Goal: Task Accomplishment & Management: Complete application form

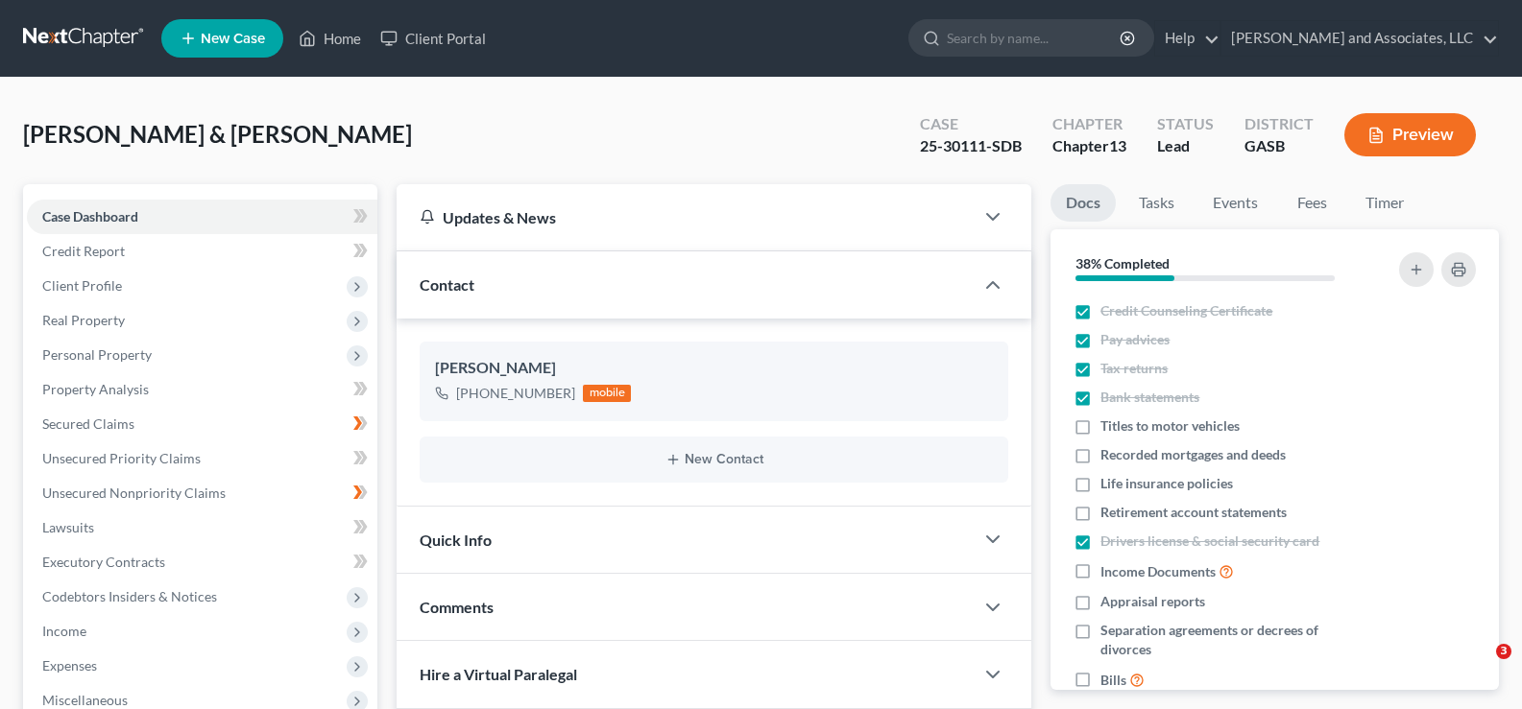
select select "0"
click at [1410, 135] on button "Preview" at bounding box center [1410, 134] width 132 height 43
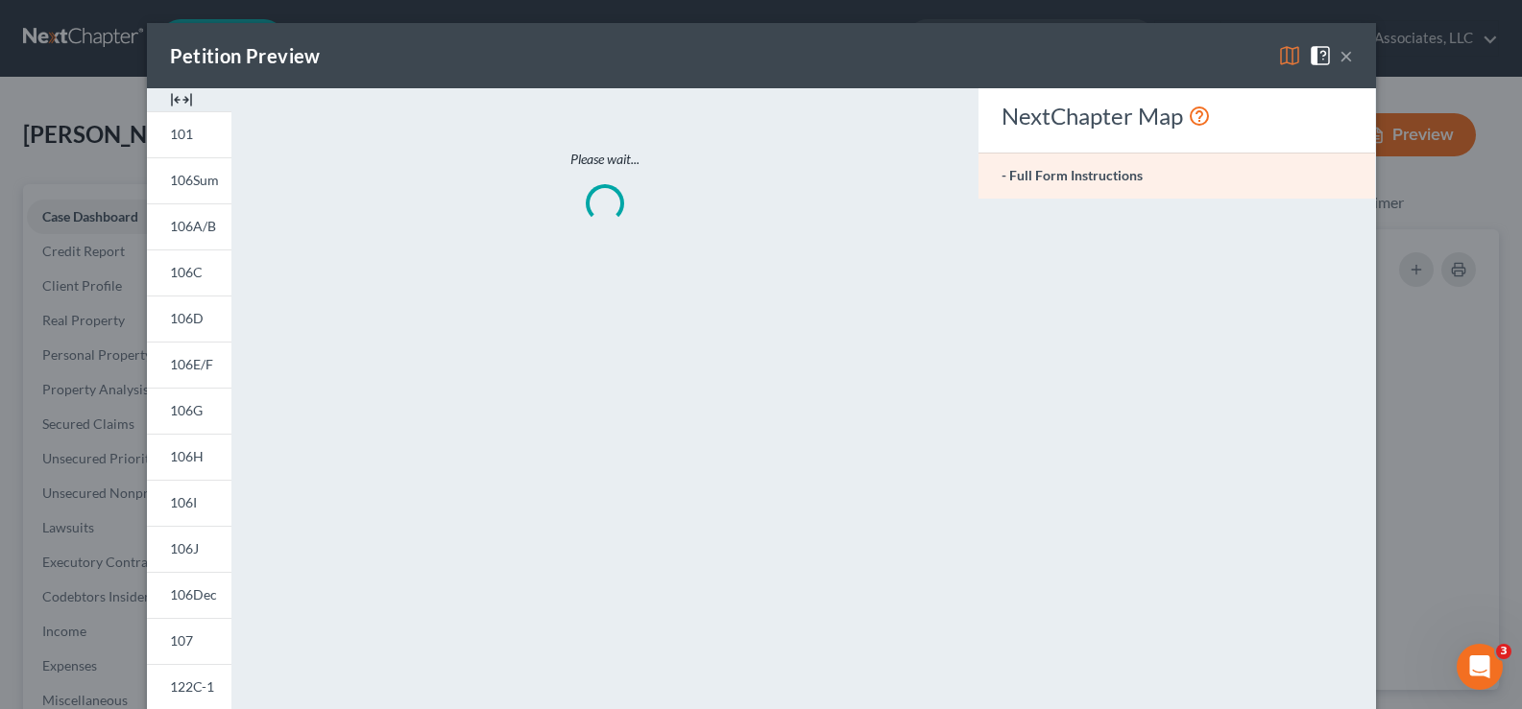
scroll to position [13164, 0]
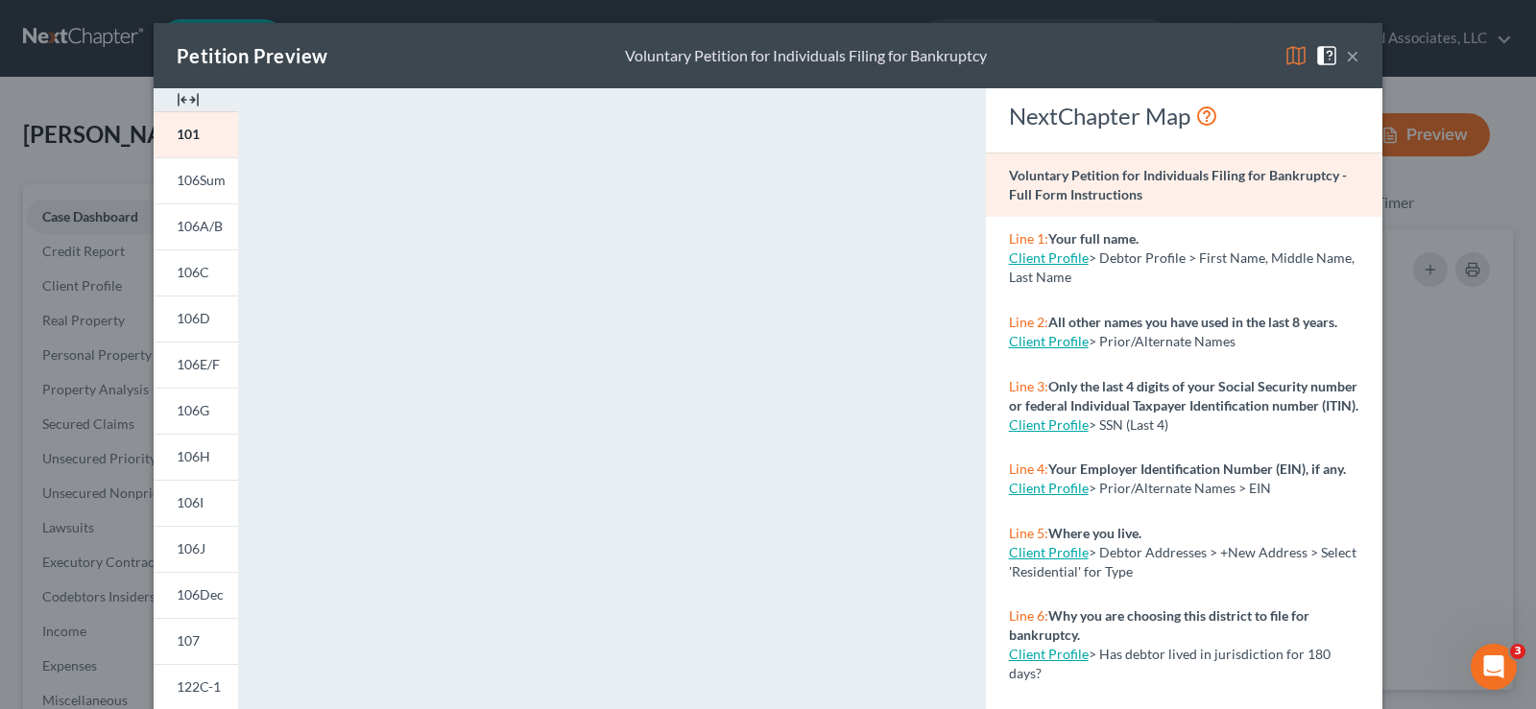
click at [191, 99] on img at bounding box center [188, 99] width 23 height 23
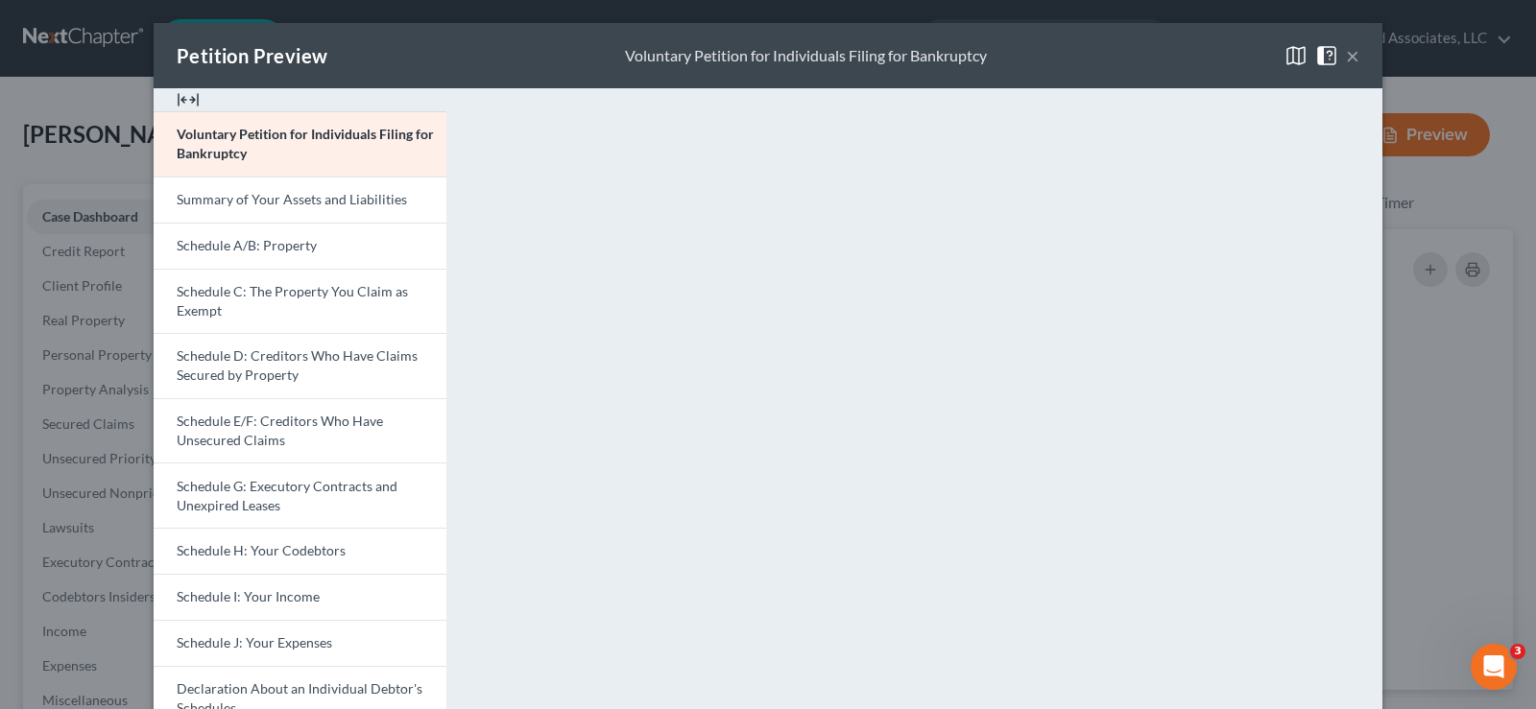
click at [1346, 55] on button "×" at bounding box center [1352, 55] width 13 height 23
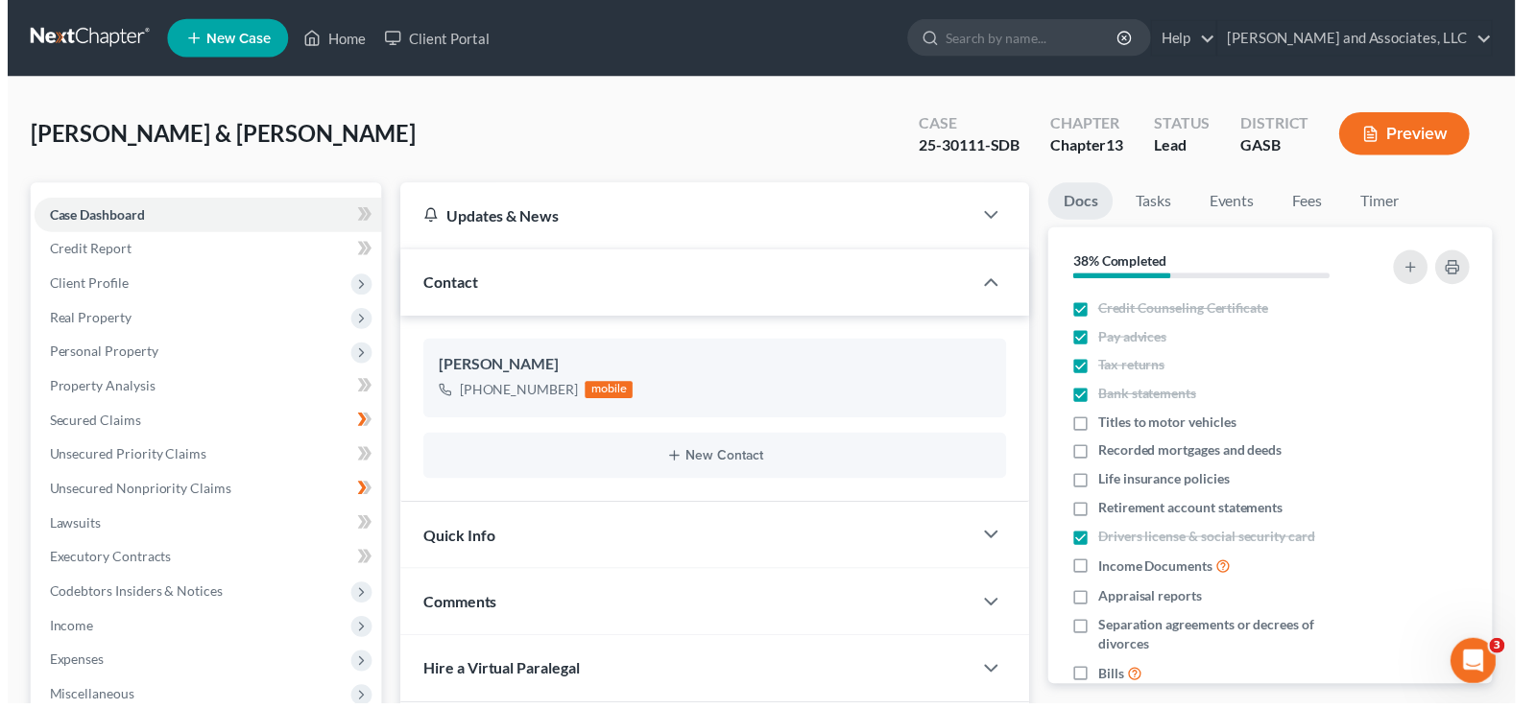
scroll to position [13203, 0]
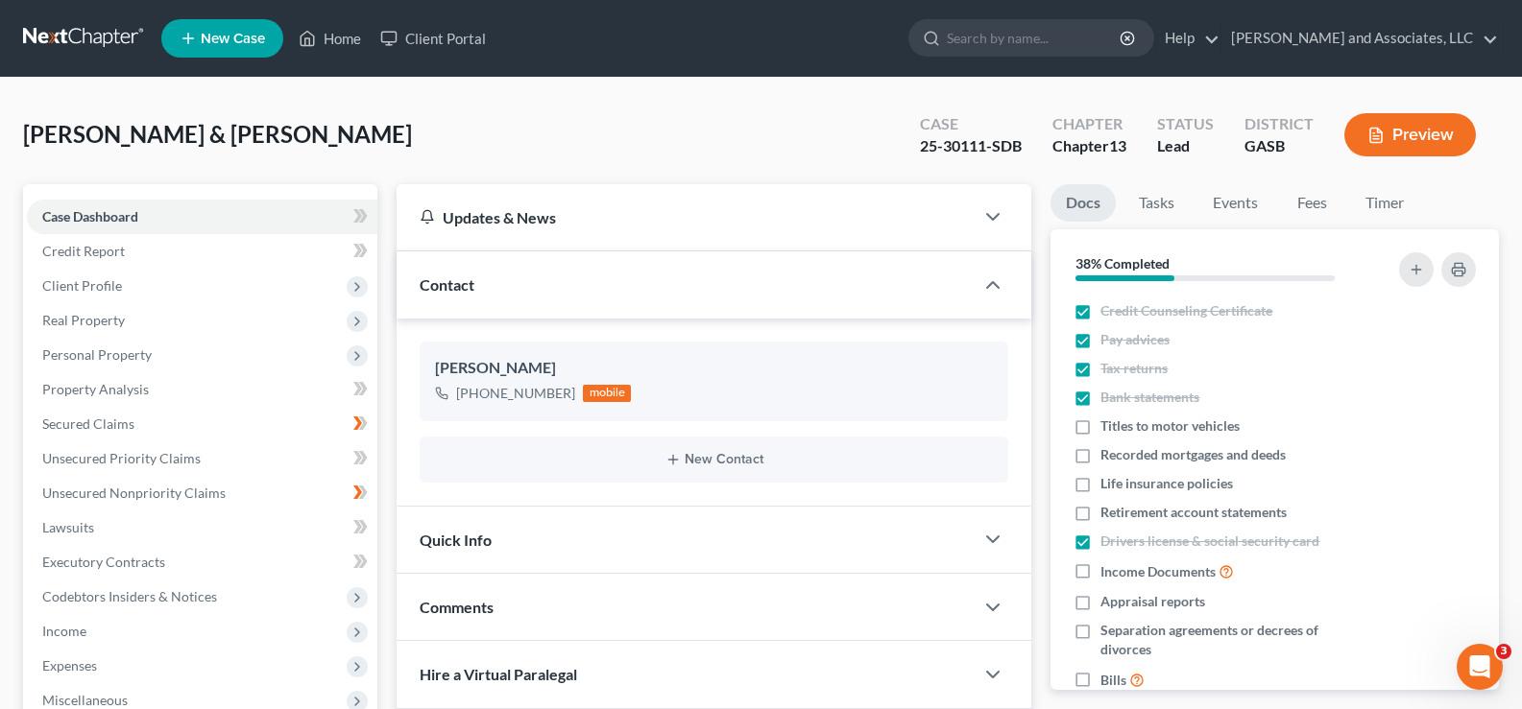
click at [1454, 131] on button "Preview" at bounding box center [1410, 134] width 132 height 43
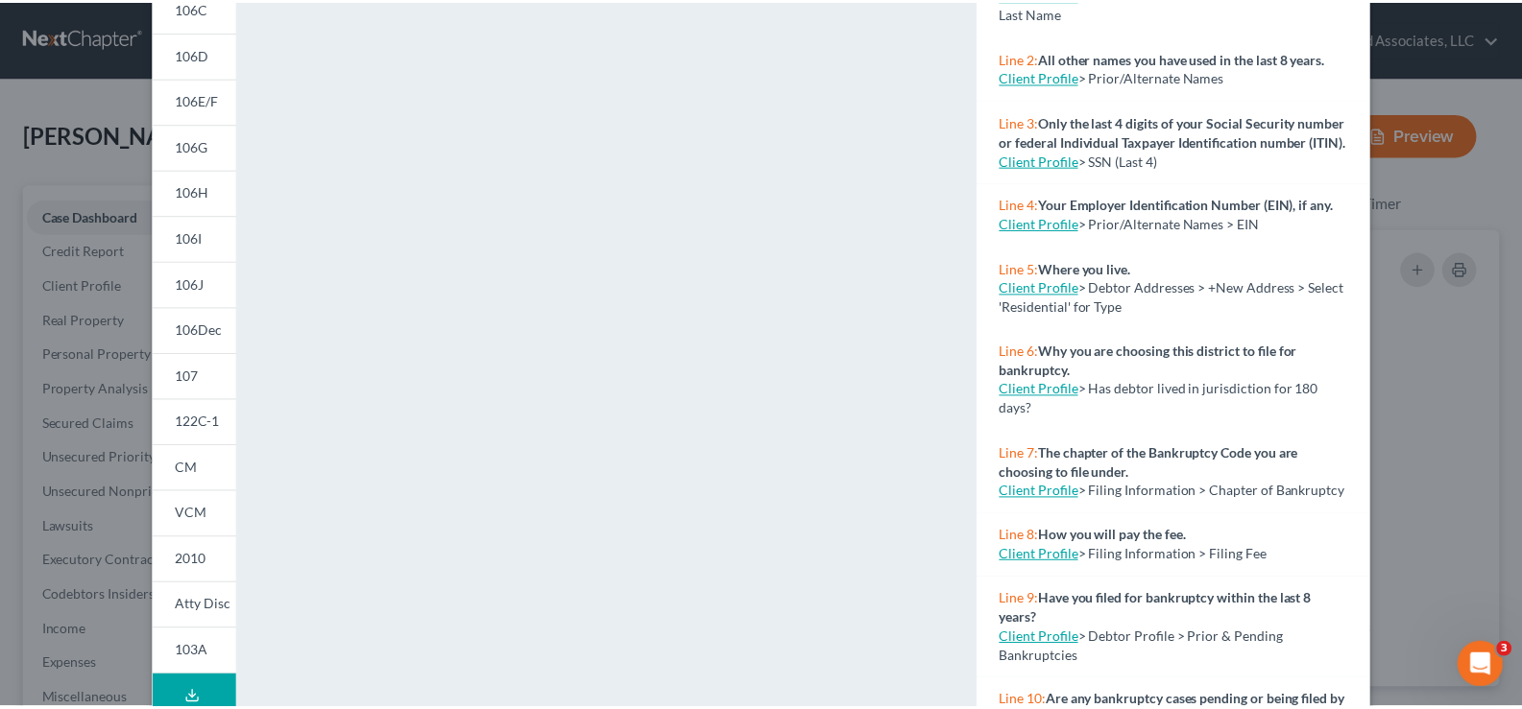
scroll to position [0, 0]
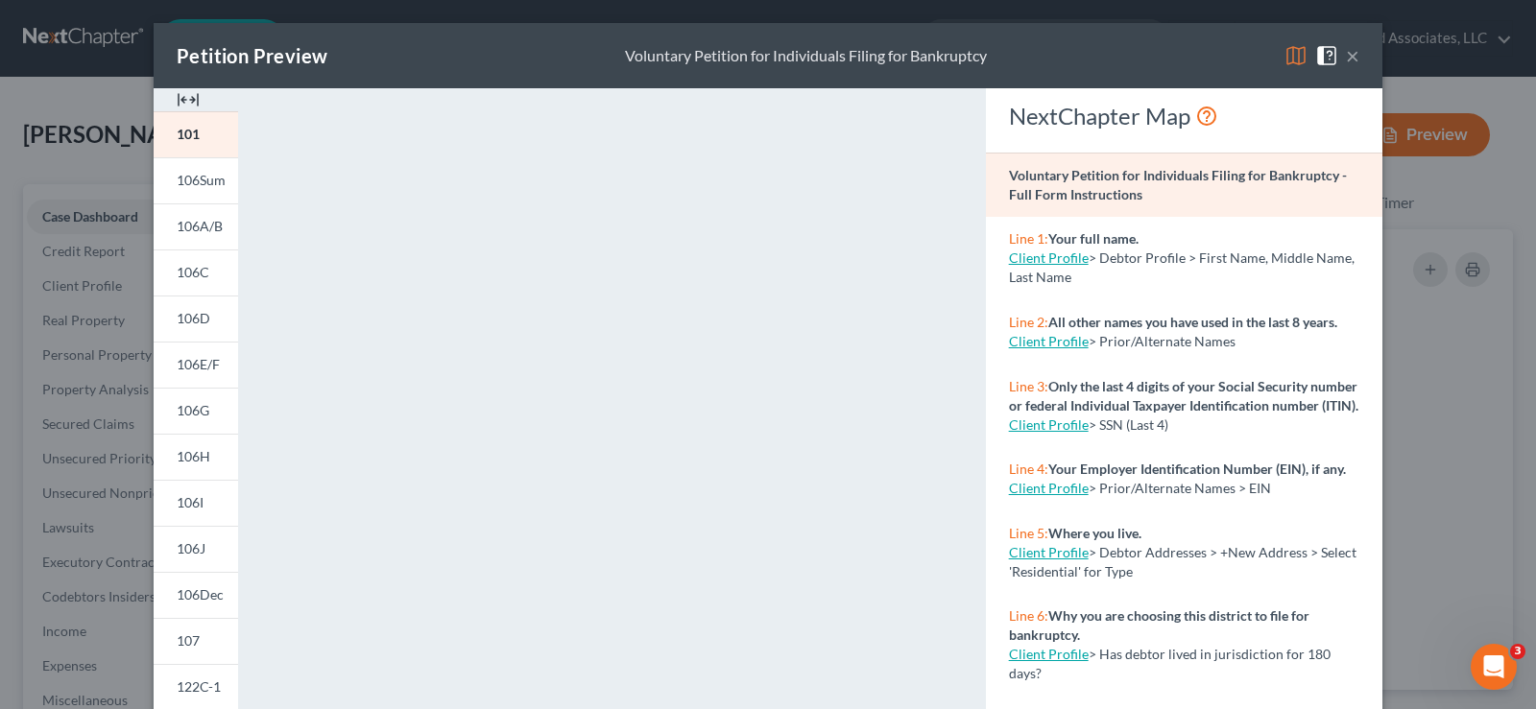
click at [1351, 57] on button "×" at bounding box center [1352, 55] width 13 height 23
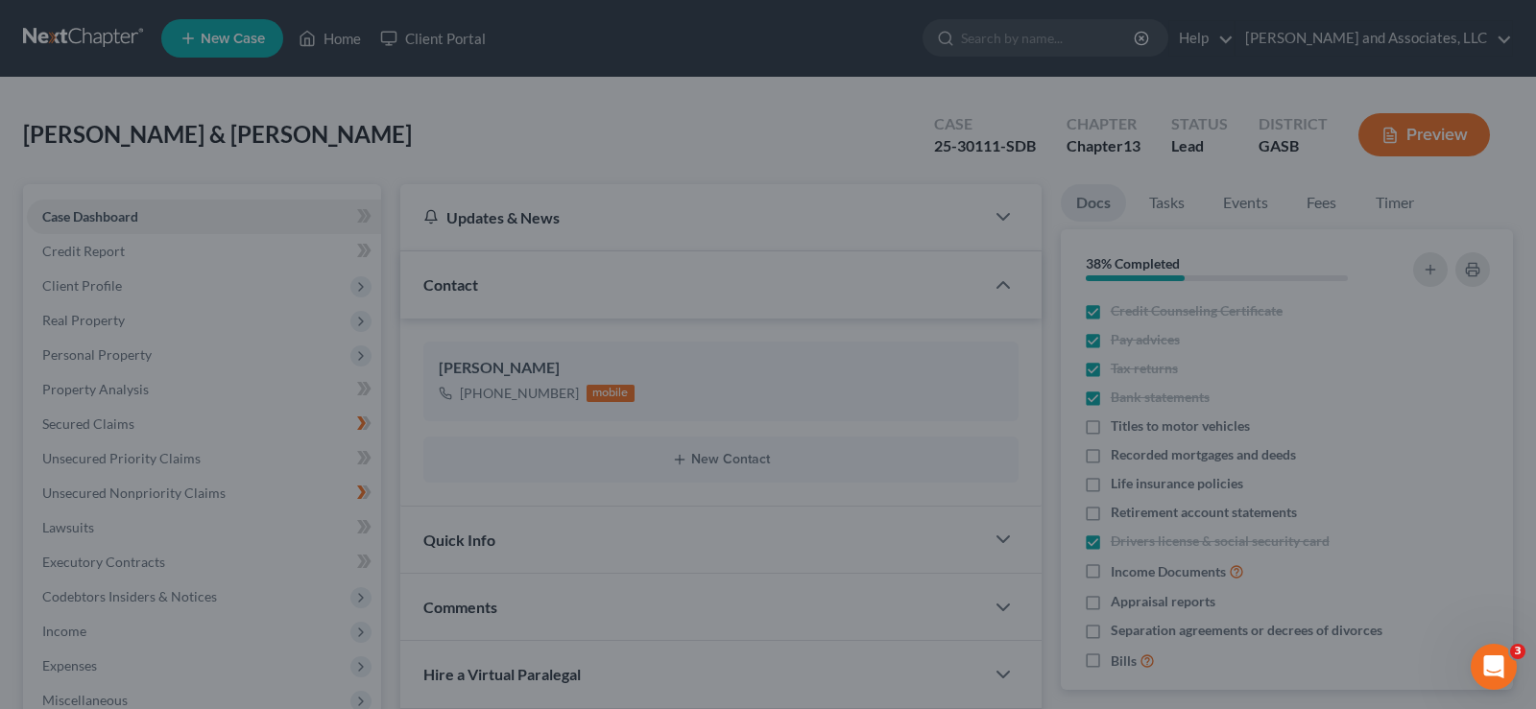
scroll to position [13203, 0]
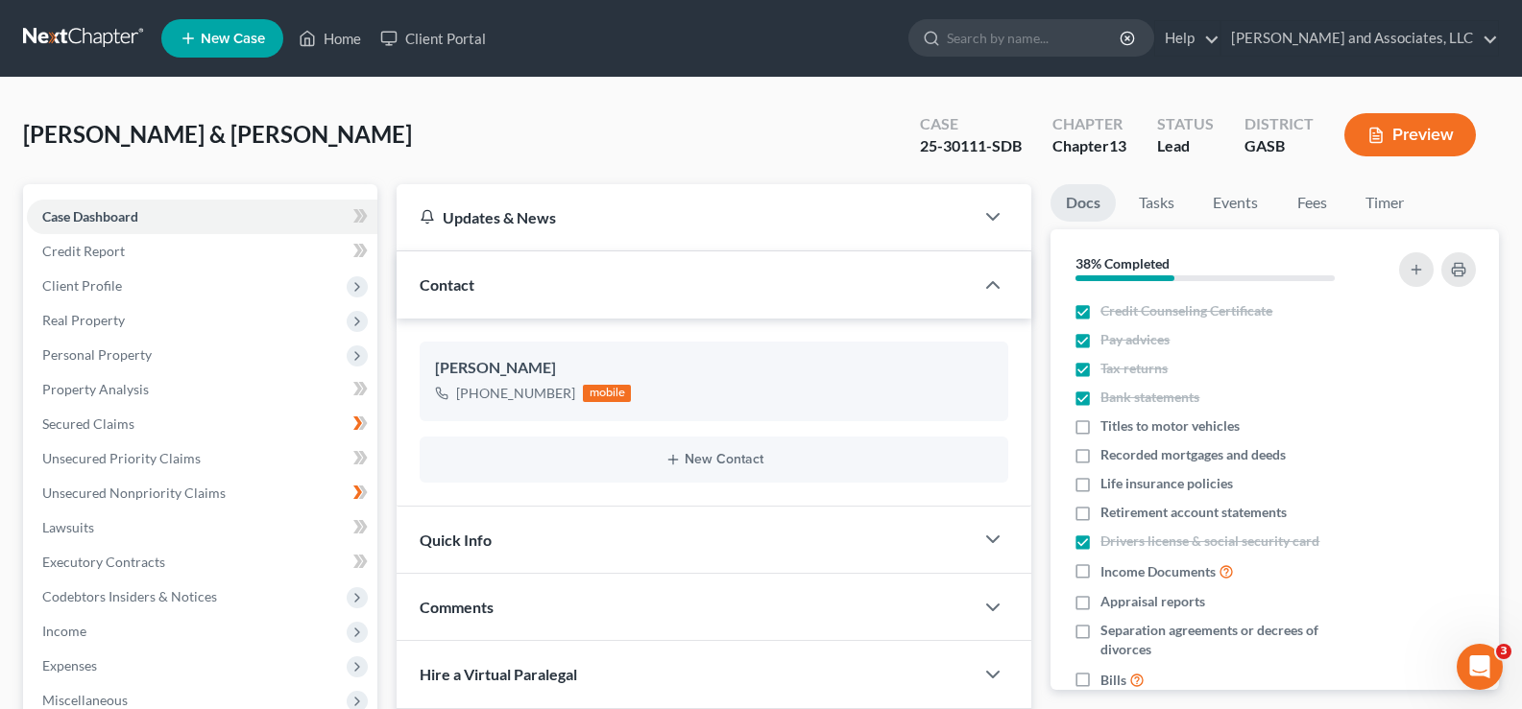
click at [1421, 144] on button "Preview" at bounding box center [1410, 134] width 132 height 43
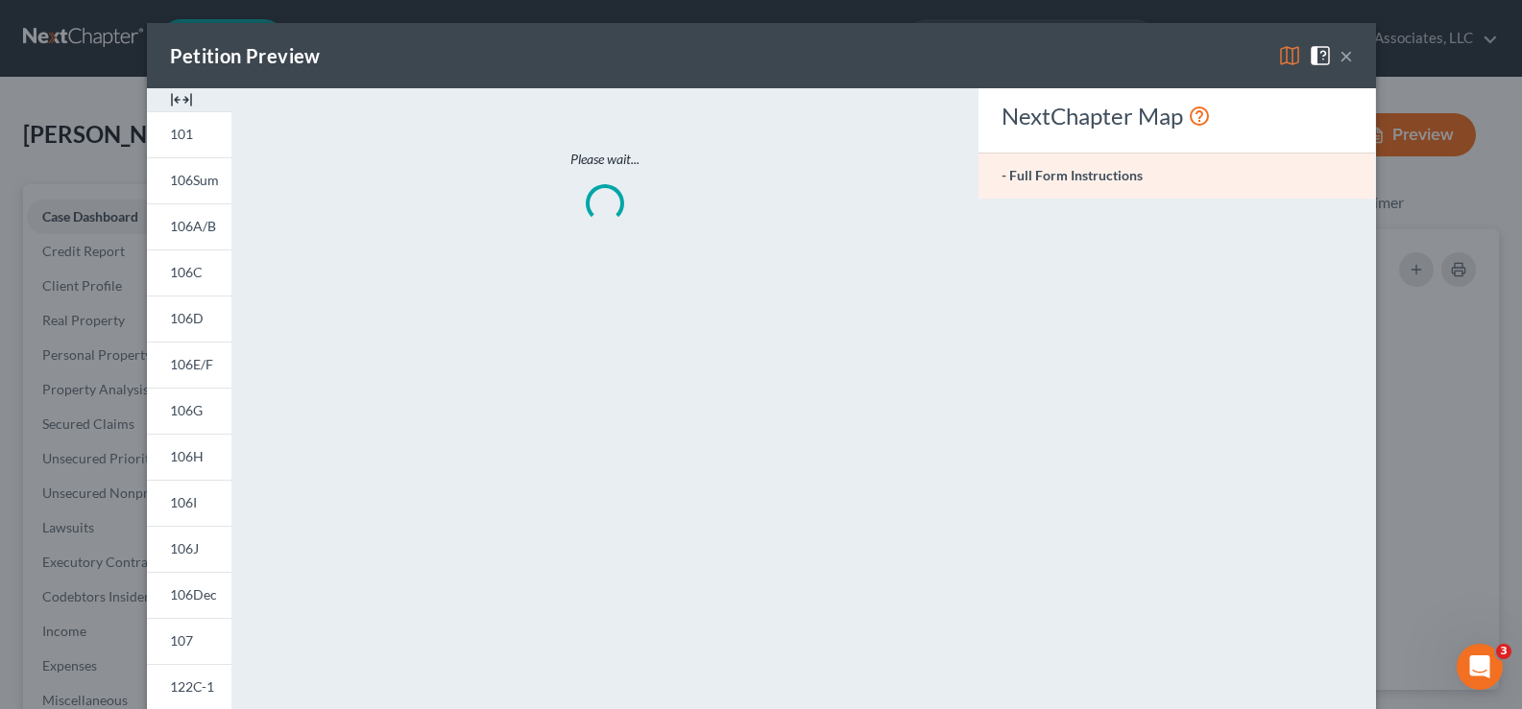
scroll to position [13164, 0]
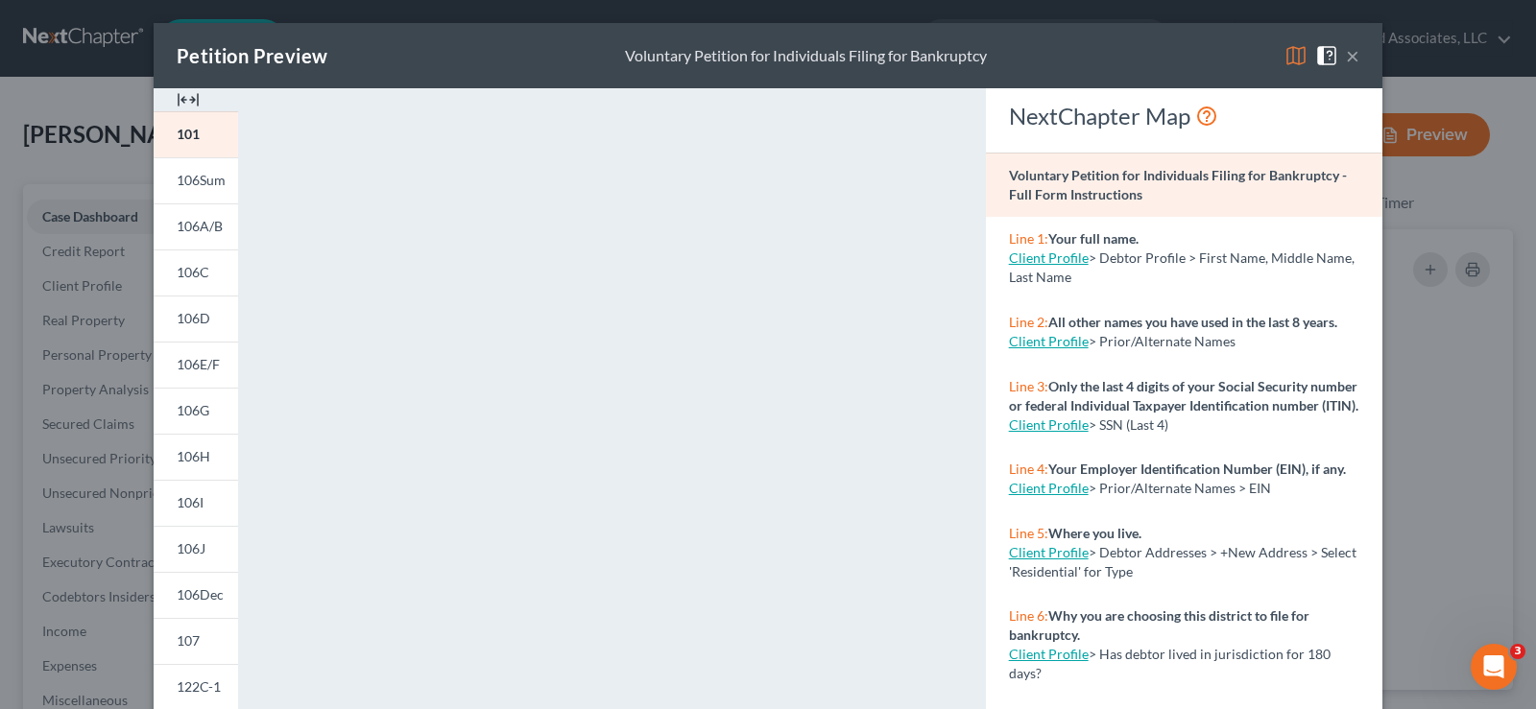
click at [183, 98] on img at bounding box center [188, 99] width 23 height 23
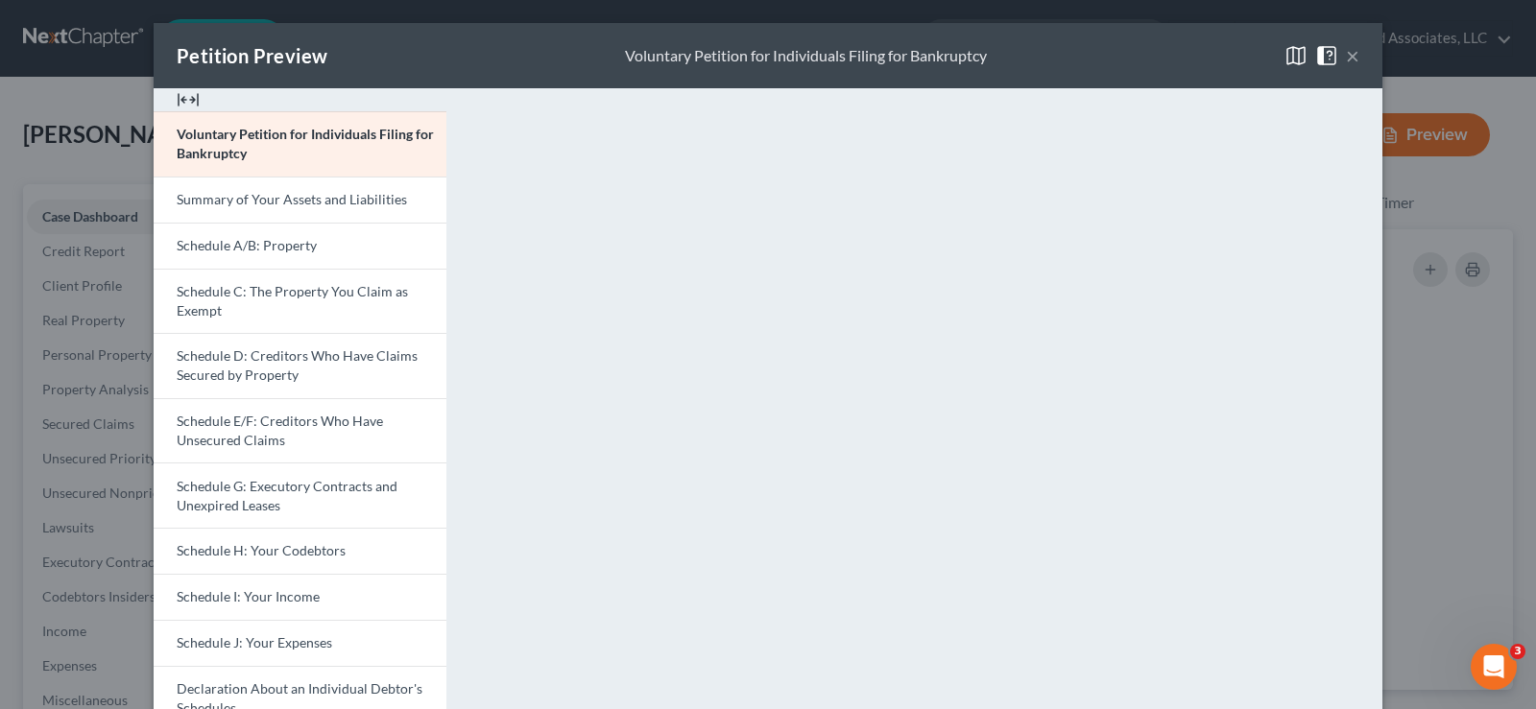
click at [1346, 52] on button "×" at bounding box center [1352, 55] width 13 height 23
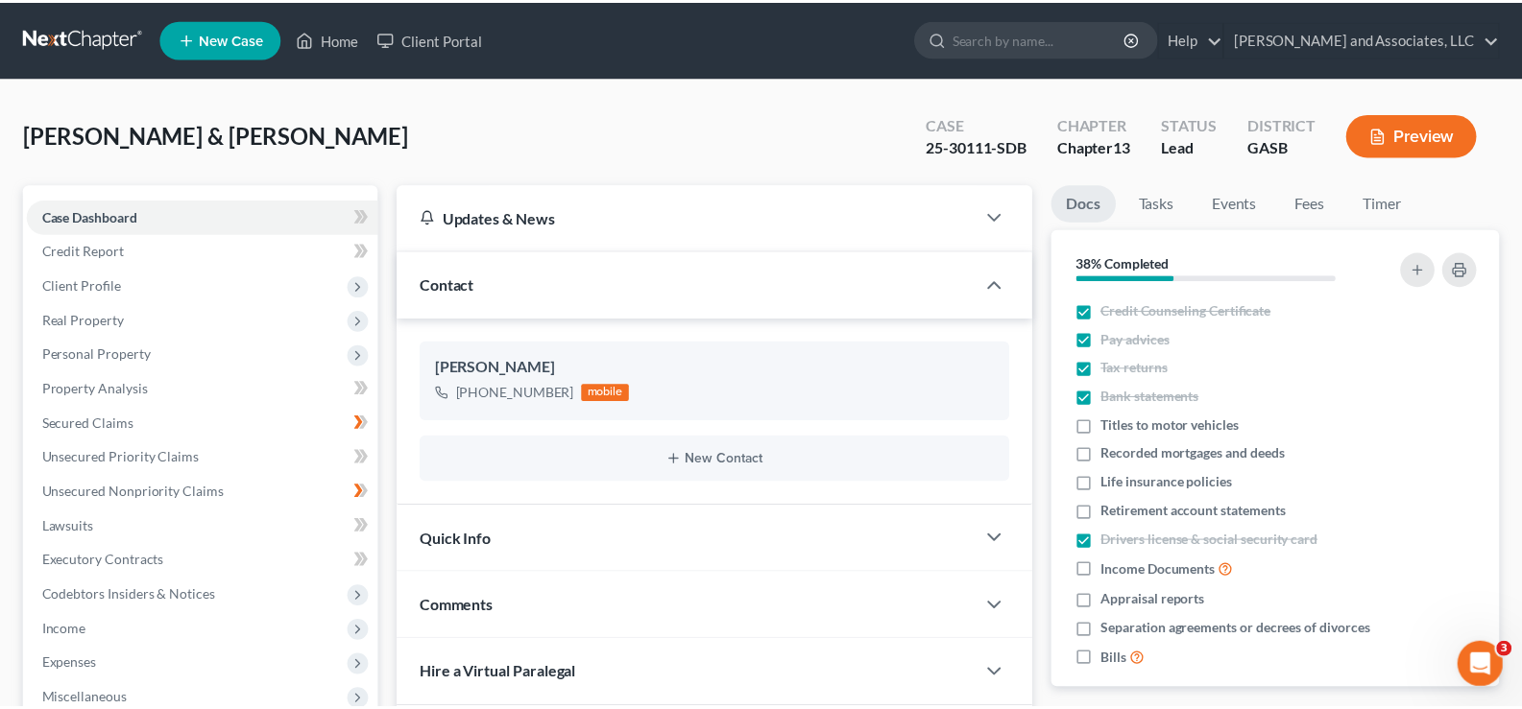
scroll to position [13203, 0]
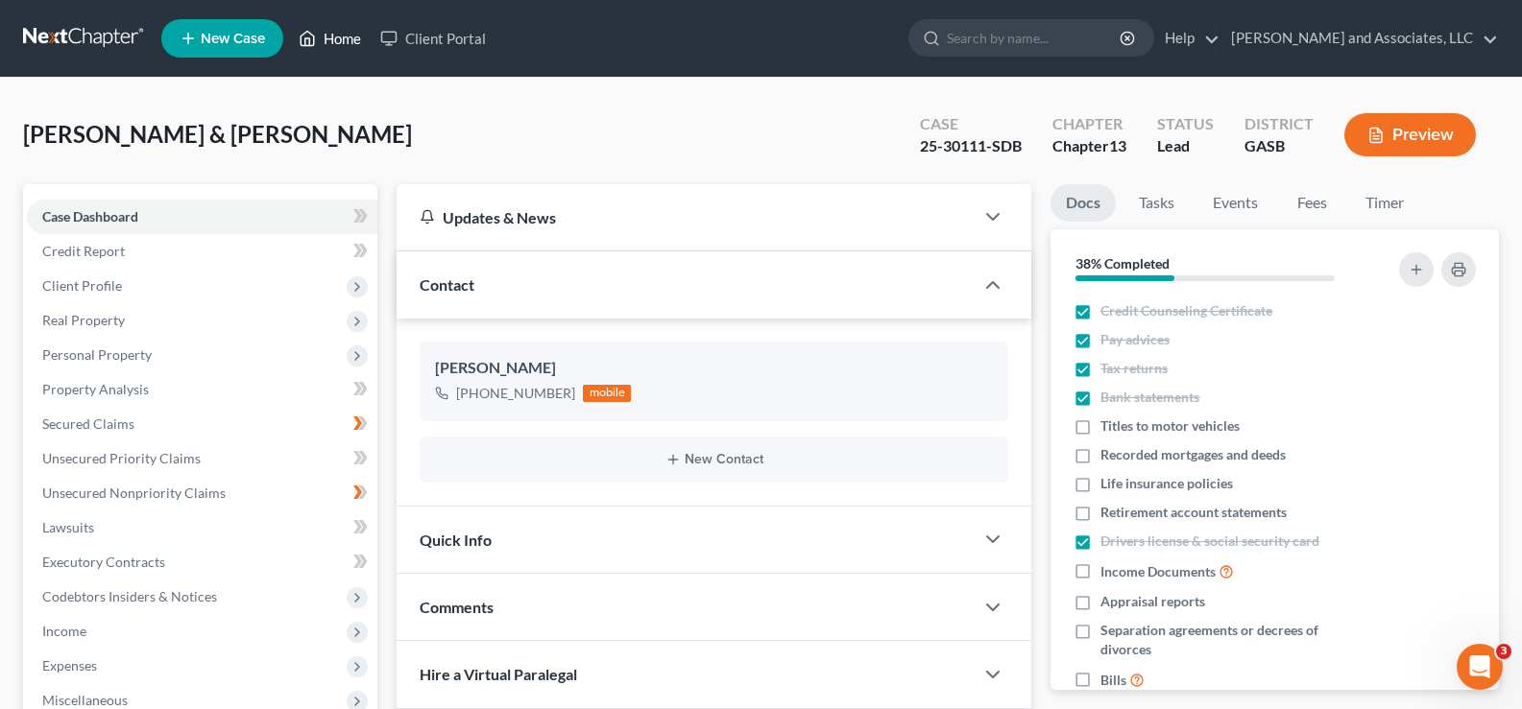
click at [352, 44] on link "Home" at bounding box center [330, 38] width 82 height 35
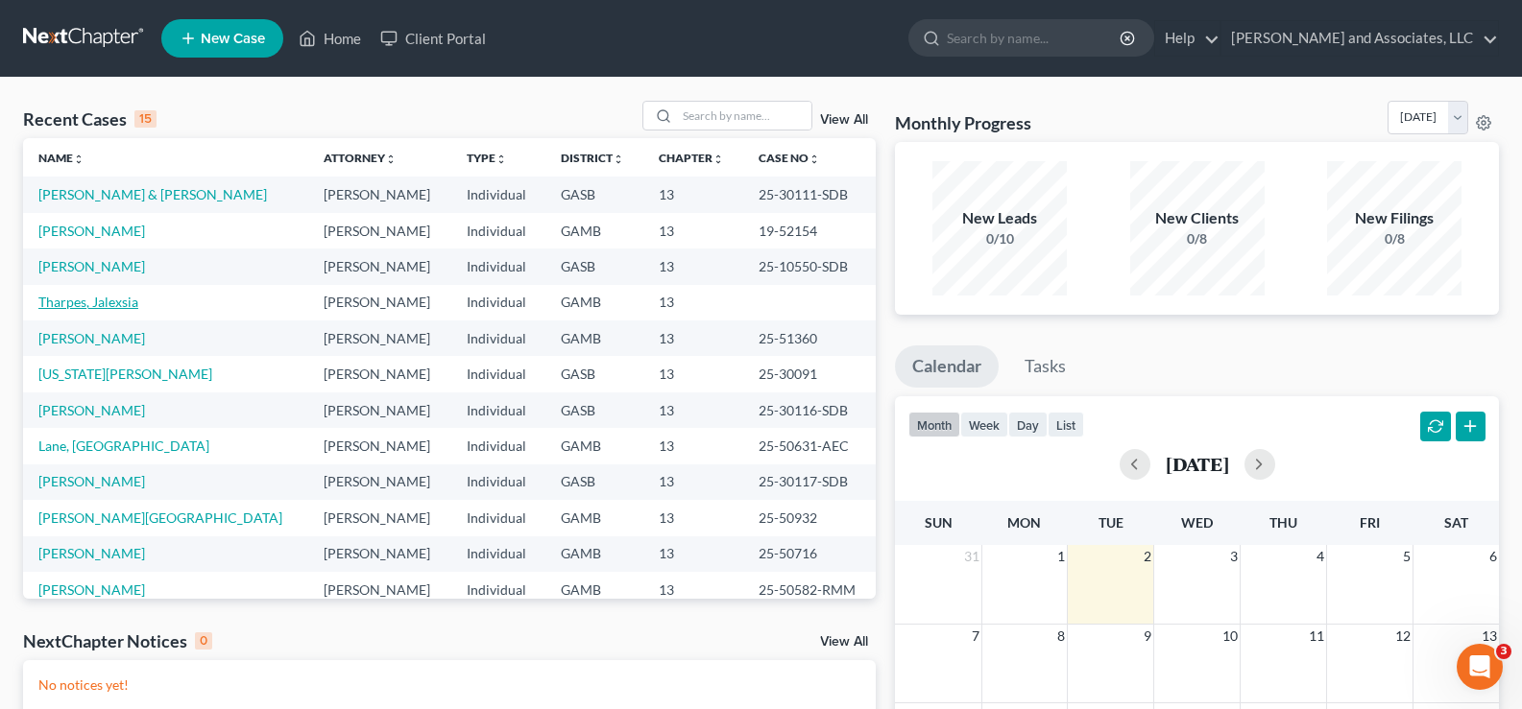
click at [118, 308] on link "Tharpes, Jalexsia" at bounding box center [88, 302] width 100 height 16
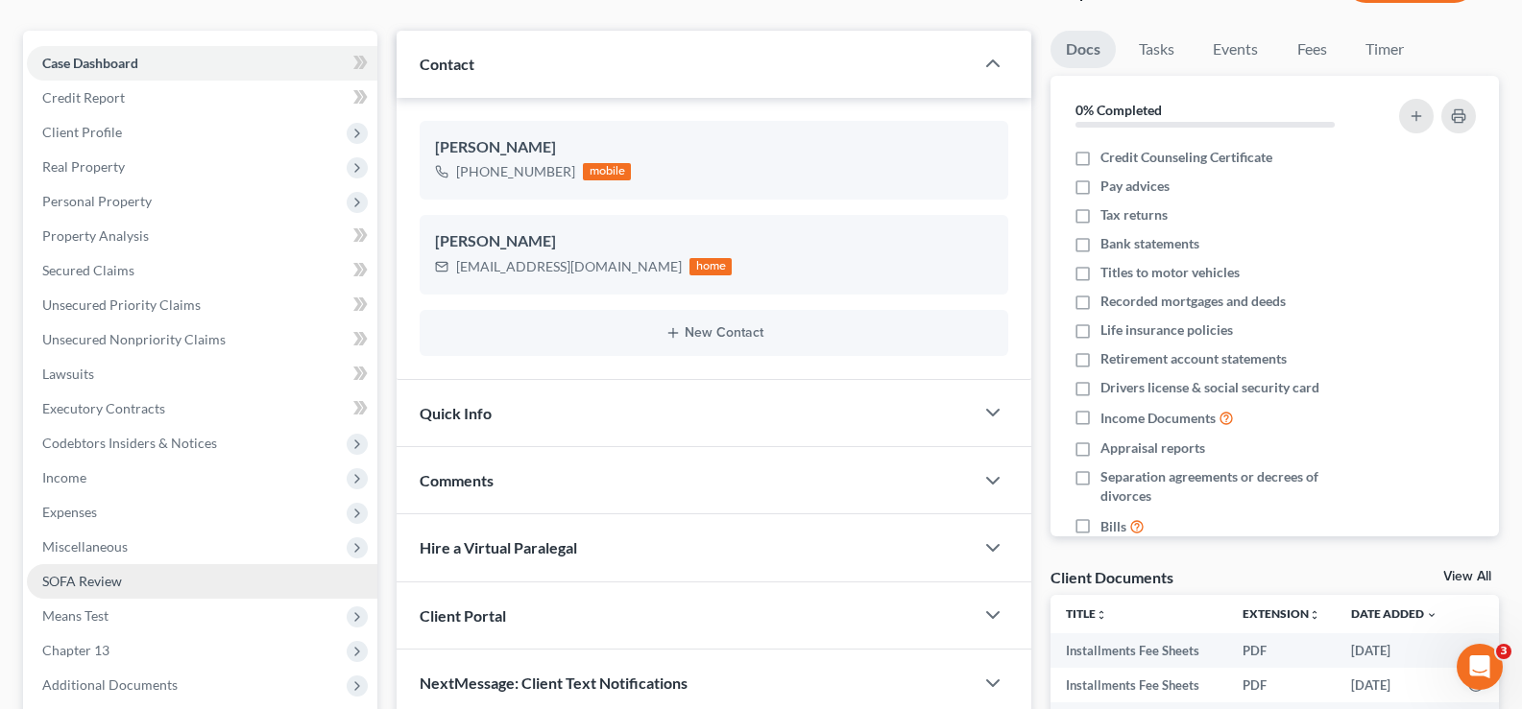
scroll to position [346, 0]
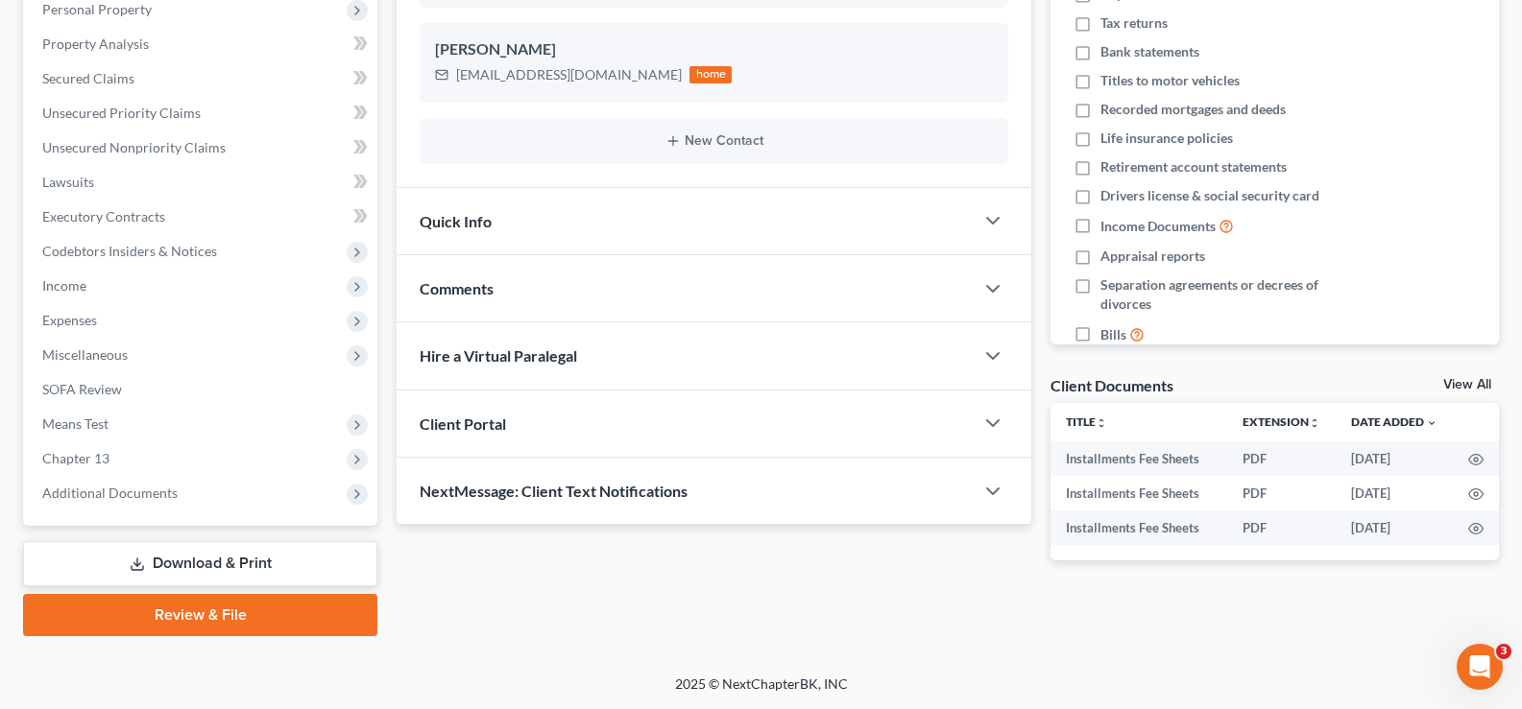
click at [257, 557] on link "Download & Print" at bounding box center [200, 563] width 354 height 45
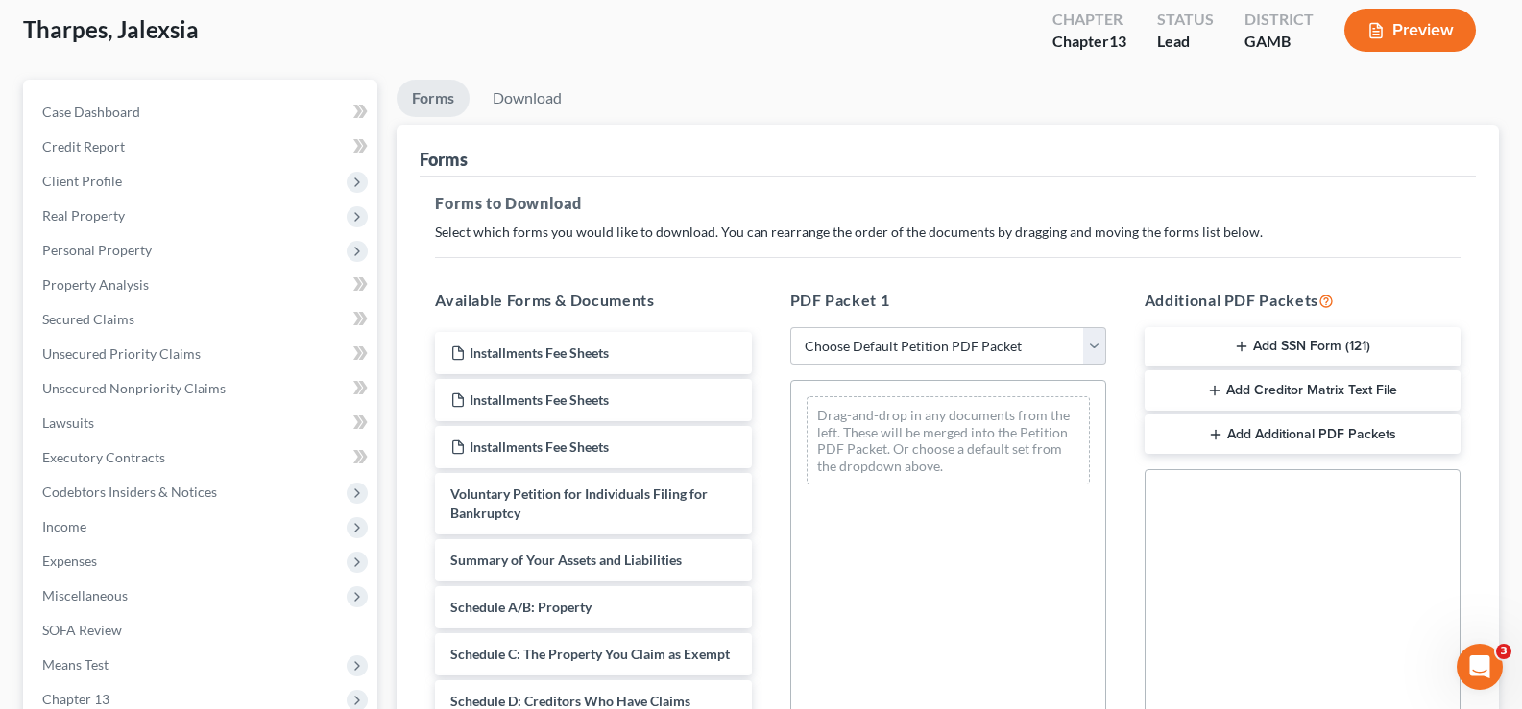
scroll to position [288, 0]
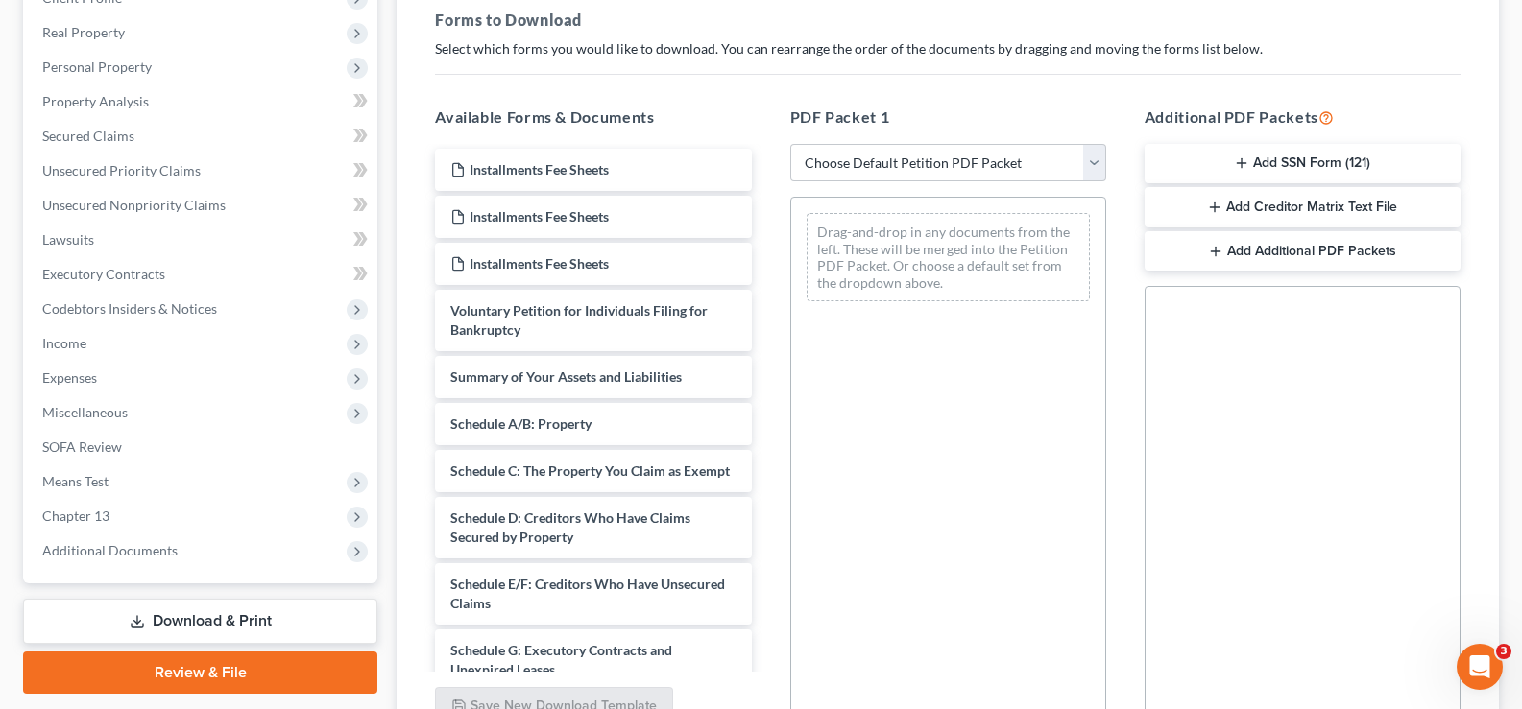
click at [1279, 164] on button "Add SSN Form (121)" at bounding box center [1302, 164] width 316 height 40
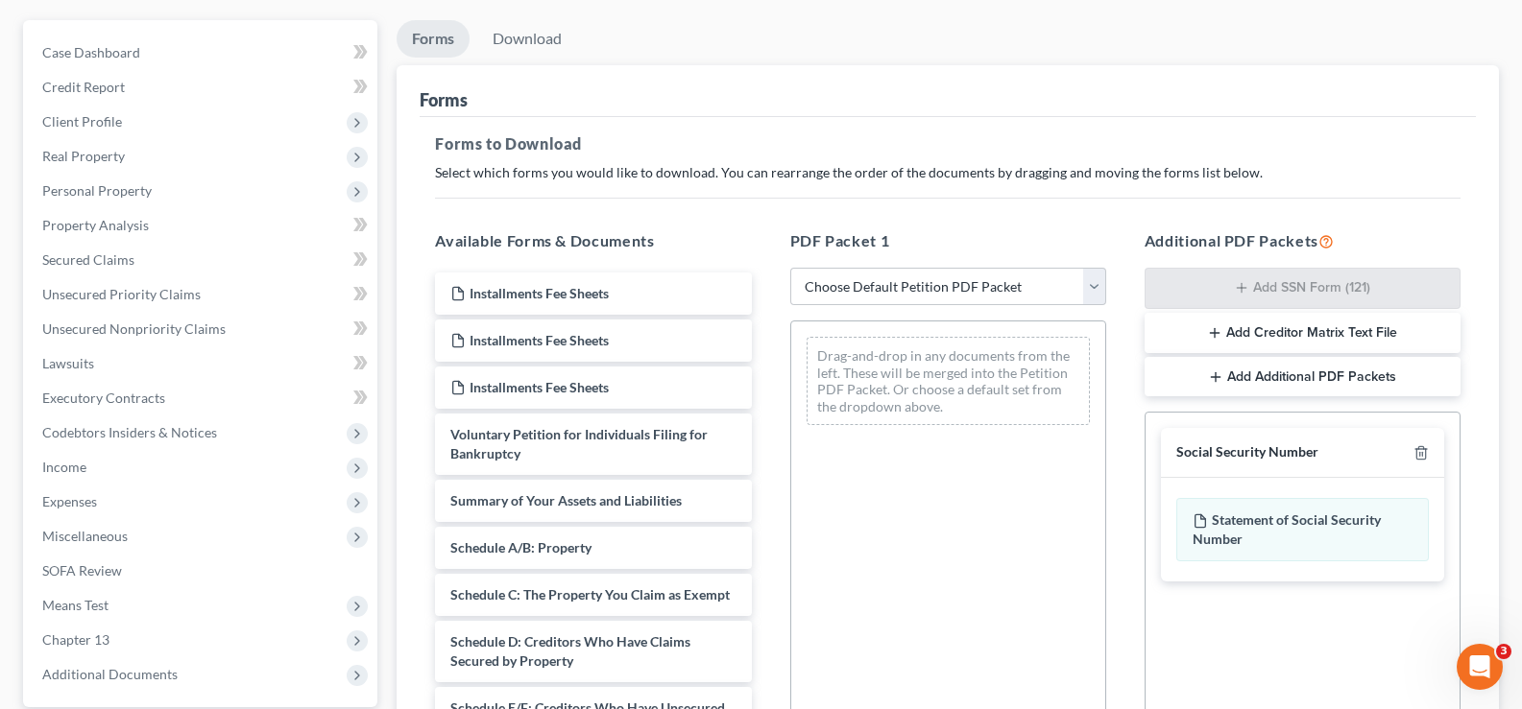
scroll to position [0, 0]
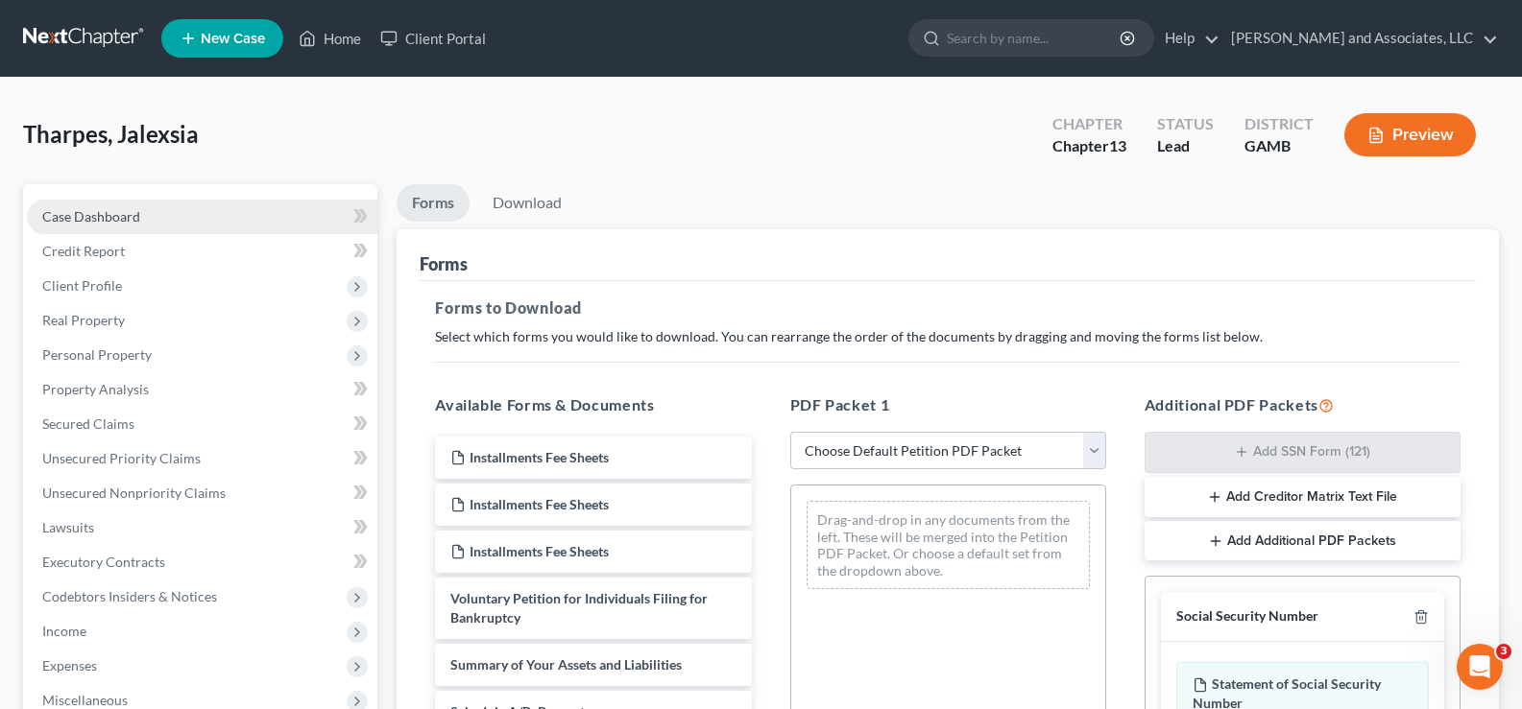
click at [123, 220] on span "Case Dashboard" at bounding box center [91, 216] width 98 height 16
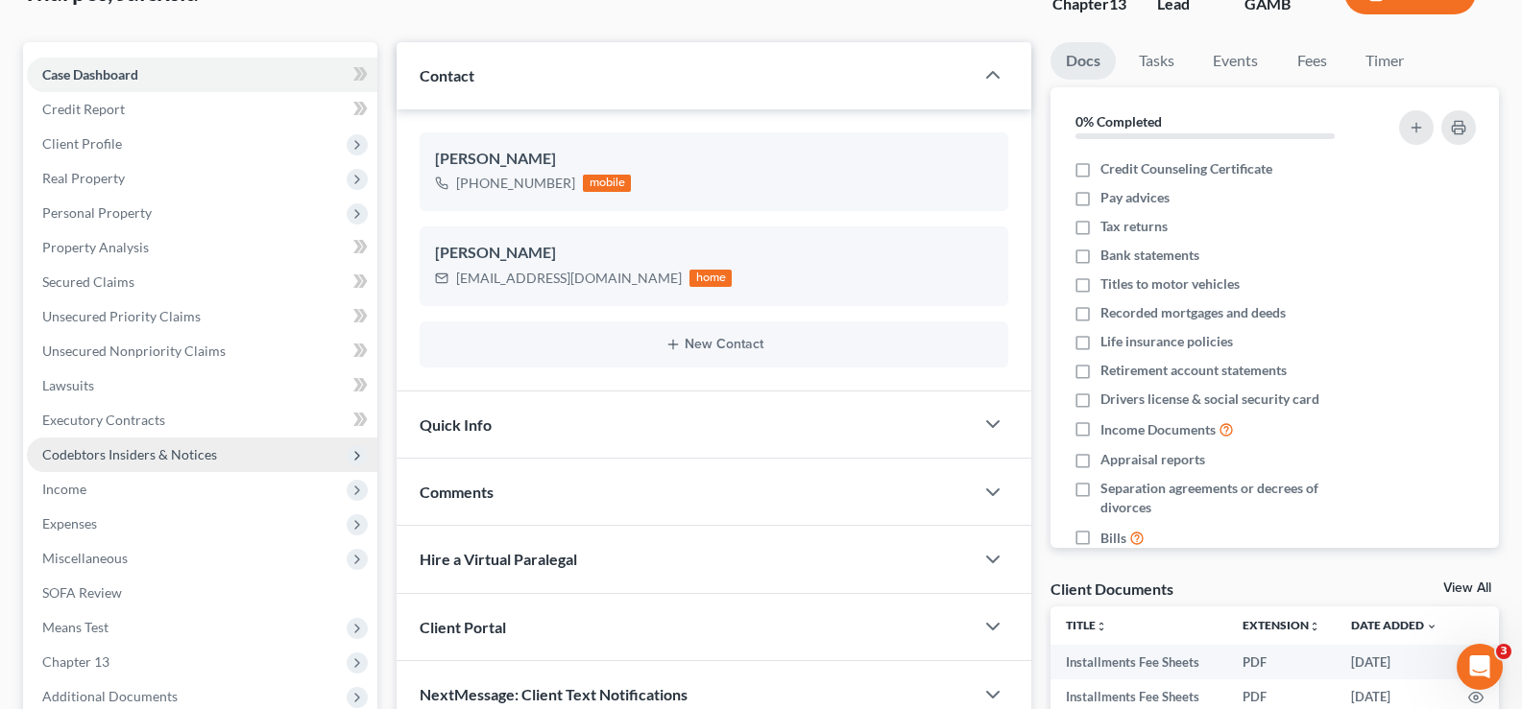
scroll to position [346, 0]
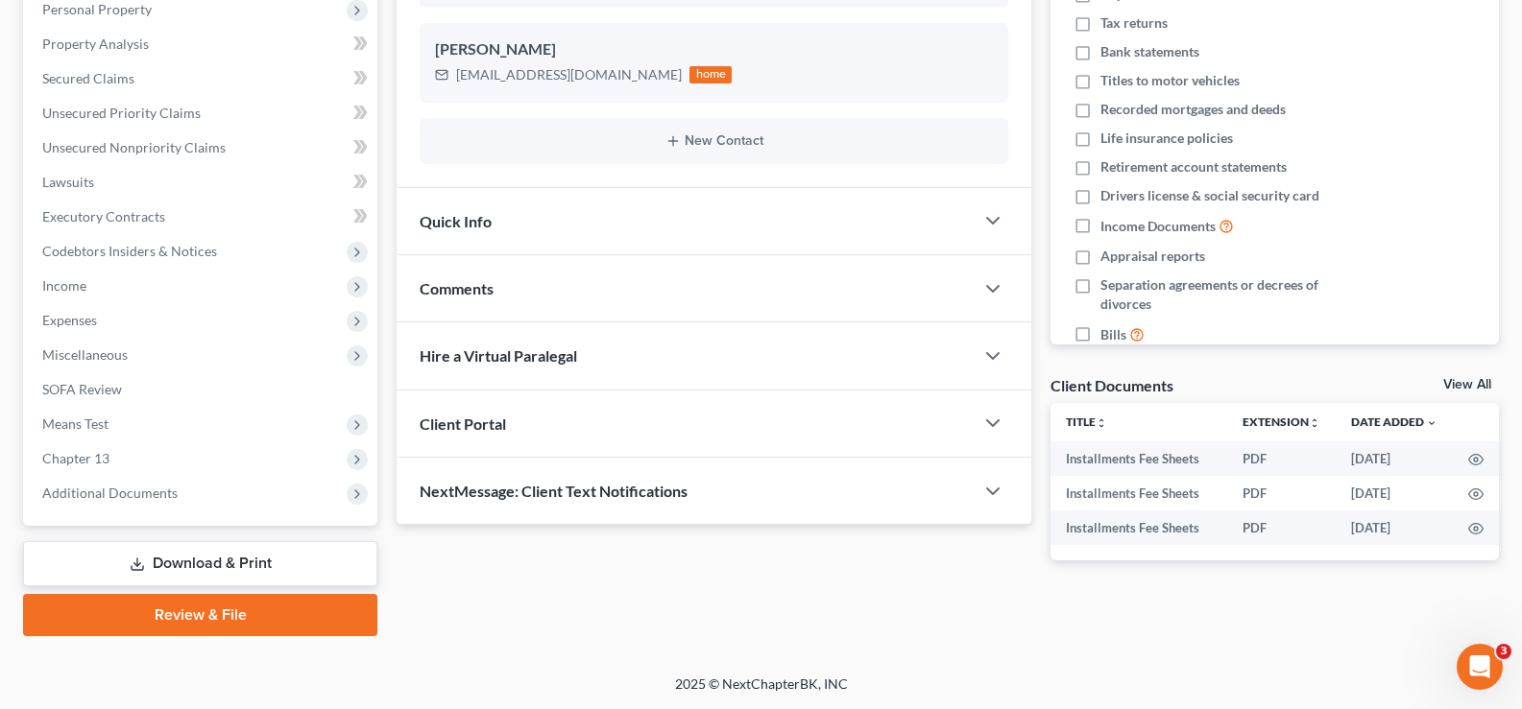
click at [253, 560] on link "Download & Print" at bounding box center [200, 563] width 354 height 45
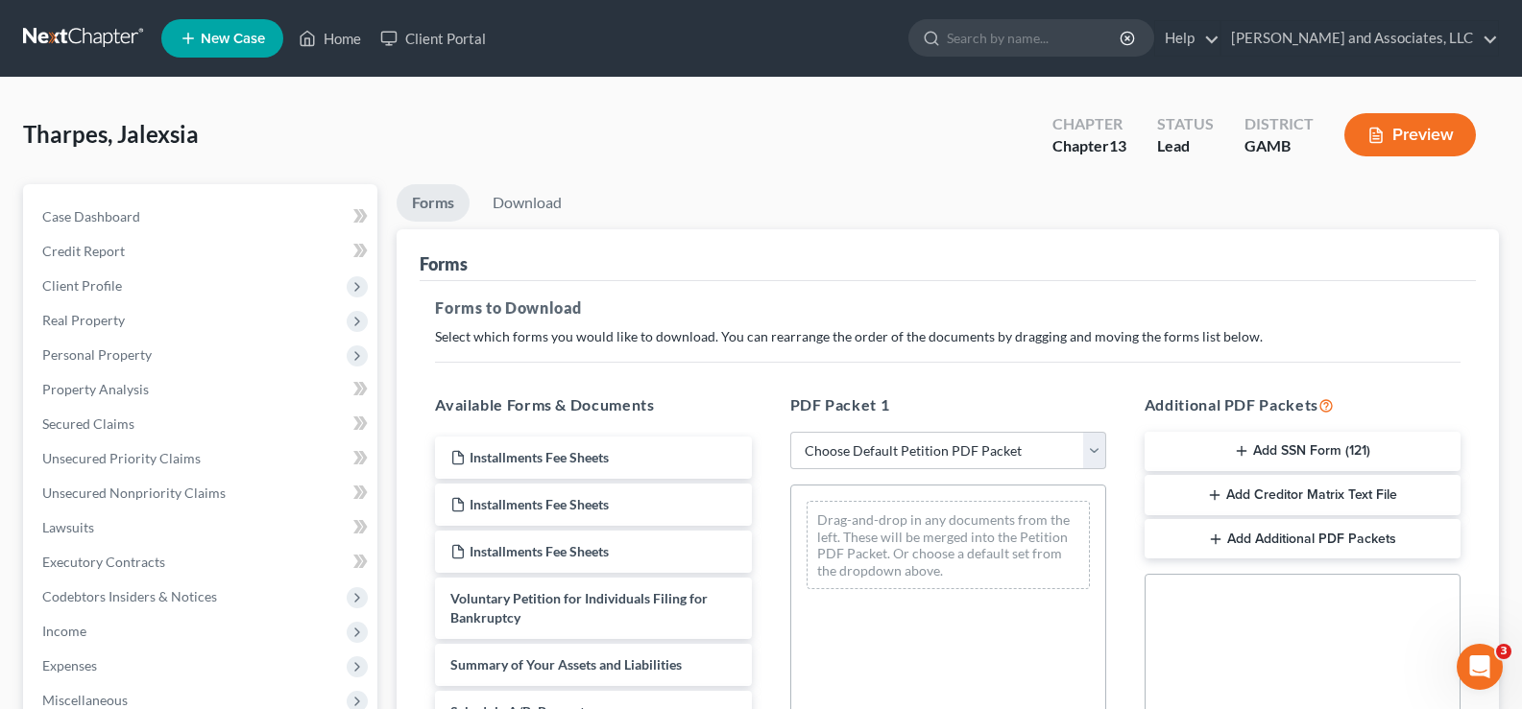
click at [1342, 452] on button "Add SSN Form (121)" at bounding box center [1302, 452] width 316 height 40
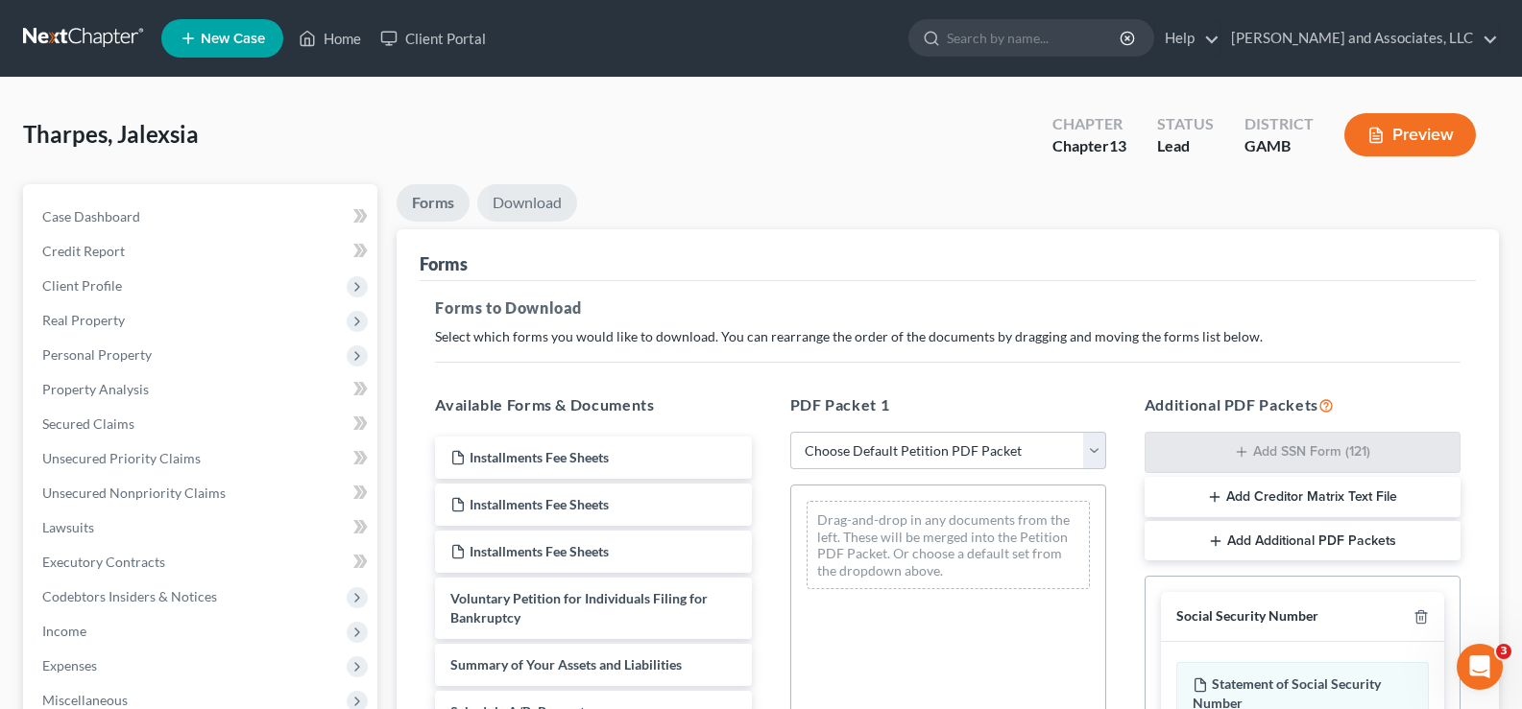
click at [536, 209] on link "Download" at bounding box center [527, 202] width 100 height 37
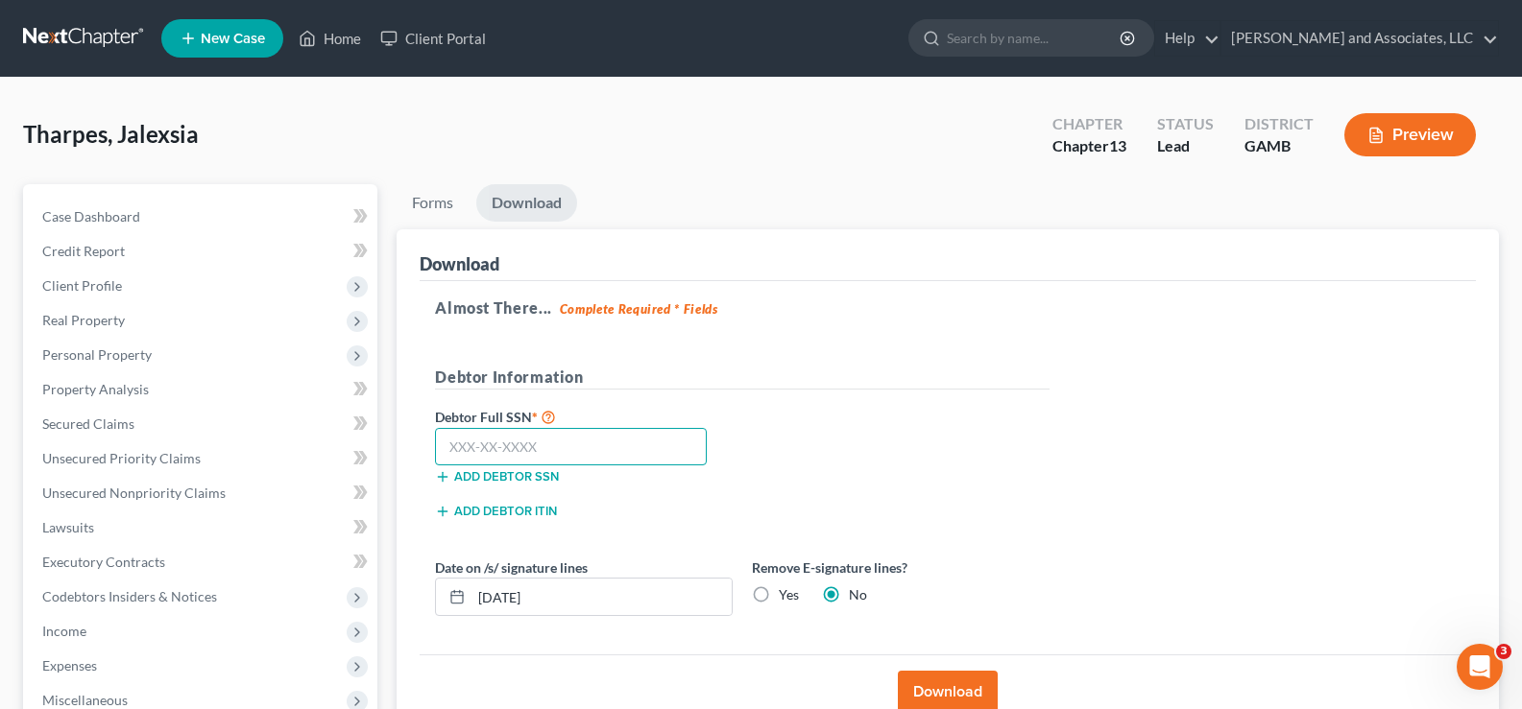
click at [533, 450] on input "text" at bounding box center [571, 447] width 272 height 38
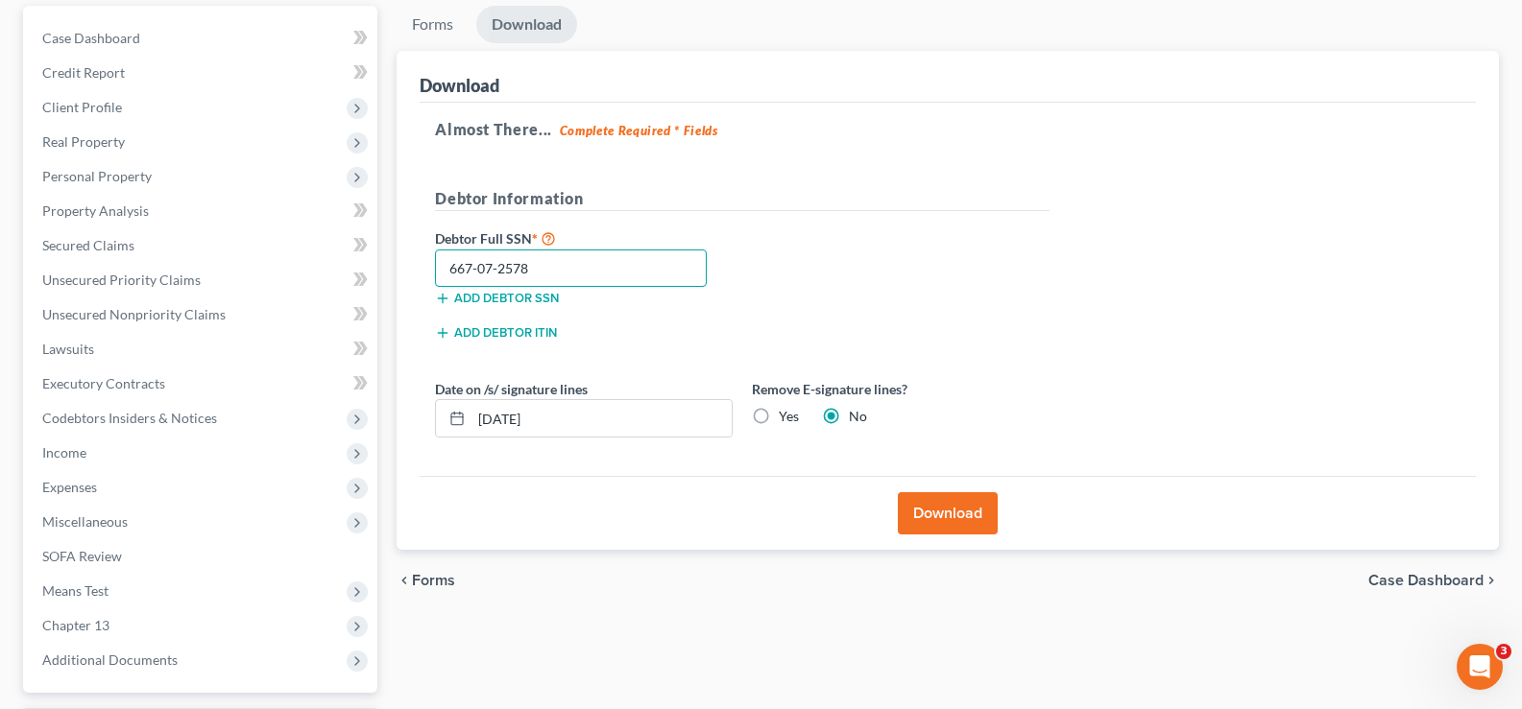
scroll to position [192, 0]
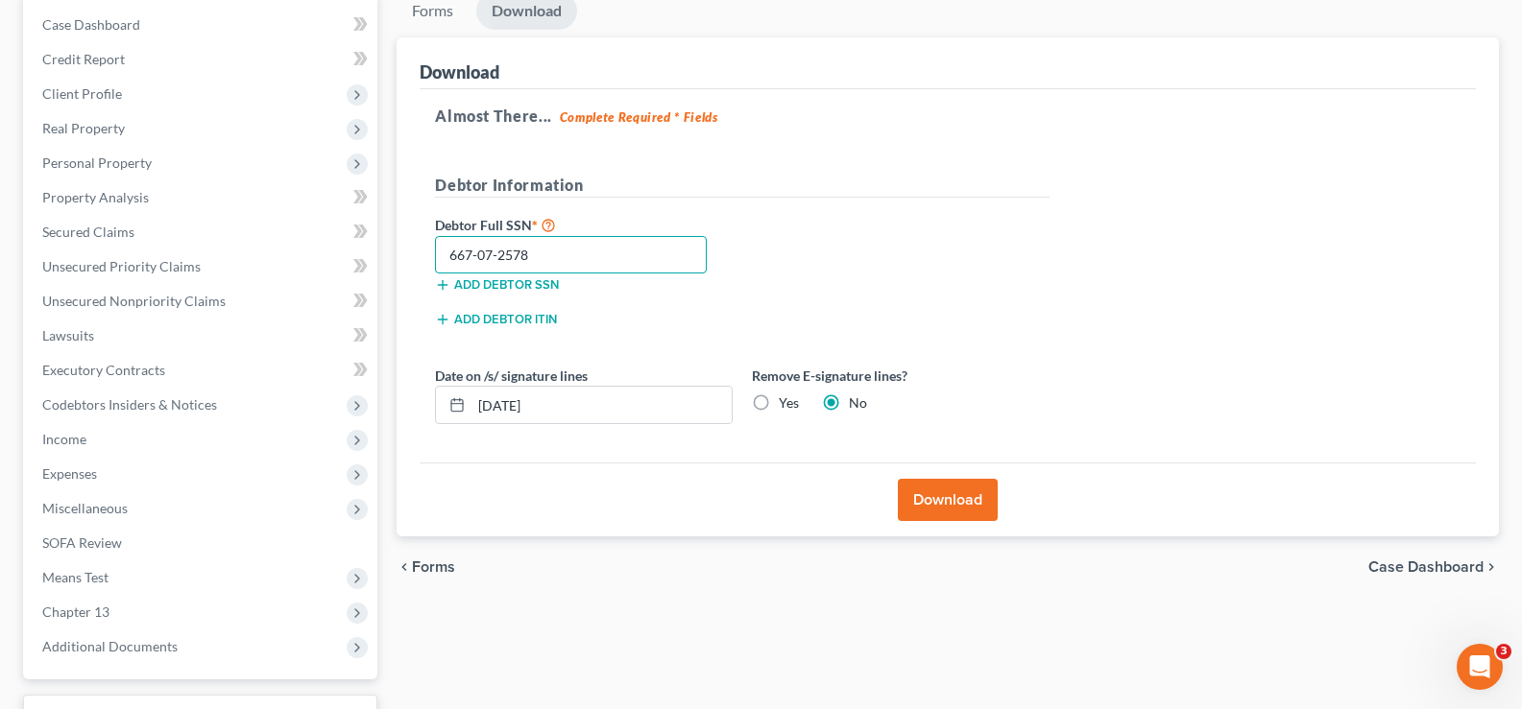
type input "667-07-2578"
click at [949, 509] on button "Download" at bounding box center [948, 500] width 100 height 42
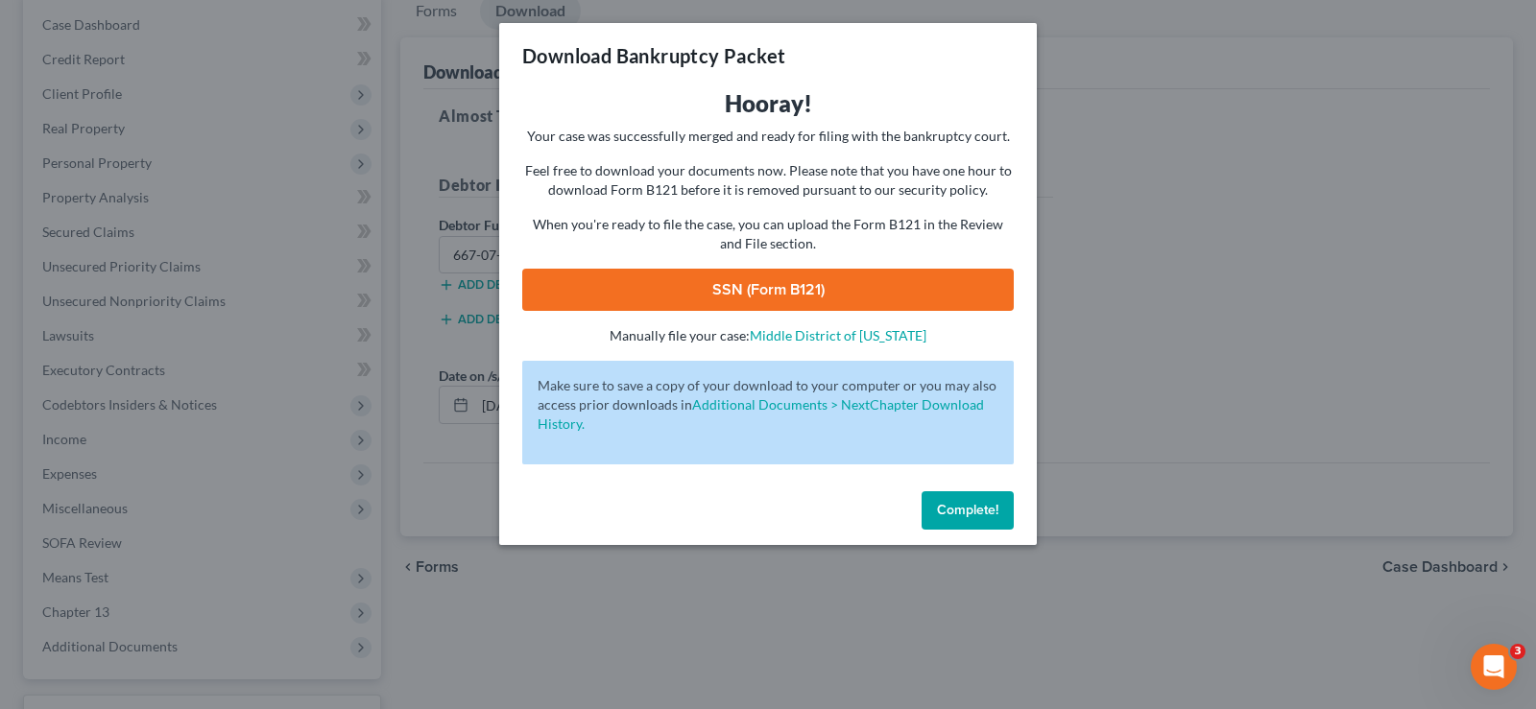
click at [802, 288] on link "SSN (Form B121)" at bounding box center [768, 290] width 492 height 42
click at [973, 520] on button "Complete!" at bounding box center [968, 511] width 92 height 38
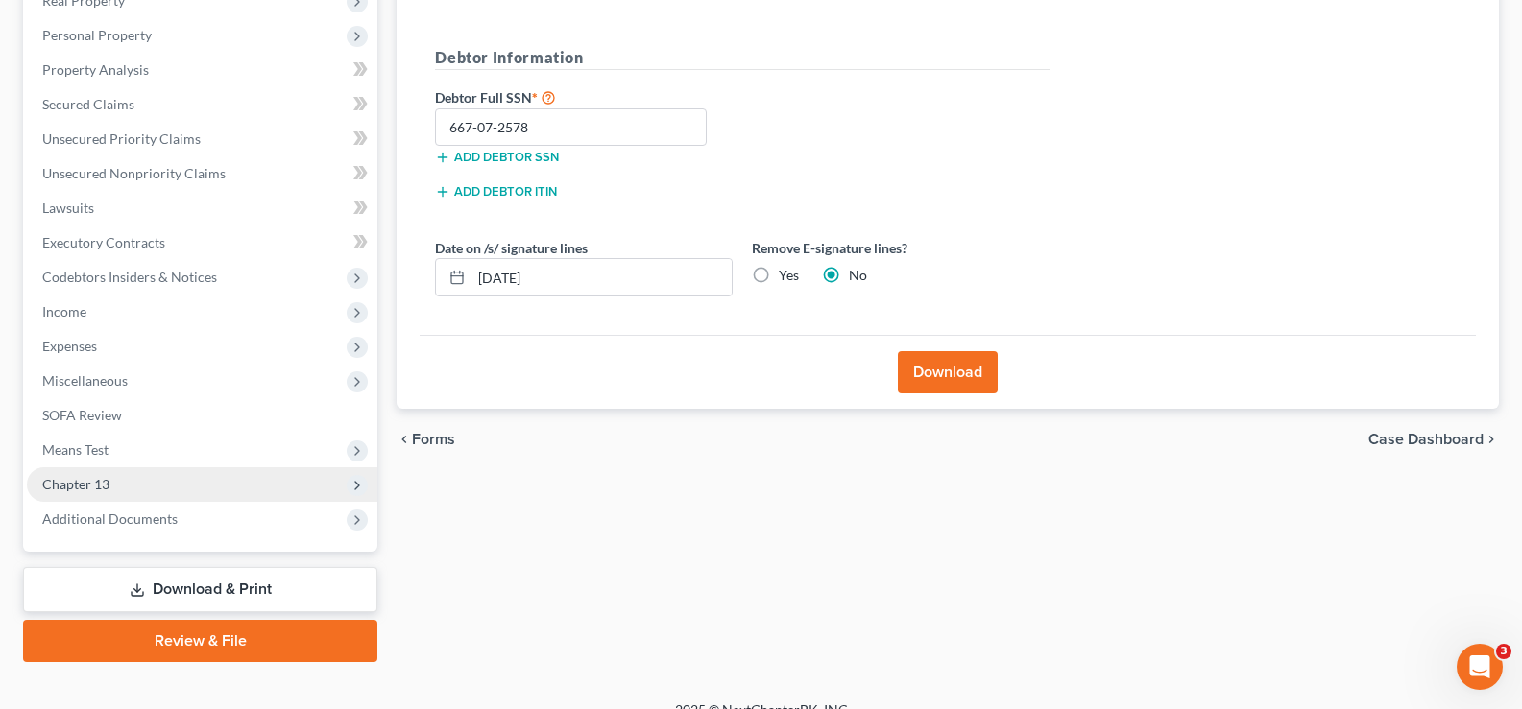
scroll to position [346, 0]
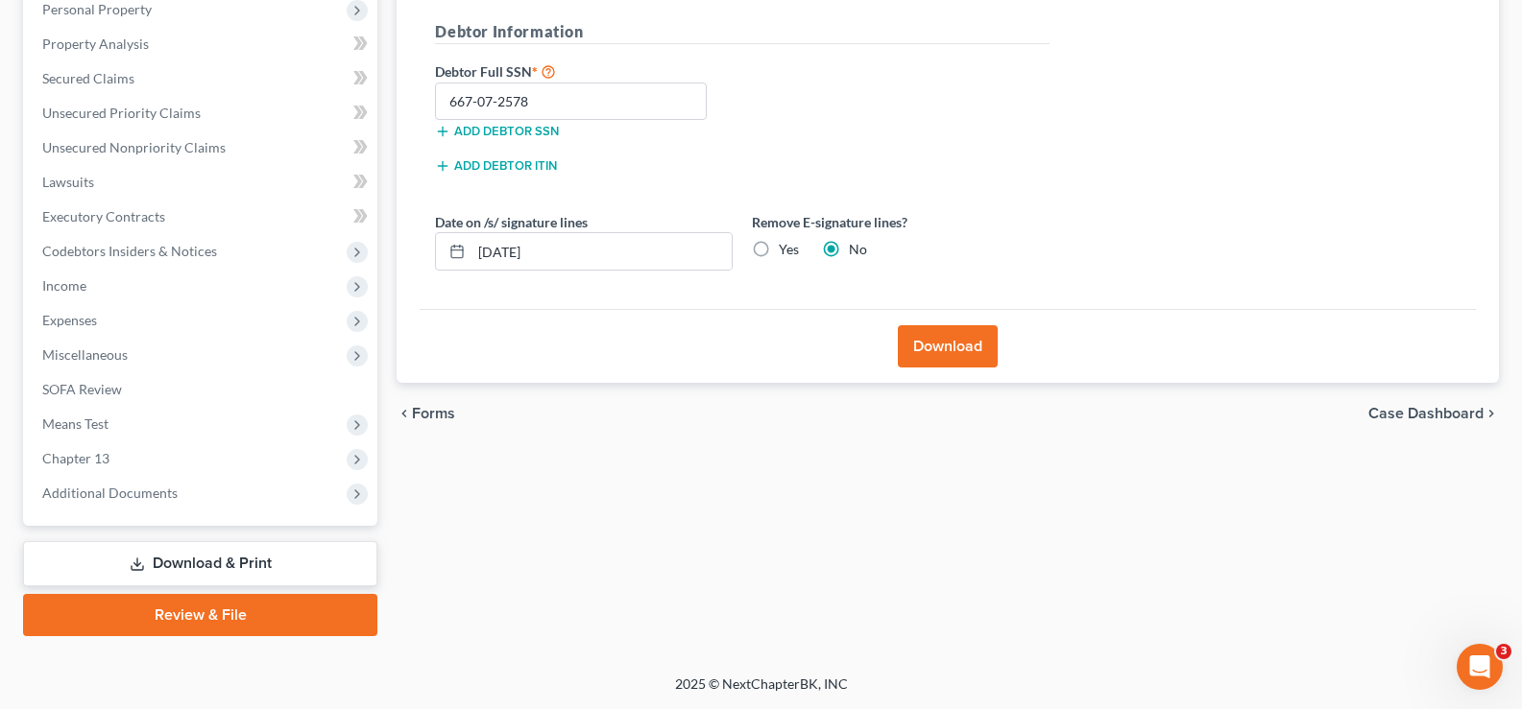
click at [193, 563] on link "Download & Print" at bounding box center [200, 563] width 354 height 45
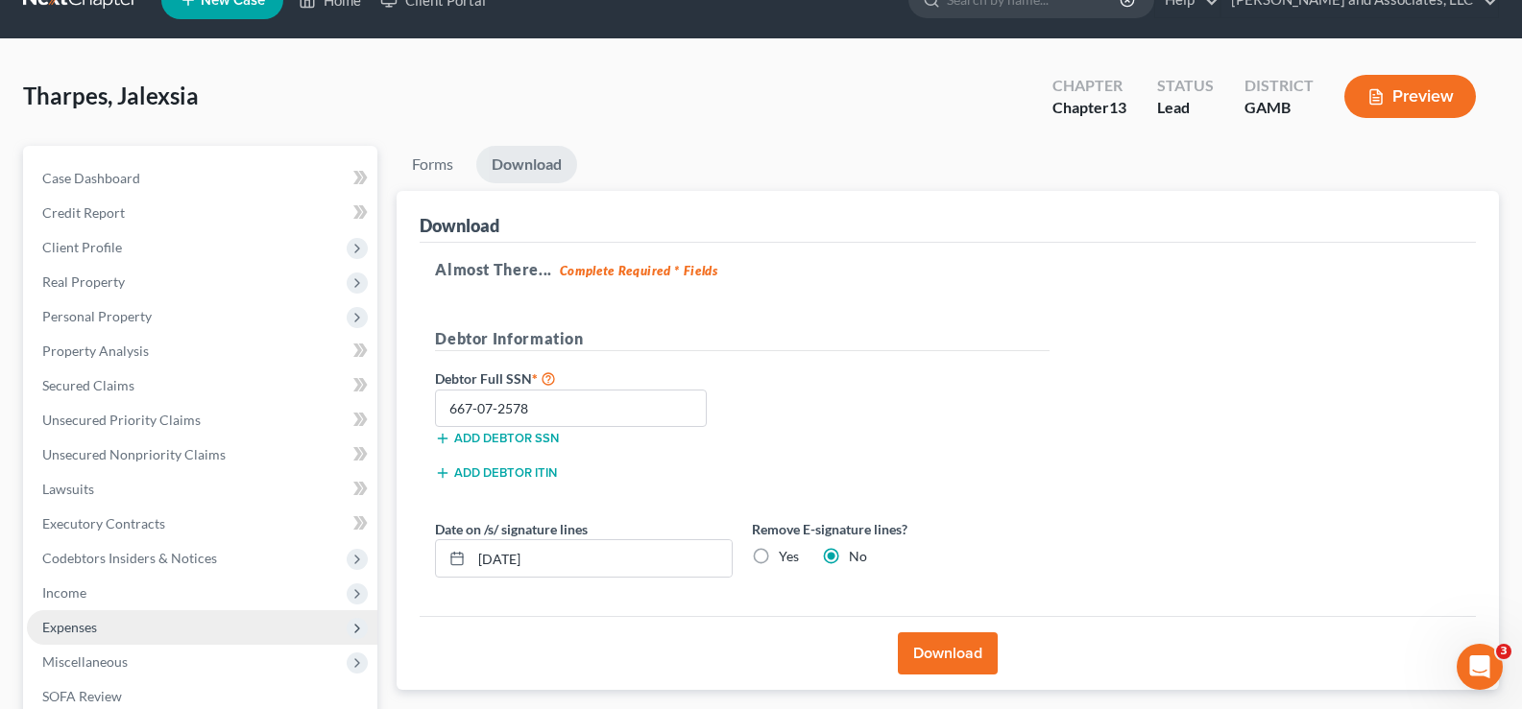
scroll to position [0, 0]
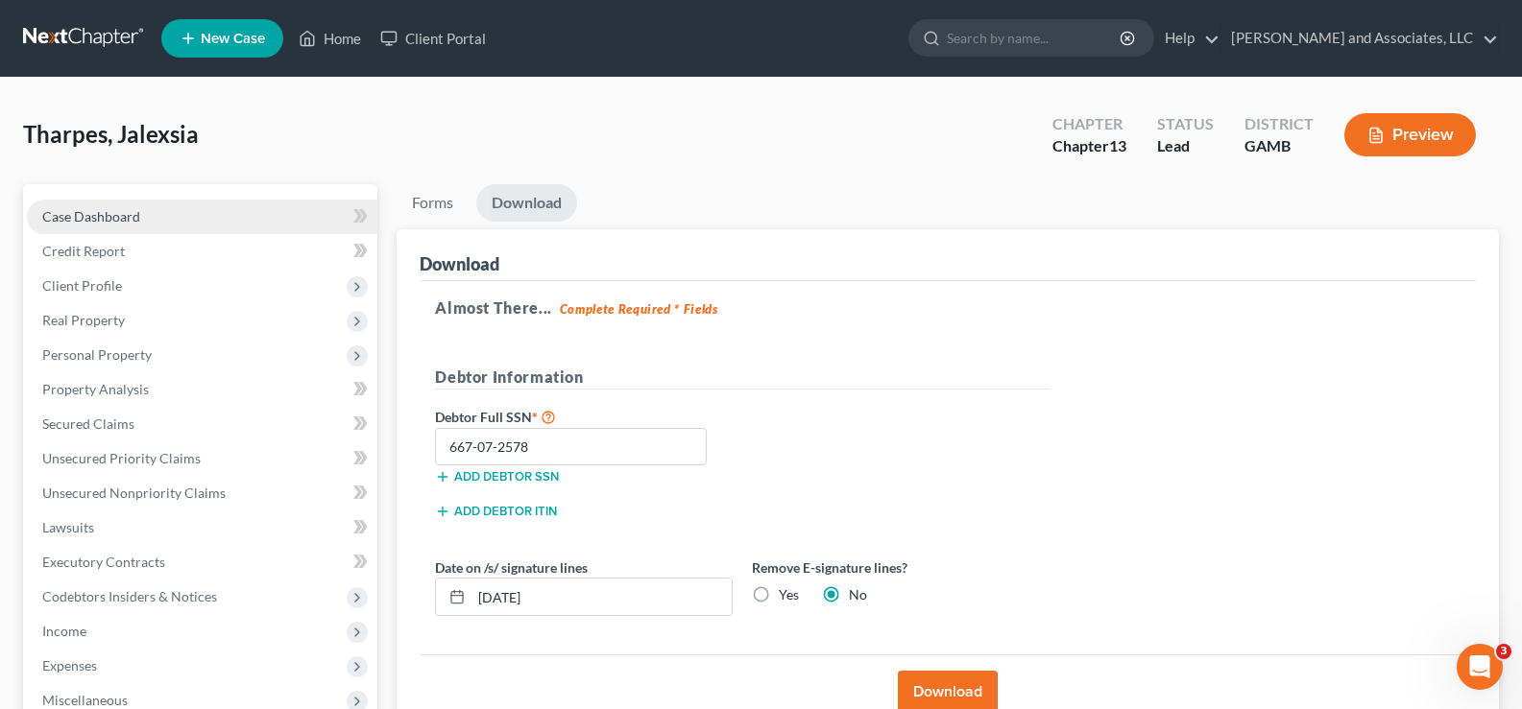
click at [117, 213] on span "Case Dashboard" at bounding box center [91, 216] width 98 height 16
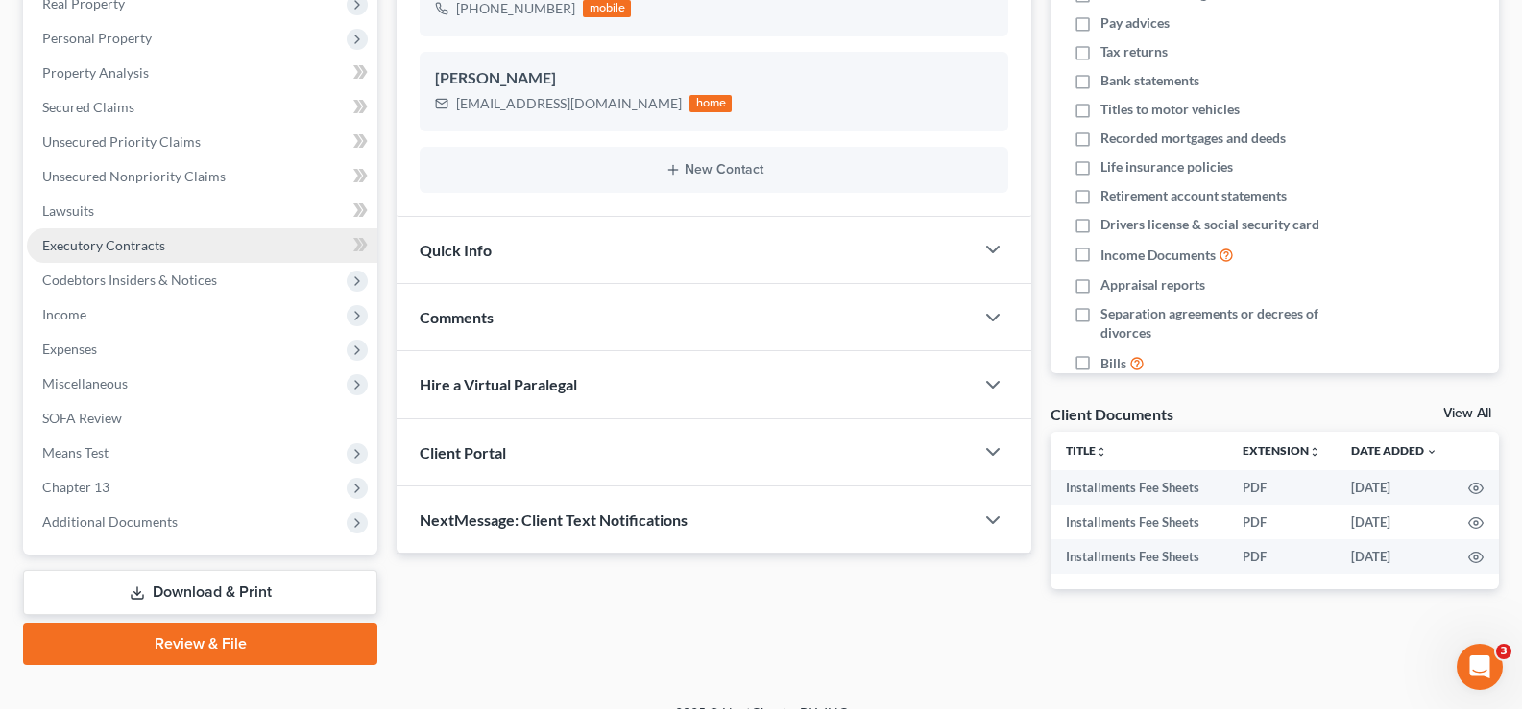
scroll to position [346, 0]
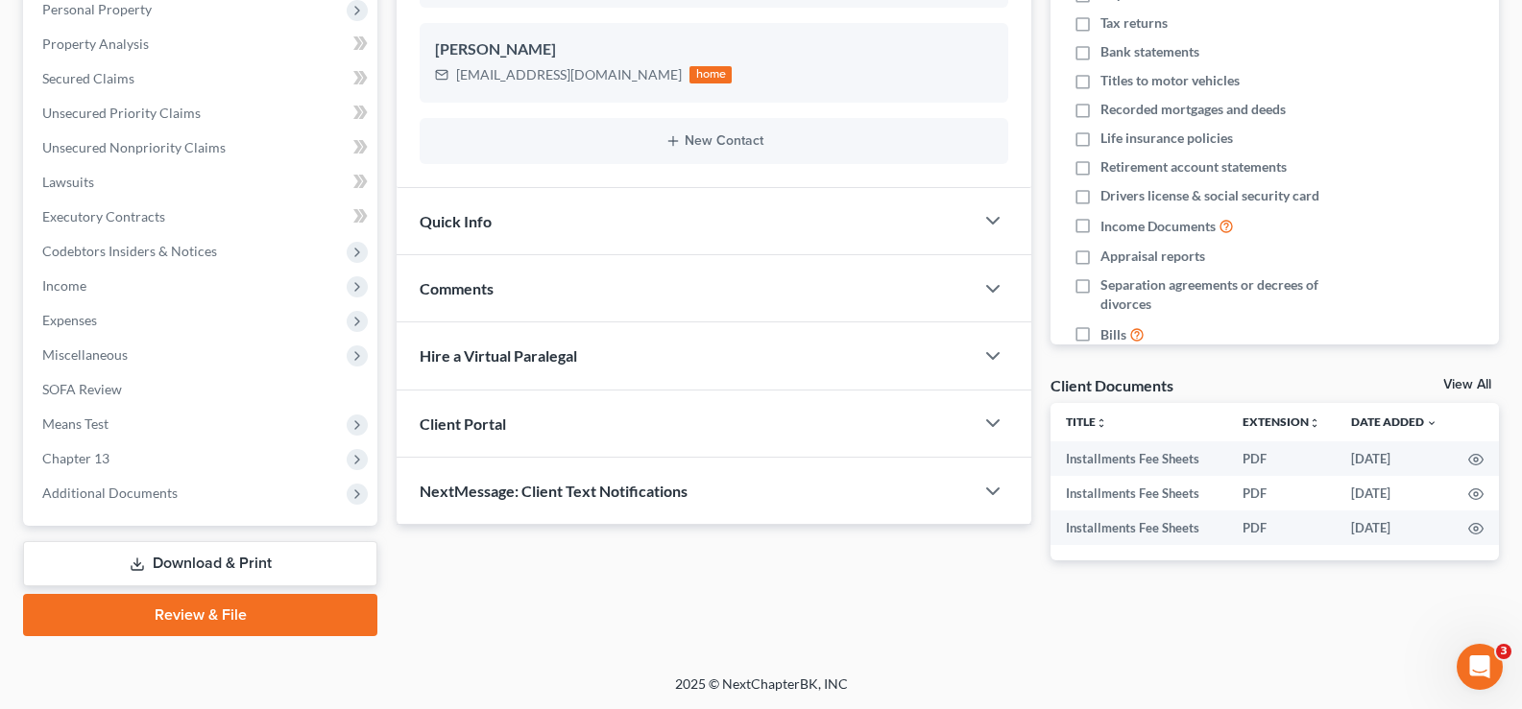
click at [217, 557] on link "Download & Print" at bounding box center [200, 563] width 354 height 45
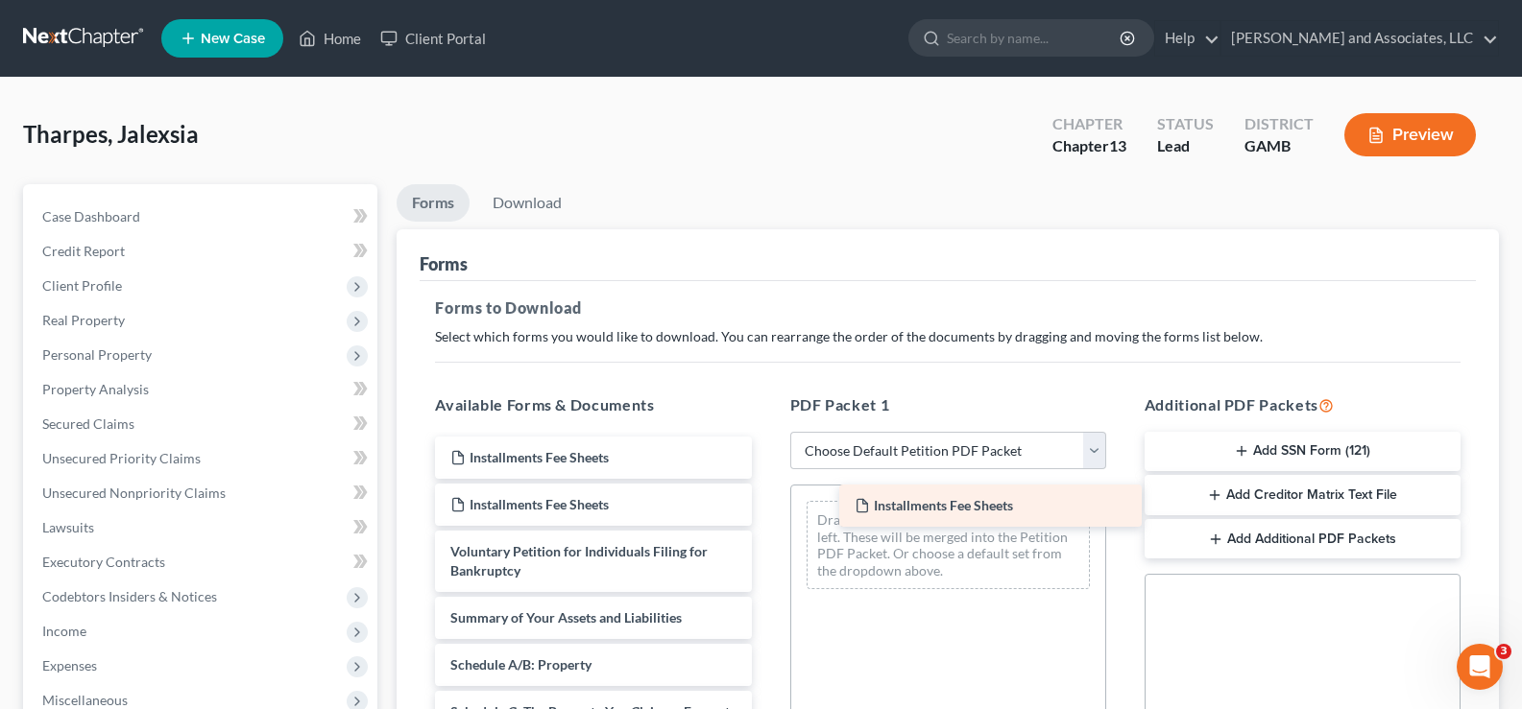
drag, startPoint x: 537, startPoint y: 457, endPoint x: 941, endPoint y: 505, distance: 407.0
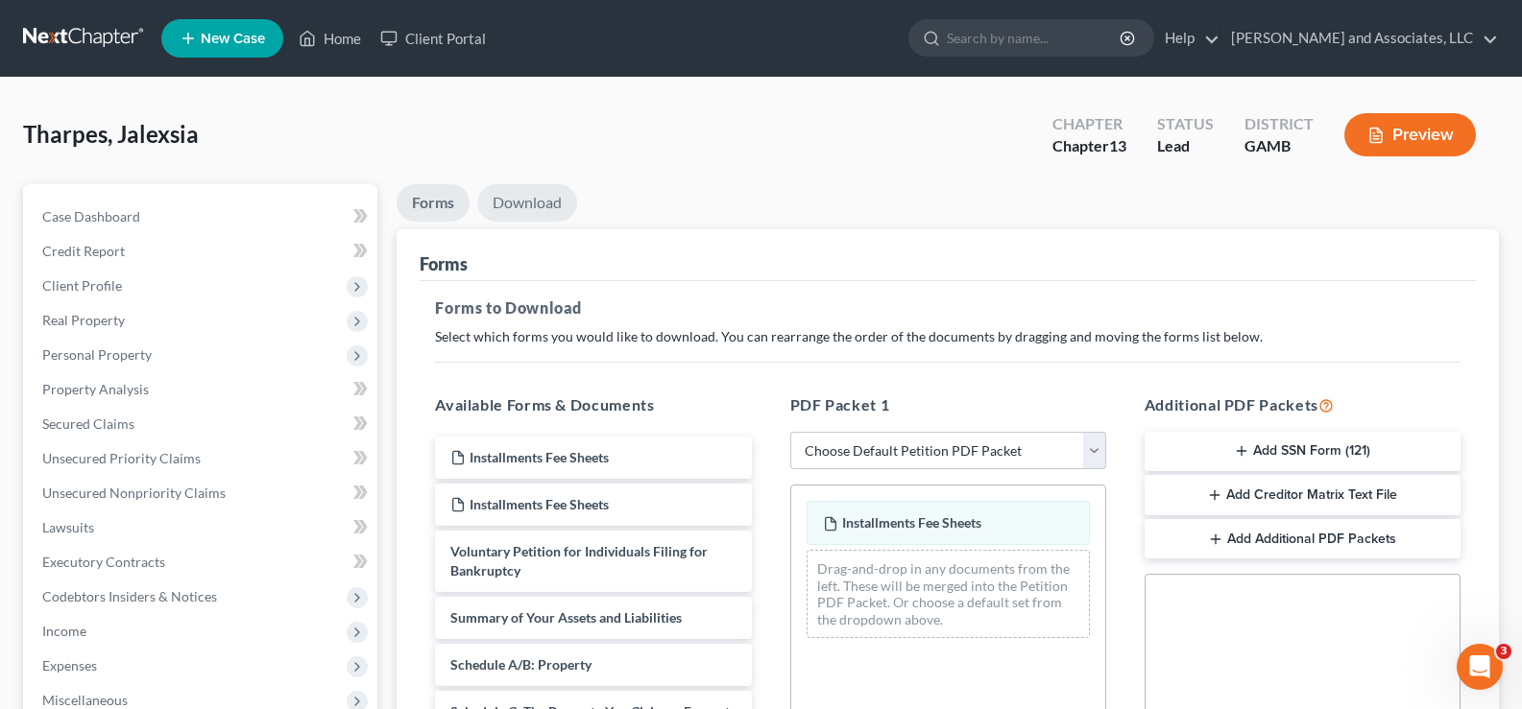
click at [540, 199] on link "Download" at bounding box center [527, 202] width 100 height 37
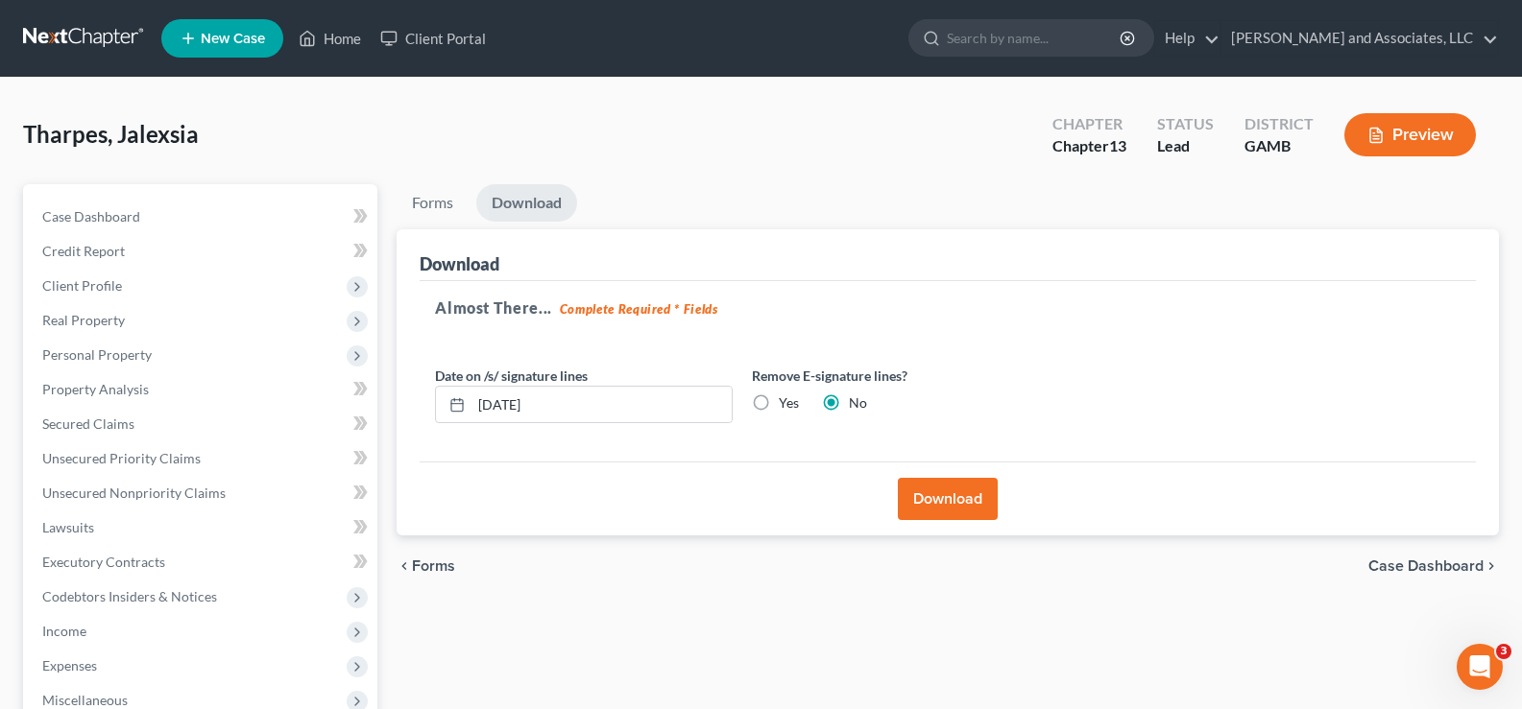
click at [944, 493] on button "Download" at bounding box center [948, 499] width 100 height 42
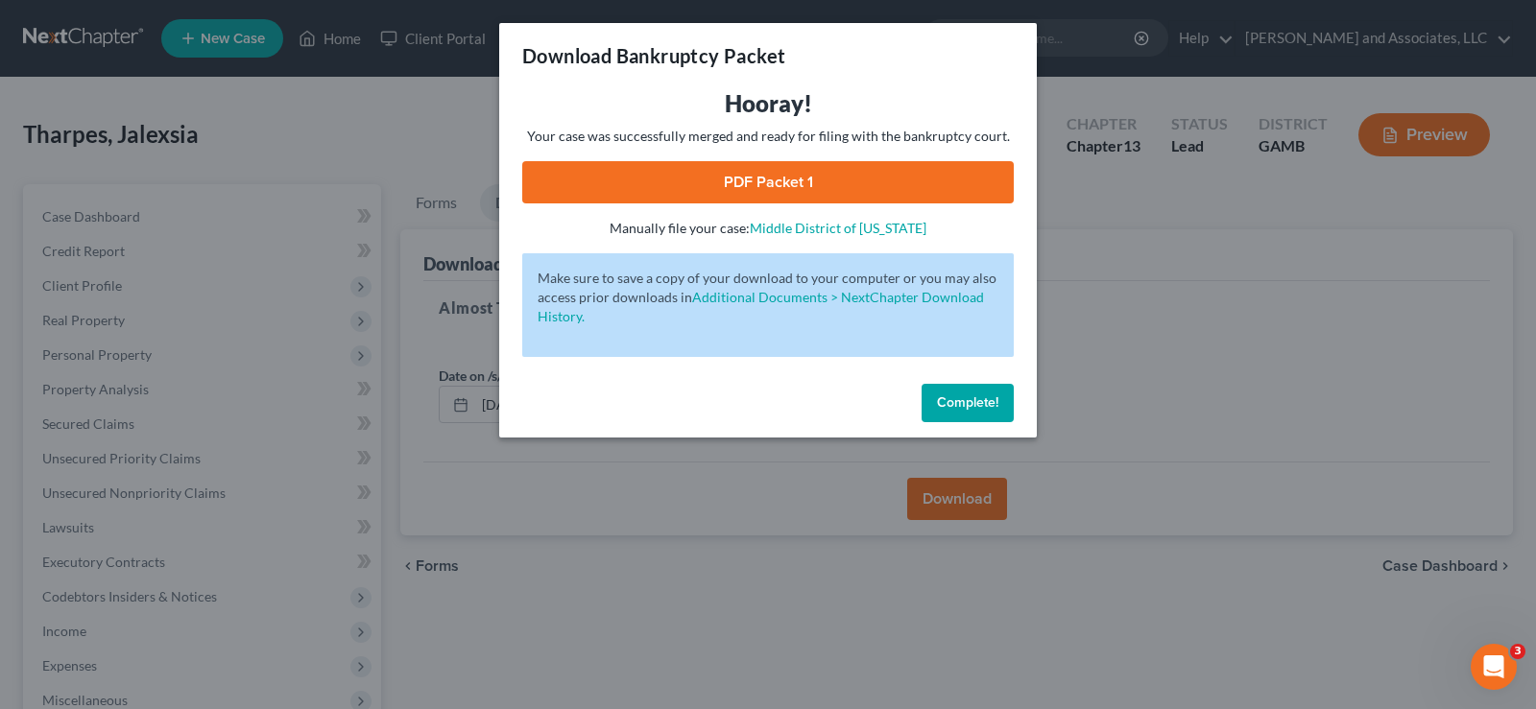
click at [718, 195] on link "PDF Packet 1" at bounding box center [768, 182] width 492 height 42
click at [940, 406] on span "Complete!" at bounding box center [967, 403] width 61 height 16
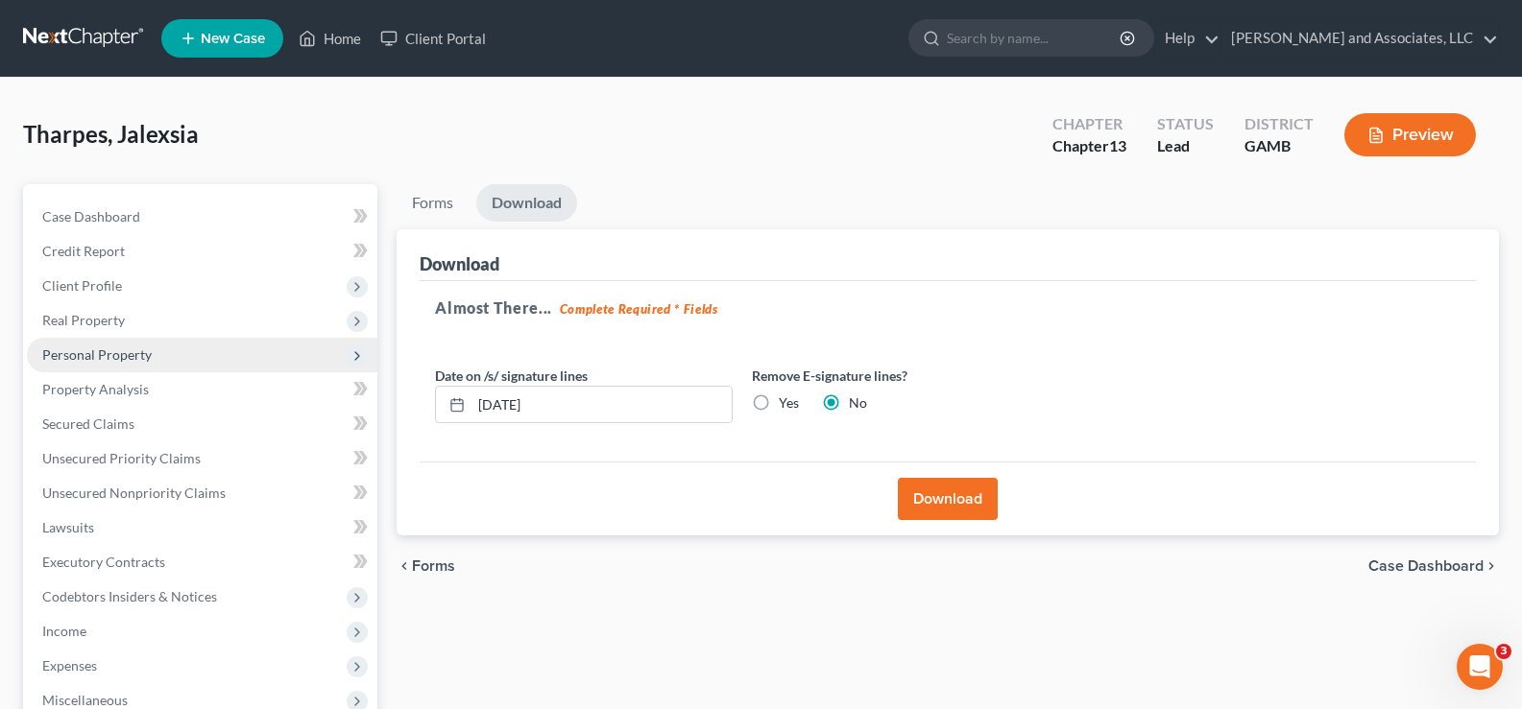
click at [96, 360] on span "Personal Property" at bounding box center [96, 355] width 109 height 16
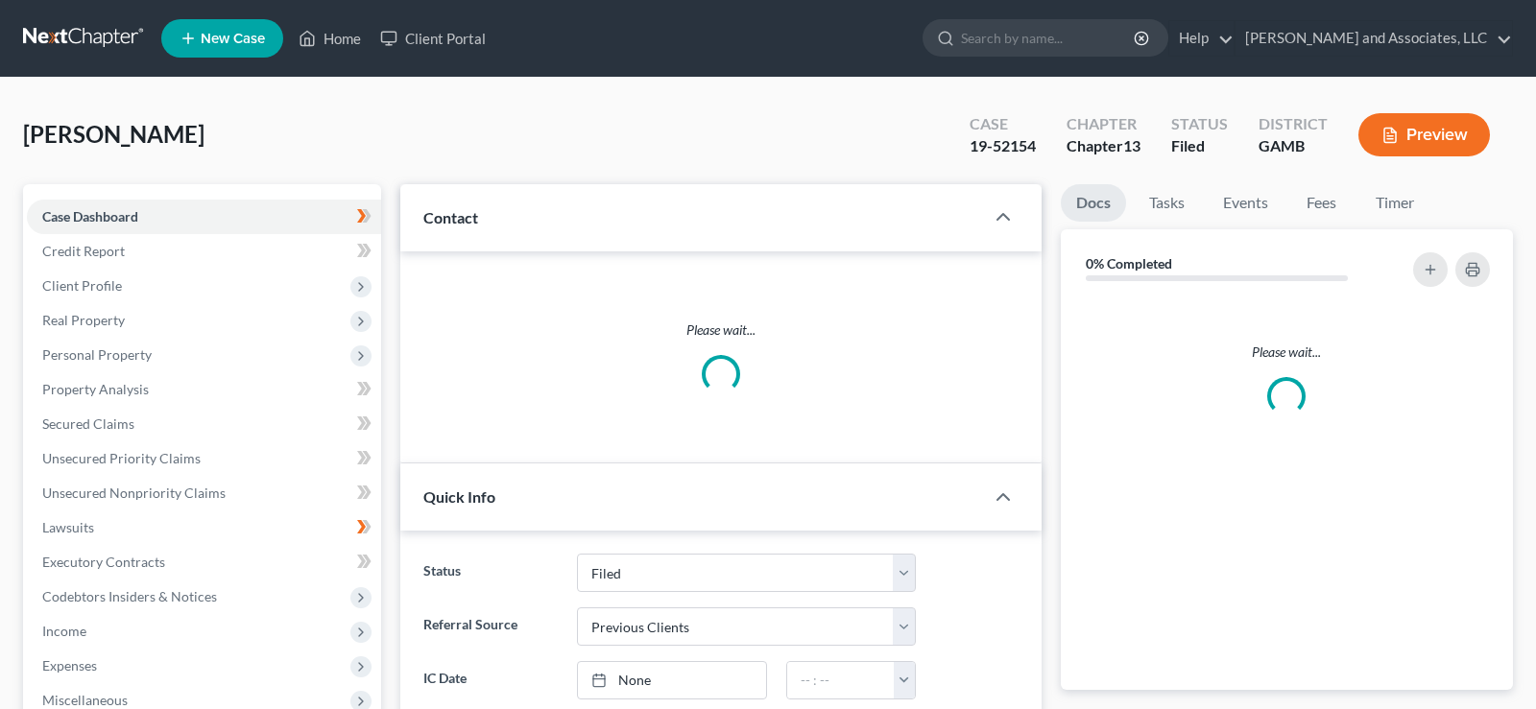
select select "2"
select select "1"
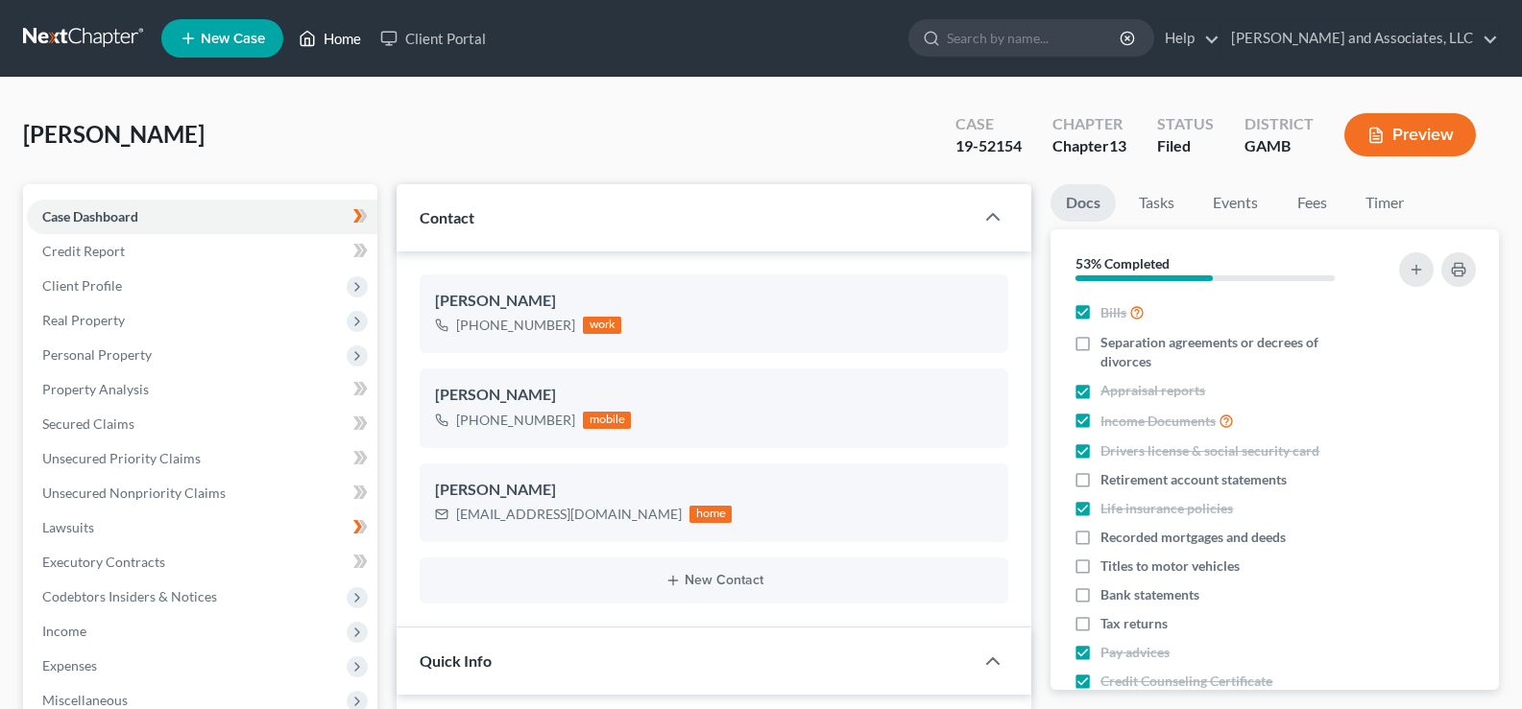
drag, startPoint x: 355, startPoint y: 36, endPoint x: 352, endPoint y: 60, distance: 25.1
click at [354, 36] on link "Home" at bounding box center [330, 38] width 82 height 35
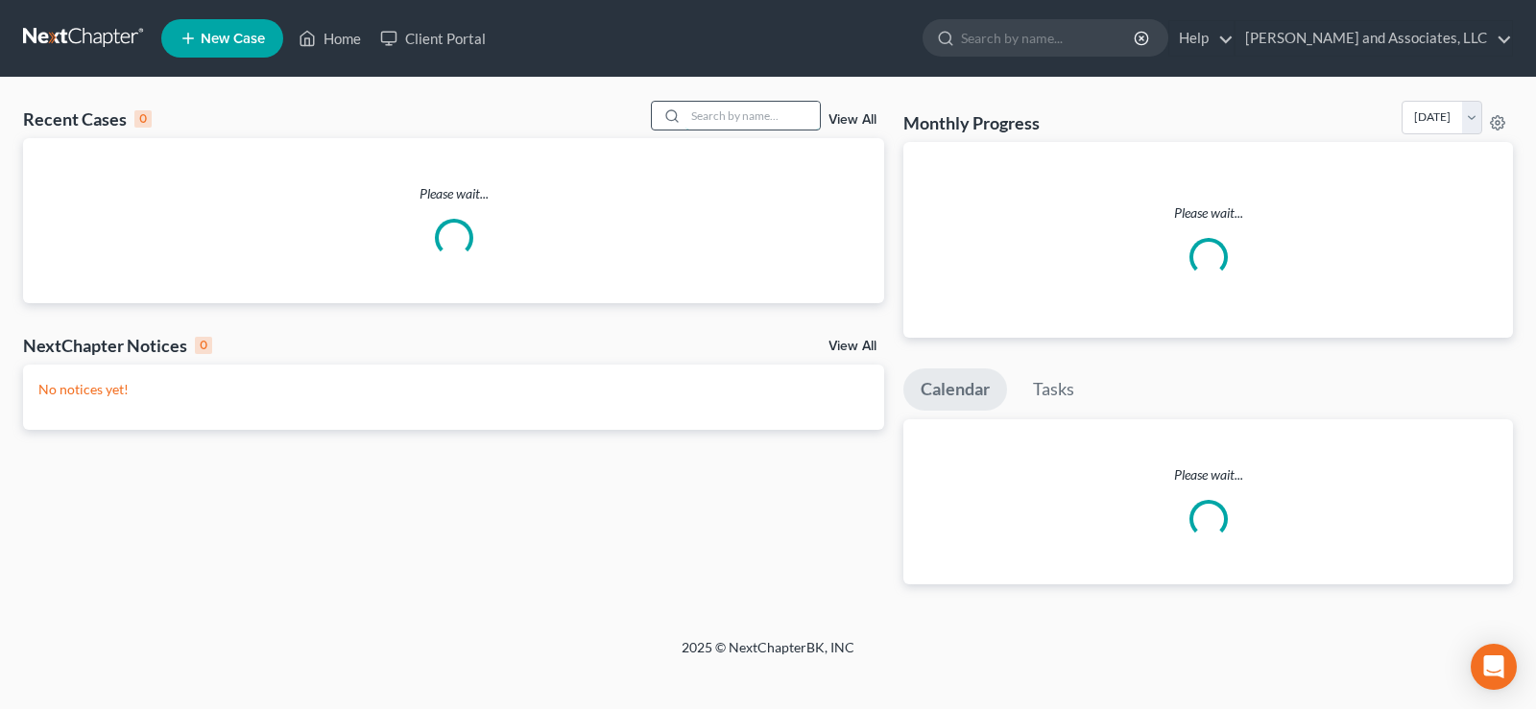
click at [778, 119] on input "search" at bounding box center [752, 116] width 134 height 28
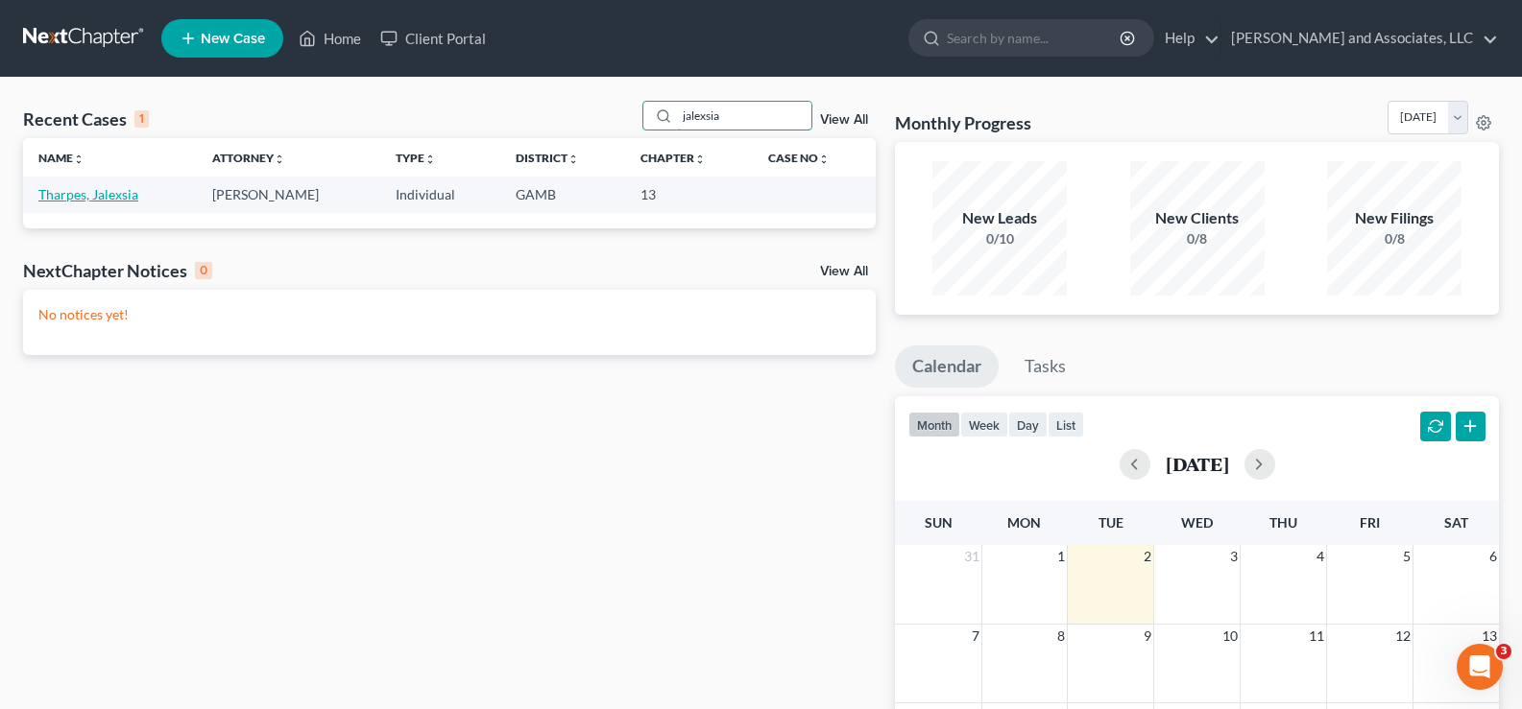
type input "jalexsia"
click at [85, 198] on link "Tharpes, Jalexsia" at bounding box center [88, 194] width 100 height 16
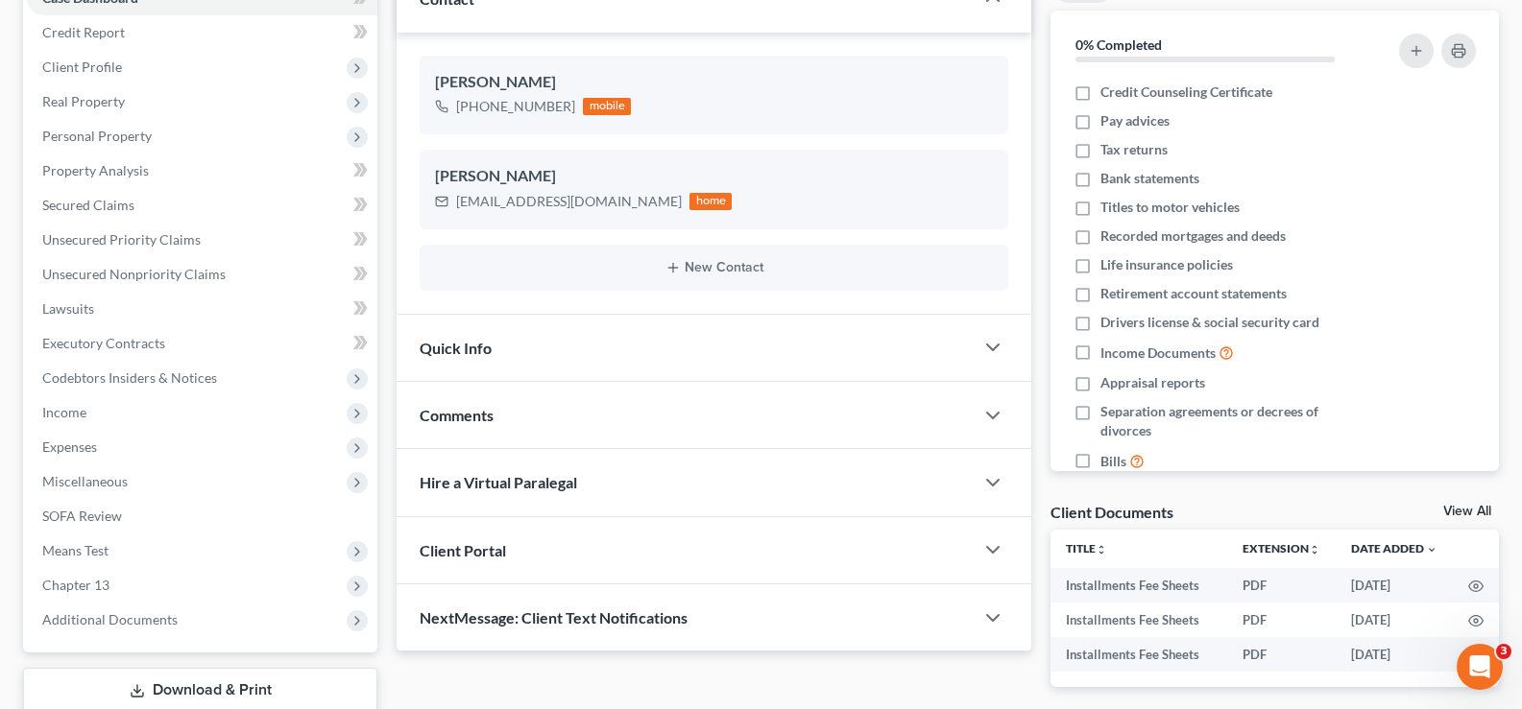
scroll to position [58, 0]
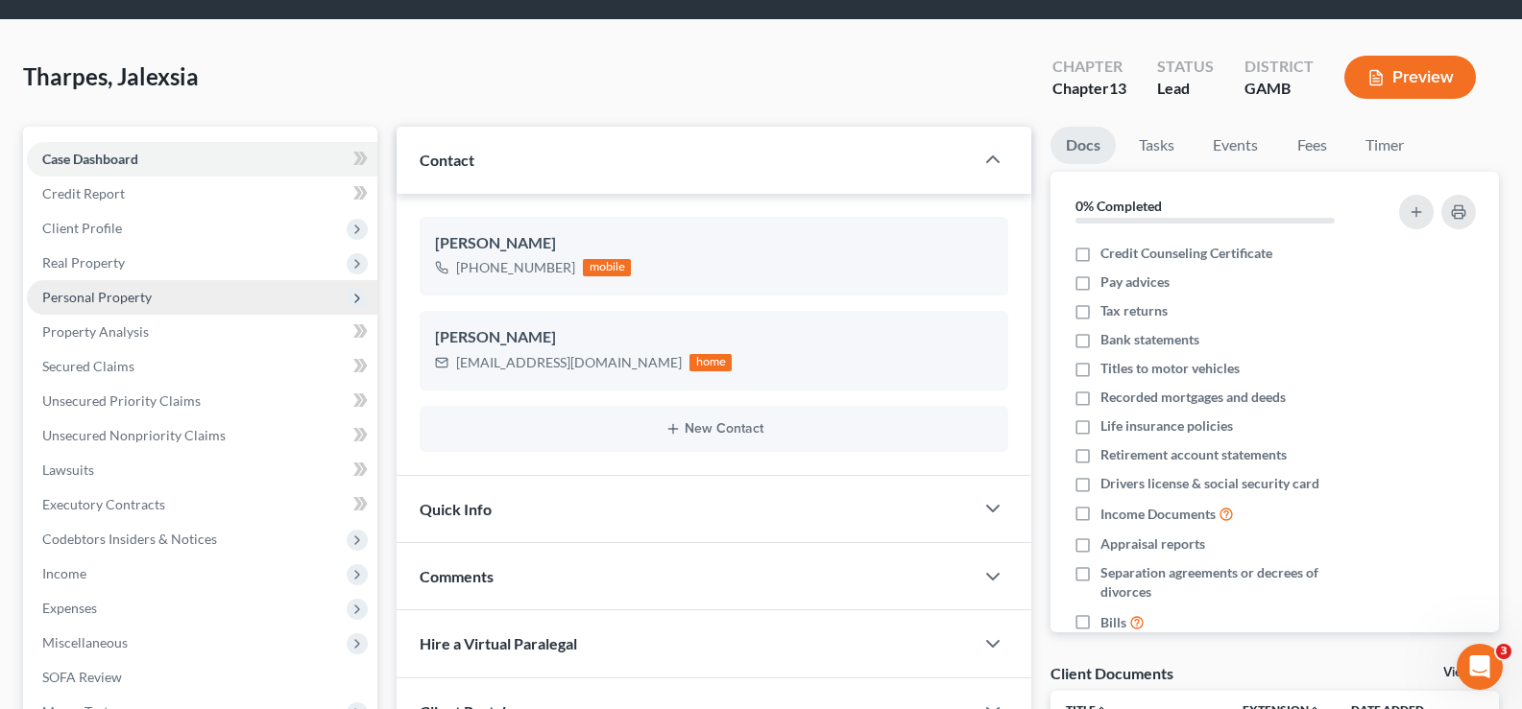
click at [77, 299] on span "Personal Property" at bounding box center [96, 297] width 109 height 16
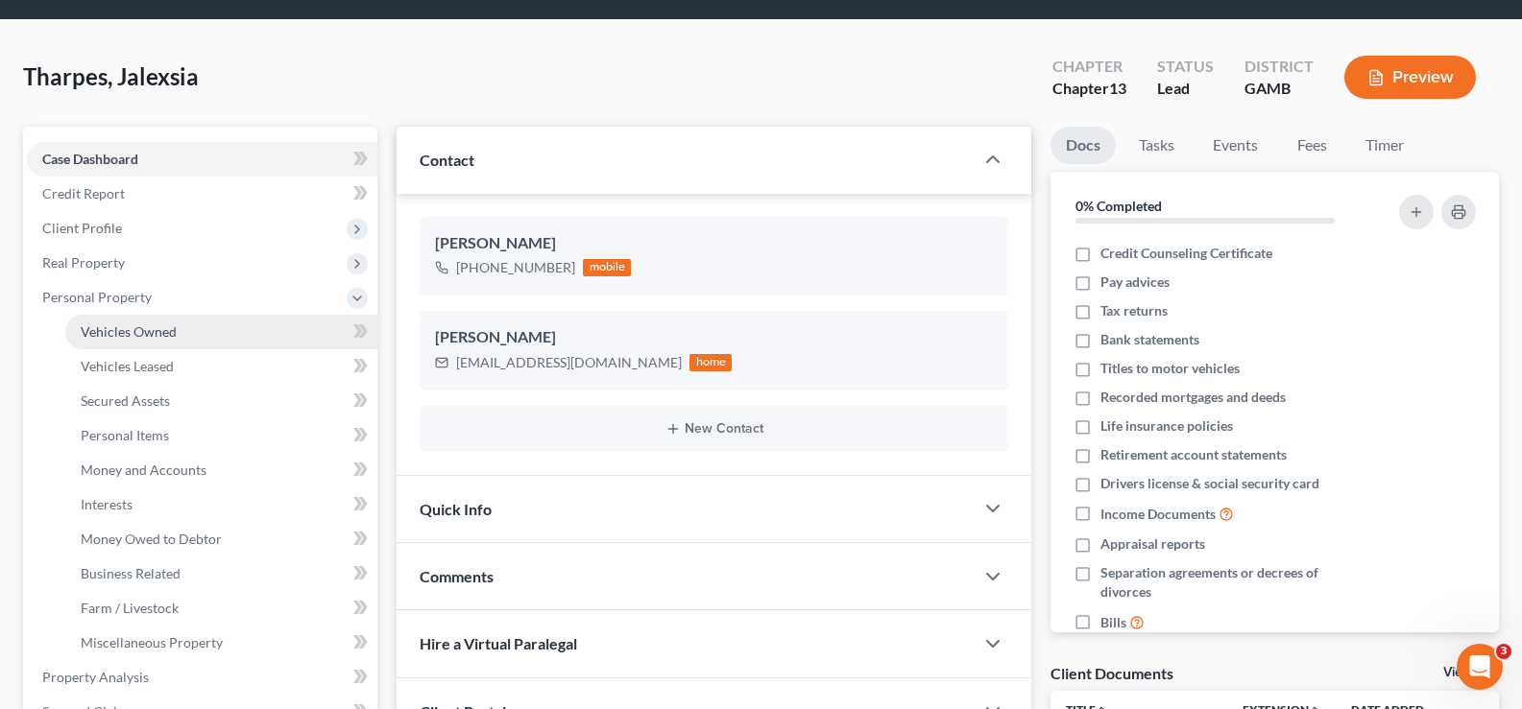
click at [90, 327] on span "Vehicles Owned" at bounding box center [129, 332] width 96 height 16
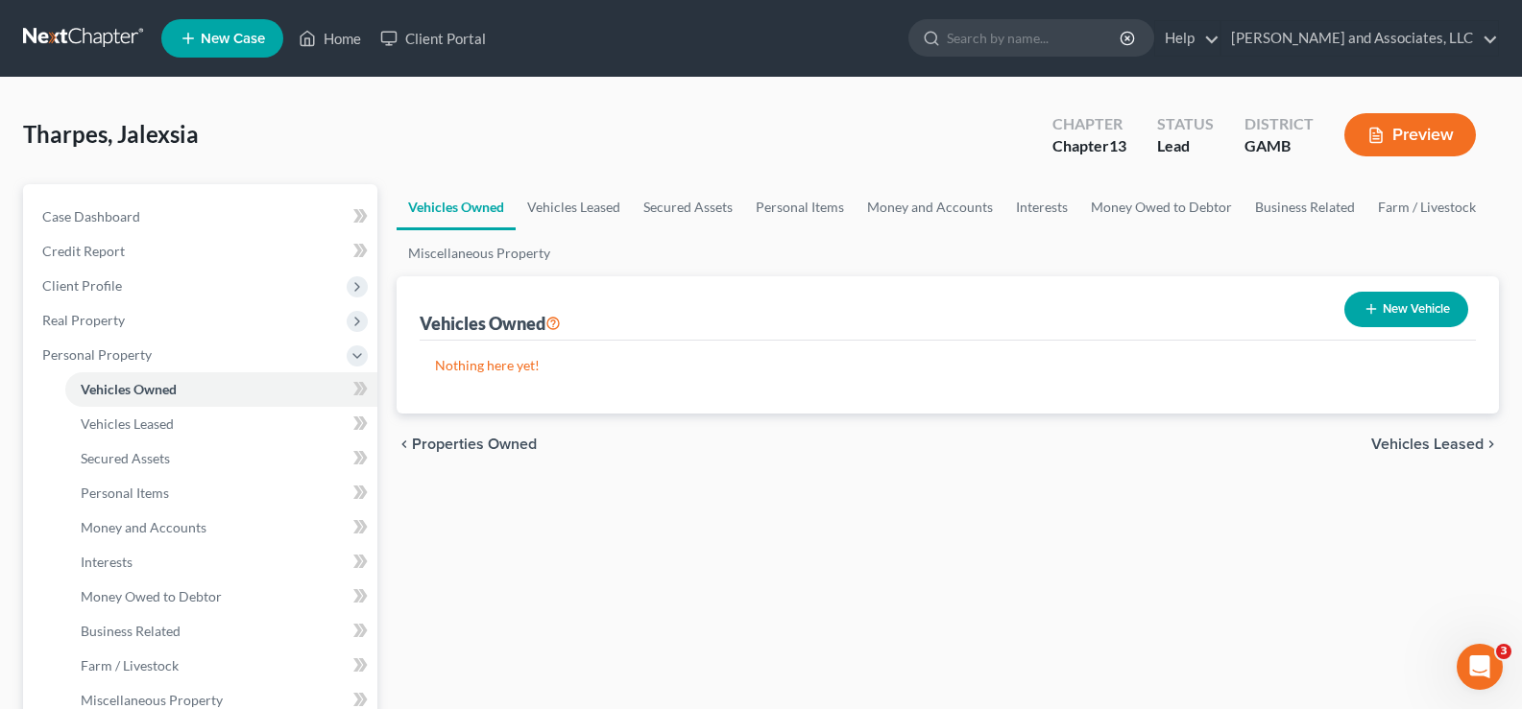
click at [1429, 318] on button "New Vehicle" at bounding box center [1406, 310] width 124 height 36
select select "0"
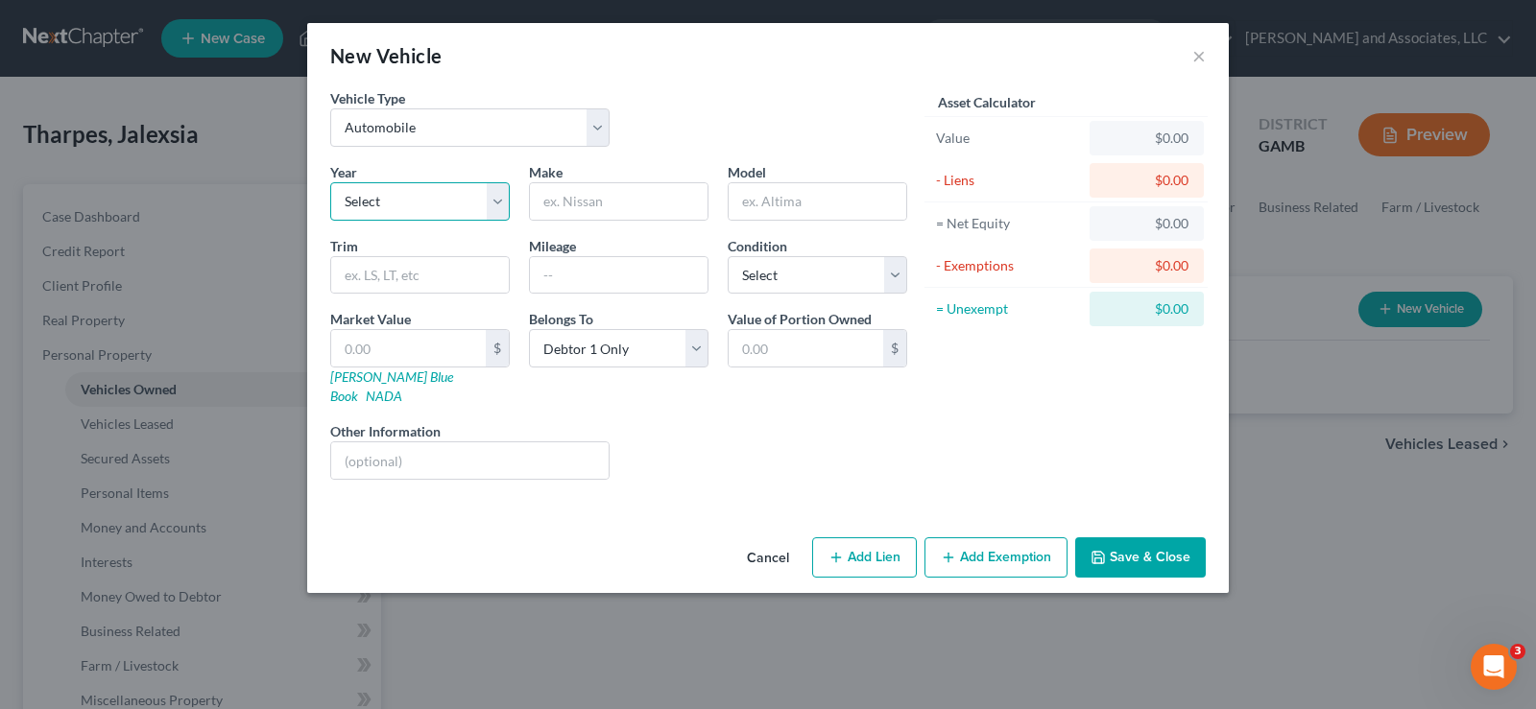
click at [404, 204] on select "Select 2026 2025 2024 2023 2022 2021 2020 2019 2018 2017 2016 2015 2014 2013 20…" at bounding box center [420, 201] width 180 height 38
select select "5"
click at [330, 182] on select "Select 2026 2025 2024 2023 2022 2021 2020 2019 2018 2017 2016 2015 2014 2013 20…" at bounding box center [420, 201] width 180 height 38
click at [582, 193] on input "text" at bounding box center [619, 201] width 178 height 36
type input "Toyota"
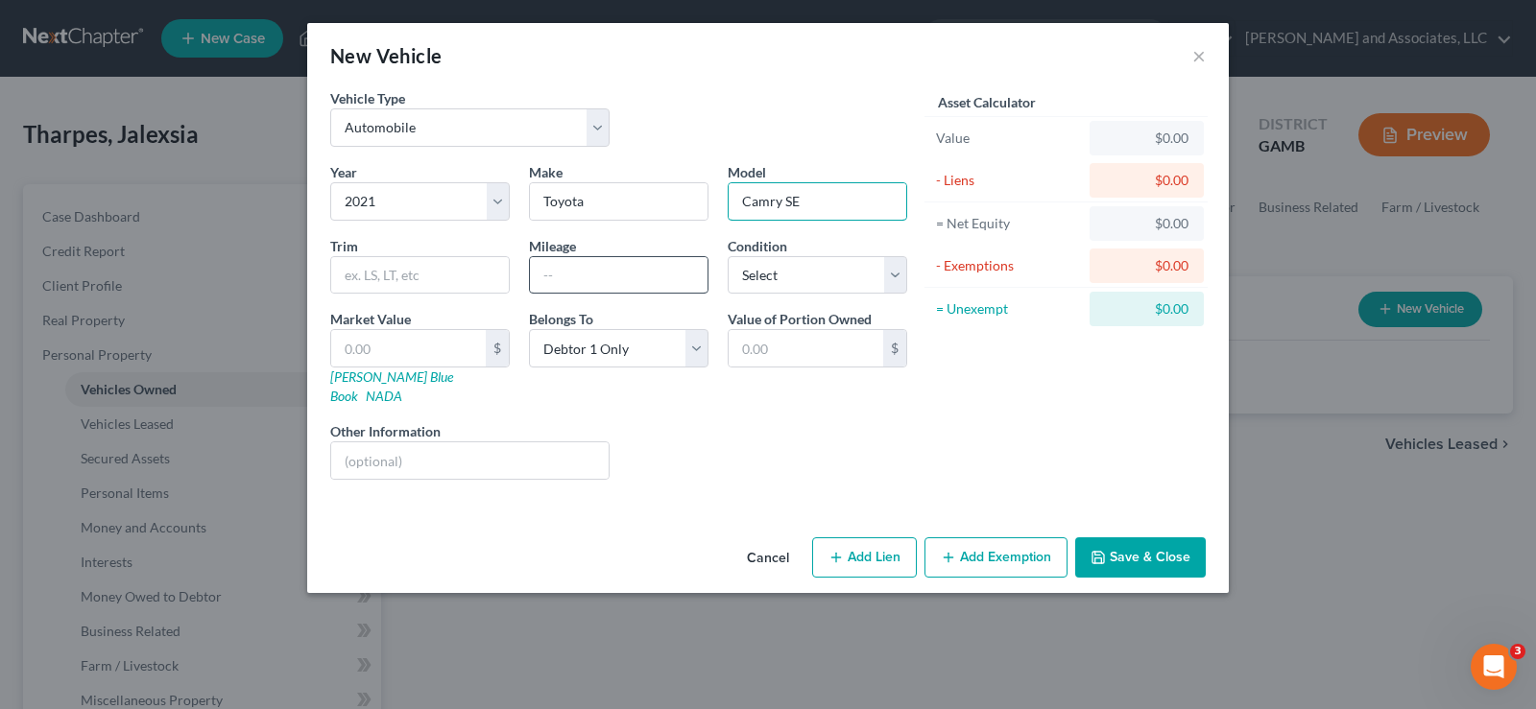
type input "Camry SE"
click at [595, 274] on input "text" at bounding box center [619, 275] width 178 height 36
click at [558, 281] on input "52802" at bounding box center [619, 275] width 178 height 36
type input "52,802"
click at [779, 277] on select "Select Excellent Very Good Good Fair Poor" at bounding box center [818, 275] width 180 height 38
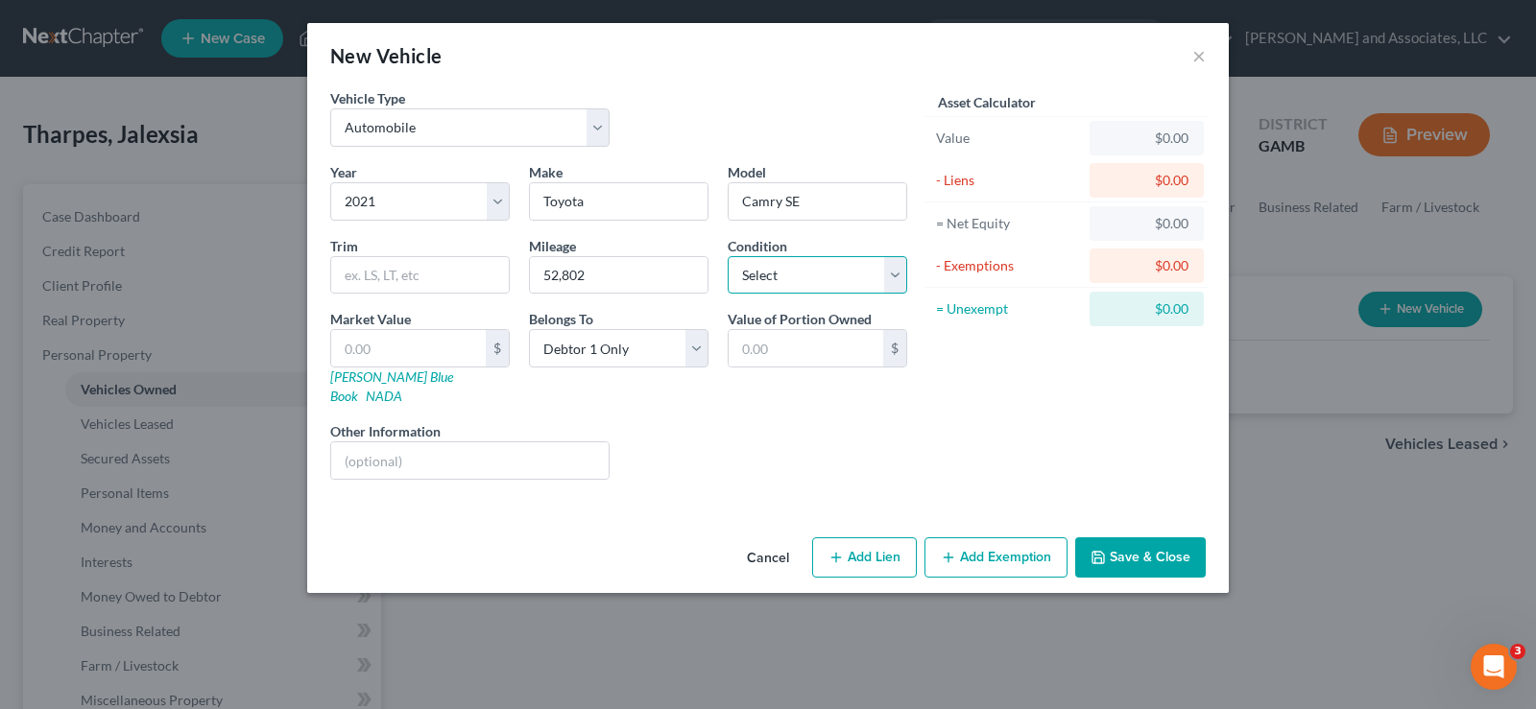
select select "2"
click at [728, 256] on select "Select Excellent Very Good Good Fair Poor" at bounding box center [818, 275] width 180 height 38
click at [418, 351] on input "text" at bounding box center [408, 348] width 155 height 36
type input "1"
type input "1.00"
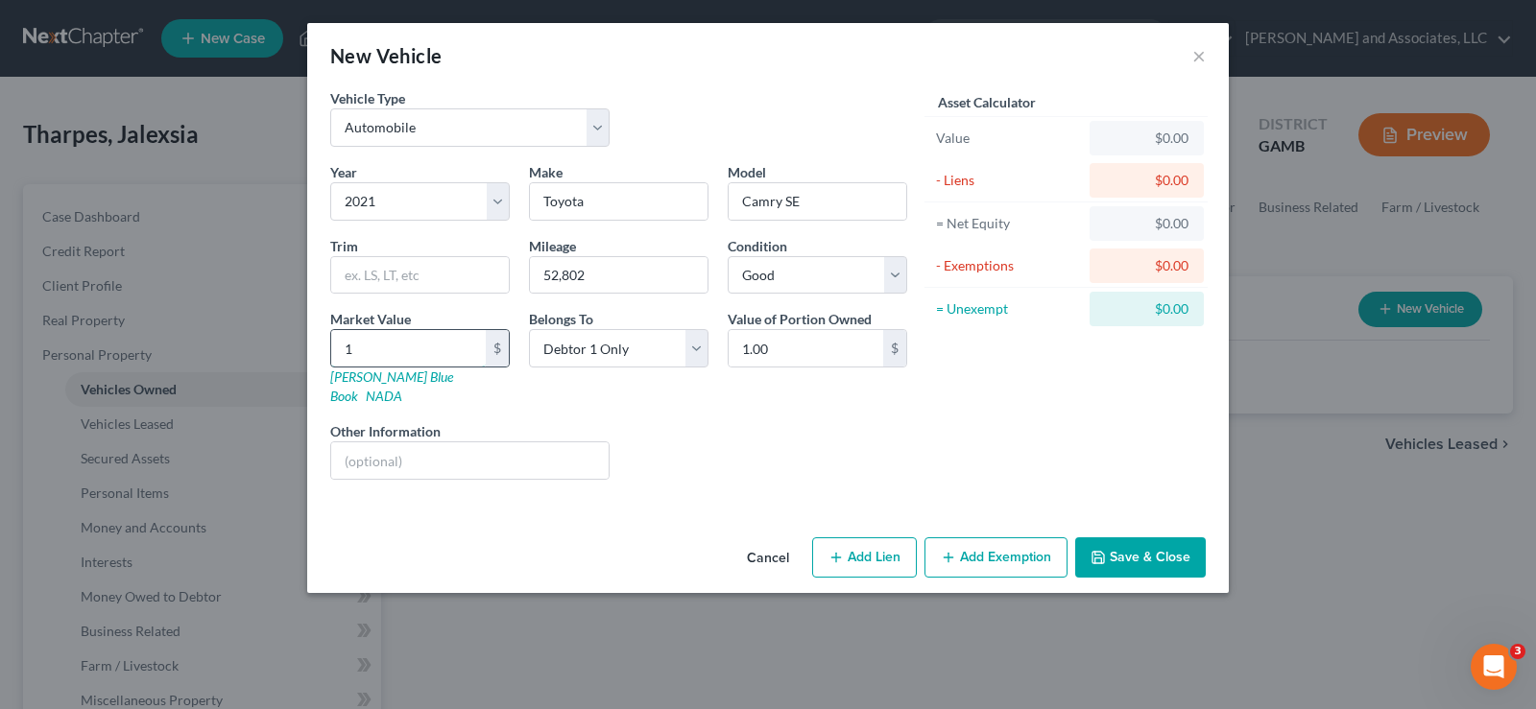
type input "17"
type input "17.00"
type input "175"
type input "175.00"
type input "1755"
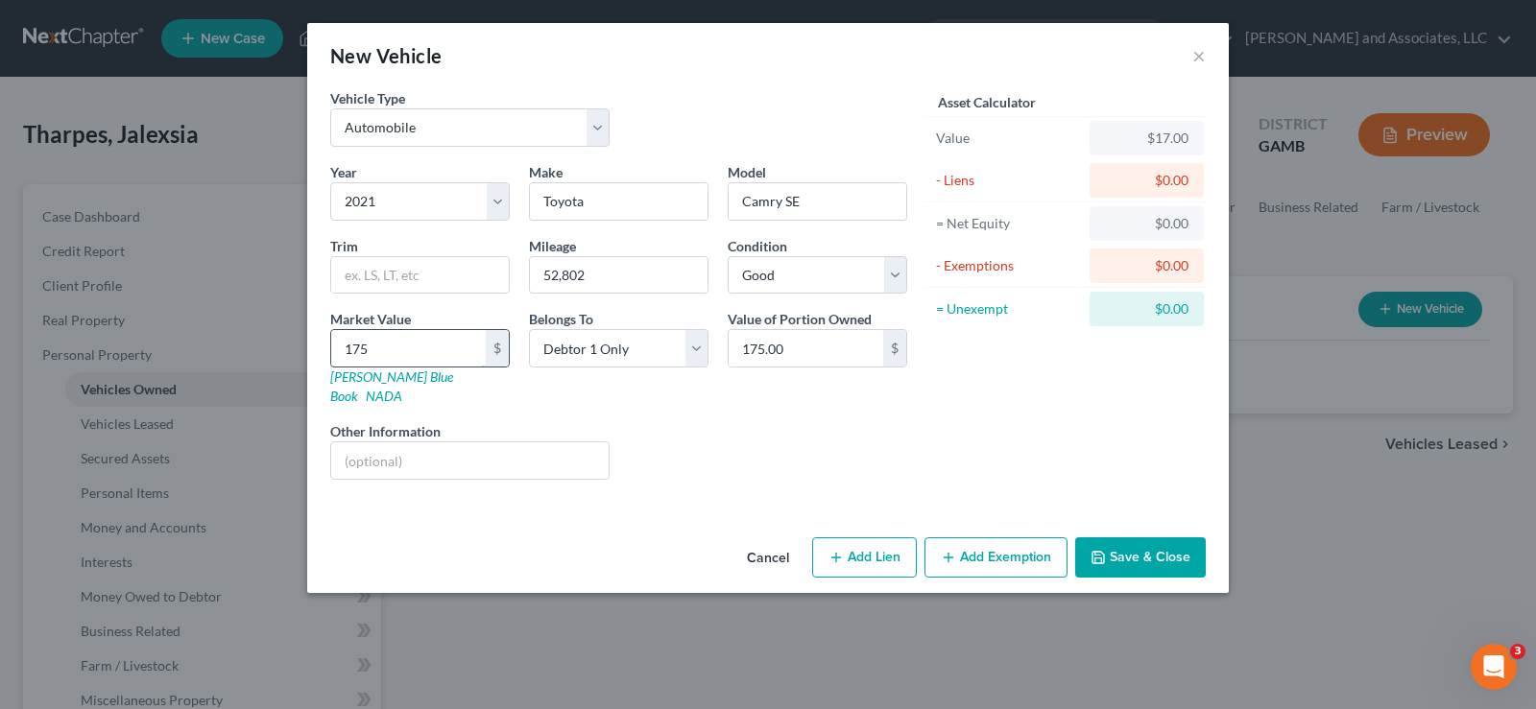
type input "1,755.00"
type input "1,7550"
type input "17,550.00"
click at [1004, 554] on button "Add Exemption" at bounding box center [996, 558] width 143 height 40
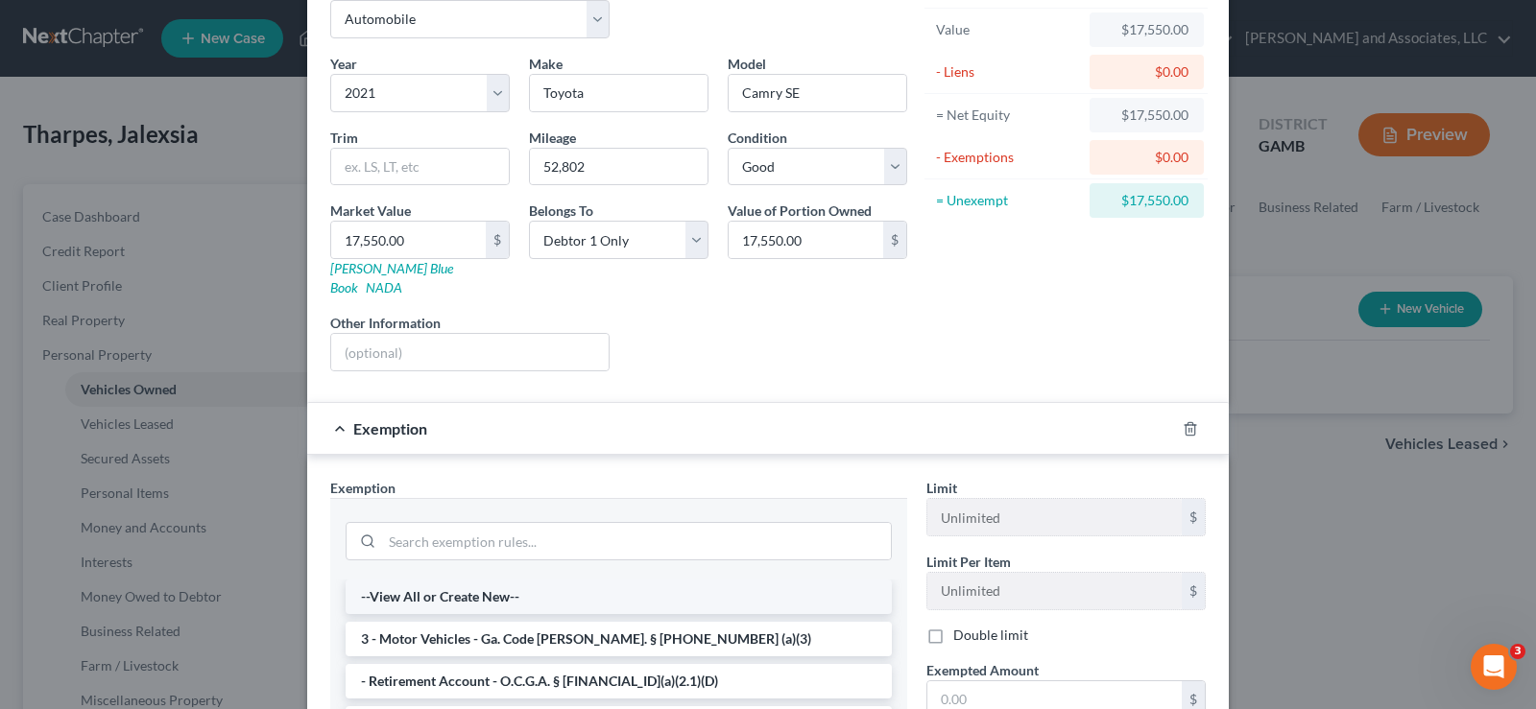
scroll to position [192, 0]
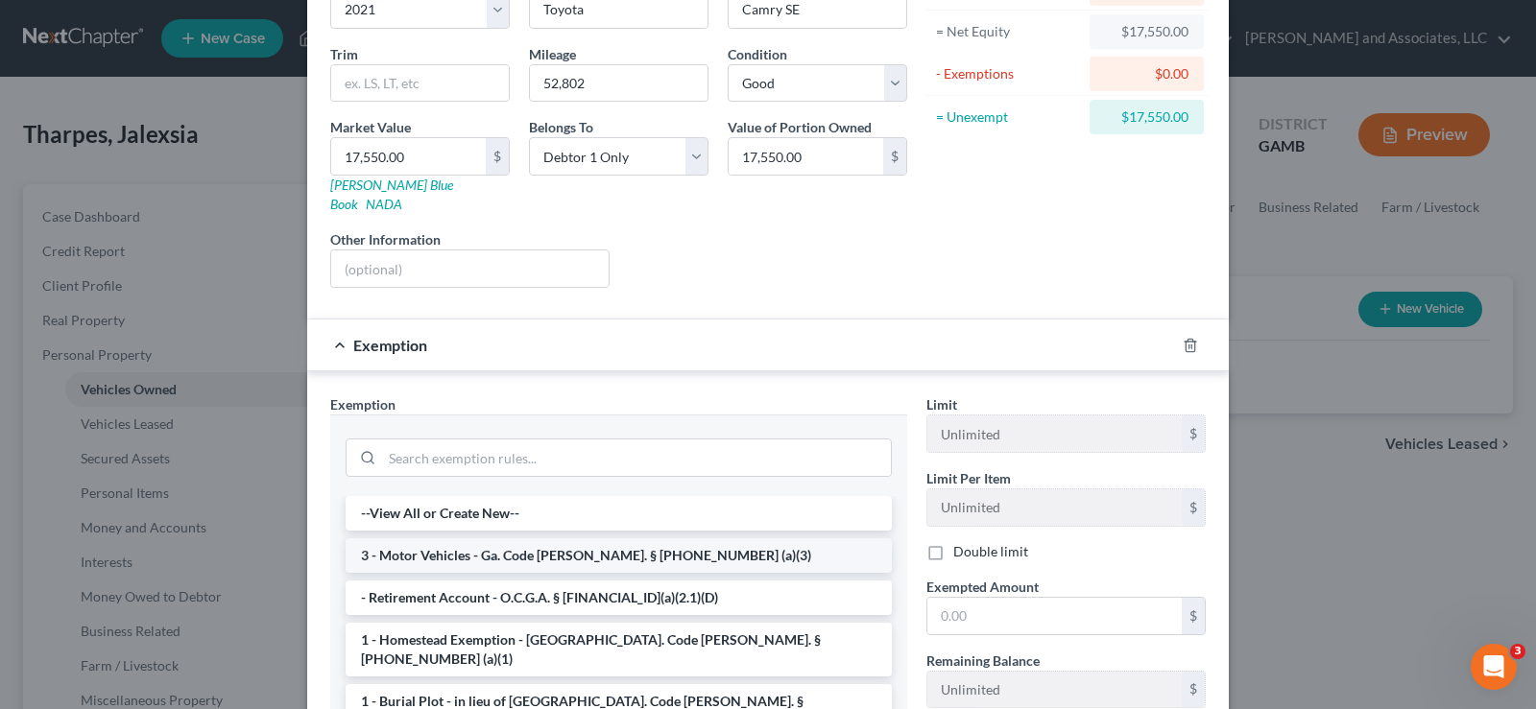
click at [421, 539] on li "3 - Motor Vehicles - Ga. Code Ann. § 44-13-100 (a)(3)" at bounding box center [619, 556] width 546 height 35
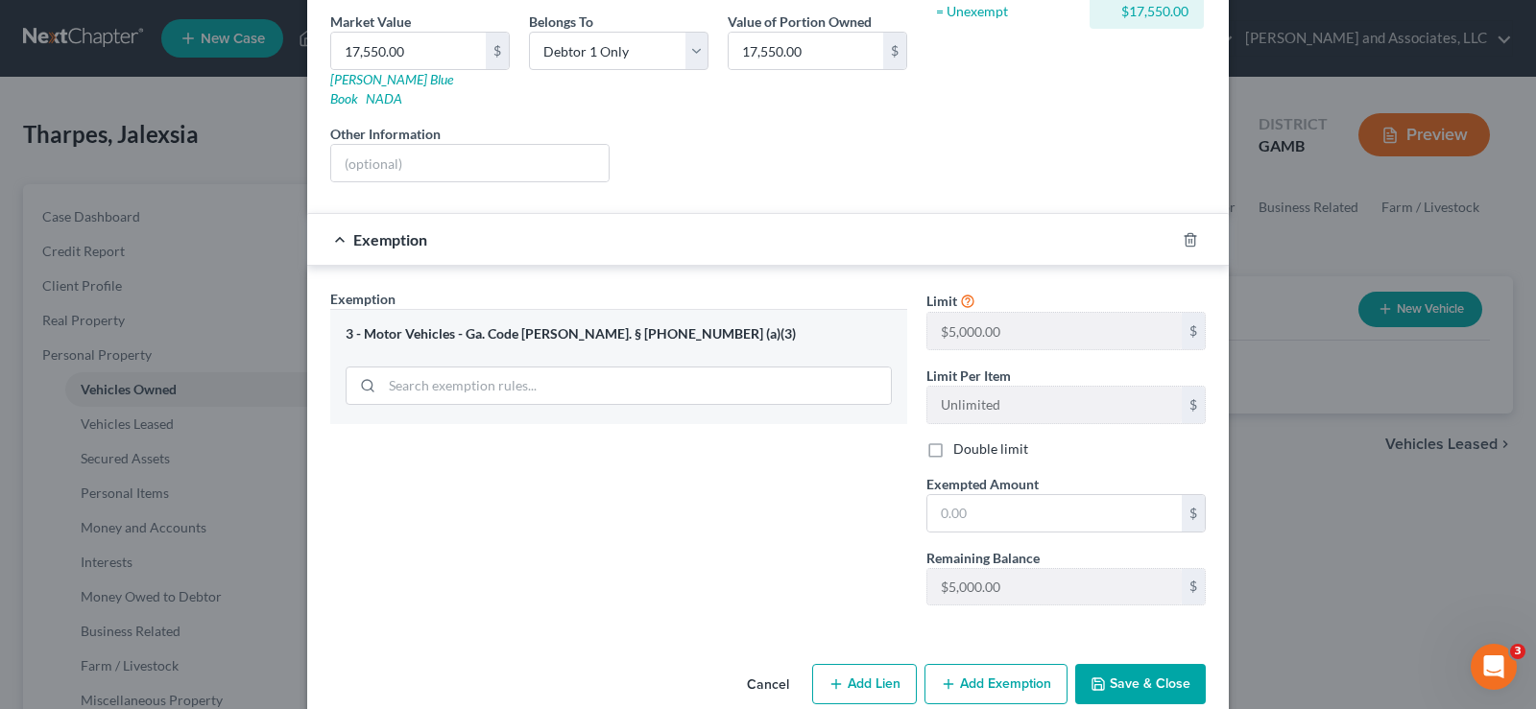
scroll to position [312, 0]
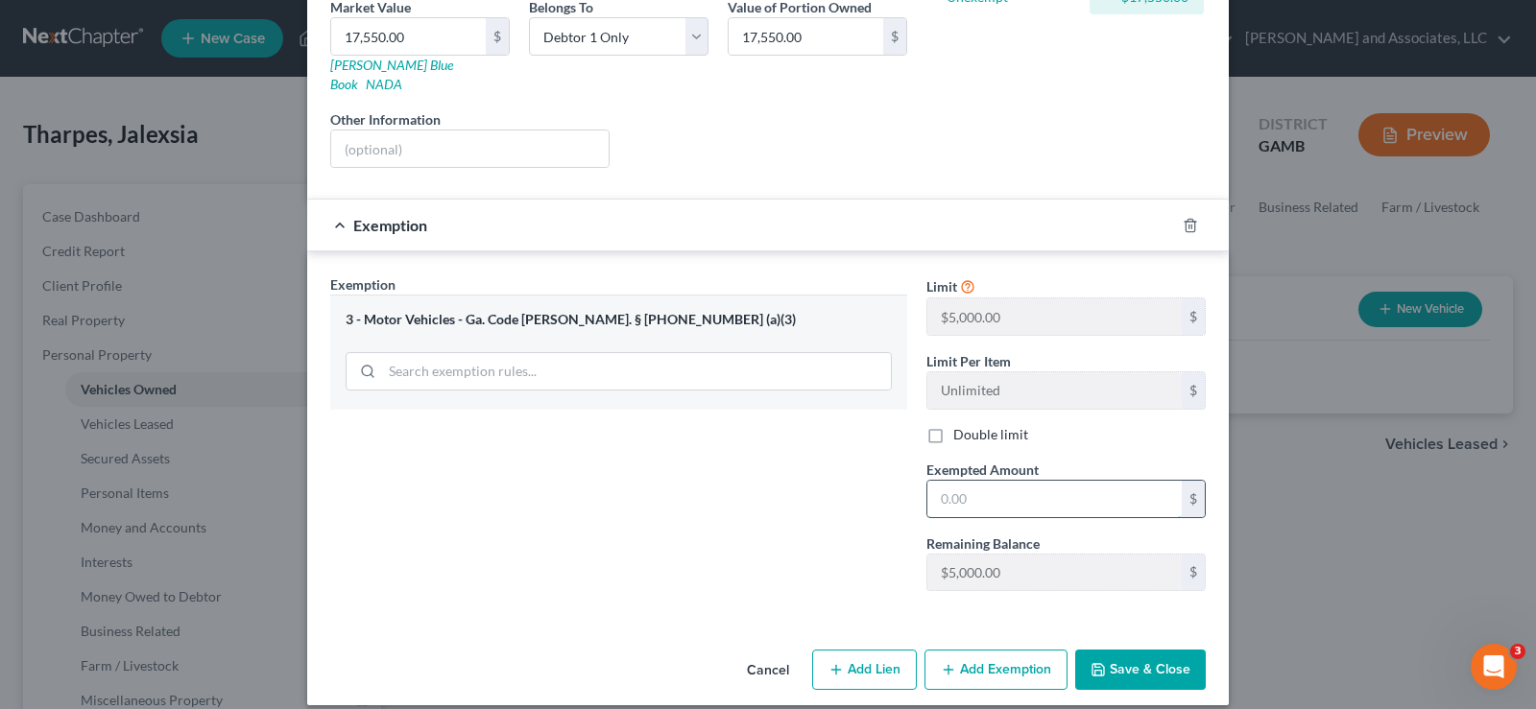
click at [976, 485] on input "text" at bounding box center [1054, 499] width 254 height 36
type input "0.00"
click at [1112, 650] on button "Save & Close" at bounding box center [1140, 670] width 131 height 40
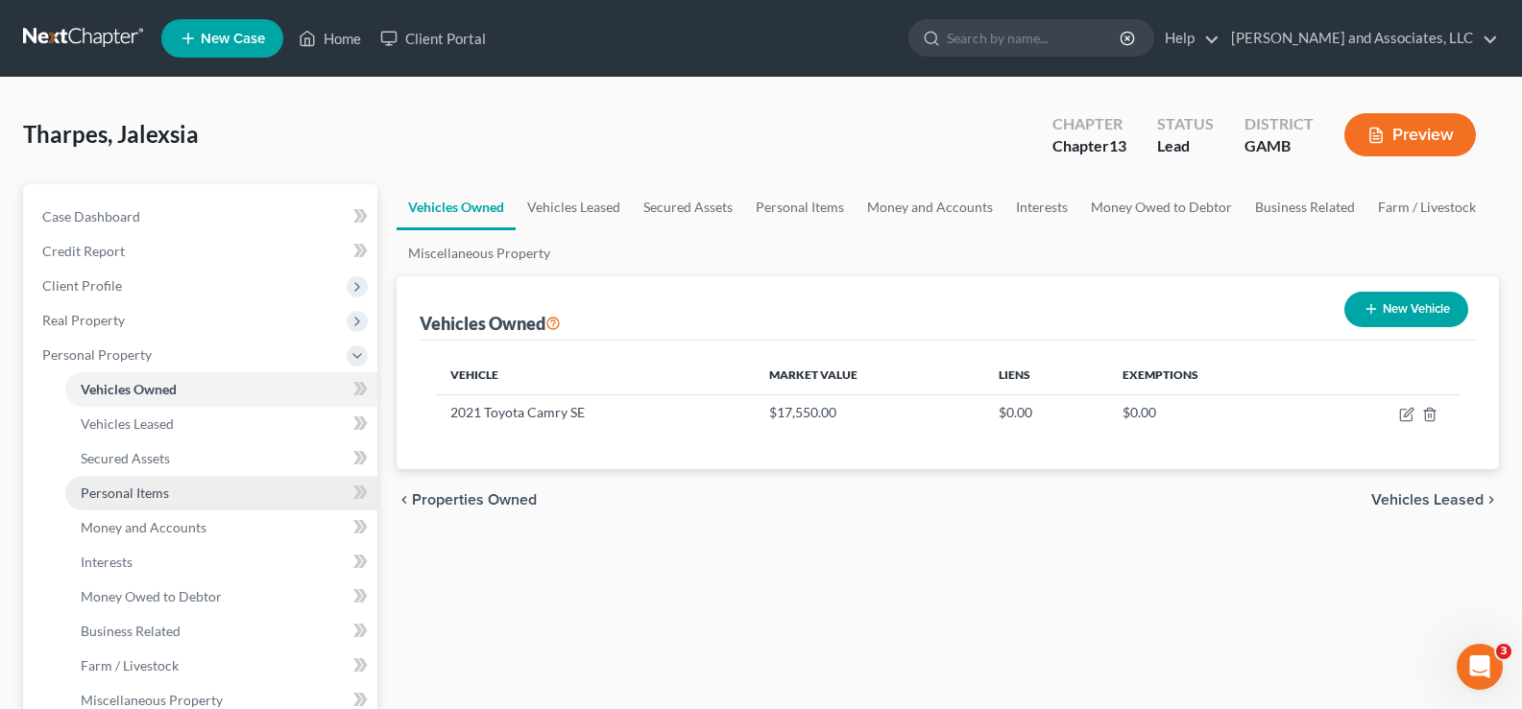
click at [111, 492] on span "Personal Items" at bounding box center [125, 493] width 88 height 16
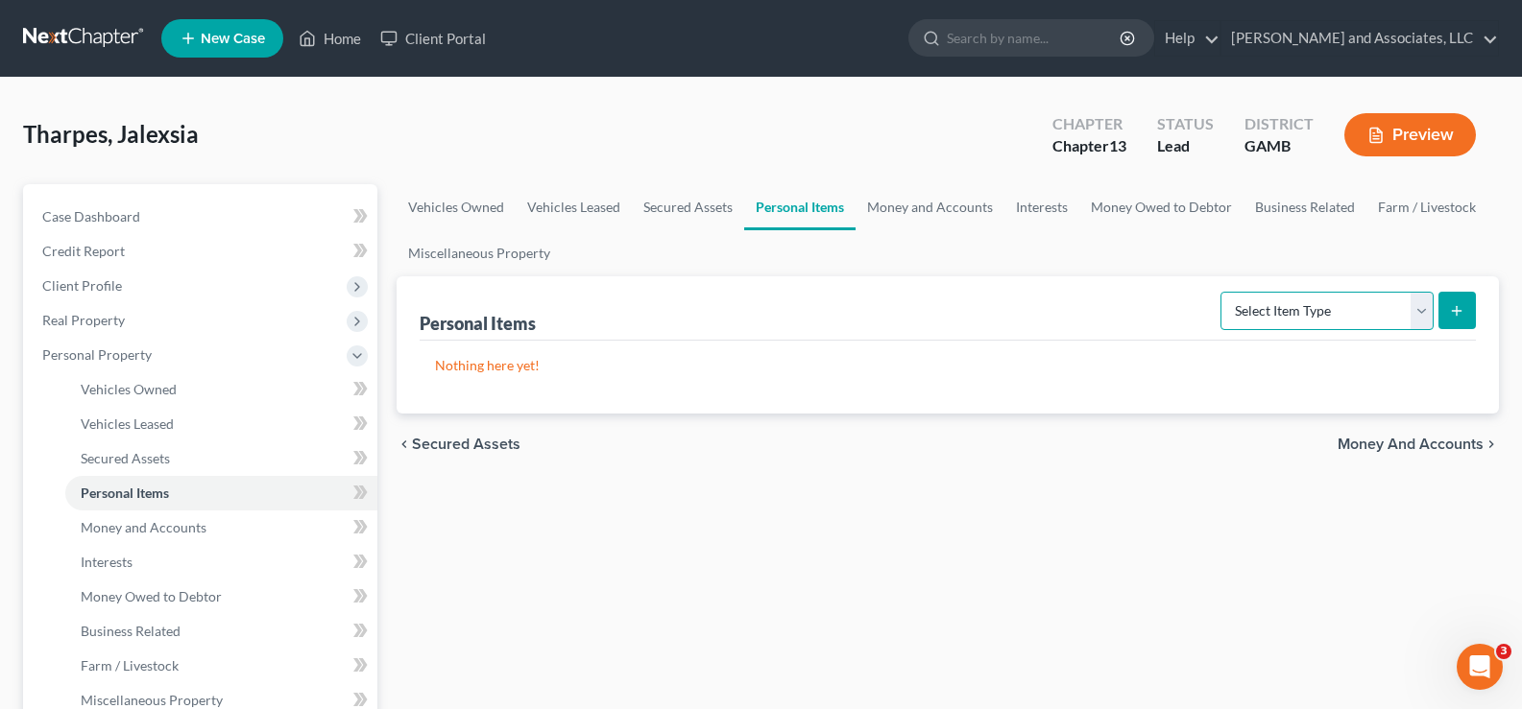
click at [1320, 315] on select "Select Item Type Clothing Collectibles Of Value Electronics Firearms Household …" at bounding box center [1326, 311] width 213 height 38
select select "household_goods"
click at [1222, 292] on select "Select Item Type Clothing Collectibles Of Value Electronics Firearms Household …" at bounding box center [1326, 311] width 213 height 38
click at [1451, 316] on icon "submit" at bounding box center [1456, 310] width 15 height 15
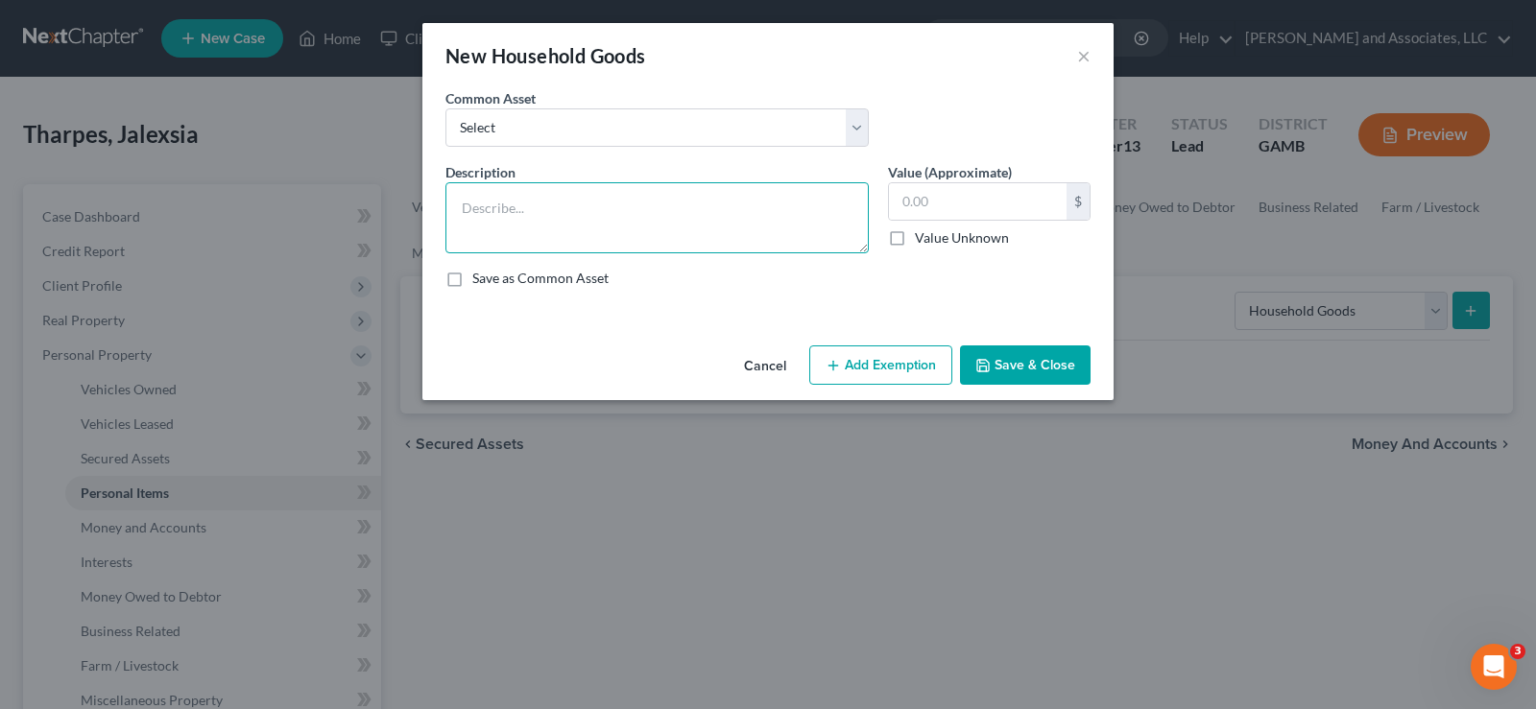
click at [510, 224] on textarea at bounding box center [656, 217] width 423 height 71
type textarea "Dinette Set; Ottoman"
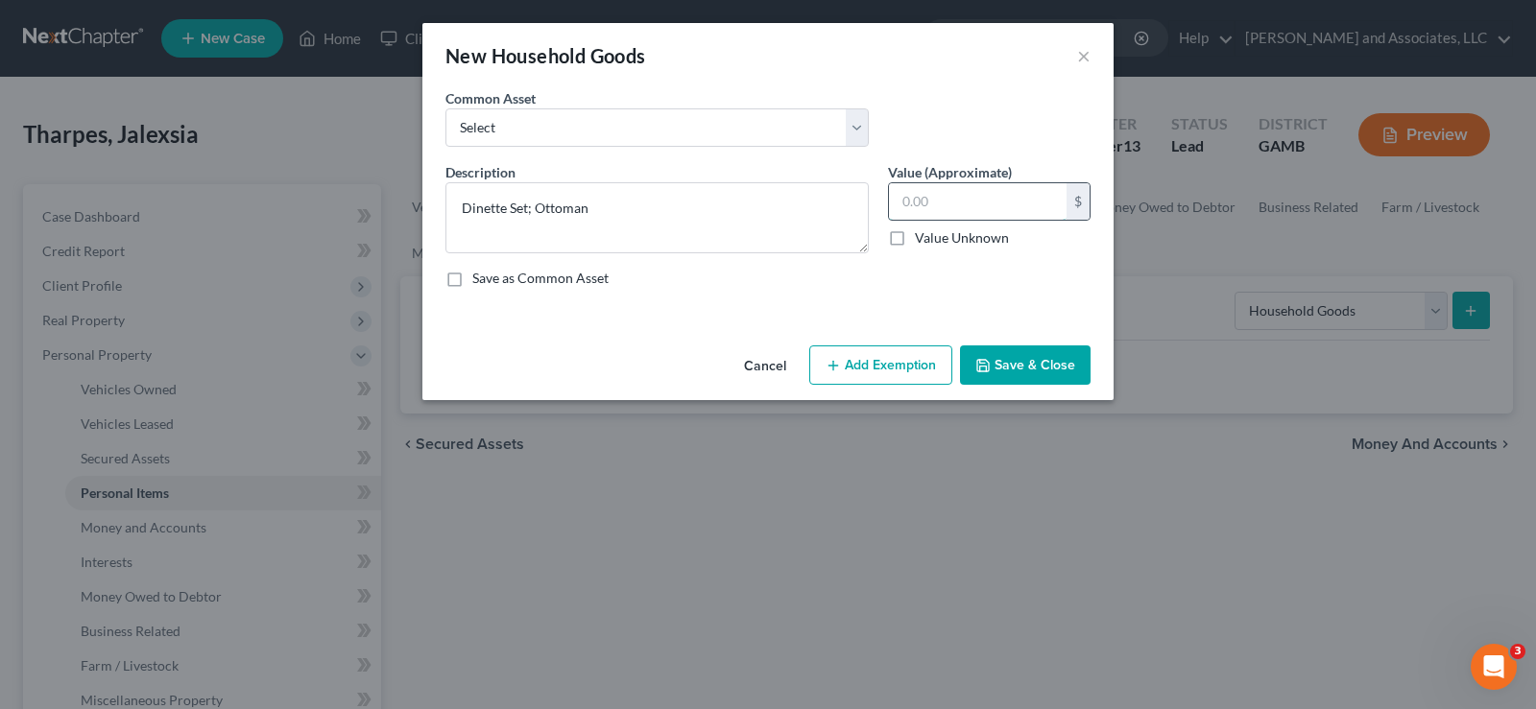
click at [964, 204] on input "text" at bounding box center [978, 201] width 178 height 36
type input "453.00"
click at [904, 371] on button "Add Exemption" at bounding box center [880, 366] width 143 height 40
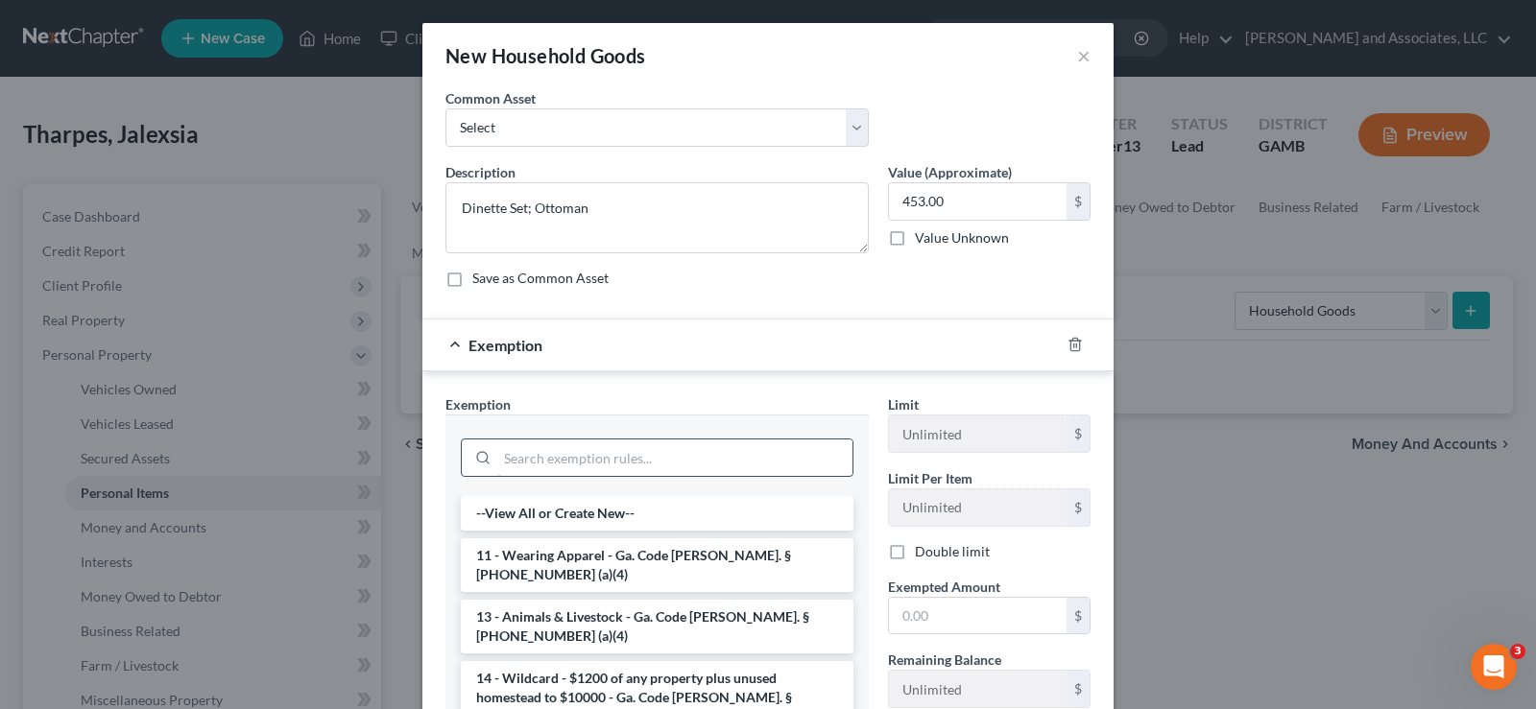
click at [517, 460] on input "search" at bounding box center [674, 458] width 355 height 36
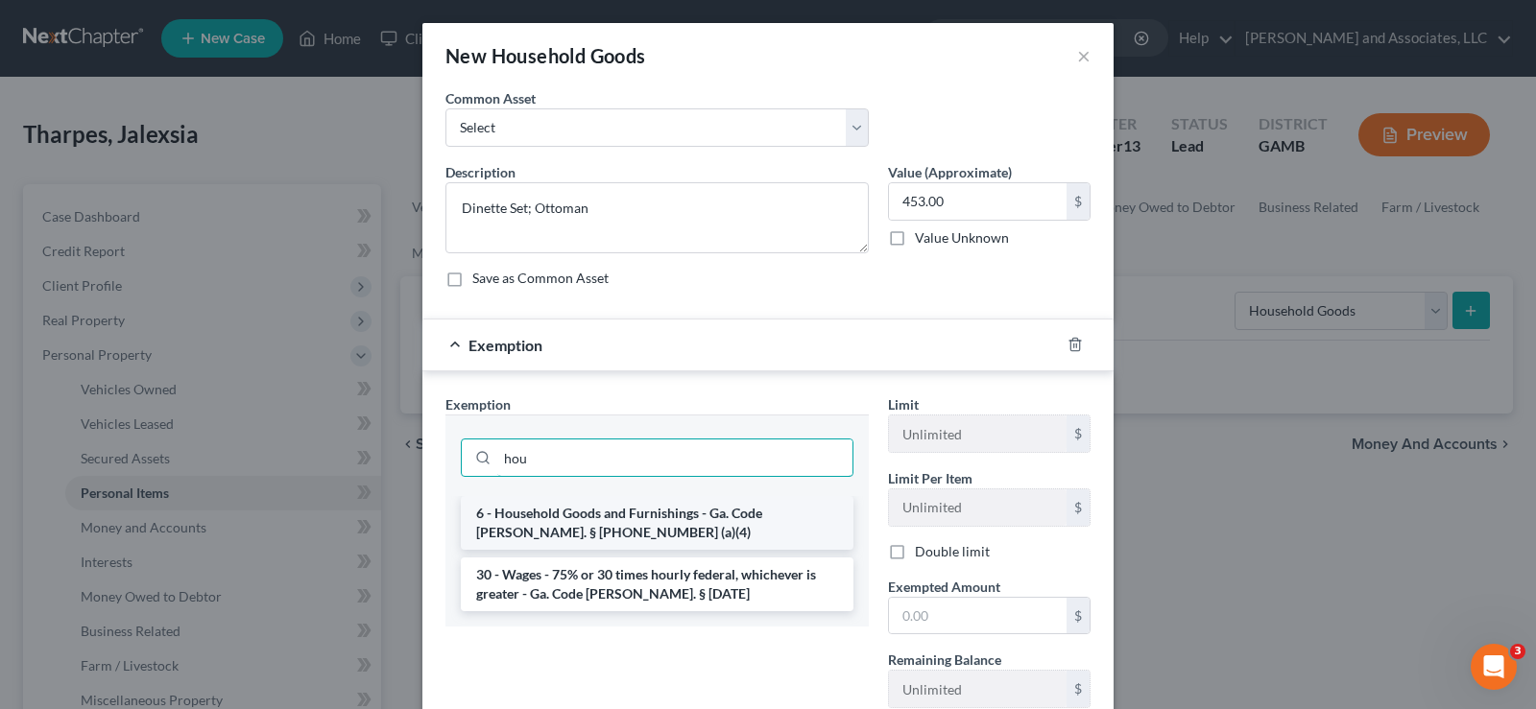
type input "hou"
click at [526, 522] on li "6 - Household Goods and Furnishings - Ga. Code Ann. § 44-13-100 (a)(4)" at bounding box center [657, 523] width 393 height 54
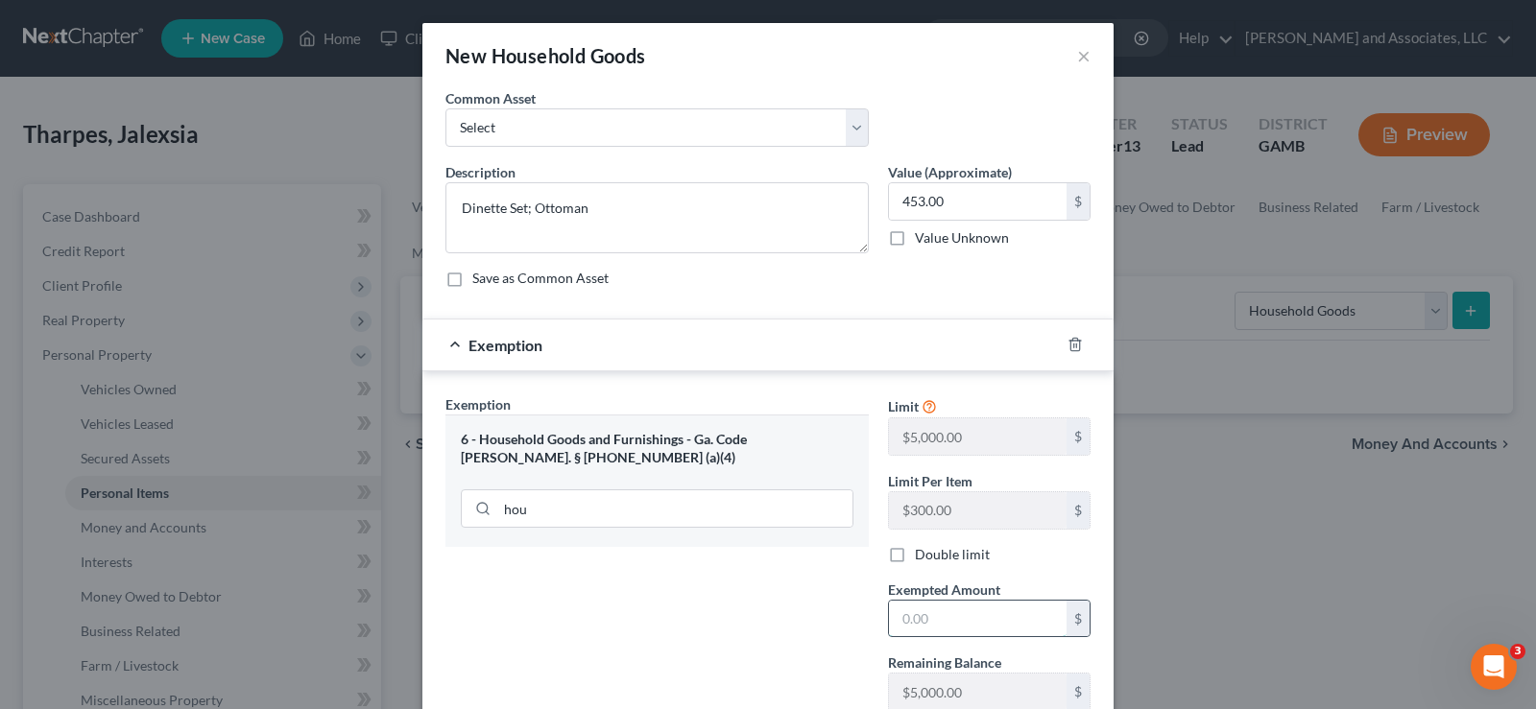
click at [912, 624] on input "text" at bounding box center [978, 619] width 178 height 36
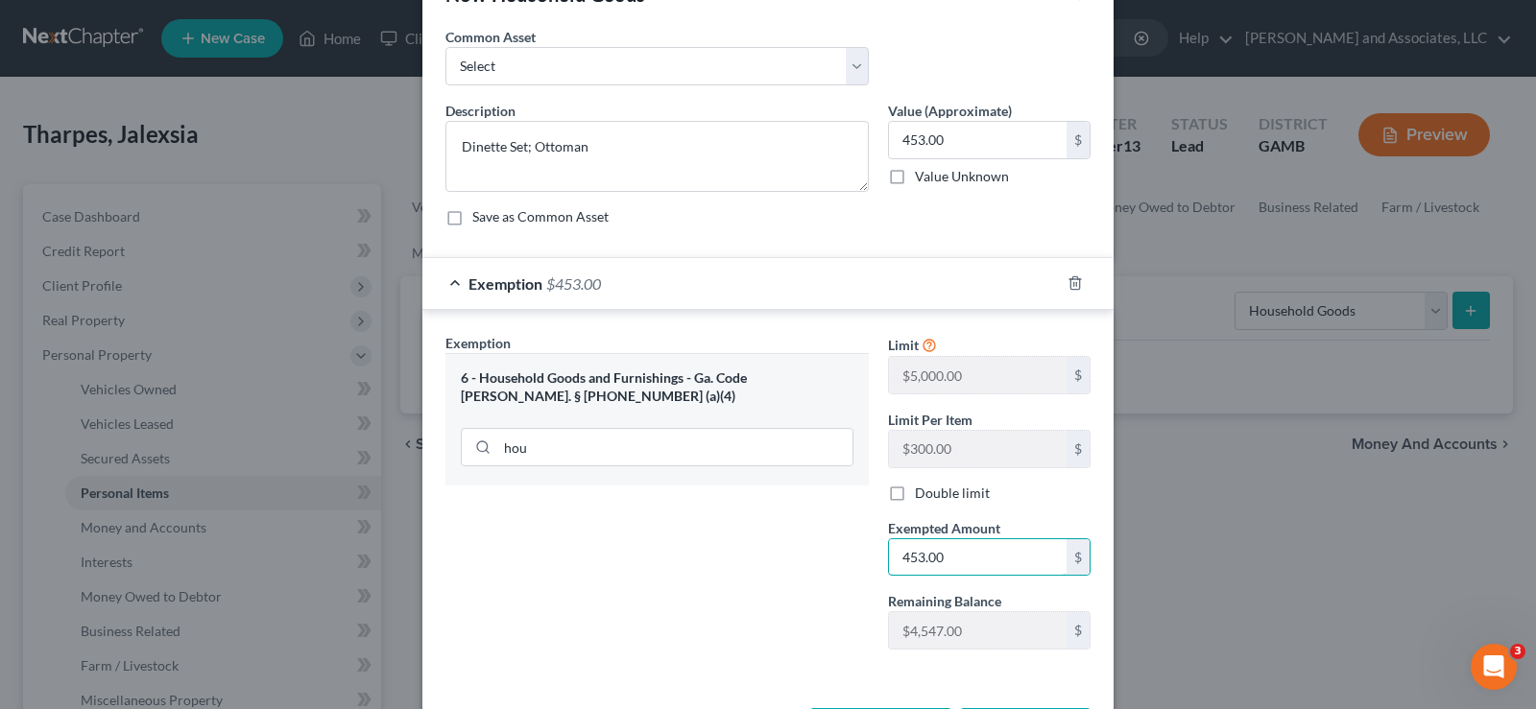
scroll to position [139, 0]
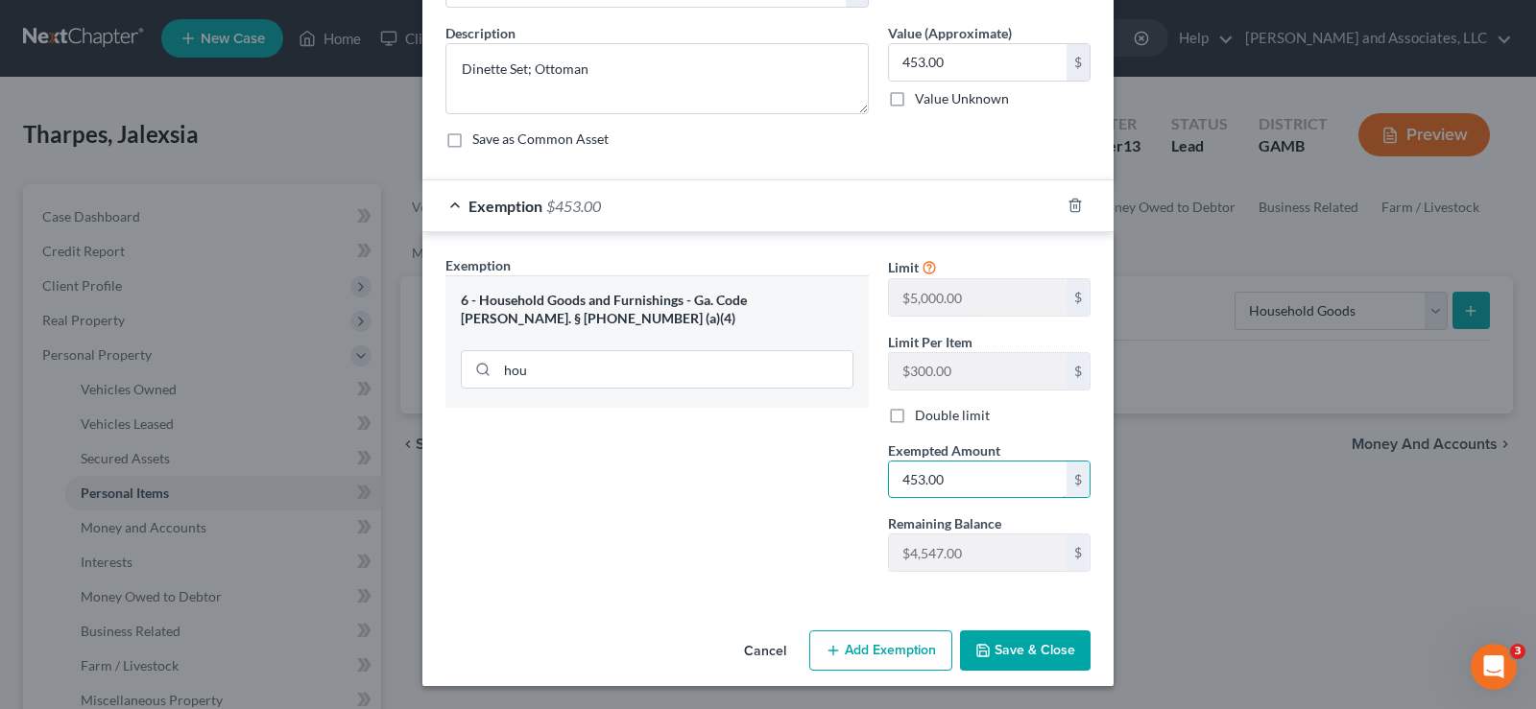
type input "453.00"
click at [1038, 642] on button "Save & Close" at bounding box center [1025, 651] width 131 height 40
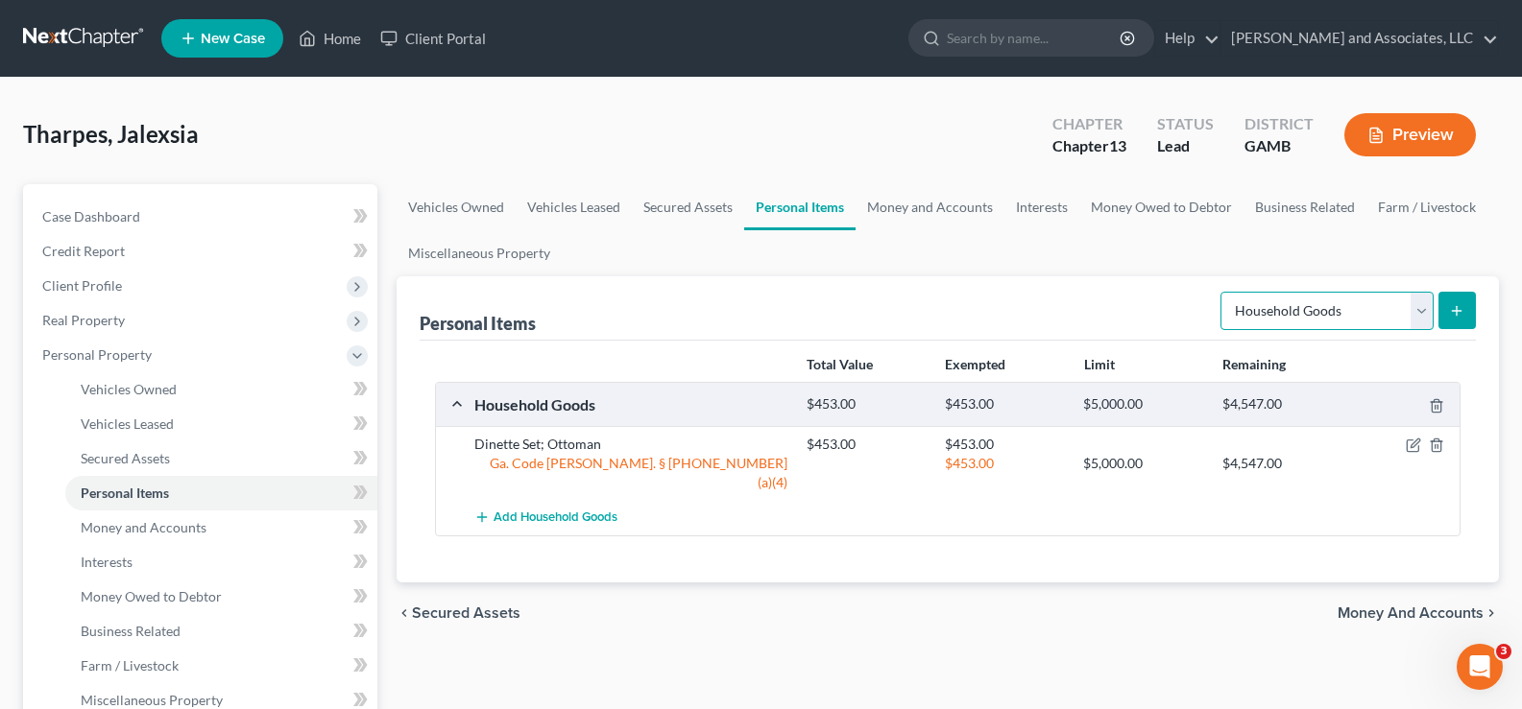
click at [1362, 310] on select "Select Item Type Clothing Collectibles Of Value Electronics Firearms Household …" at bounding box center [1326, 311] width 213 height 38
select select "electronics"
click at [1222, 292] on select "Select Item Type Clothing Collectibles Of Value Electronics Firearms Household …" at bounding box center [1326, 311] width 213 height 38
click at [1458, 309] on icon "submit" at bounding box center [1456, 310] width 15 height 15
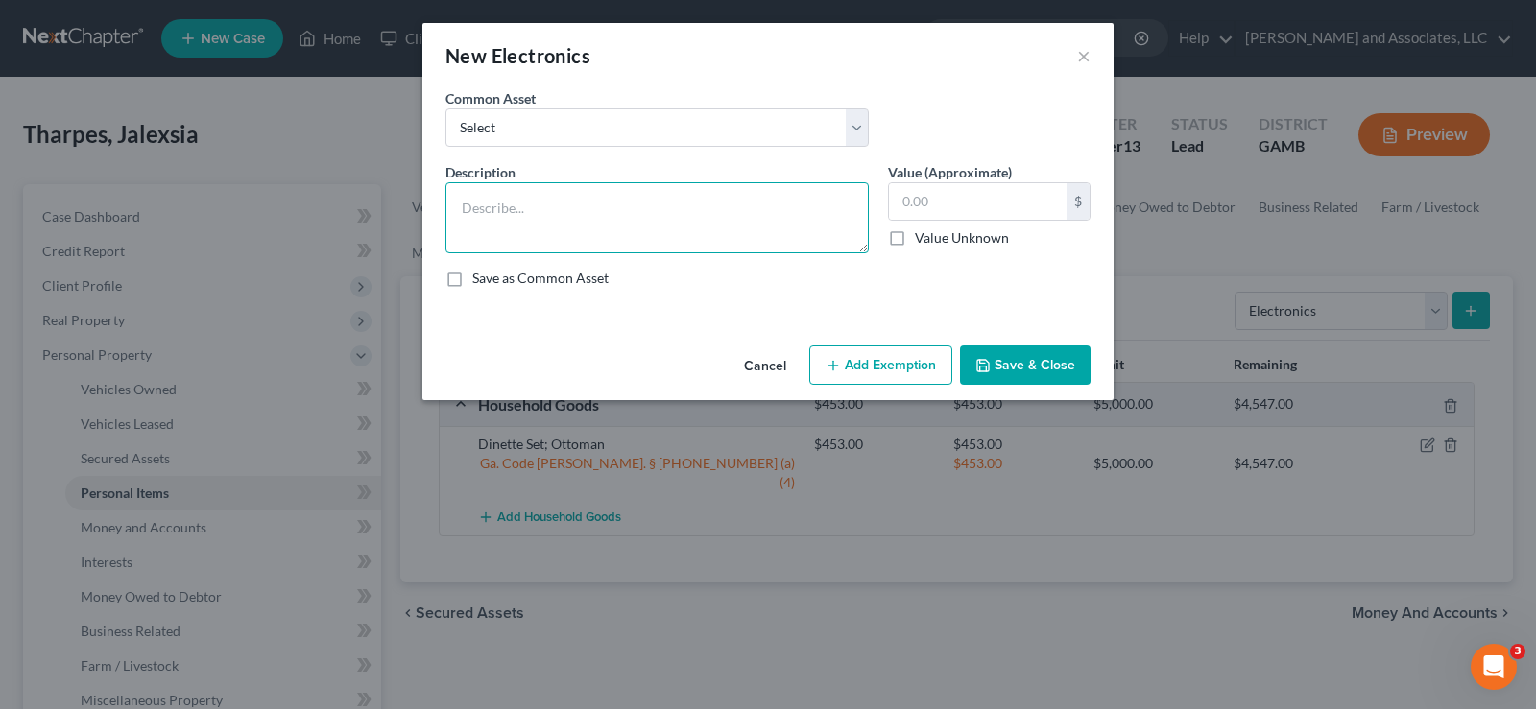
click at [506, 228] on textarea at bounding box center [656, 217] width 423 height 71
type textarea "Television; Laptop; Cell Phone"
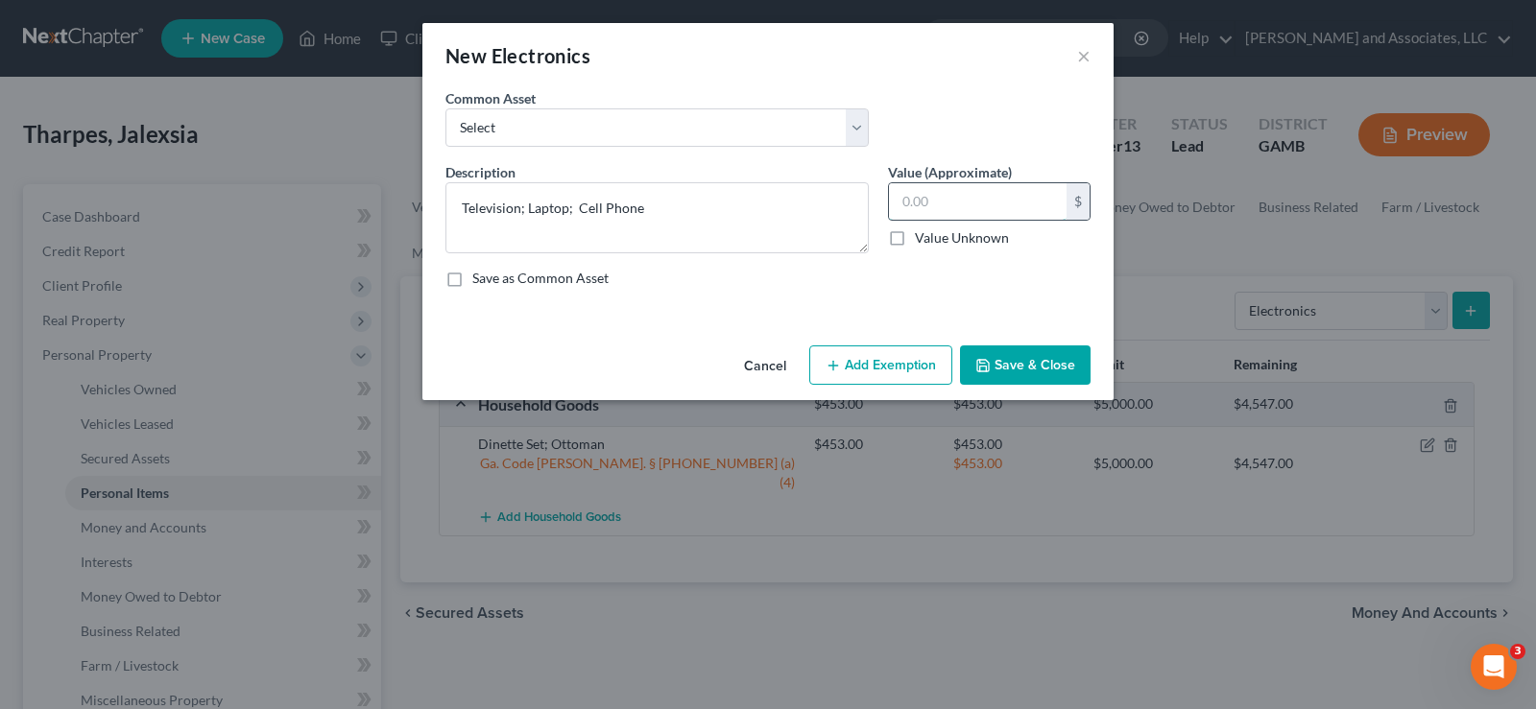
click at [934, 196] on input "text" at bounding box center [978, 201] width 178 height 36
type input "1,400.00"
click at [897, 363] on button "Add Exemption" at bounding box center [880, 366] width 143 height 40
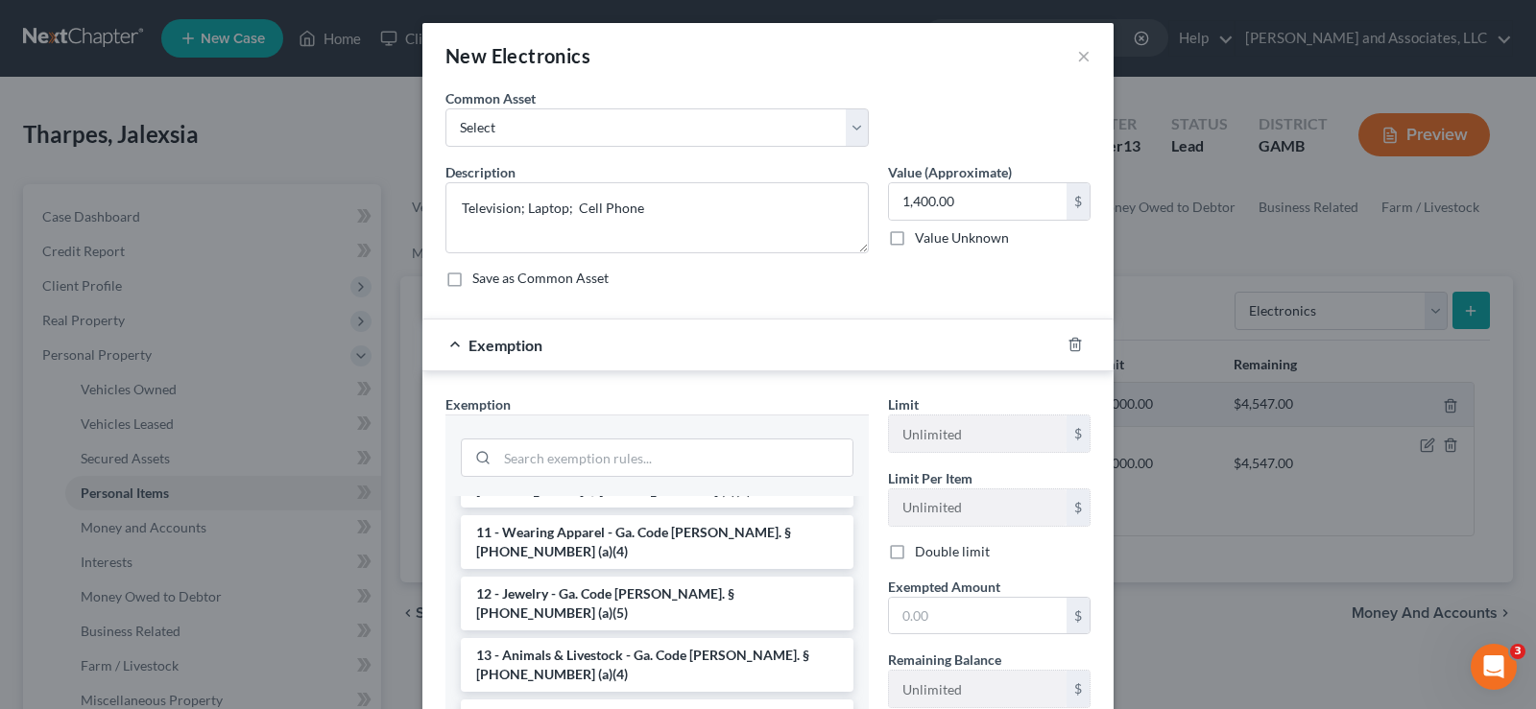
scroll to position [192, 0]
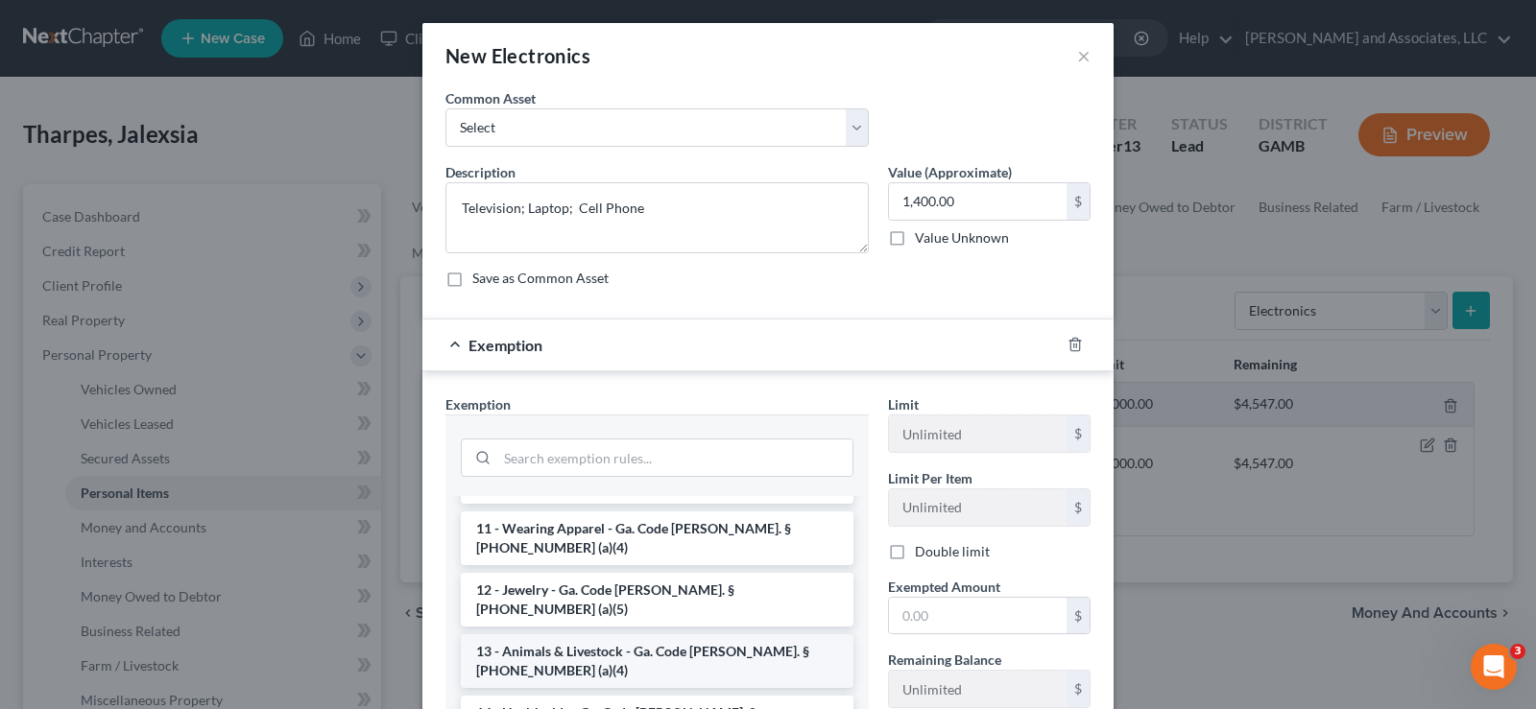
click at [510, 635] on li "13 - Animals & Livestock - Ga. Code Ann. § 44-13-100 (a)(4)" at bounding box center [657, 662] width 393 height 54
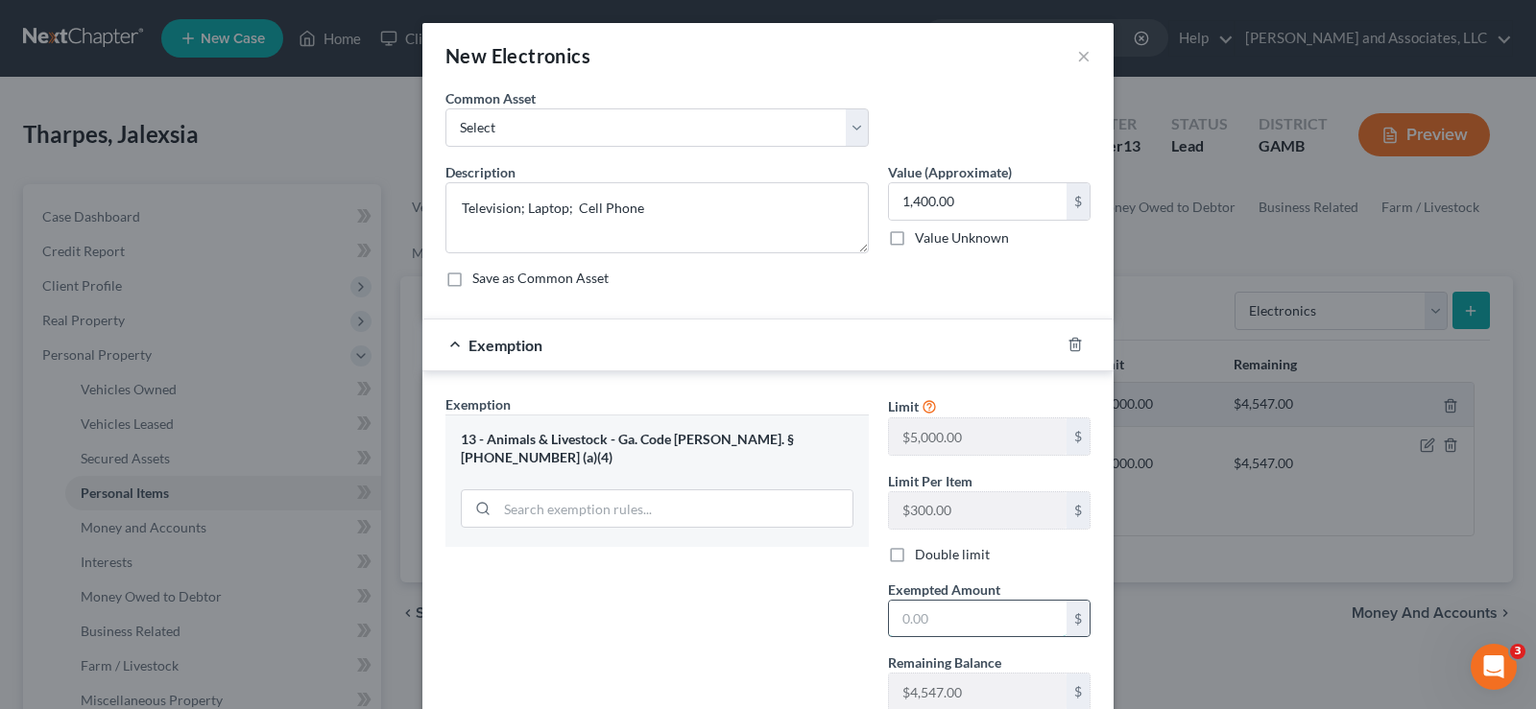
click at [949, 621] on input "text" at bounding box center [978, 619] width 178 height 36
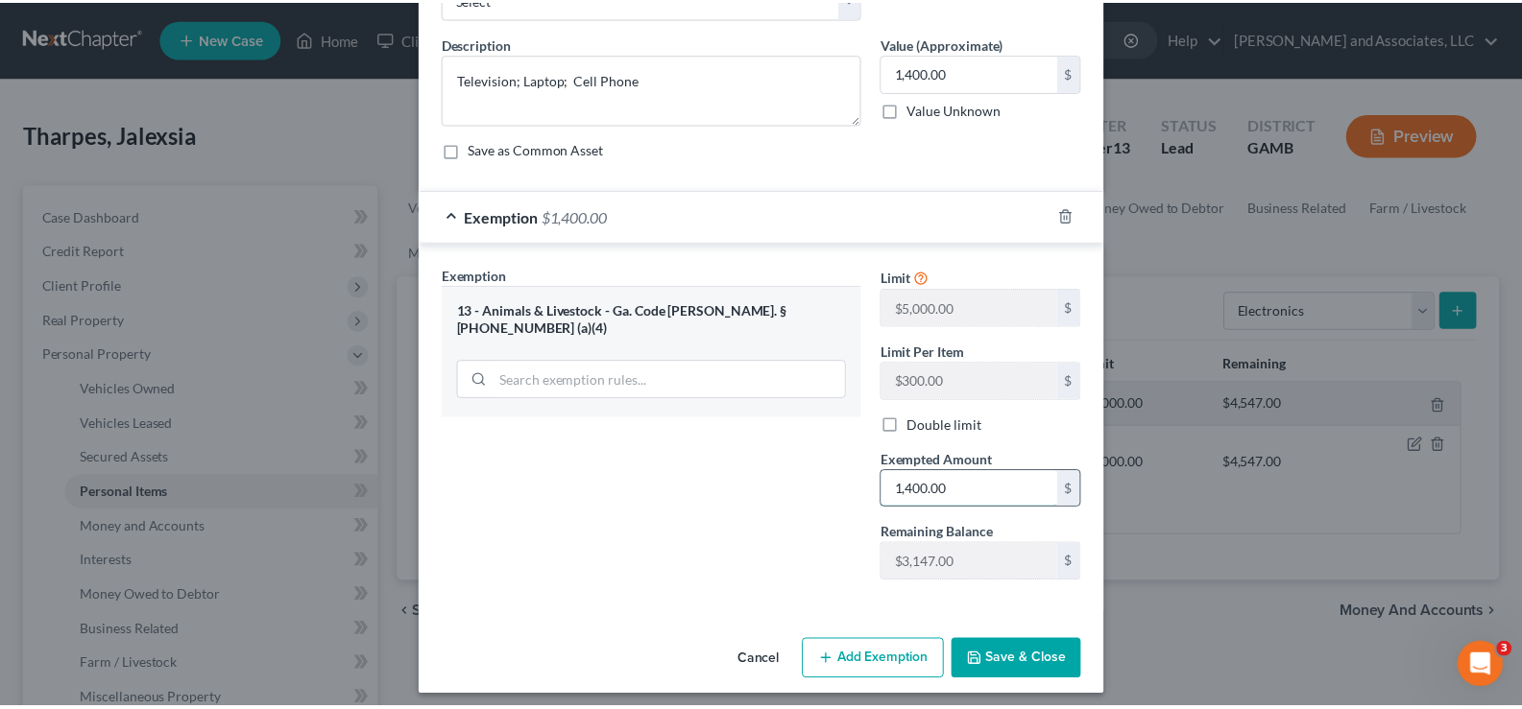
scroll to position [139, 0]
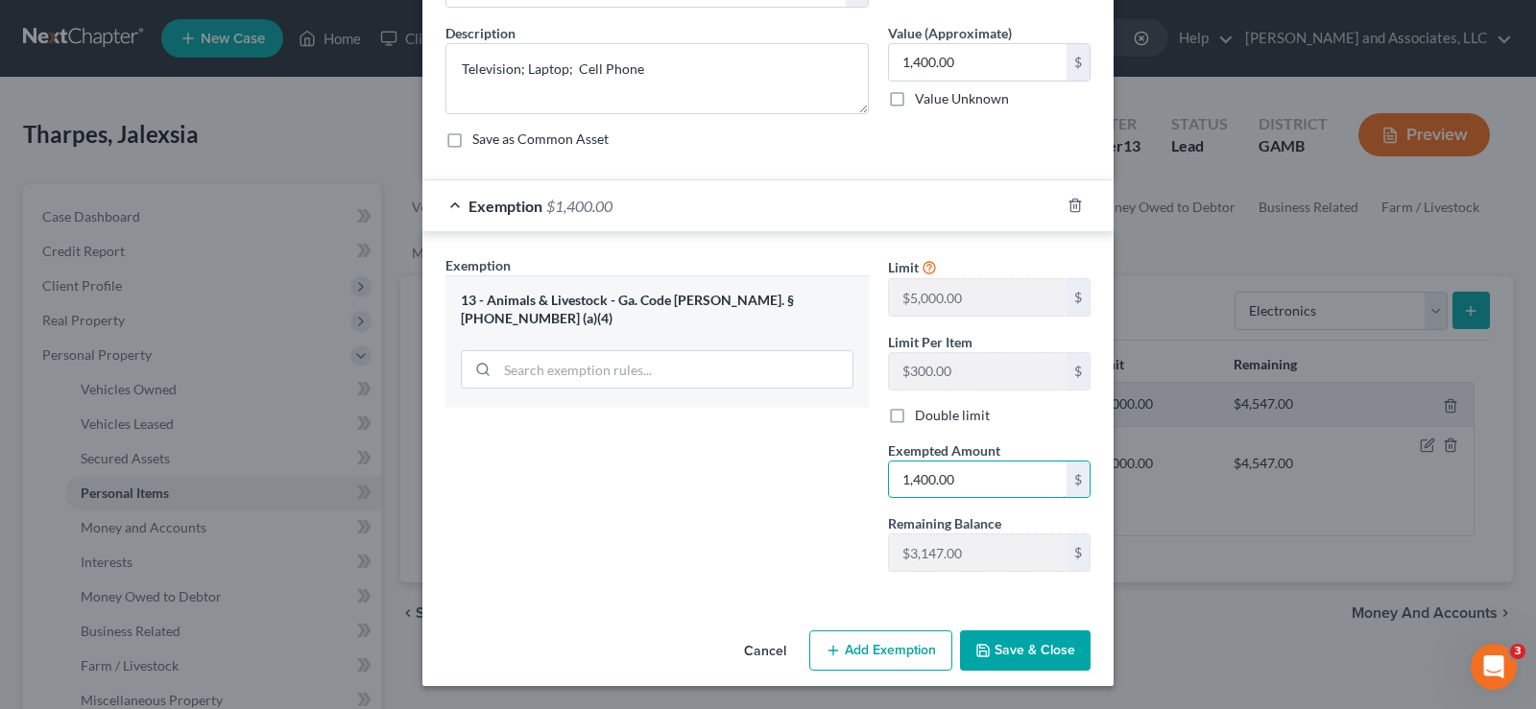
type input "1,400.00"
click at [997, 644] on button "Save & Close" at bounding box center [1025, 651] width 131 height 40
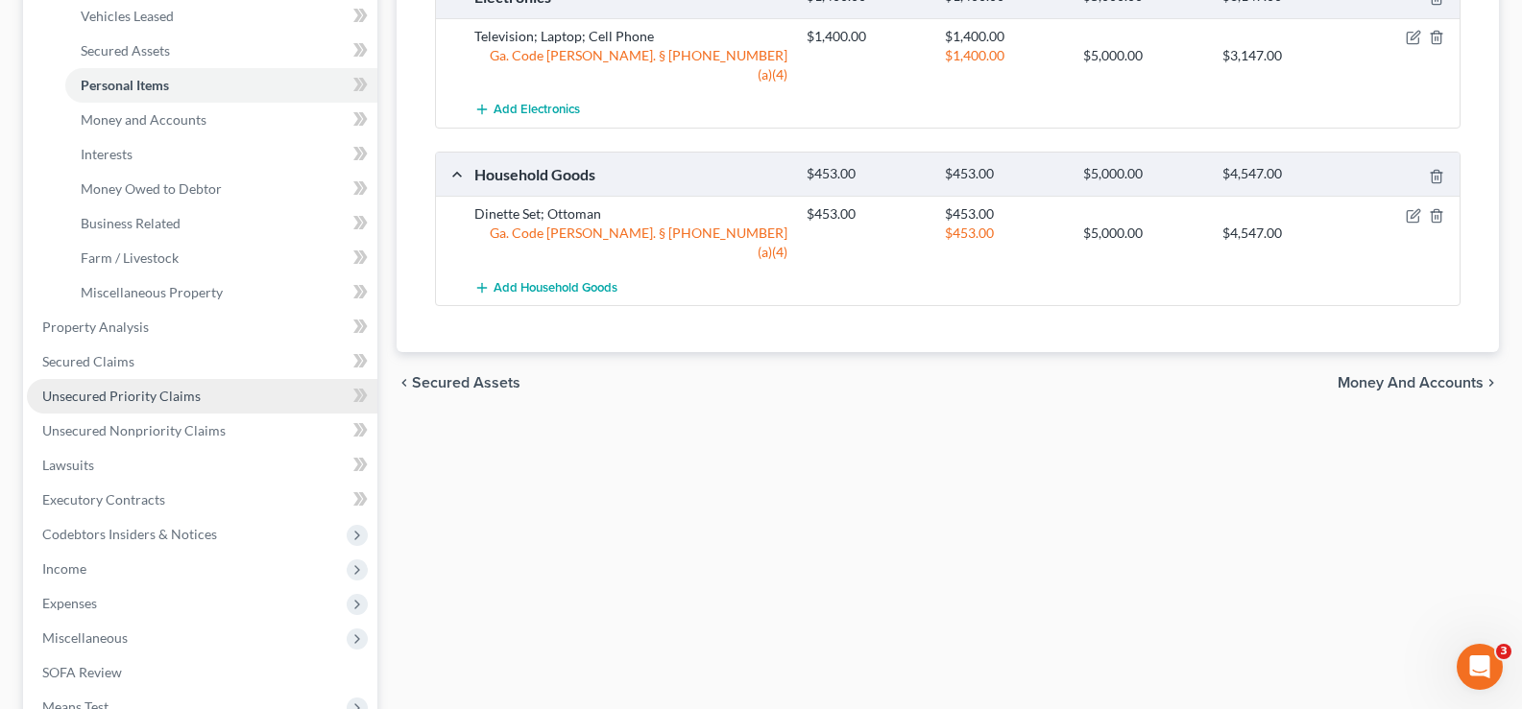
scroll to position [96, 0]
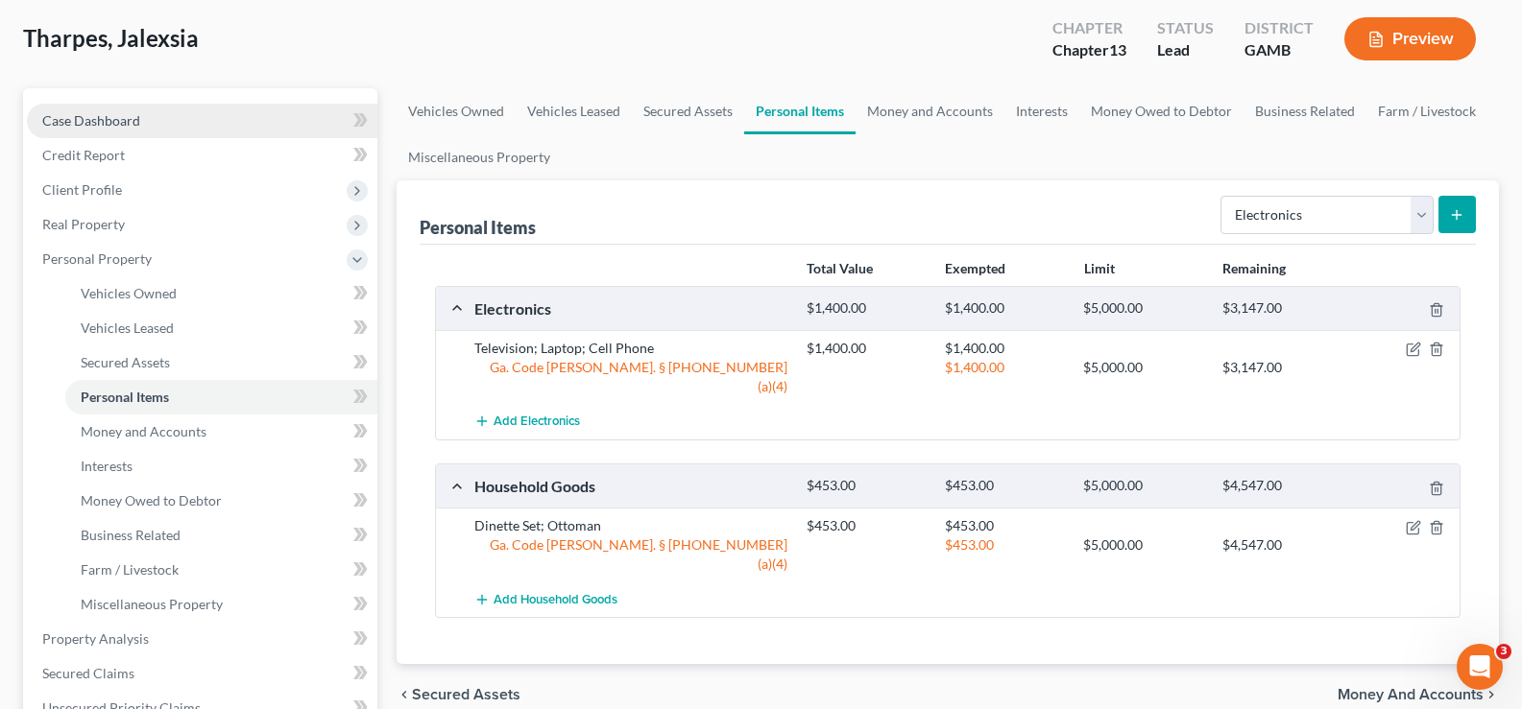
click at [68, 121] on span "Case Dashboard" at bounding box center [91, 120] width 98 height 16
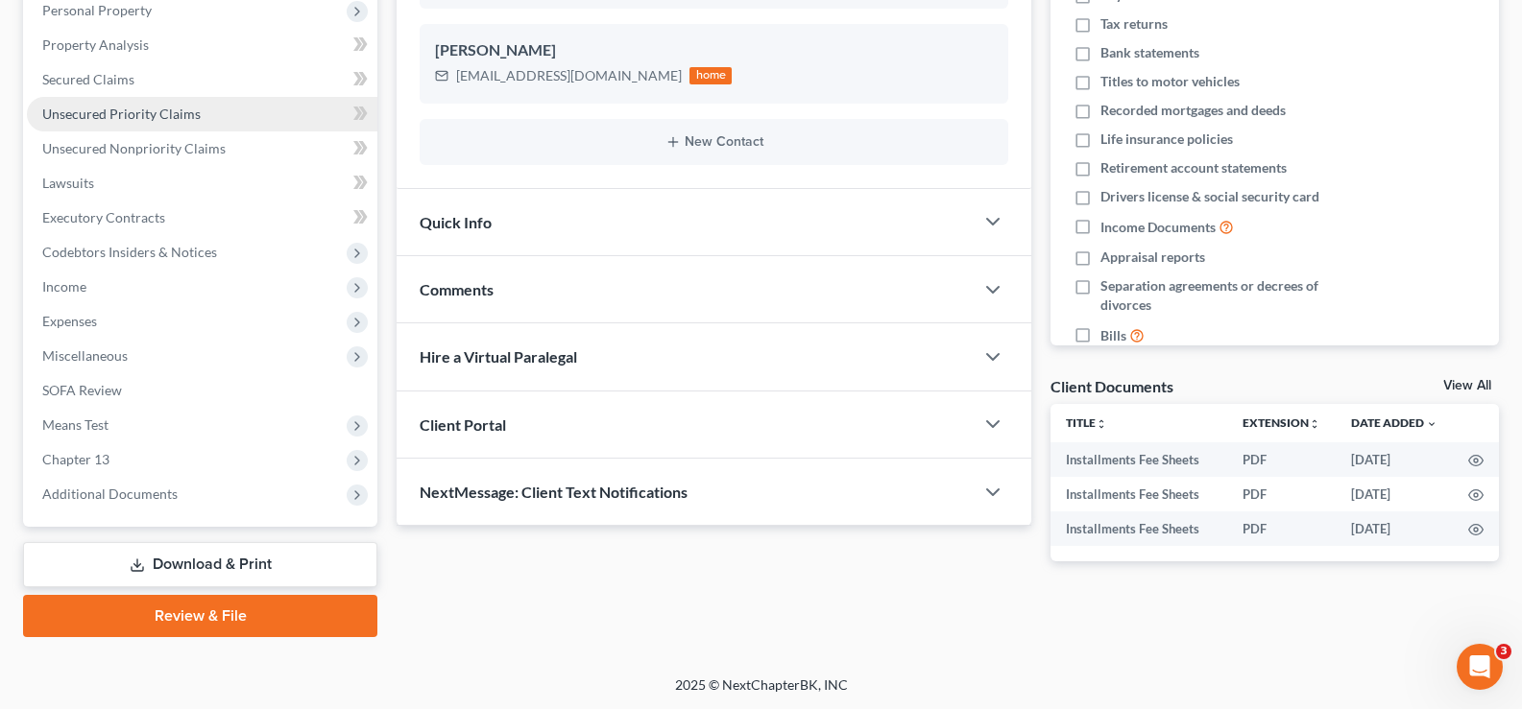
scroll to position [346, 0]
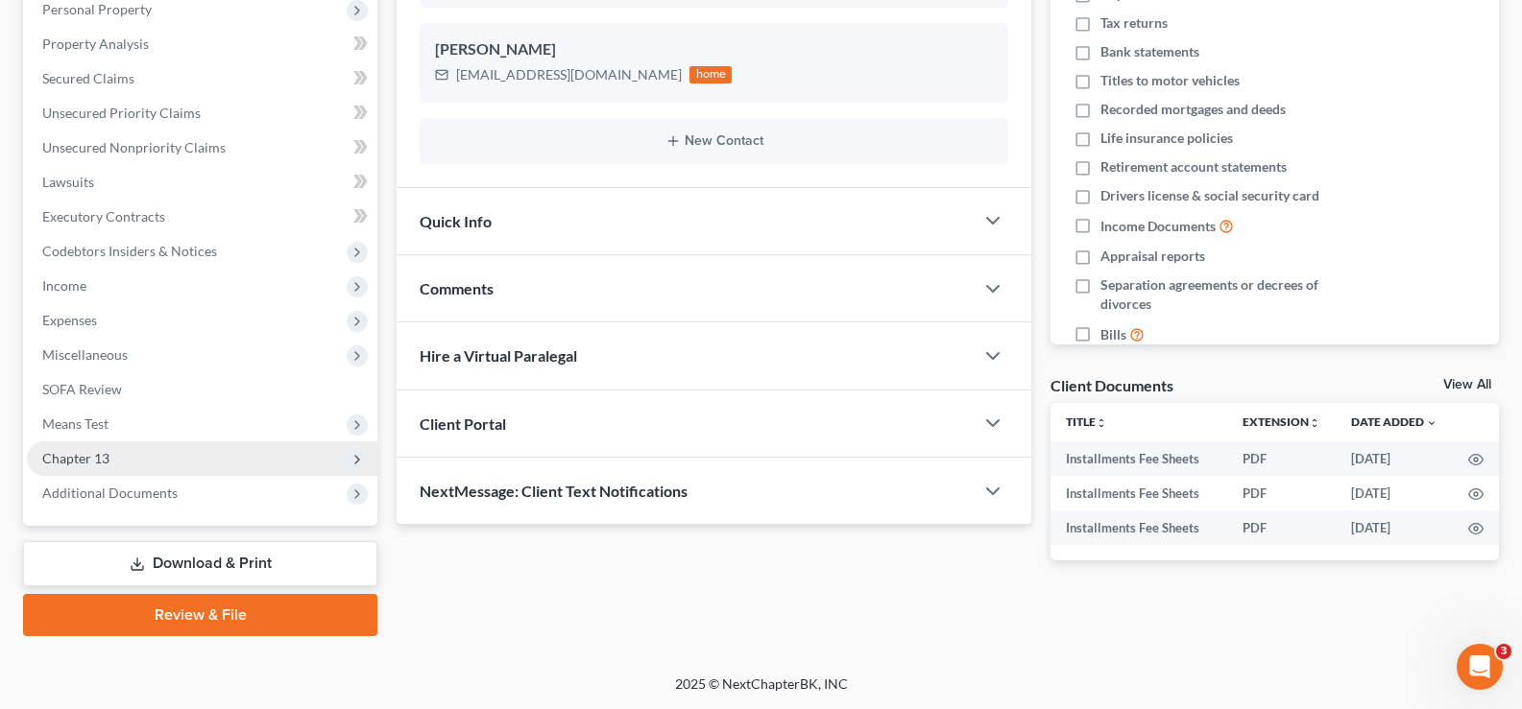
click at [90, 461] on span "Chapter 13" at bounding box center [75, 458] width 67 height 16
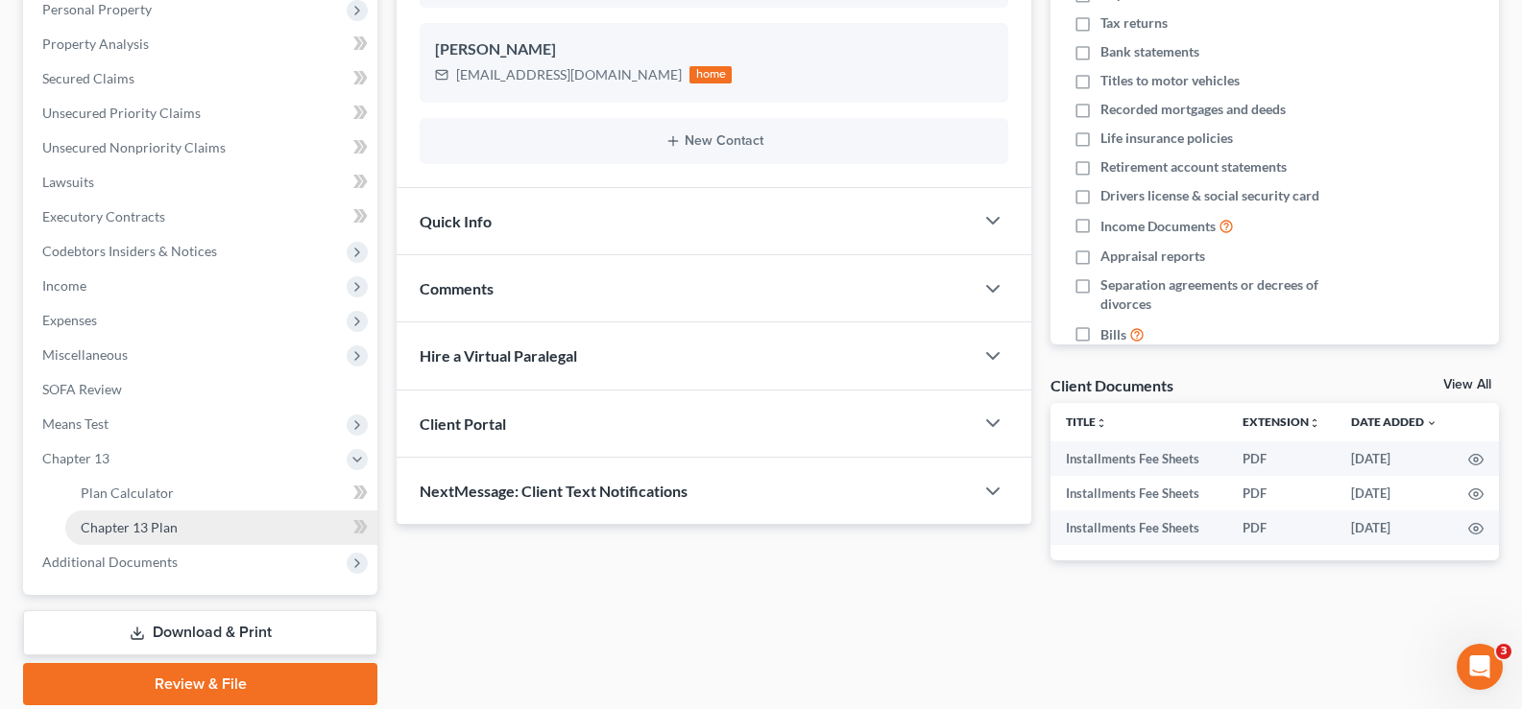
click at [140, 525] on span "Chapter 13 Plan" at bounding box center [129, 527] width 97 height 16
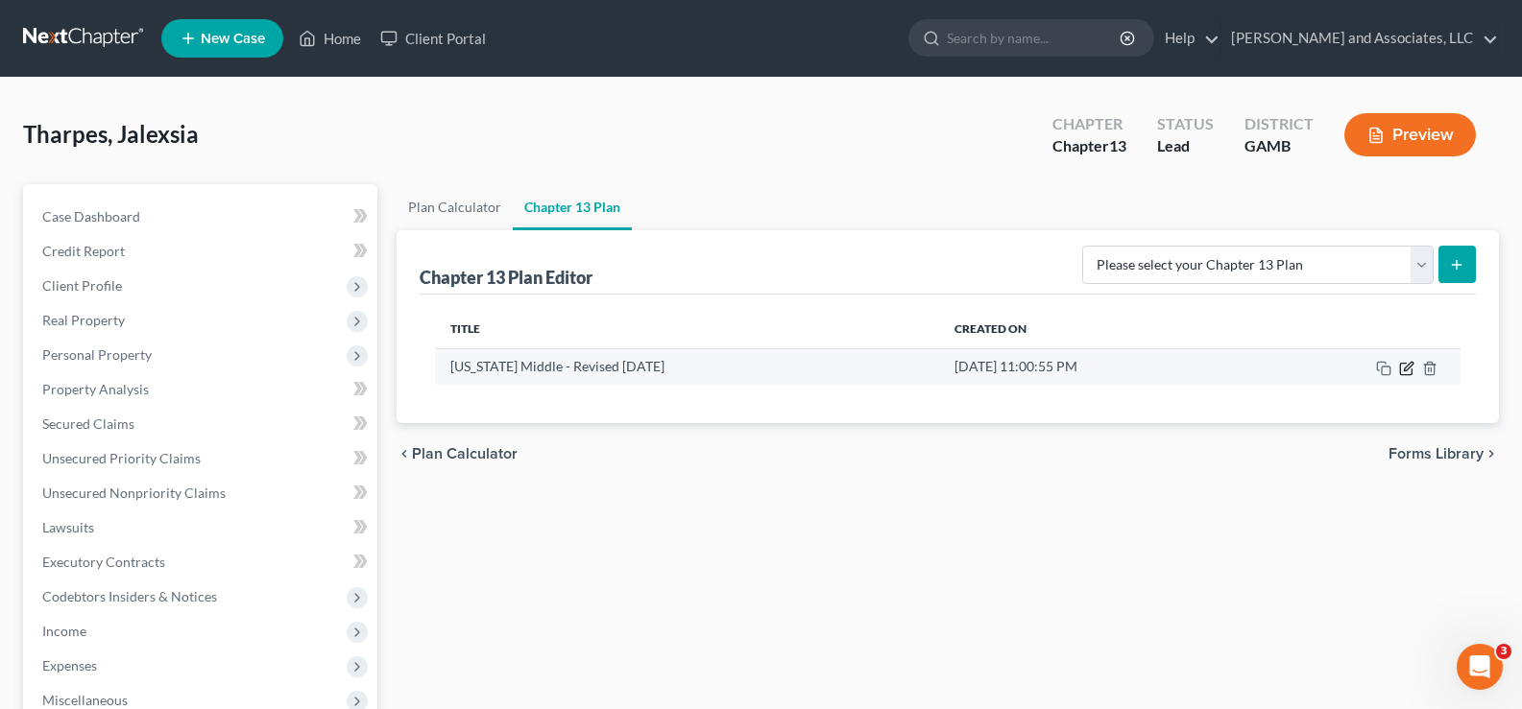
click at [1406, 366] on icon "button" at bounding box center [1406, 368] width 15 height 15
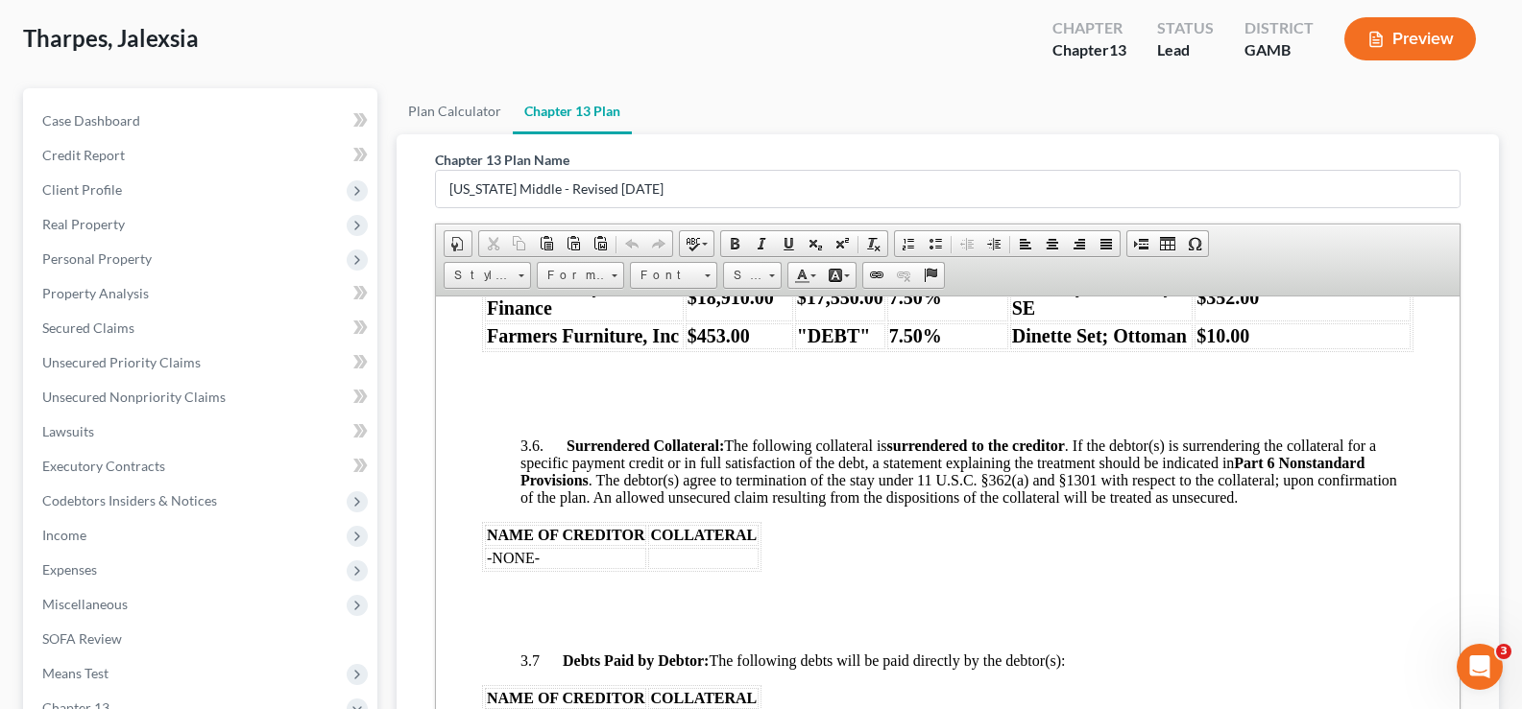
scroll to position [2880, 0]
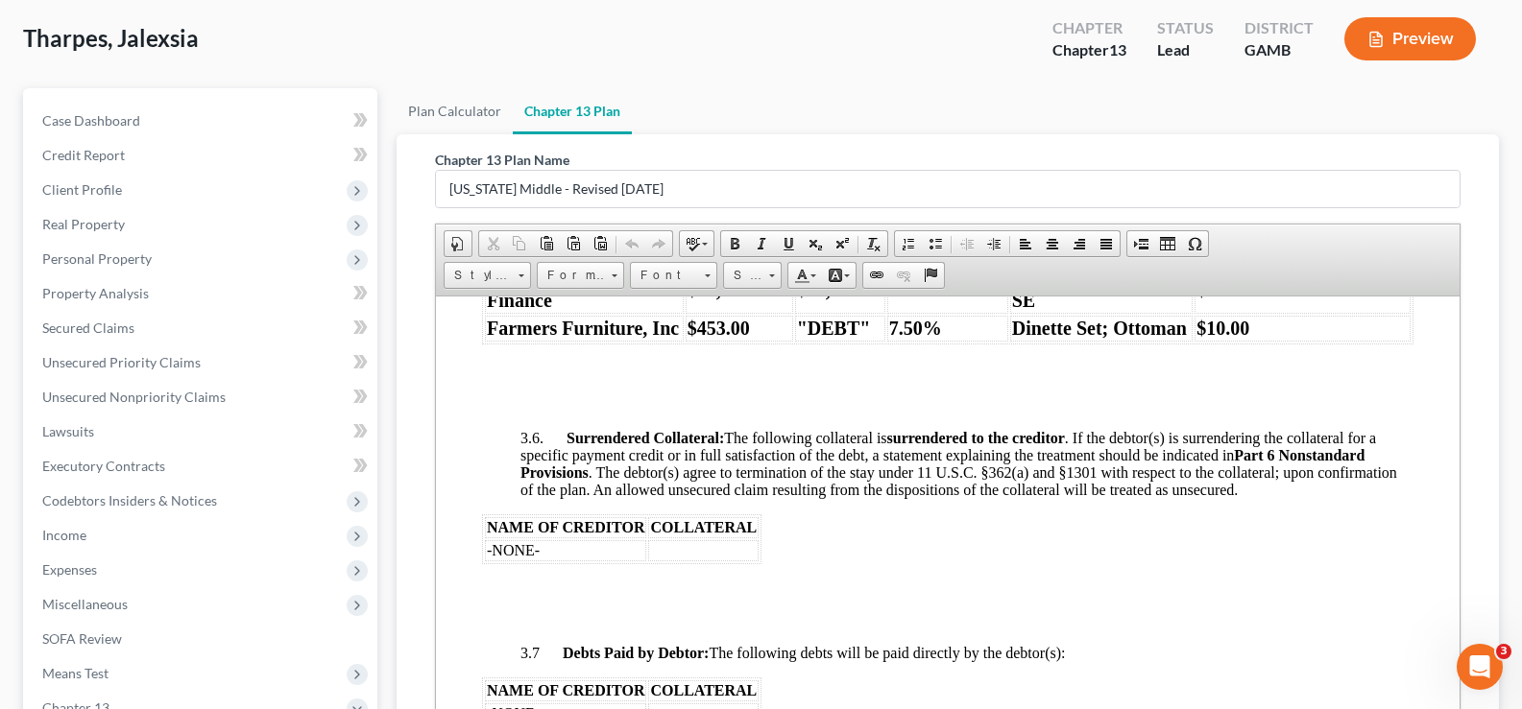
drag, startPoint x: 1519, startPoint y: 378, endPoint x: 1514, endPoint y: 469, distance: 90.4
click at [1514, 469] on div "Tharpes, Jalexsia Upgraded Chapter Chapter 13 Status Lead District GAMB Preview…" at bounding box center [761, 488] width 1522 height 1012
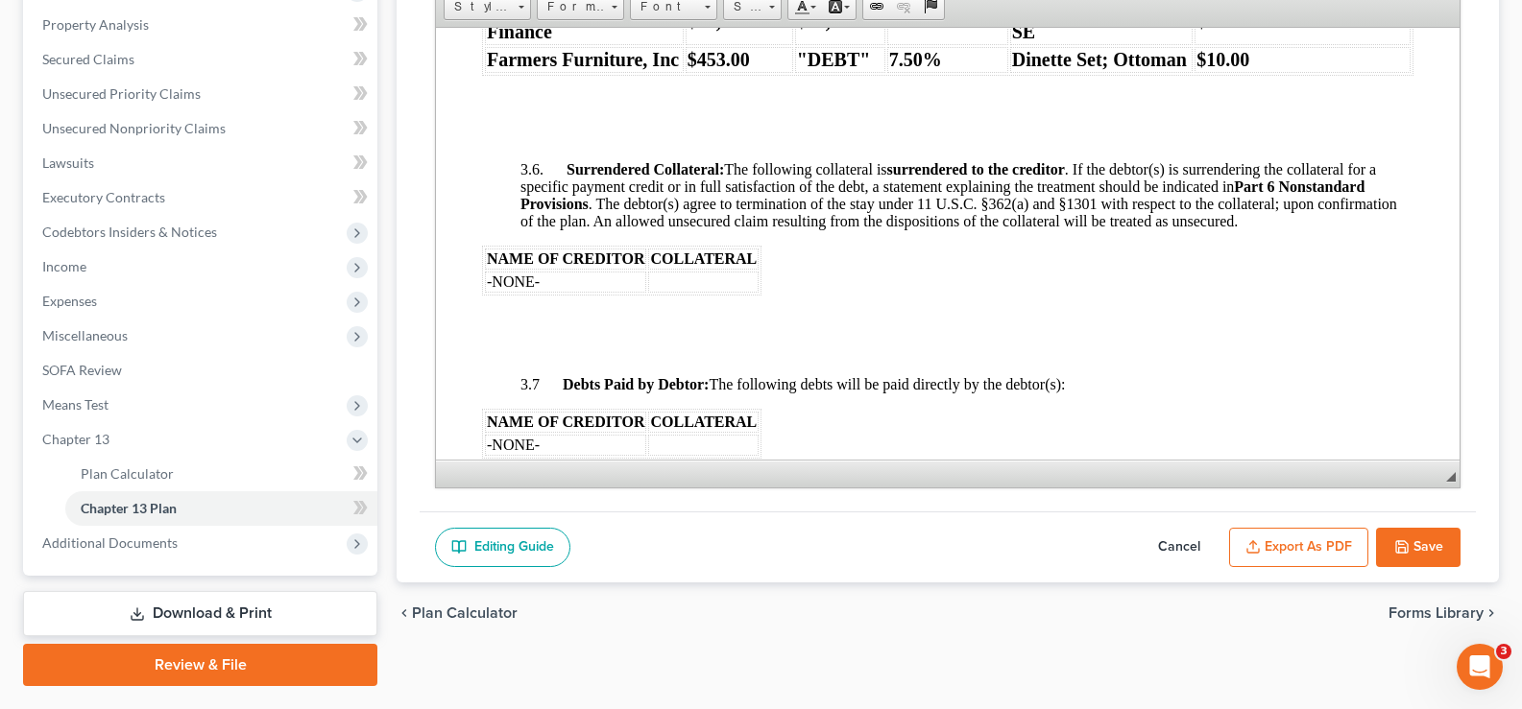
scroll to position [415, 0]
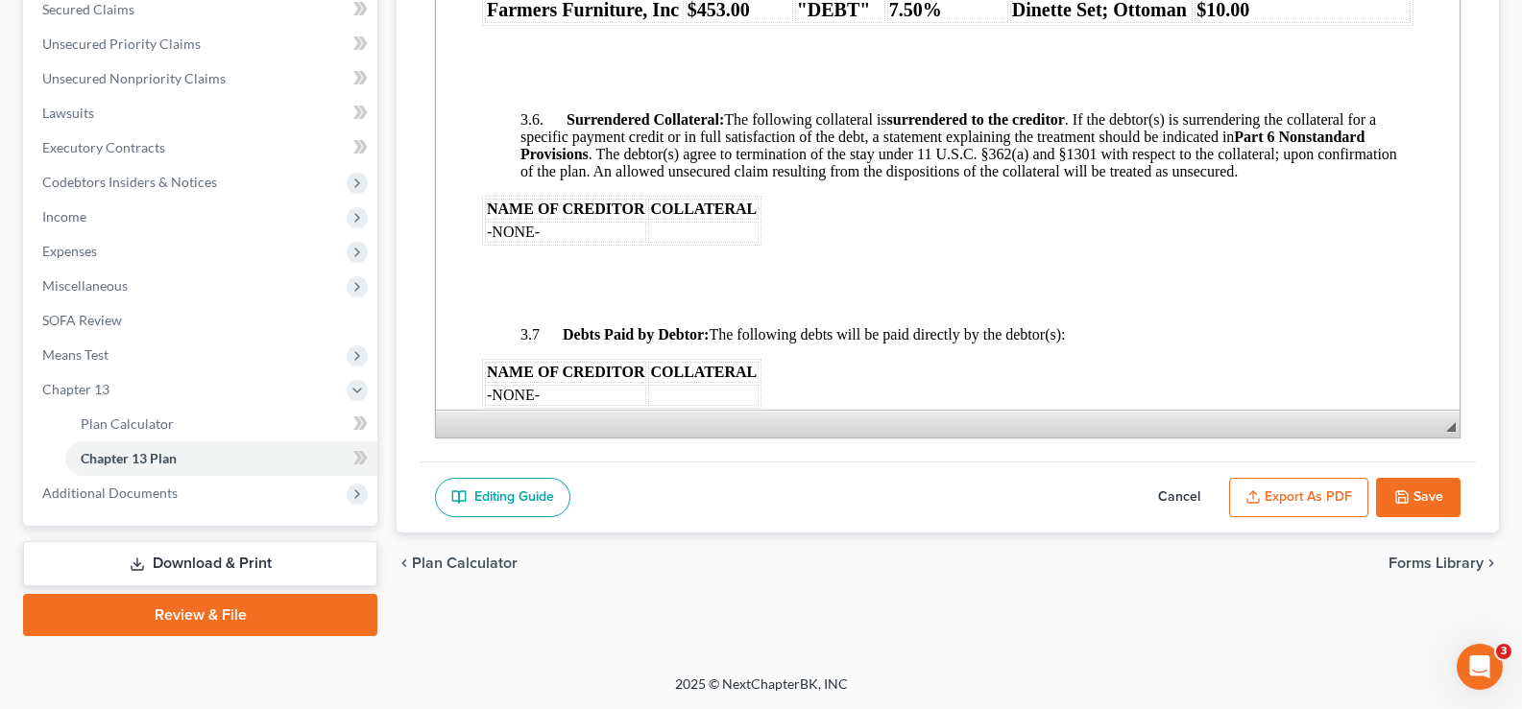
click at [1310, 498] on button "Export as PDF" at bounding box center [1298, 498] width 139 height 40
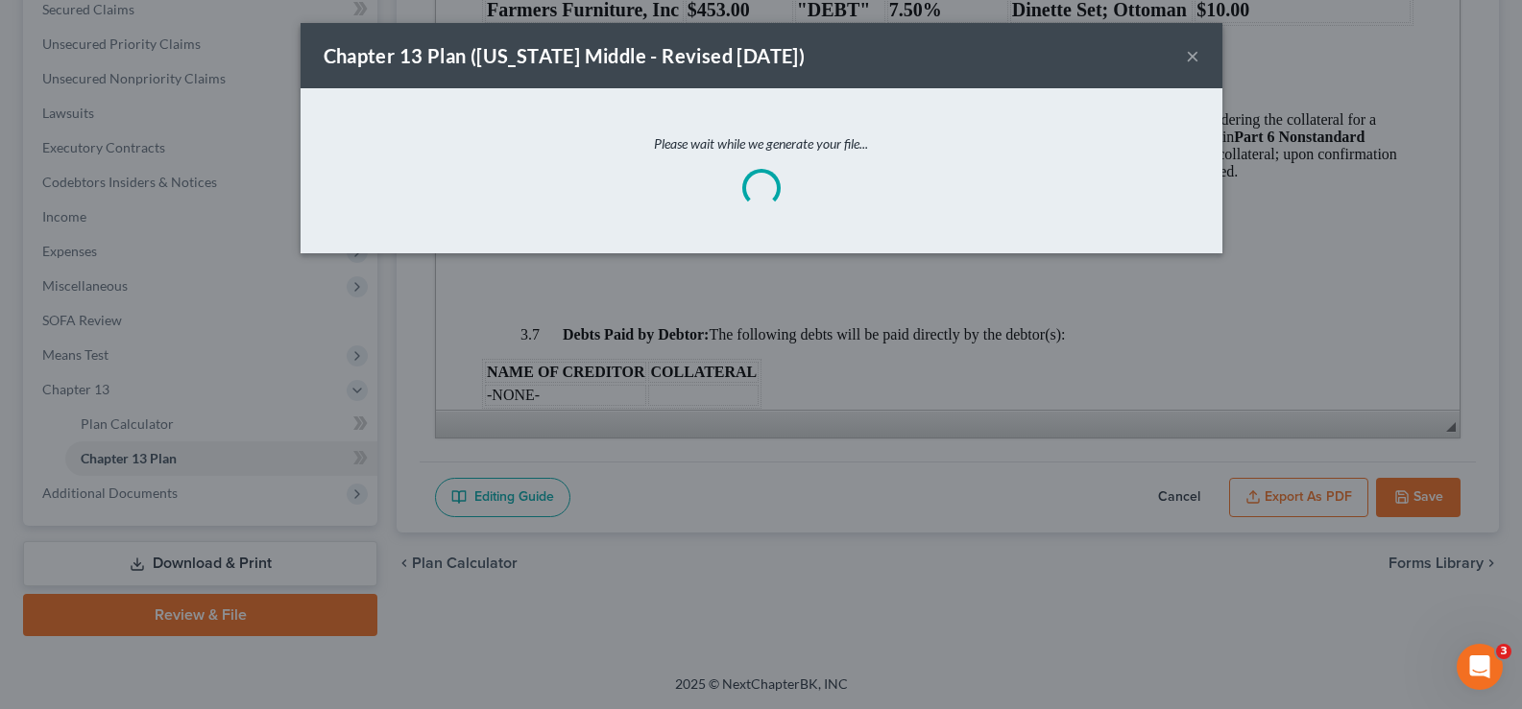
scroll to position [2846, 0]
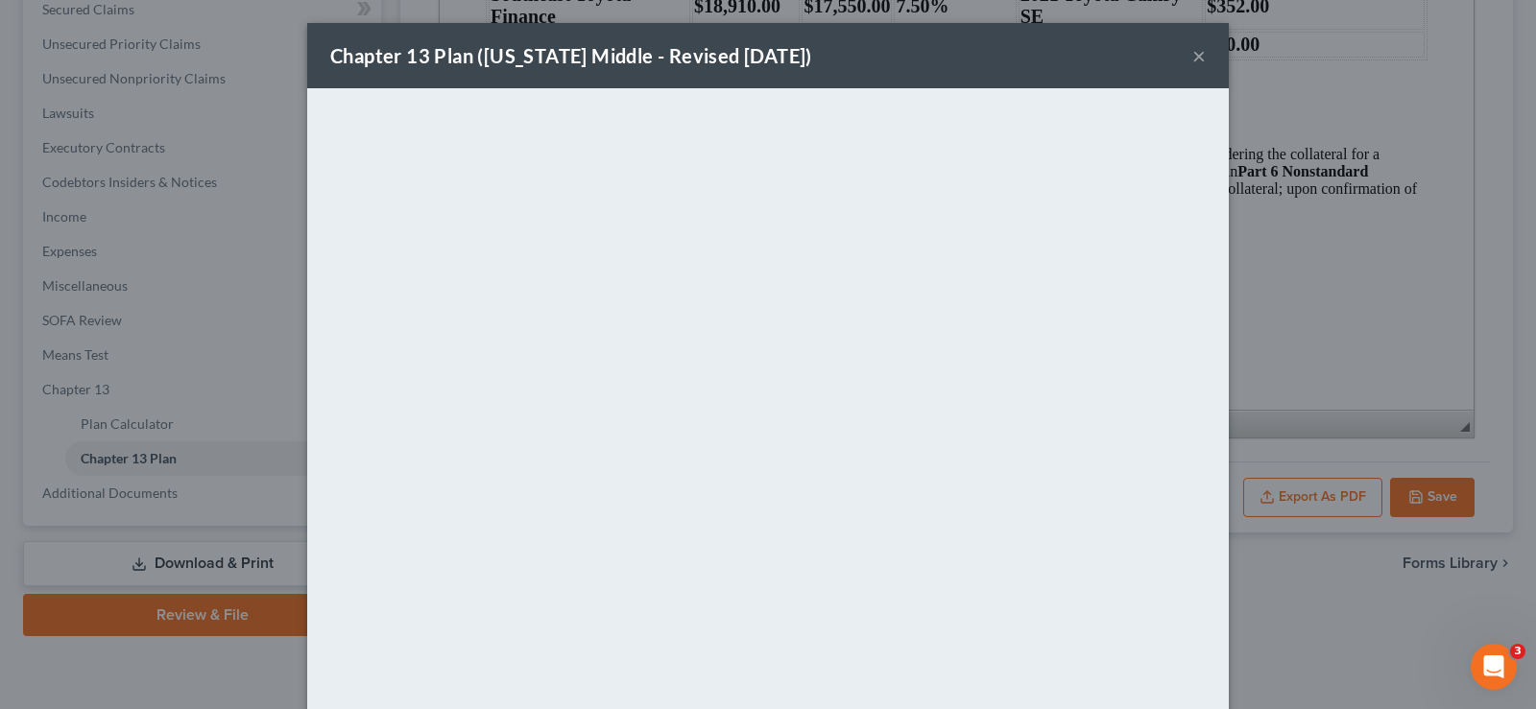
click at [1192, 57] on button "×" at bounding box center [1198, 55] width 13 height 23
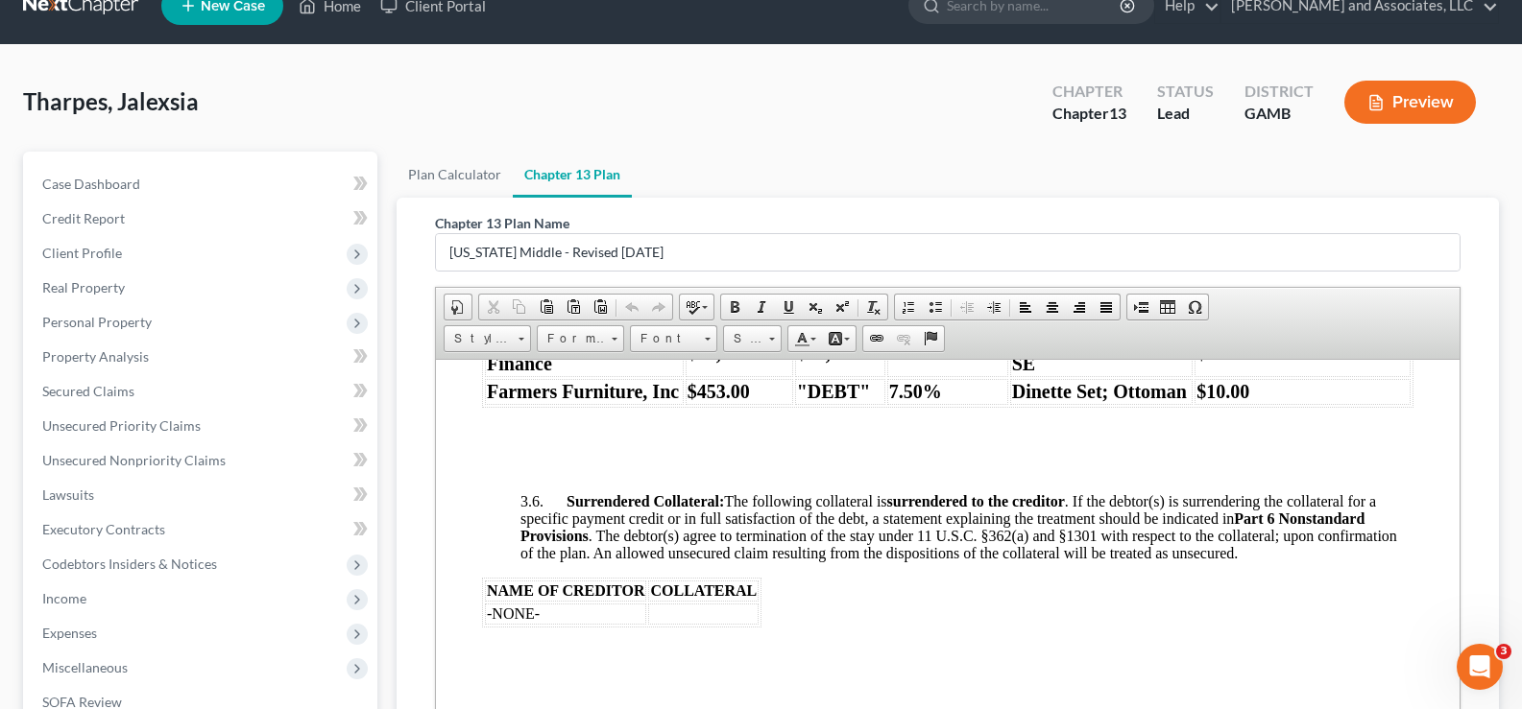
scroll to position [31, 0]
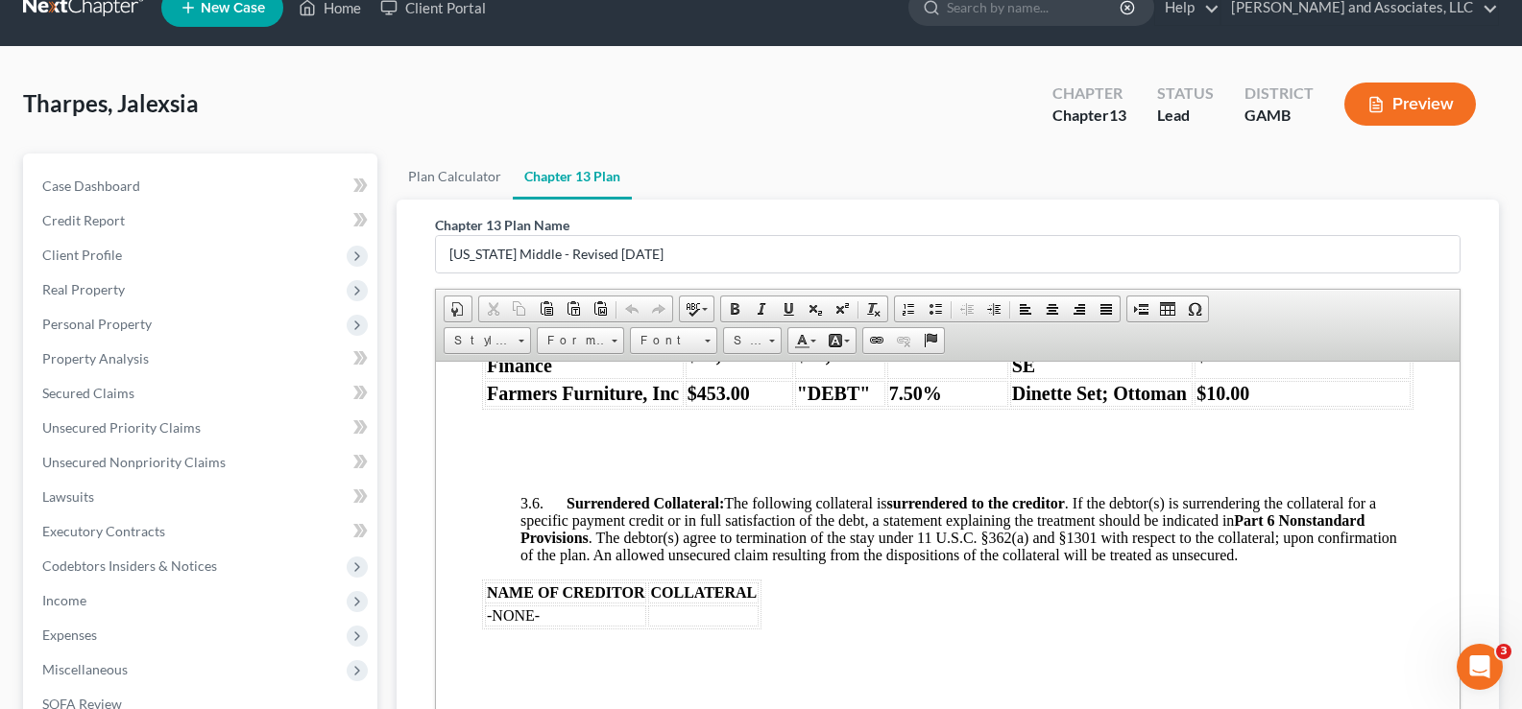
click at [1269, 378] on td "$352.00" at bounding box center [1302, 354] width 216 height 48
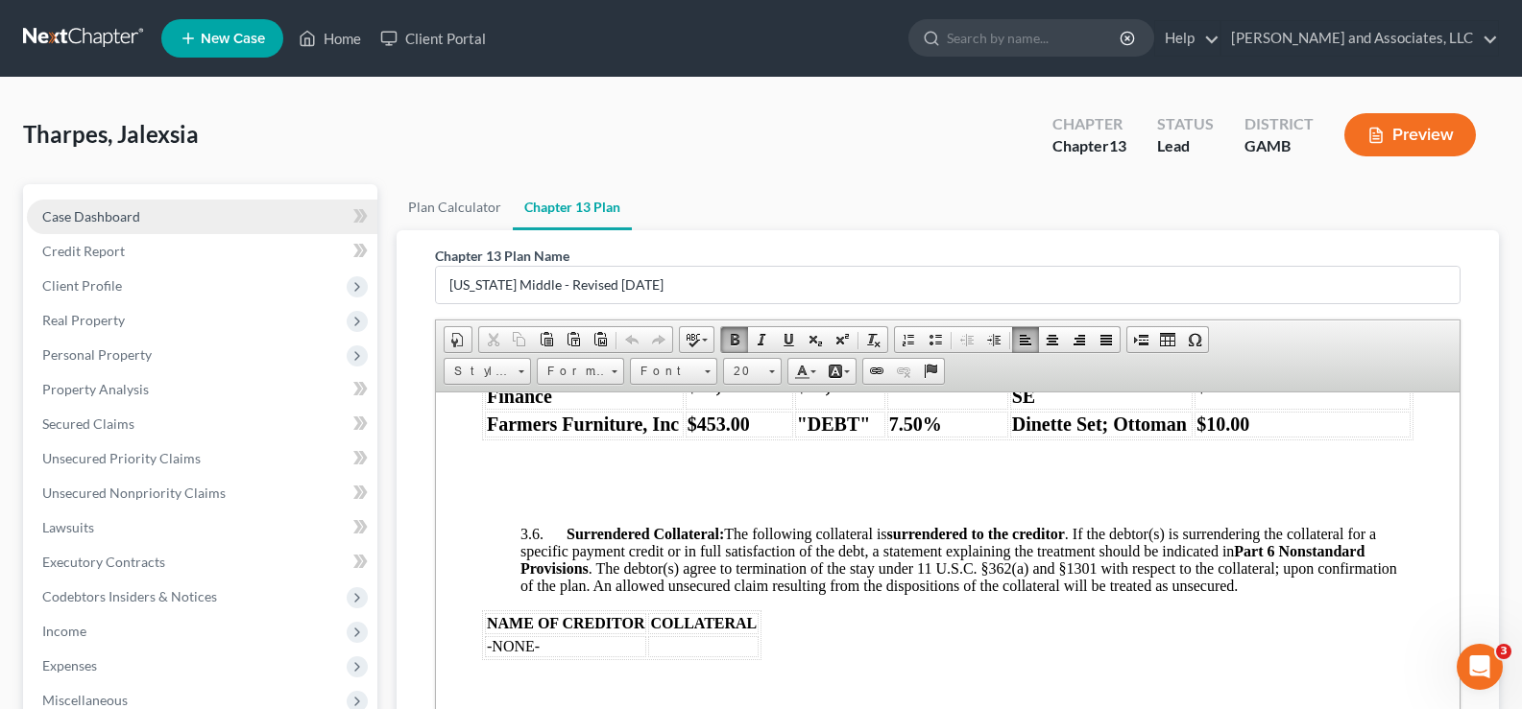
click at [108, 214] on span "Case Dashboard" at bounding box center [91, 216] width 98 height 16
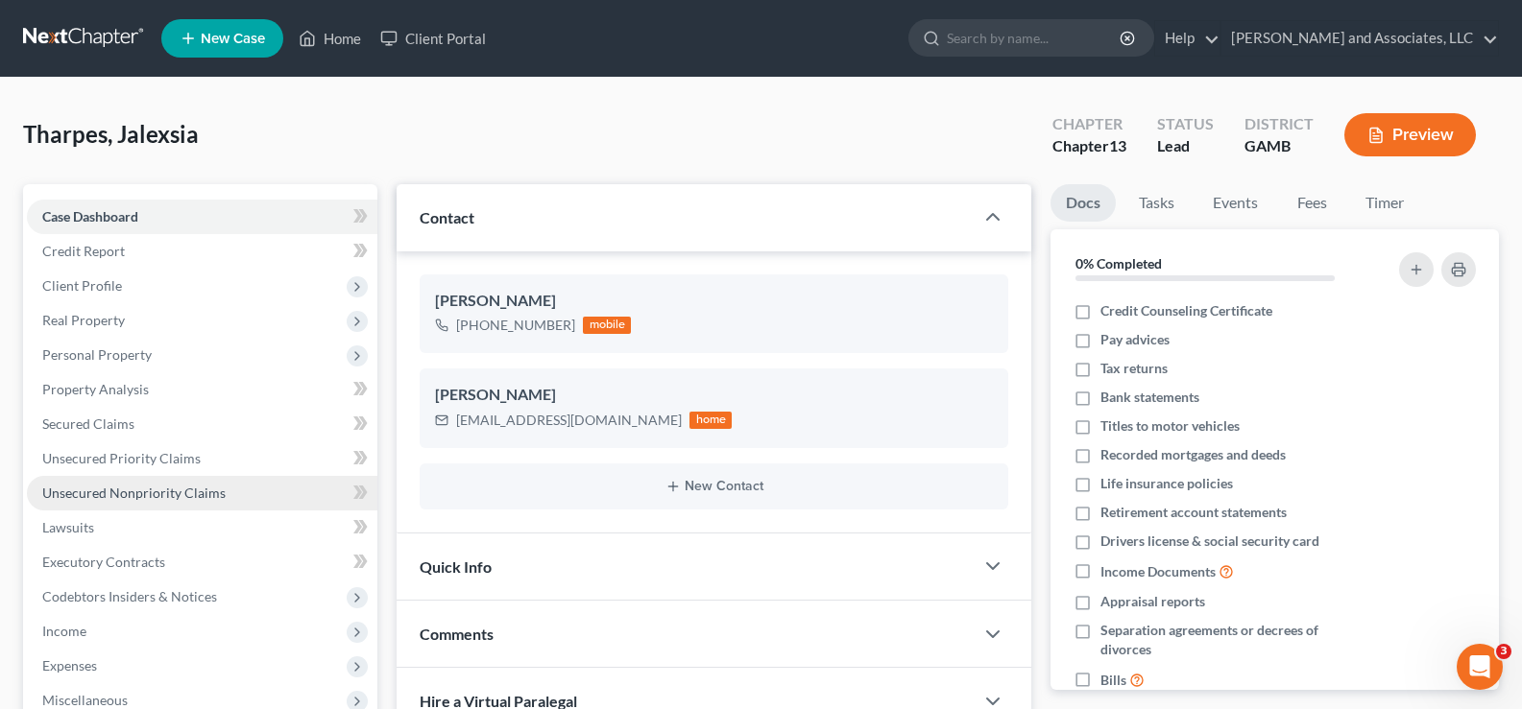
click at [109, 489] on span "Unsecured Nonpriority Claims" at bounding box center [133, 493] width 183 height 16
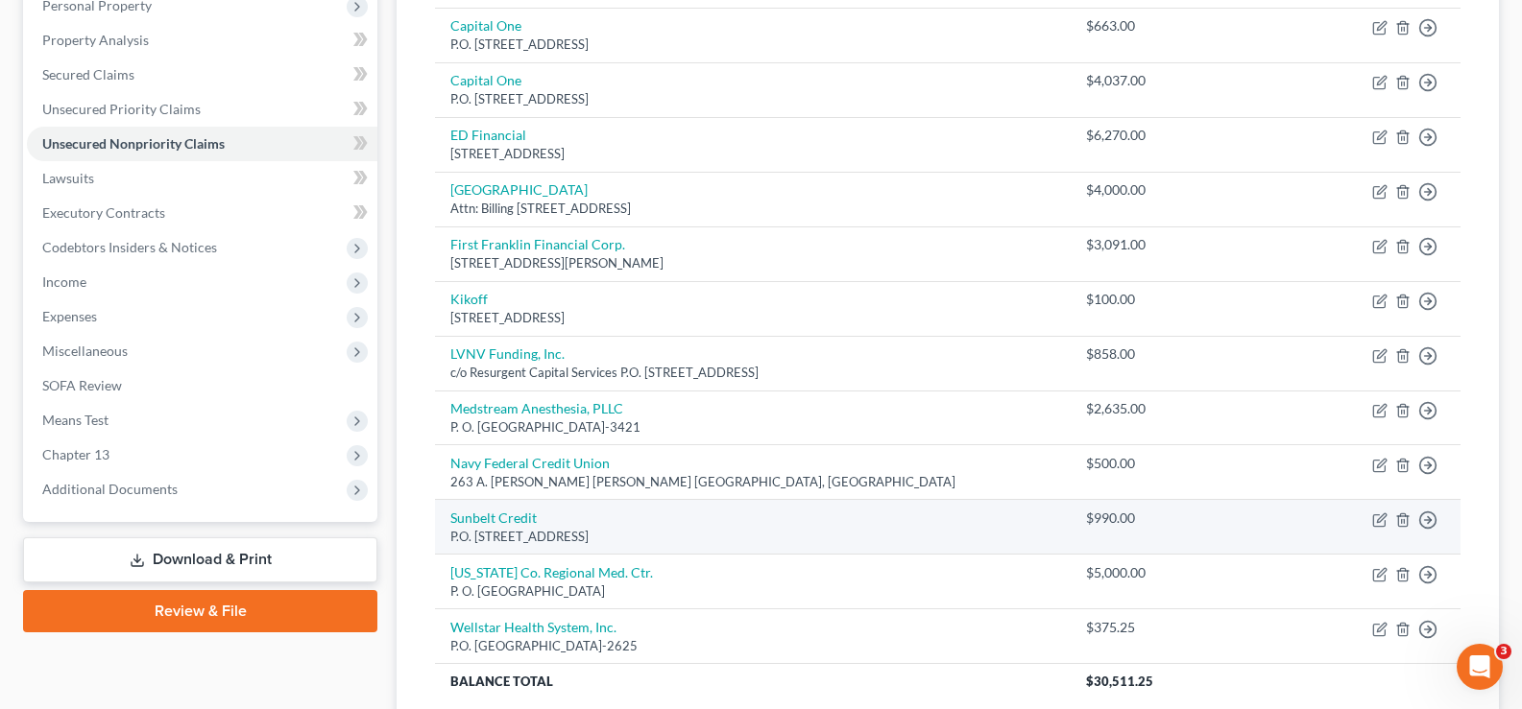
scroll to position [384, 0]
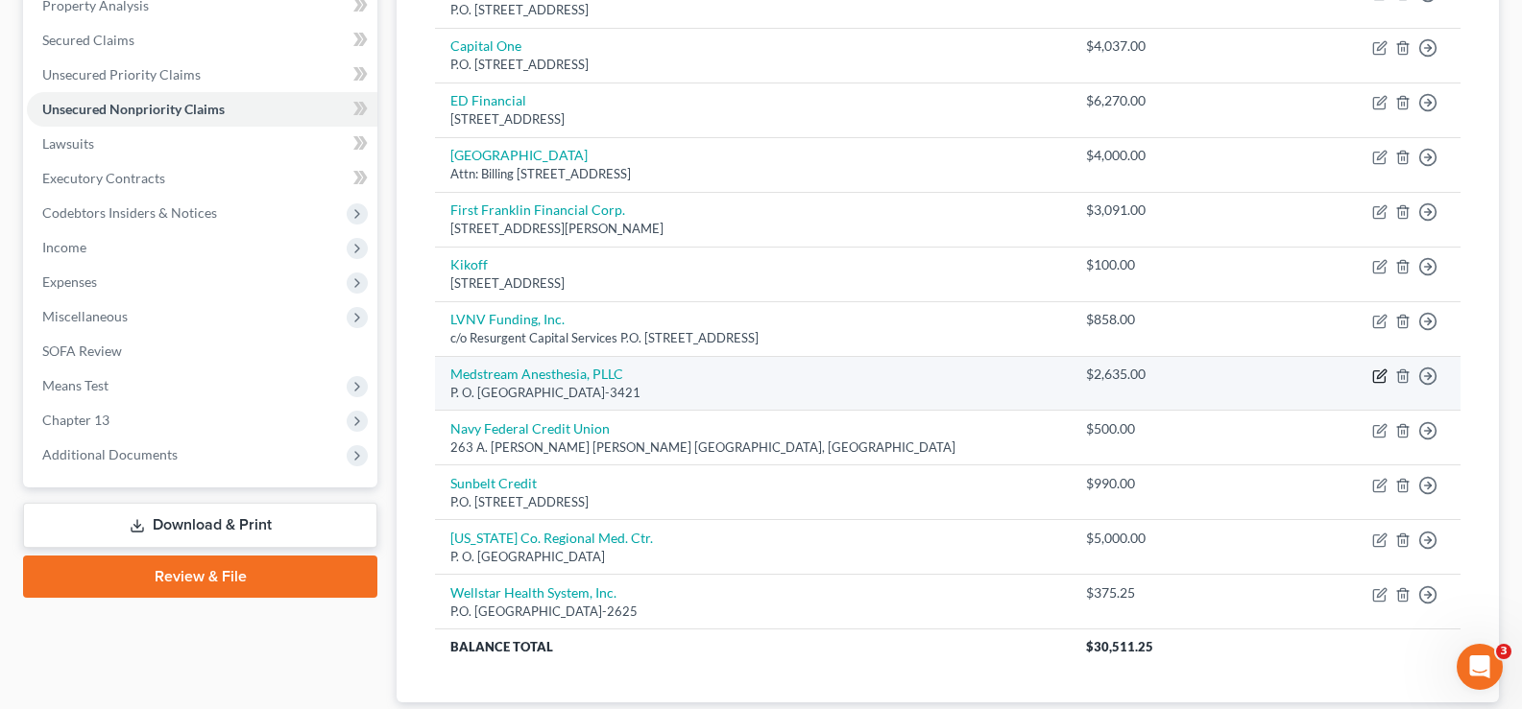
click at [1380, 374] on icon "button" at bounding box center [1381, 374] width 9 height 9
select select "28"
select select "9"
select select "0"
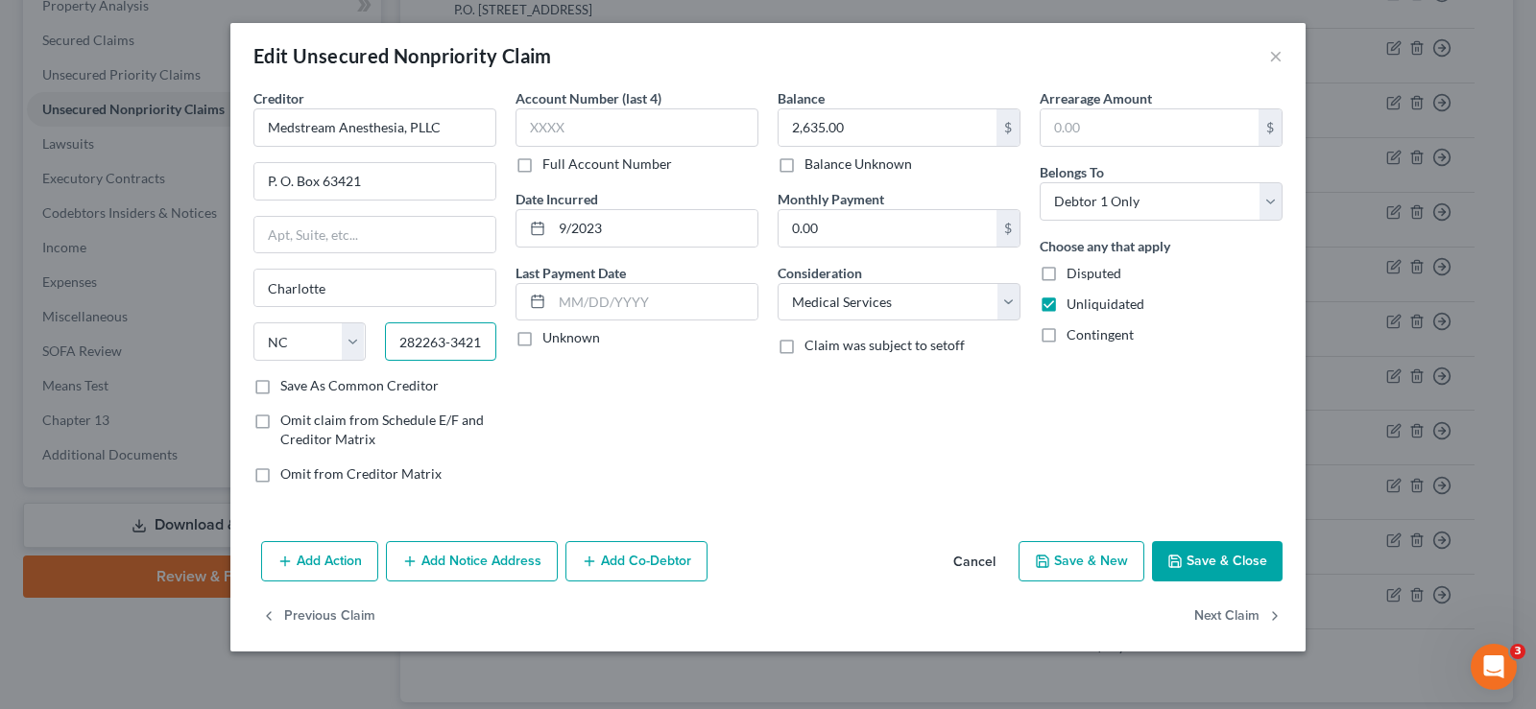
click at [487, 340] on input "282263-3421" at bounding box center [441, 342] width 112 height 38
click at [431, 342] on input "282263-3421" at bounding box center [441, 342] width 112 height 38
type input "28263-3421"
click at [1245, 559] on button "Save & Close" at bounding box center [1217, 561] width 131 height 40
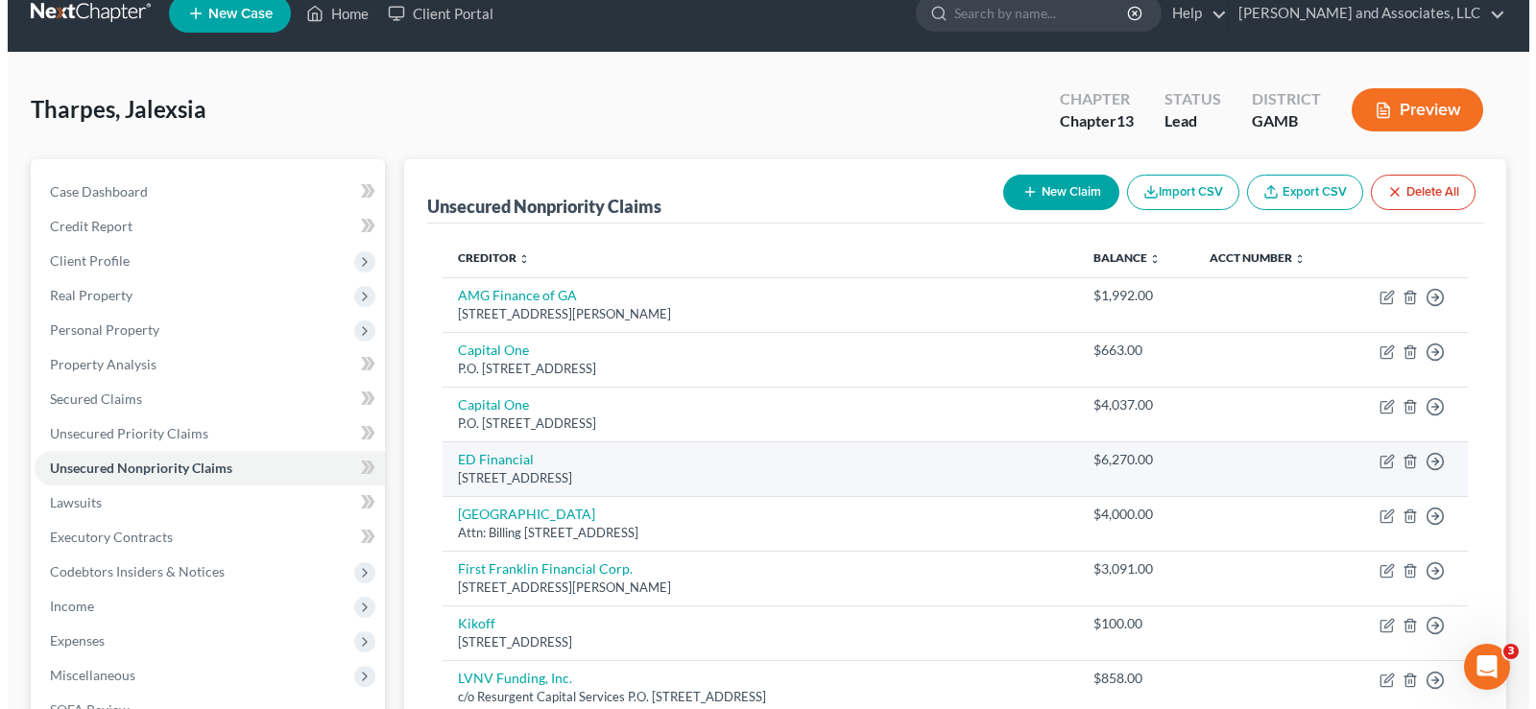
scroll to position [0, 0]
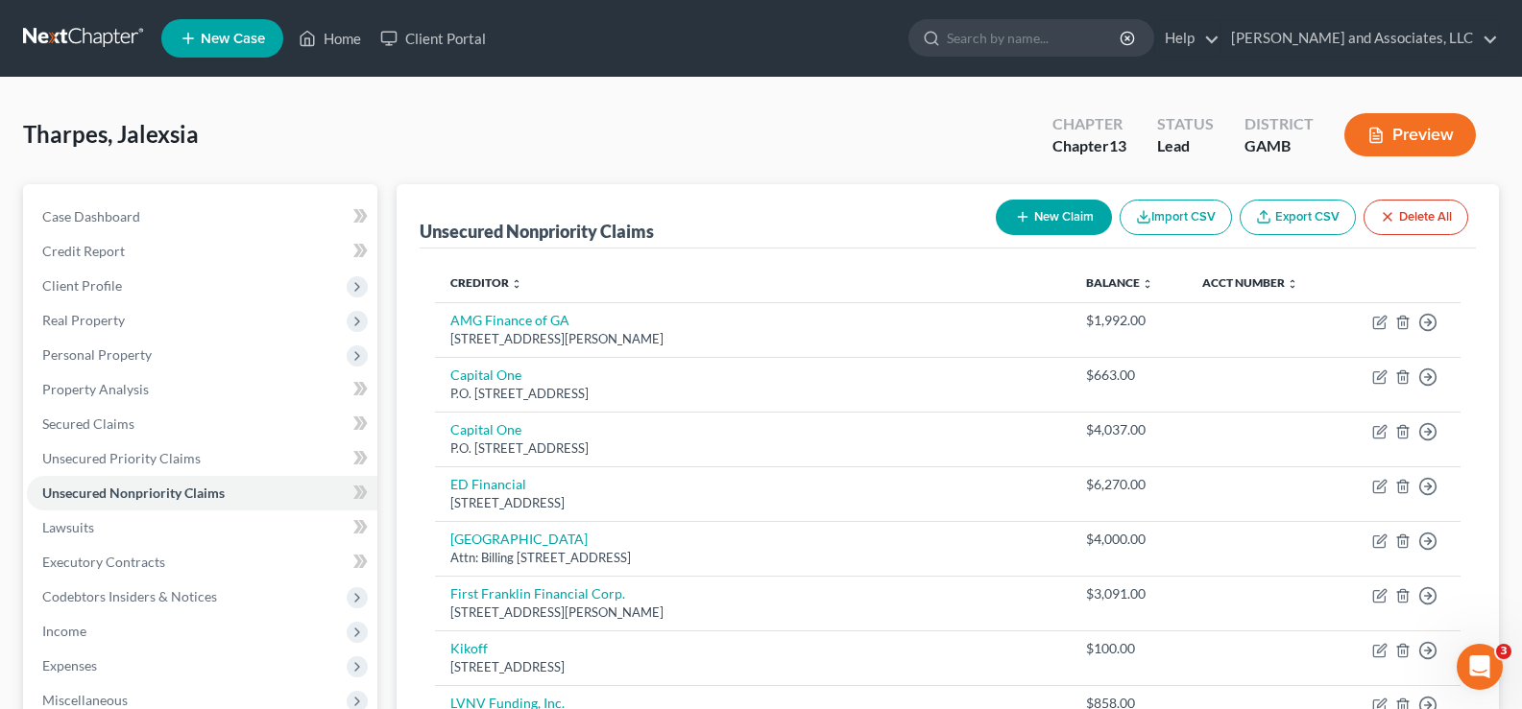
click at [1070, 225] on button "New Claim" at bounding box center [1054, 218] width 116 height 36
select select "0"
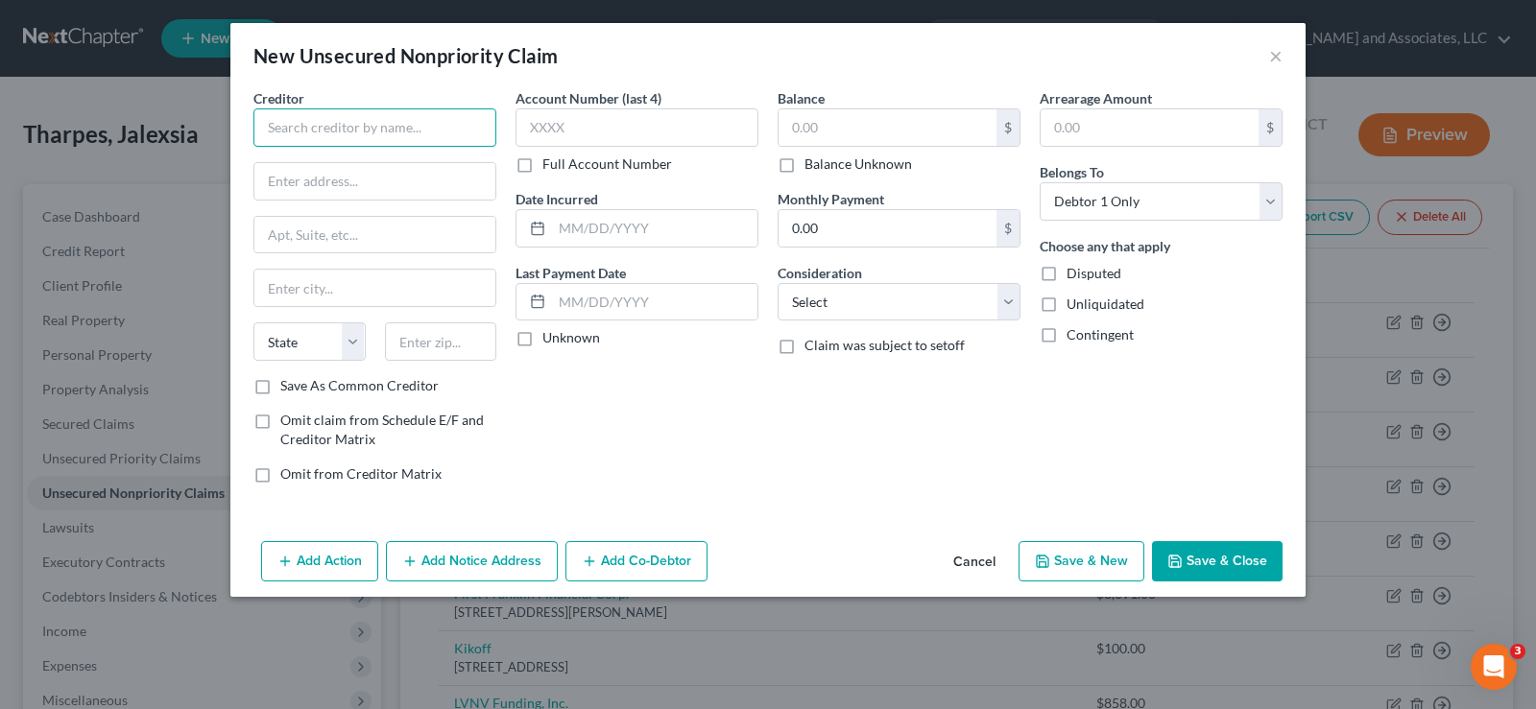
click at [419, 134] on input "text" at bounding box center [374, 127] width 243 height 38
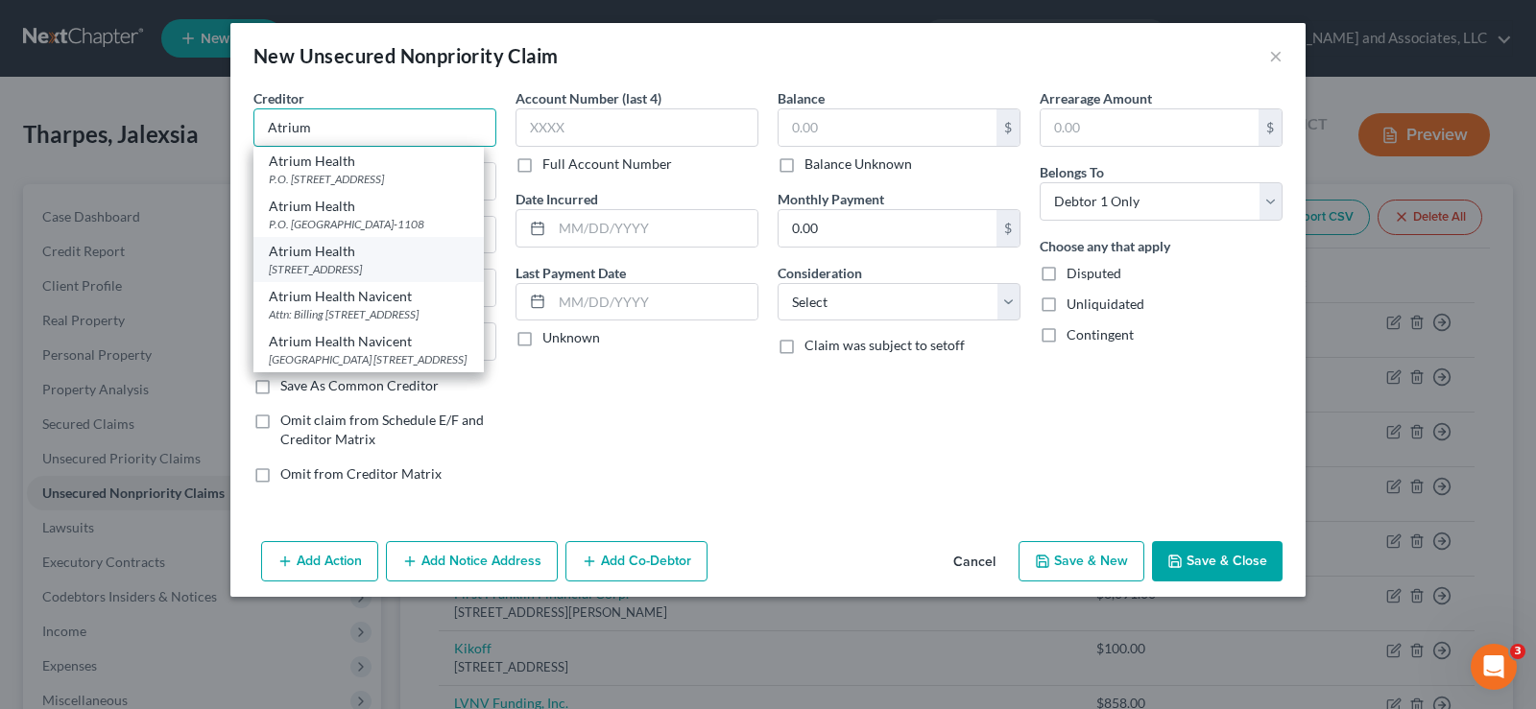
scroll to position [45, 0]
click at [344, 351] on div "The Medical Center 777 Hemlock Street, Macon, GA 31201-2102" at bounding box center [369, 359] width 200 height 16
type input "Atrium Health Navicent"
type input "The Medical Center"
type input "777 Hemlock Street"
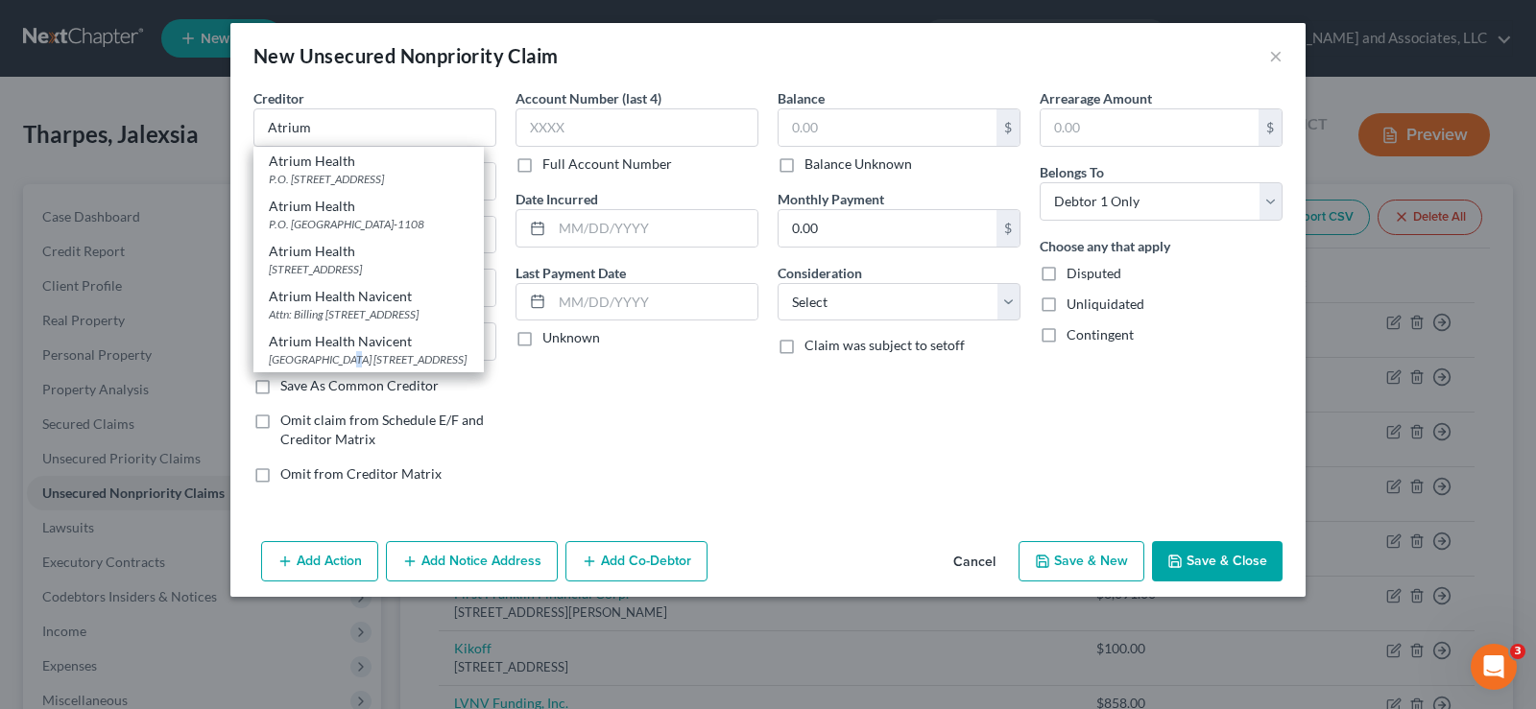
type input "Macon"
select select "10"
type input "31201-2102"
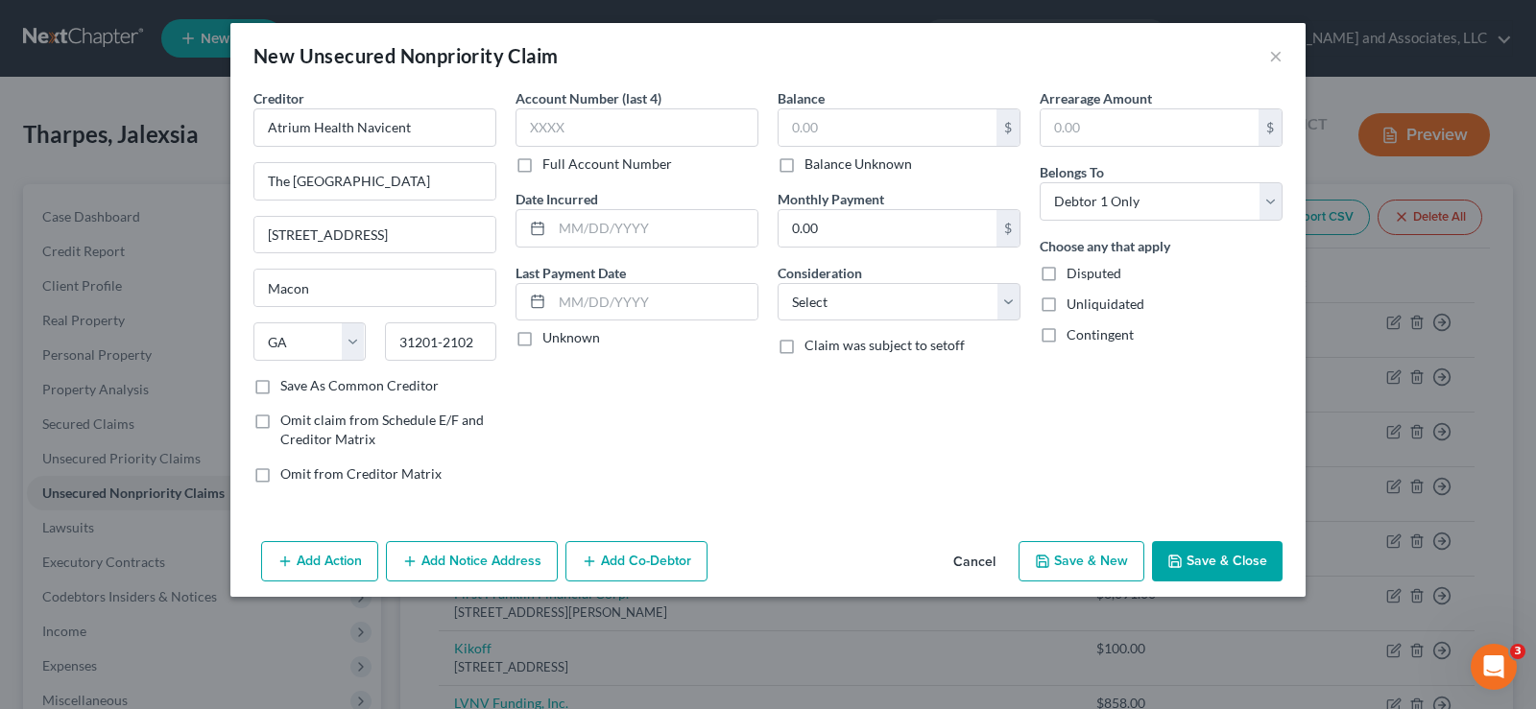
click at [1067, 311] on label "Unliquidated" at bounding box center [1106, 304] width 78 height 19
click at [1074, 307] on input "Unliquidated" at bounding box center [1080, 301] width 12 height 12
checkbox input "true"
click at [598, 238] on input "text" at bounding box center [654, 228] width 205 height 36
type input "5/2024"
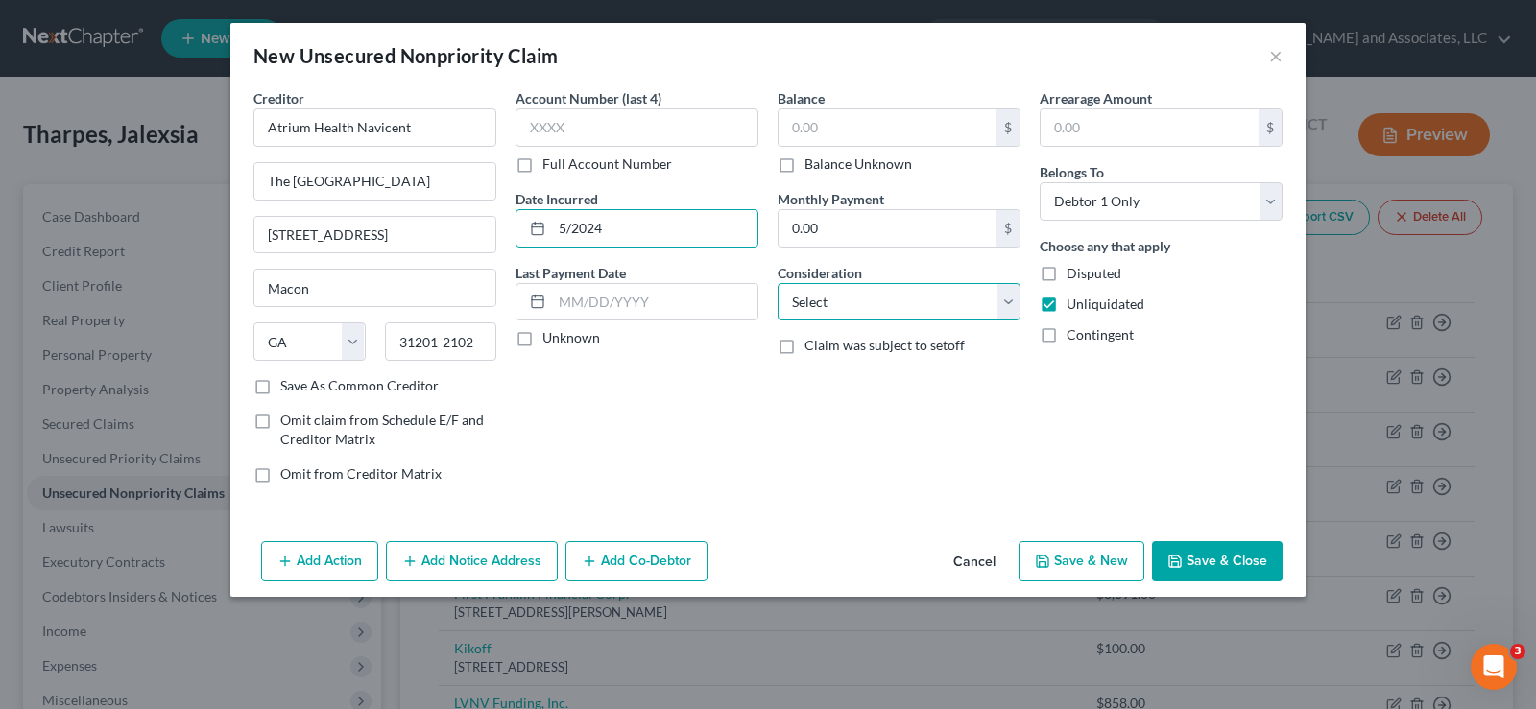
click at [886, 308] on select "Select Cable / Satellite Services Collection Agency Credit Card Debt Debt Couns…" at bounding box center [899, 302] width 243 height 38
select select "9"
click at [778, 283] on select "Select Cable / Satellite Services Collection Agency Credit Card Debt Debt Couns…" at bounding box center [899, 302] width 243 height 38
click at [839, 125] on input "text" at bounding box center [888, 127] width 218 height 36
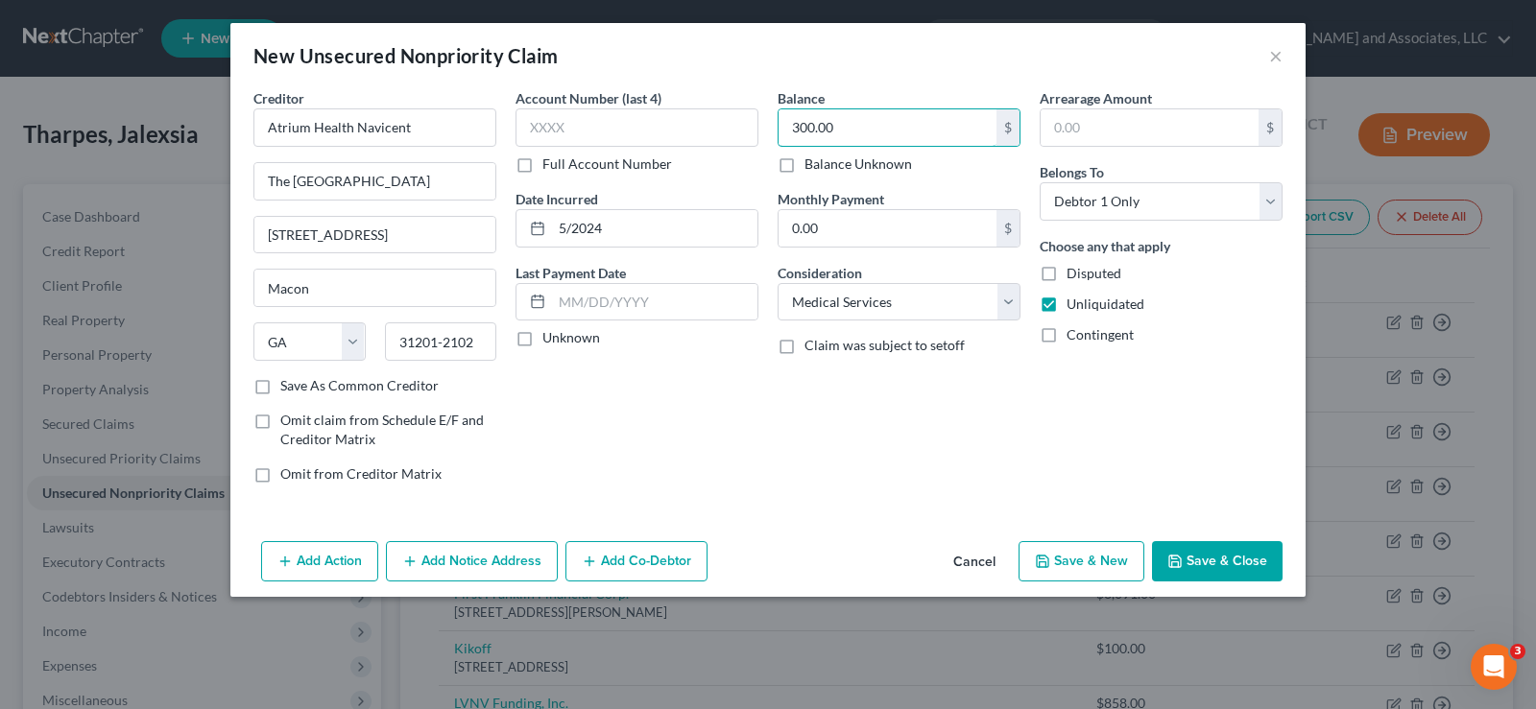
type input "300.00"
click at [280, 396] on label "Save As Common Creditor" at bounding box center [359, 385] width 158 height 19
click at [288, 389] on input "Save As Common Creditor" at bounding box center [294, 382] width 12 height 12
checkbox input "true"
click at [536, 557] on button "Add Notice Address" at bounding box center [472, 561] width 172 height 40
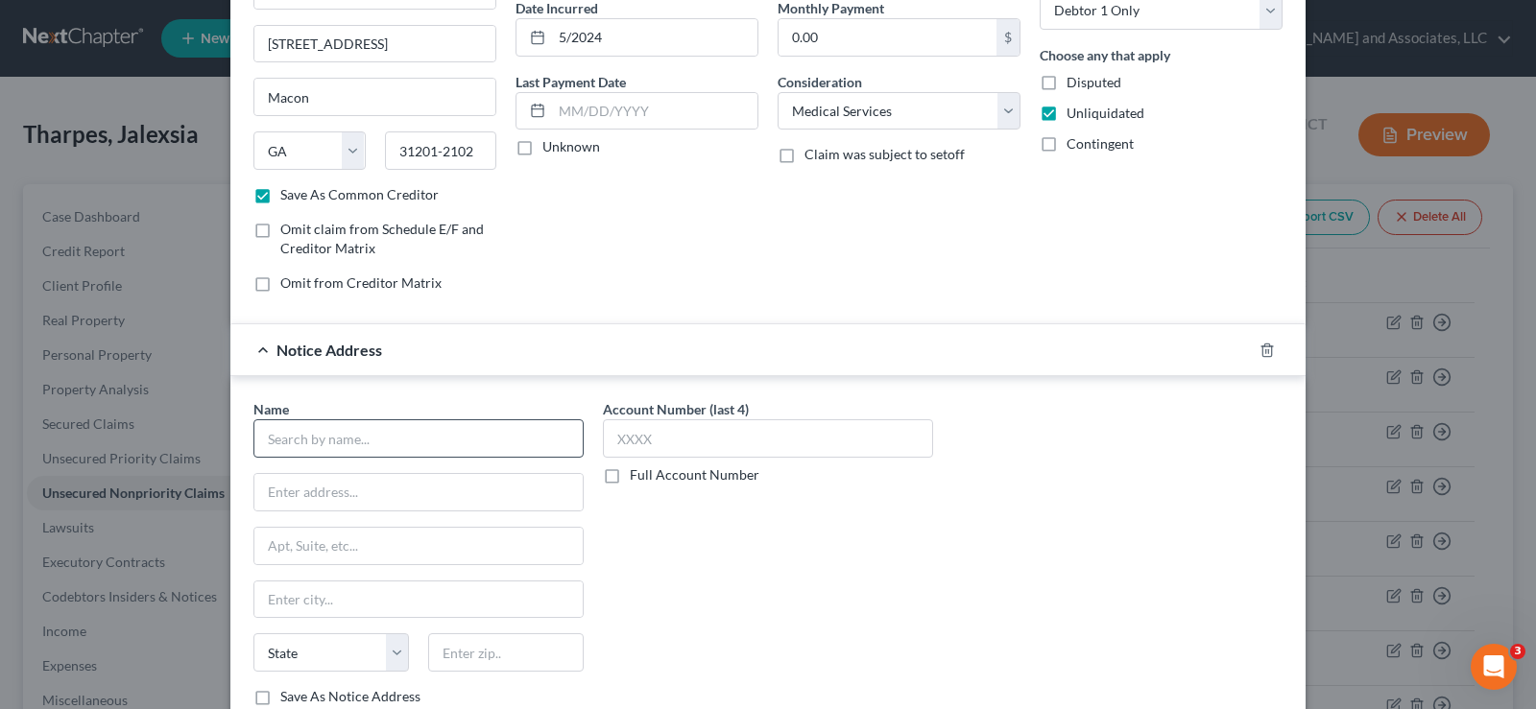
scroll to position [192, 0]
click at [397, 444] on input "text" at bounding box center [418, 438] width 330 height 38
type input "Atrium Health Navicent"
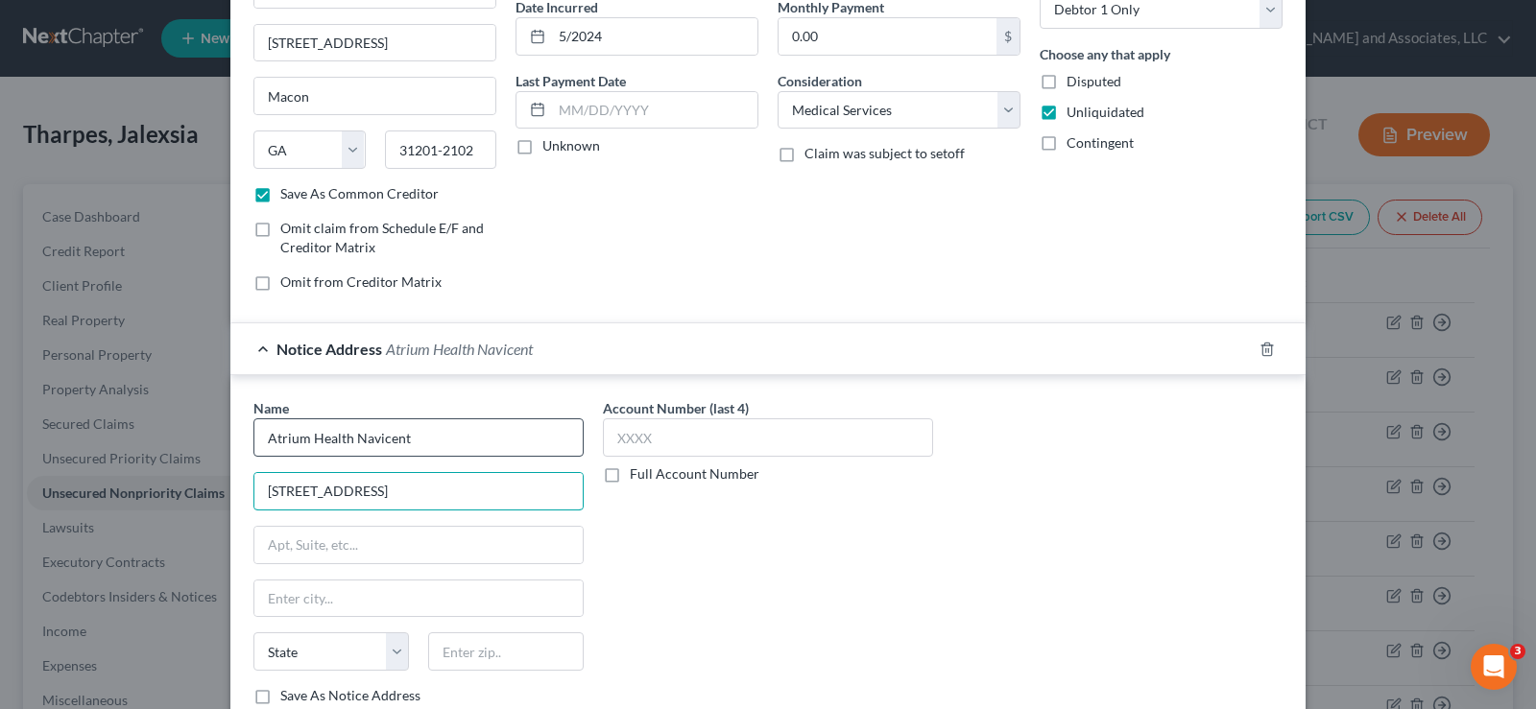
type input "1217 Columbia Drive"
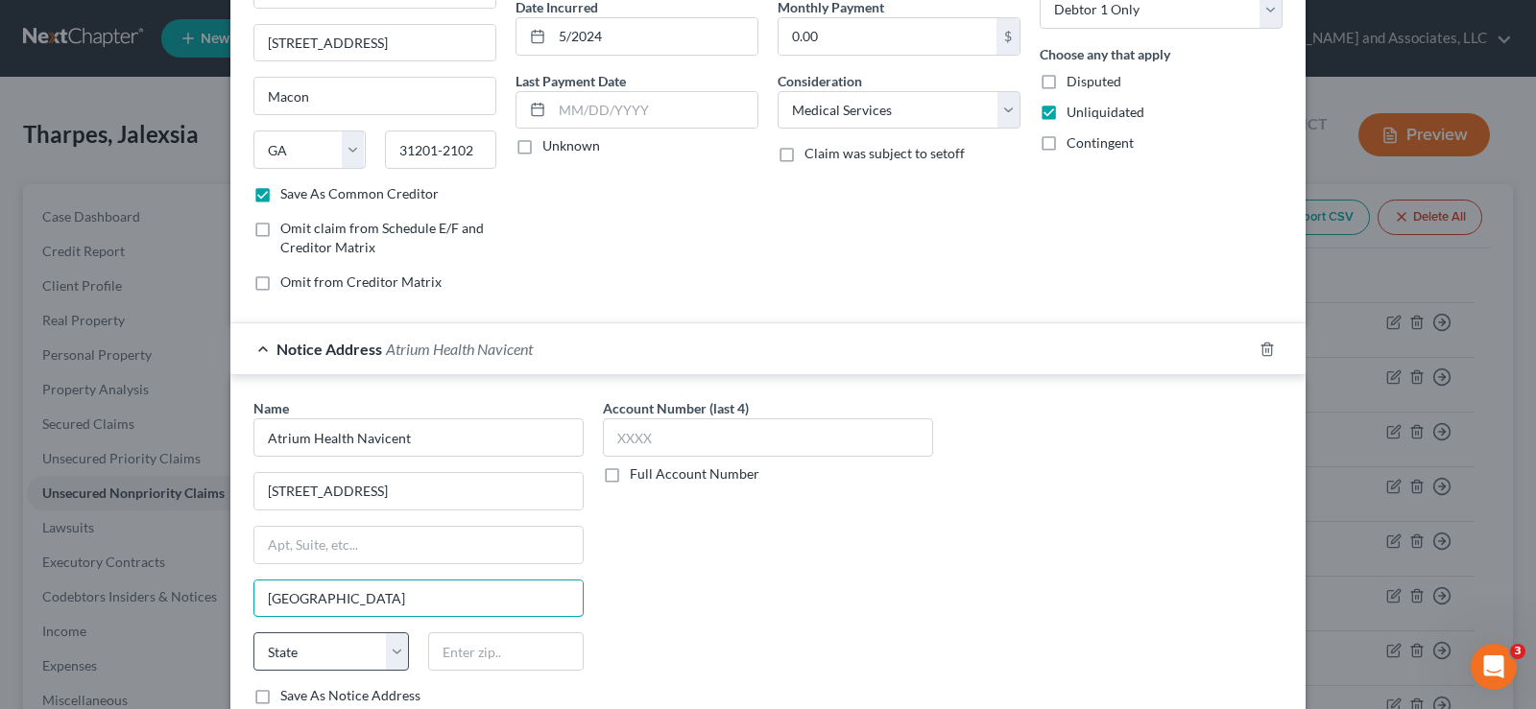
type input "Milledgeville"
click at [358, 658] on select "State AL AK AR AZ CA CO CT DE DC FL GA GU HI ID IL IN IA KS KY LA ME MD MA MI M…" at bounding box center [331, 652] width 156 height 38
select select "10"
click at [253, 633] on select "State AL AK AR AZ CA CO CT DE DC FL GA GU HI ID IL IN IA KS KY LA ME MD MA MI M…" at bounding box center [331, 652] width 156 height 38
click at [481, 659] on input "text" at bounding box center [506, 652] width 156 height 38
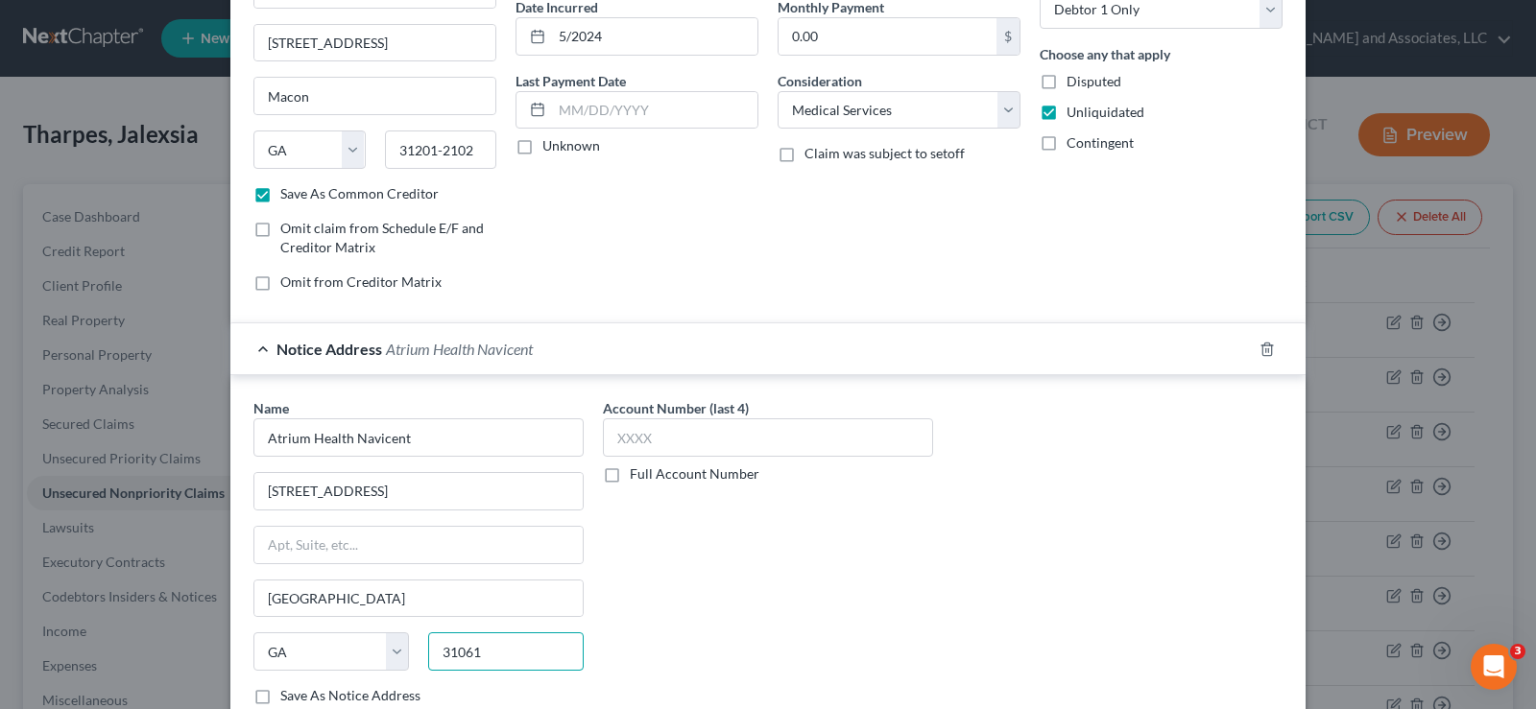
type input "31061"
click at [933, 567] on div "Account Number (last 4) Full Account Number" at bounding box center [767, 559] width 349 height 323
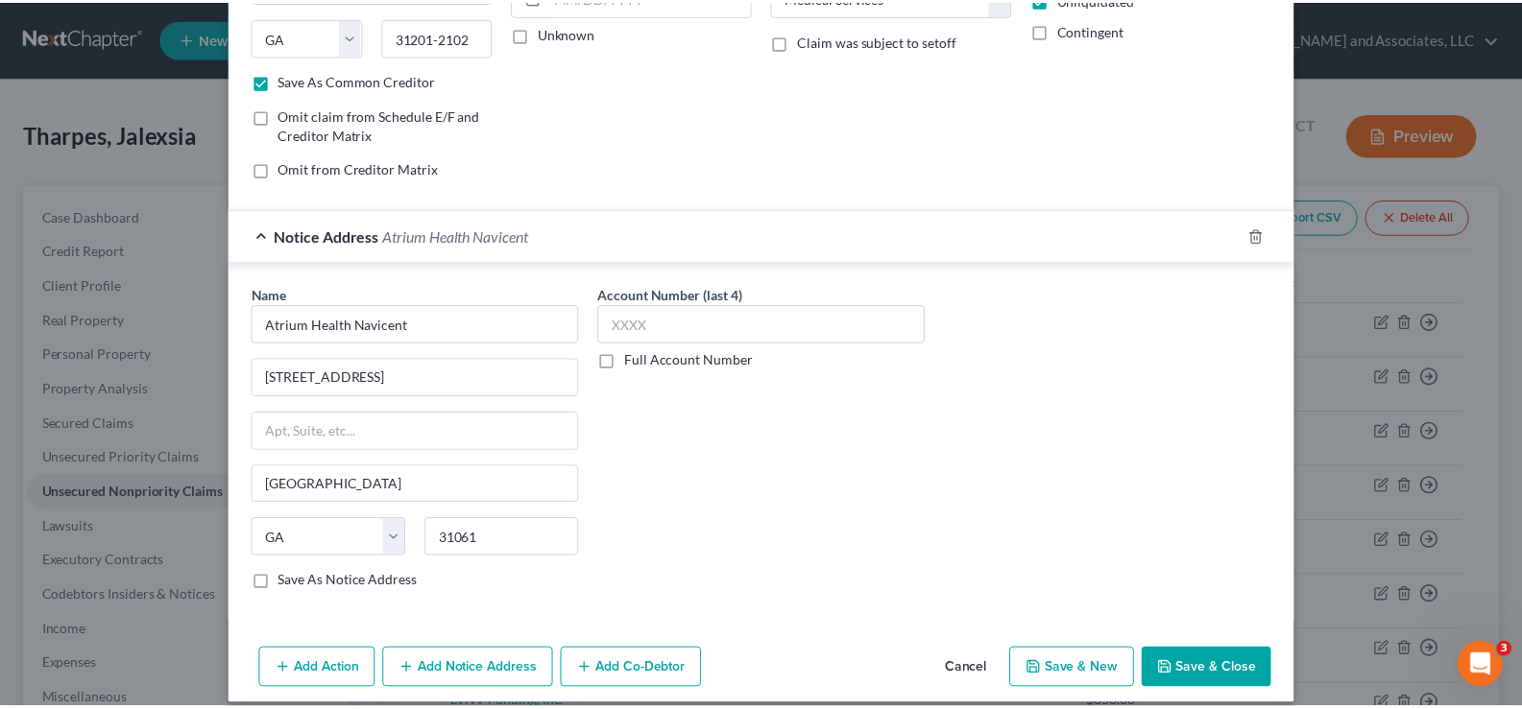
scroll to position [324, 0]
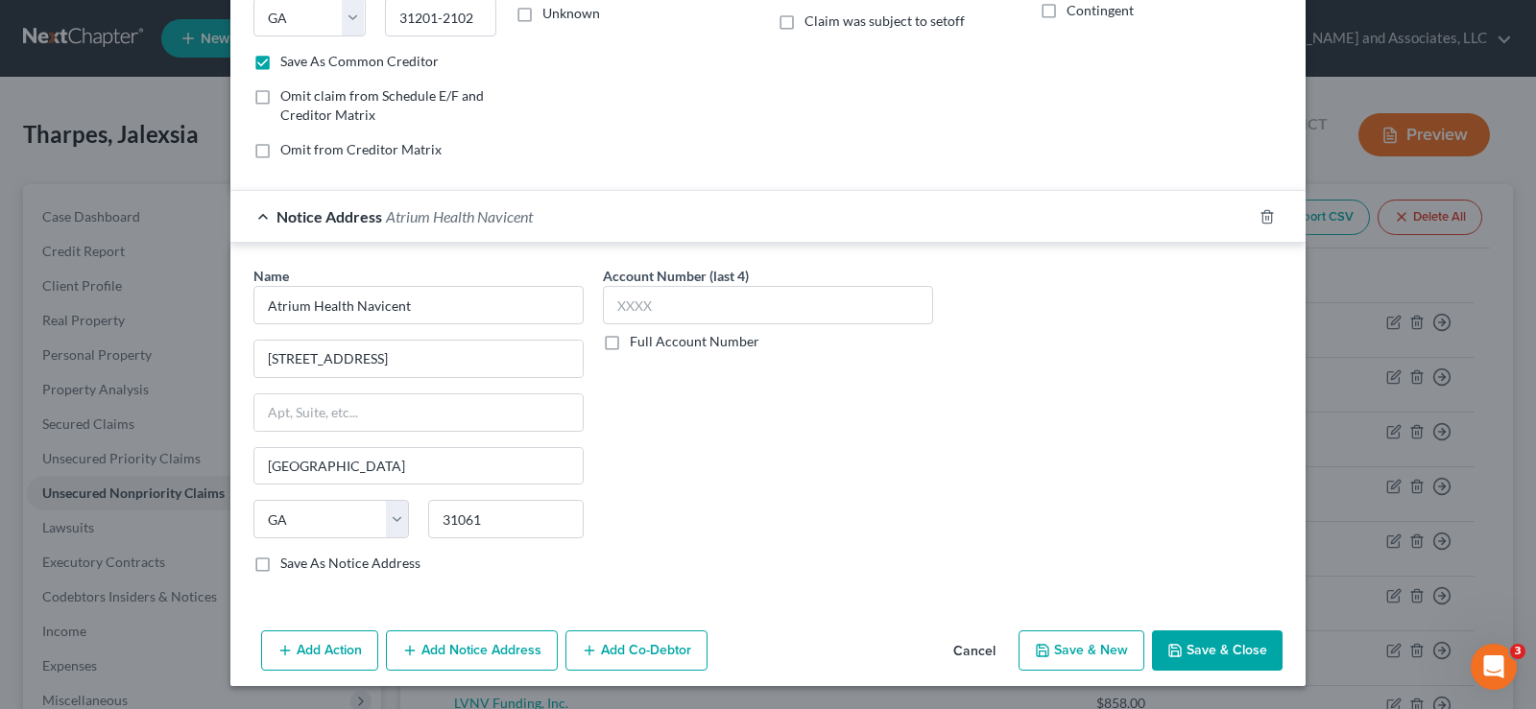
click at [1239, 652] on button "Save & Close" at bounding box center [1217, 651] width 131 height 40
checkbox input "false"
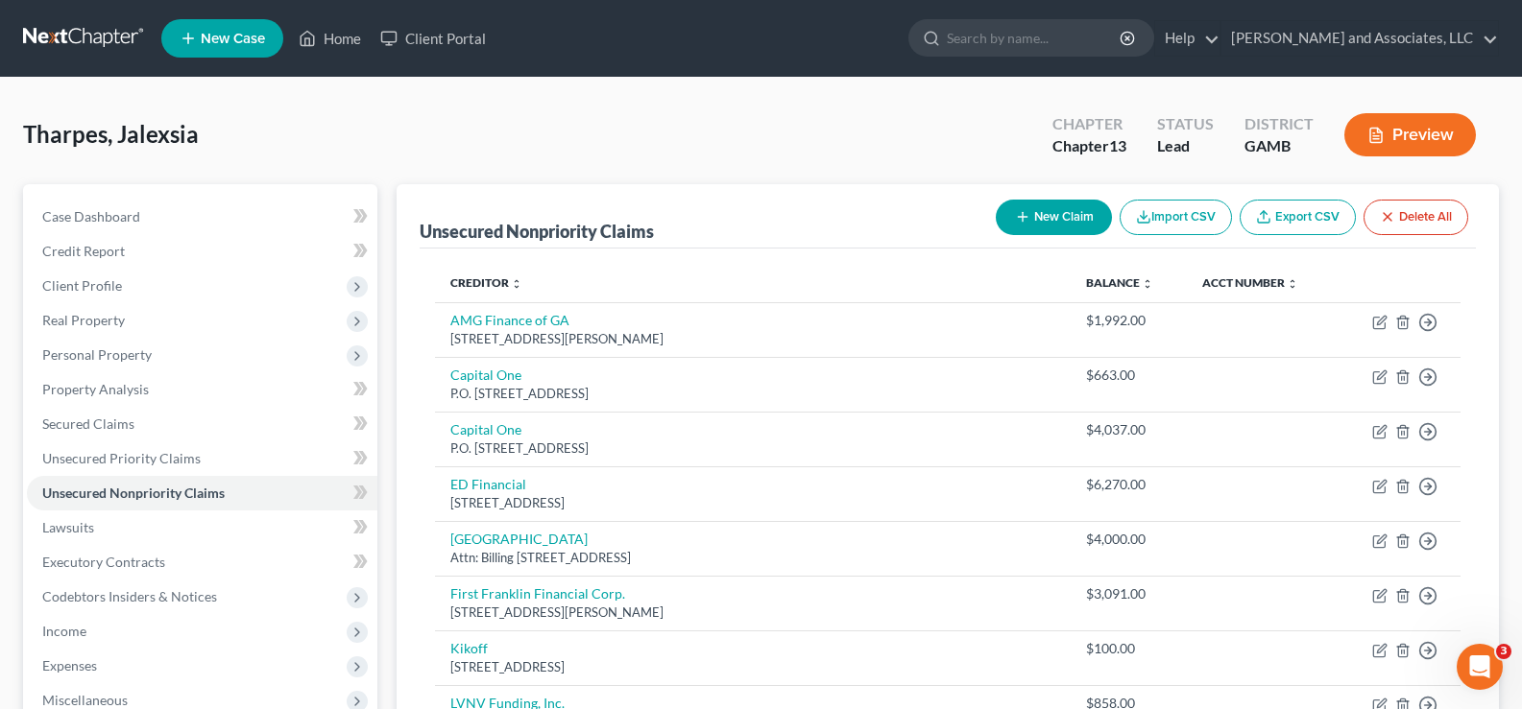
click at [658, 164] on div "Tharpes, Jalexsia Upgraded Chapter Chapter 13 Status Lead District GAMB Preview" at bounding box center [761, 143] width 1476 height 84
click at [106, 216] on span "Case Dashboard" at bounding box center [91, 216] width 98 height 16
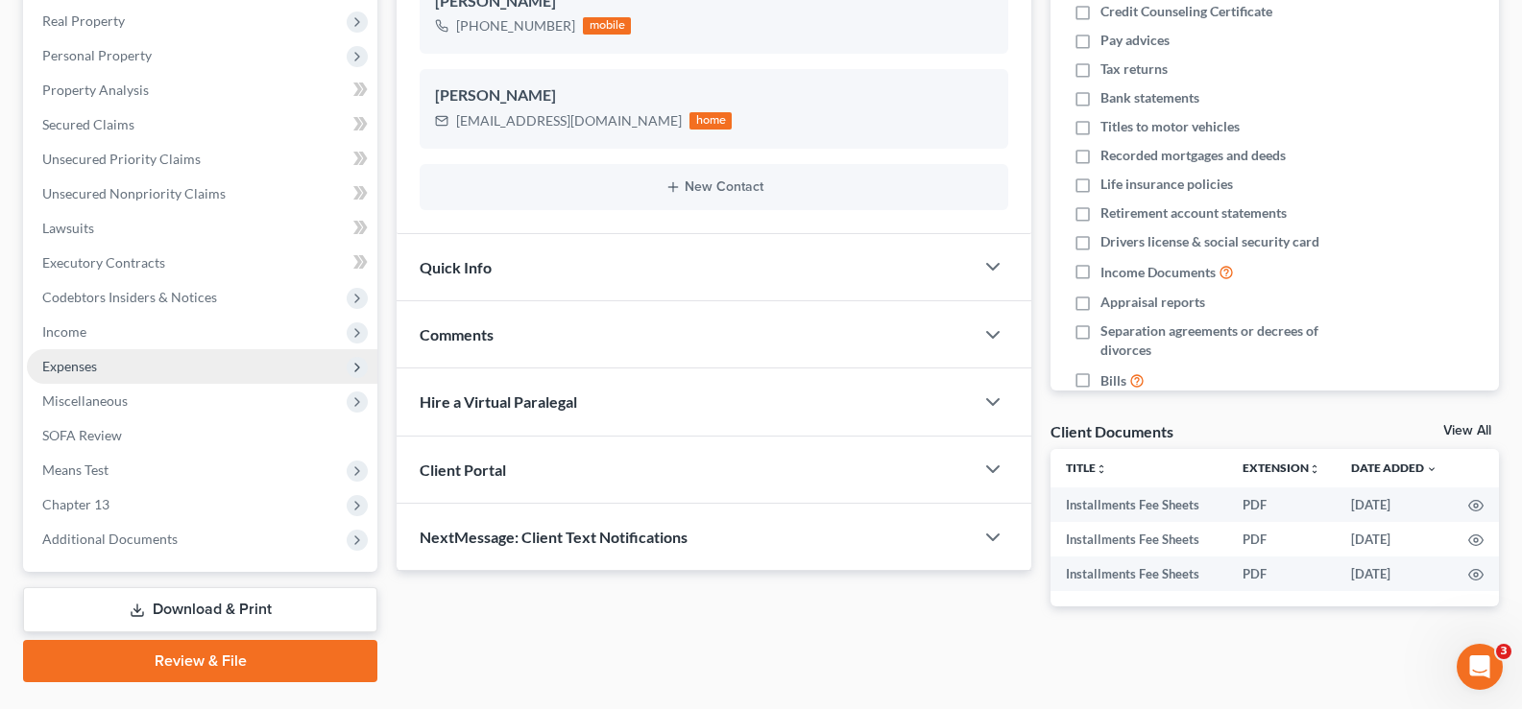
scroll to position [346, 0]
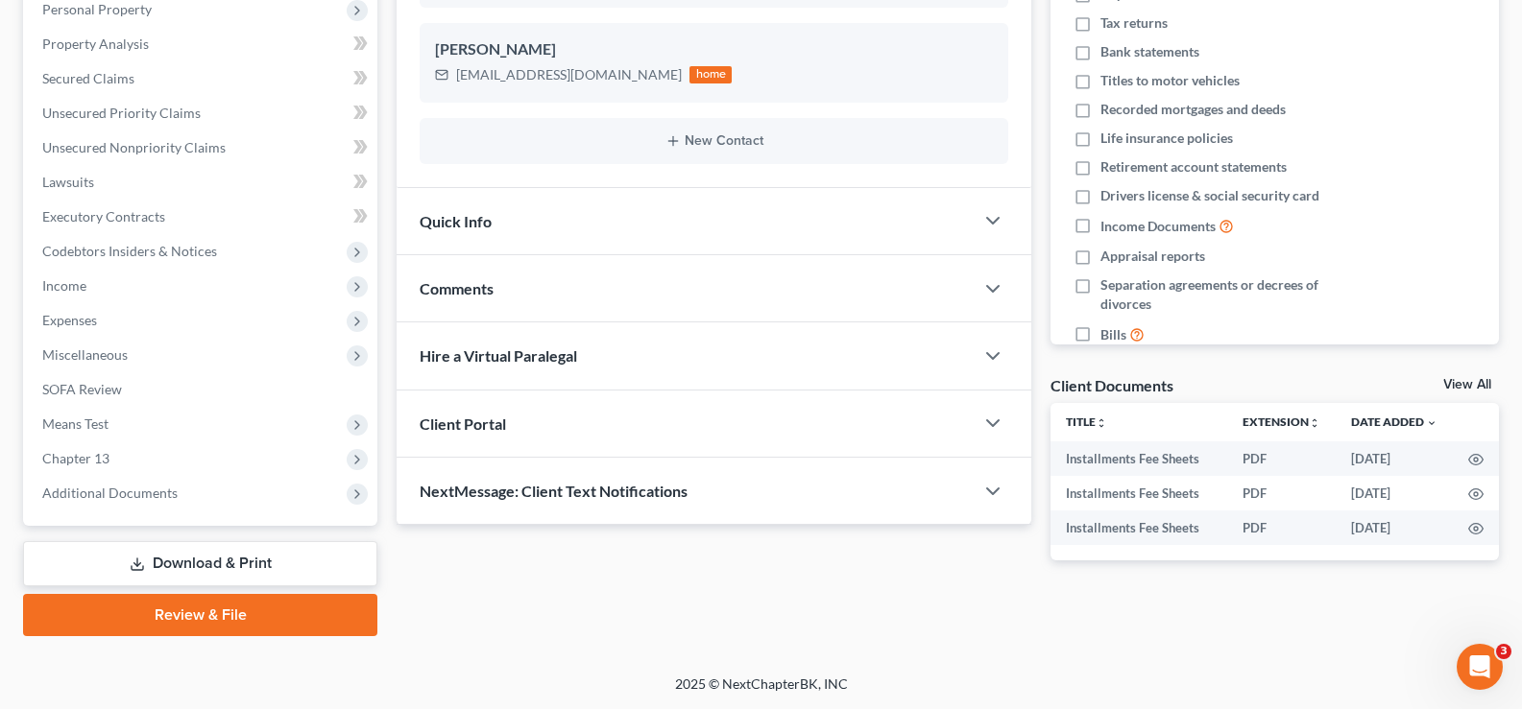
click at [160, 558] on link "Download & Print" at bounding box center [200, 563] width 354 height 45
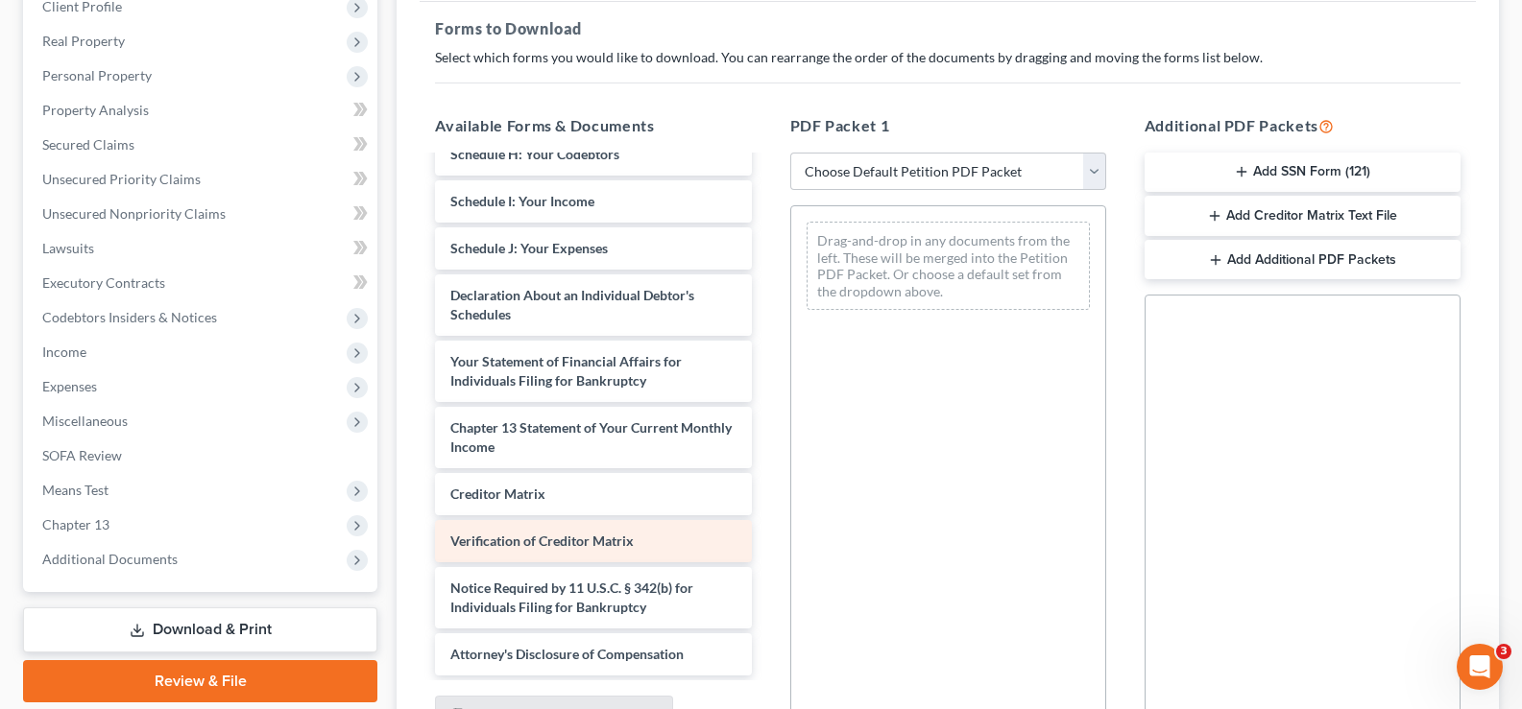
scroll to position [288, 0]
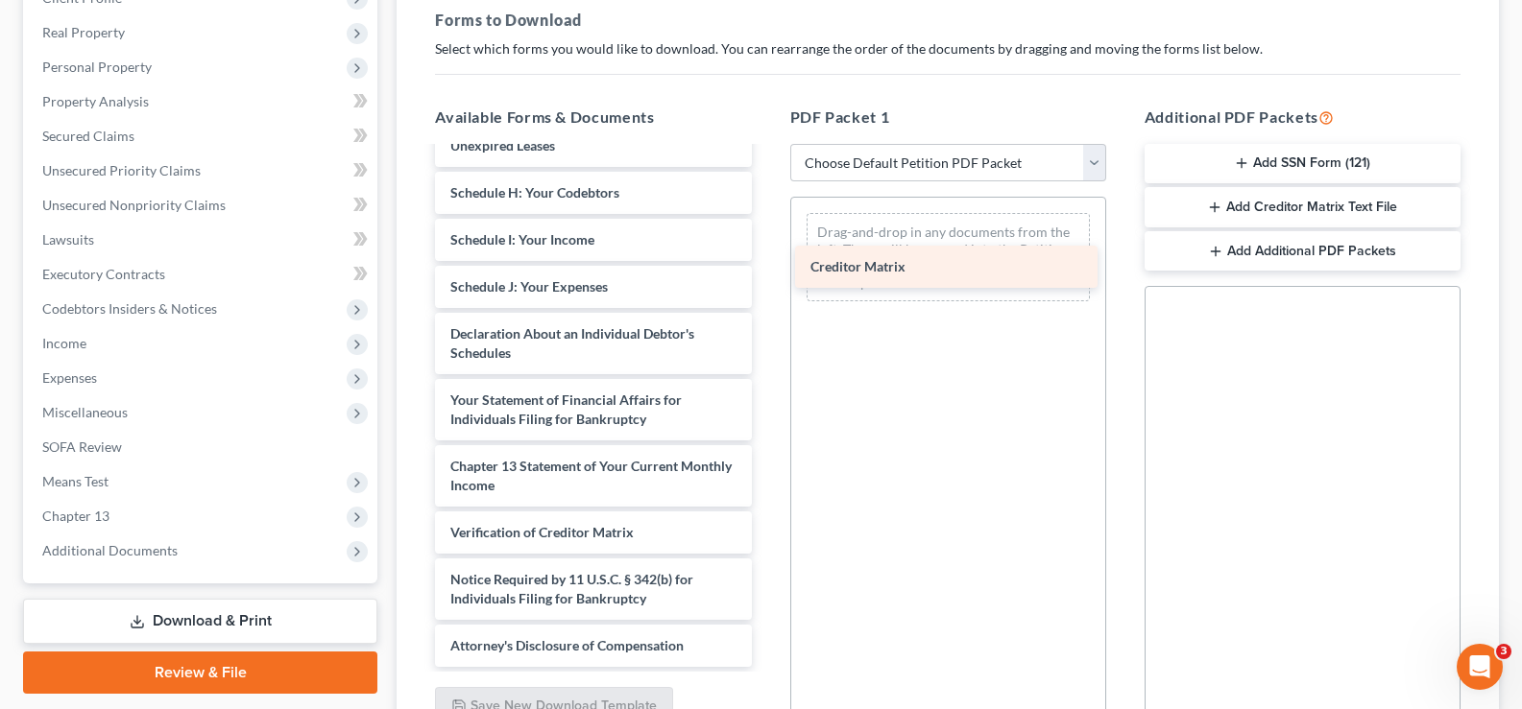
drag, startPoint x: 583, startPoint y: 478, endPoint x: 953, endPoint y: 227, distance: 447.9
click at [766, 227] on div "Creditor Matrix Installments Fee Sheets Installments Fee Sheets Installments Fe…" at bounding box center [593, 146] width 347 height 1043
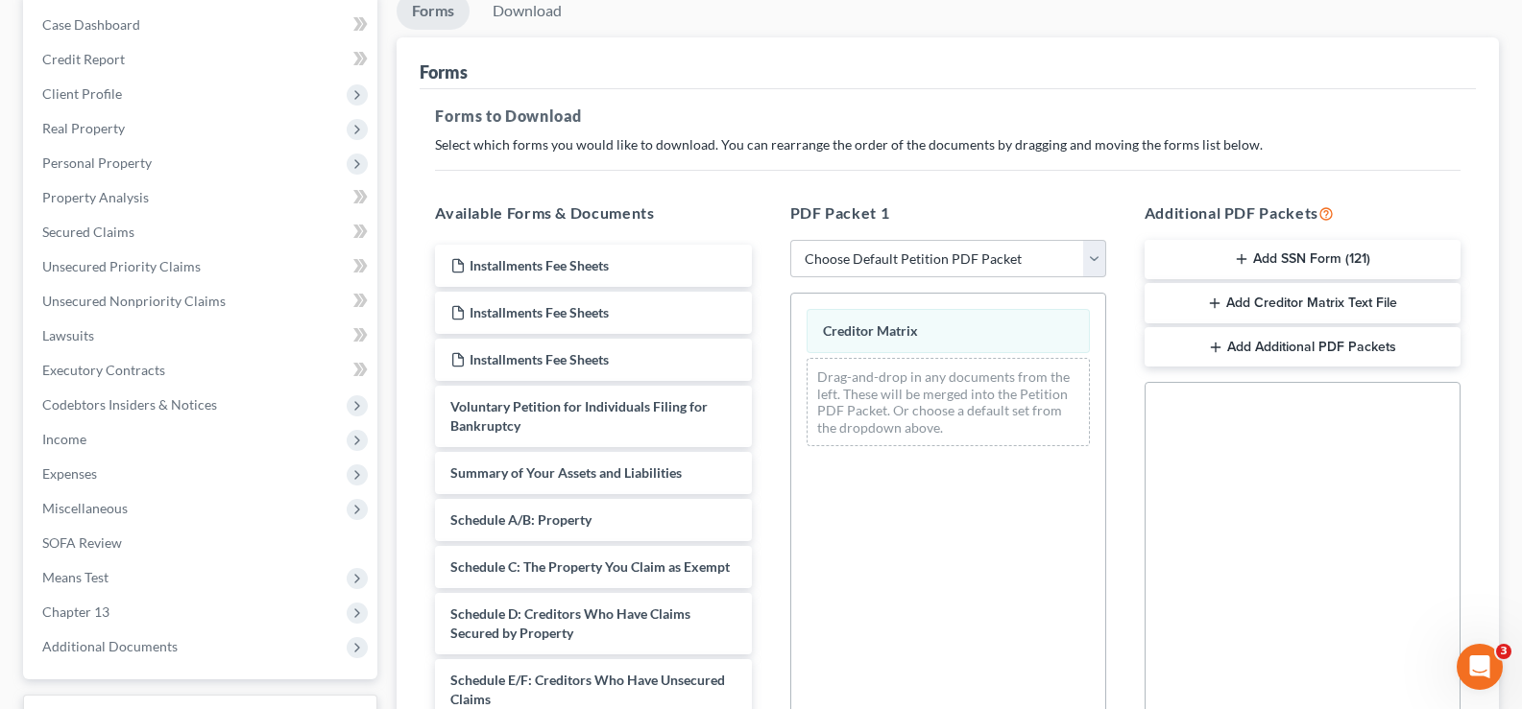
scroll to position [0, 0]
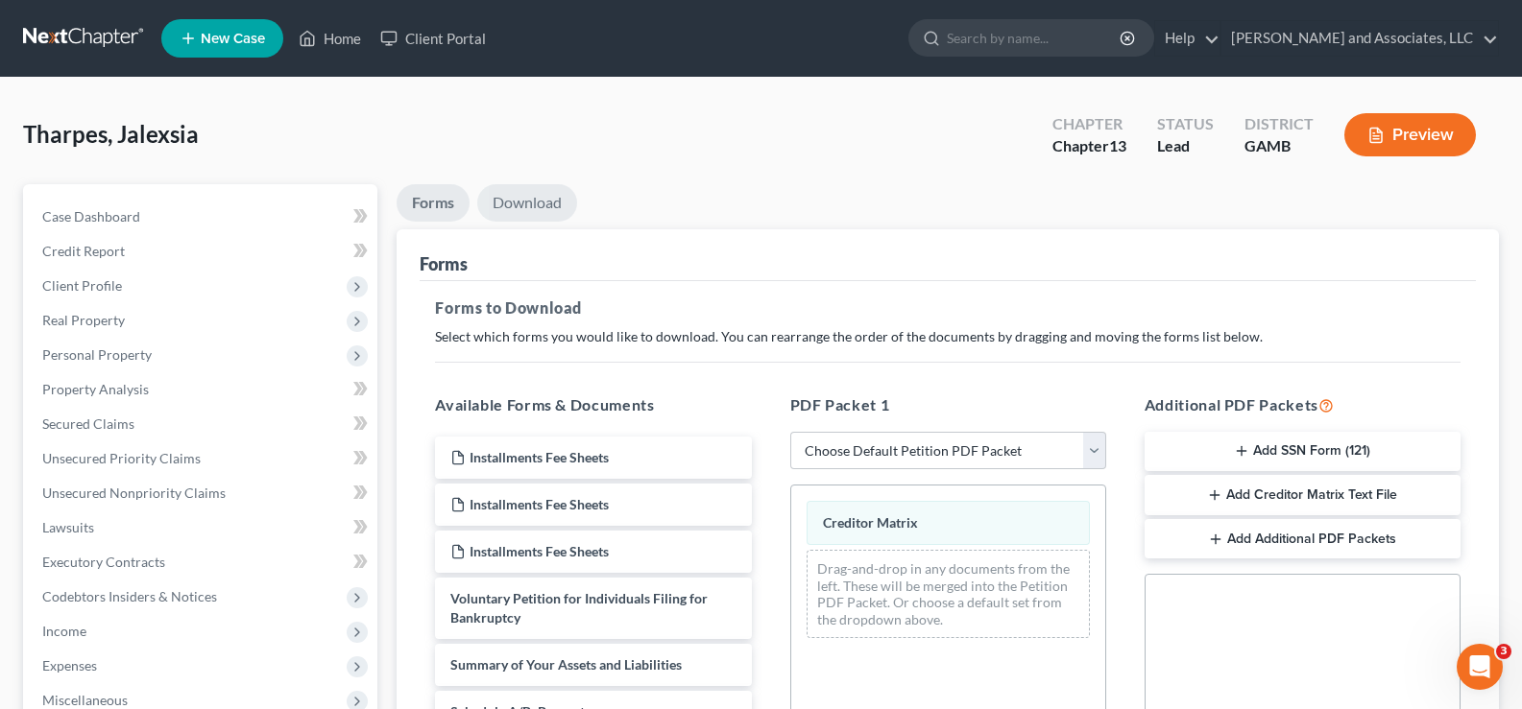
click at [528, 213] on link "Download" at bounding box center [527, 202] width 100 height 37
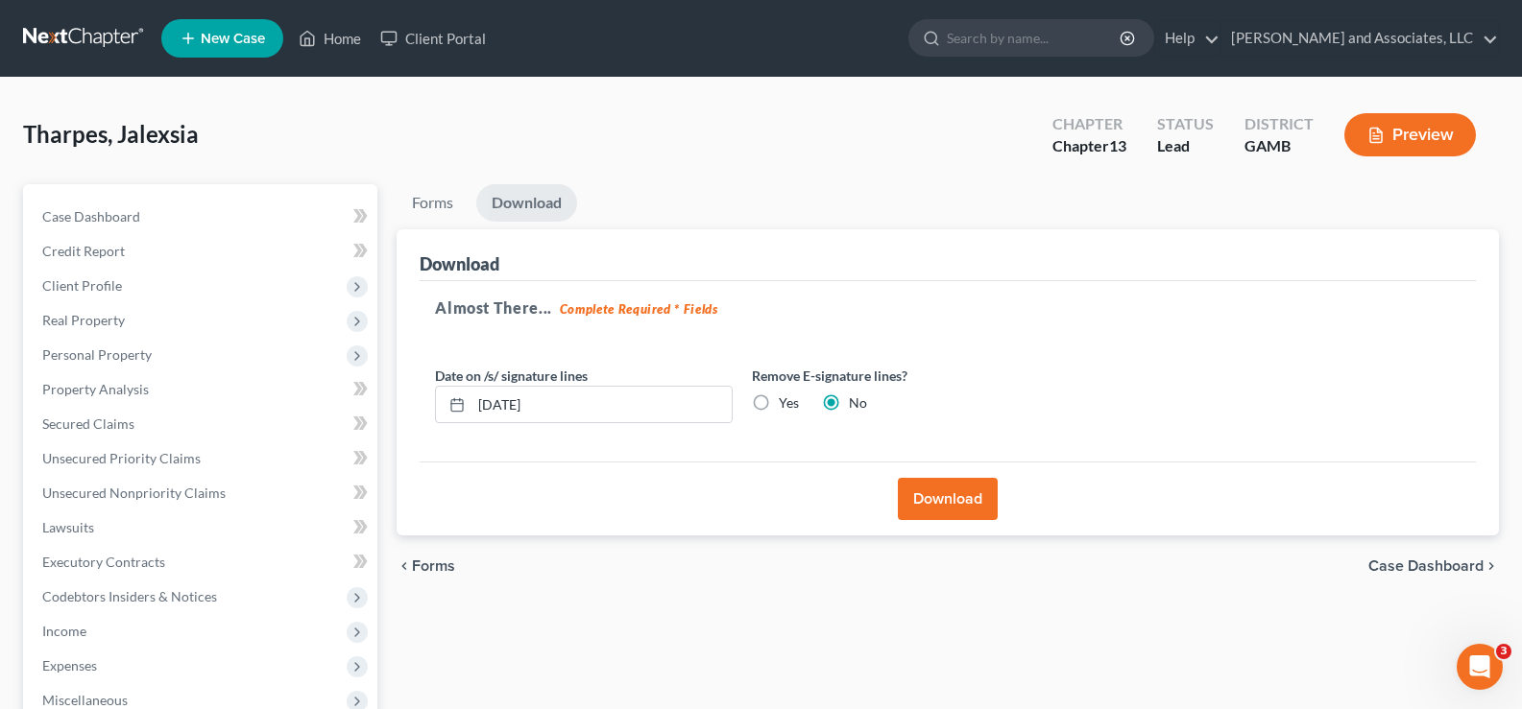
click at [953, 498] on button "Download" at bounding box center [948, 499] width 100 height 42
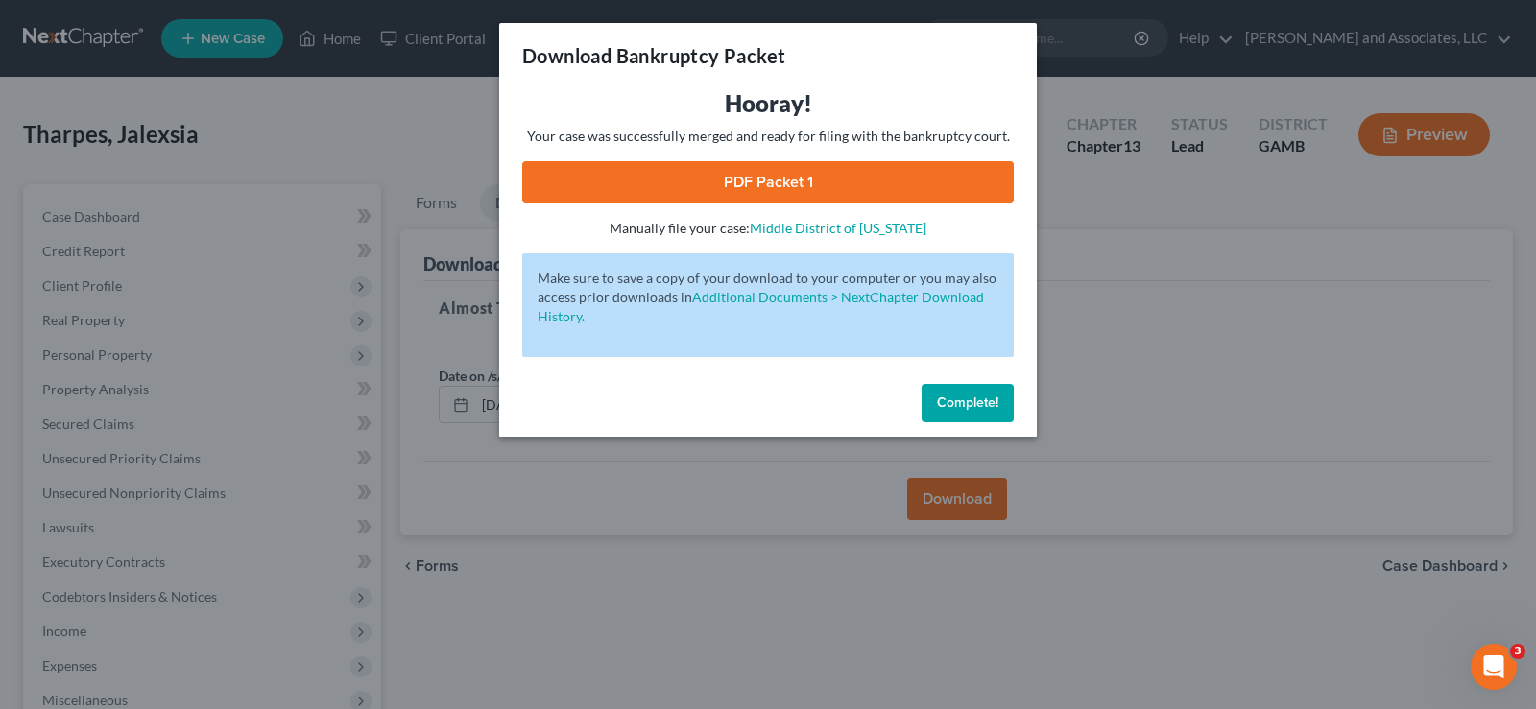
click at [848, 185] on link "PDF Packet 1" at bounding box center [768, 182] width 492 height 42
drag, startPoint x: 963, startPoint y: 399, endPoint x: 620, endPoint y: 319, distance: 352.1
click at [964, 400] on span "Complete!" at bounding box center [967, 403] width 61 height 16
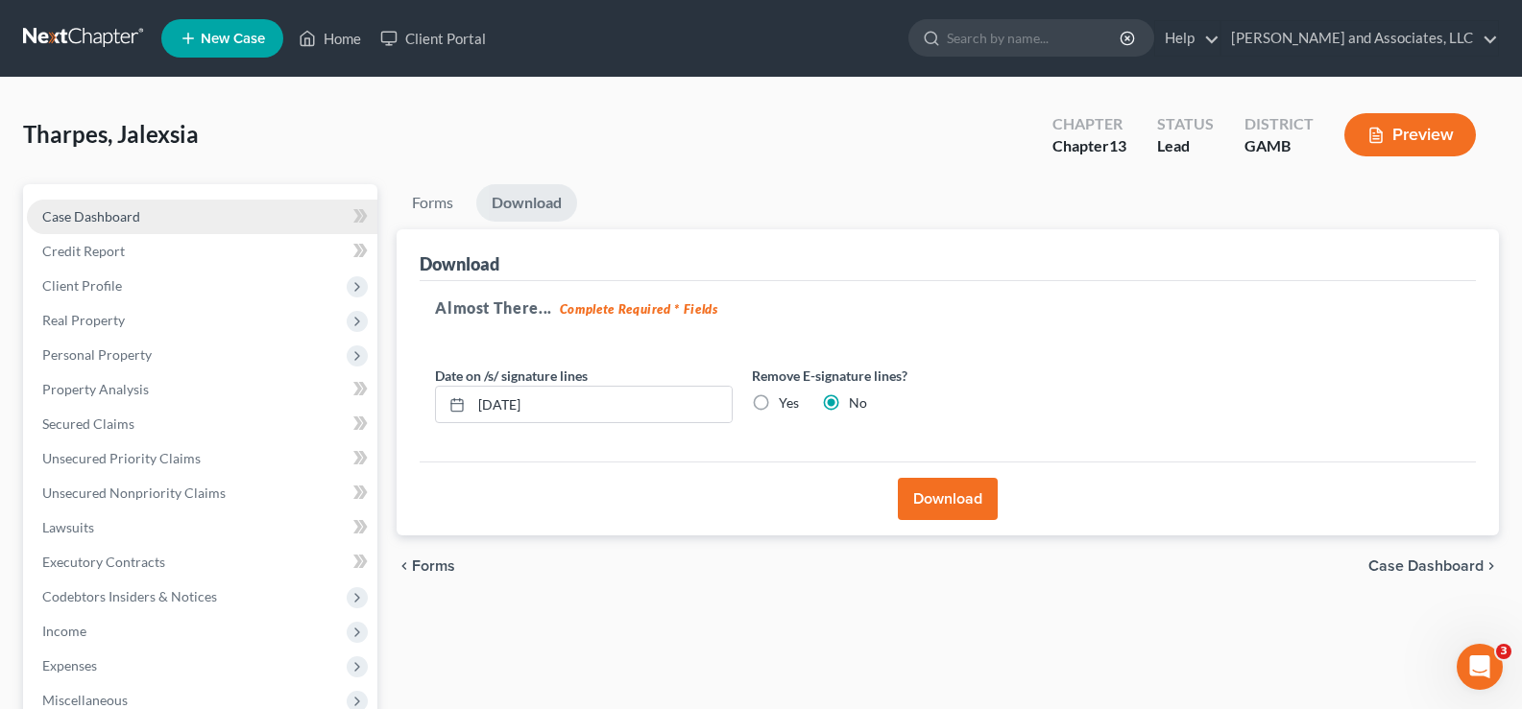
click at [110, 217] on span "Case Dashboard" at bounding box center [91, 216] width 98 height 16
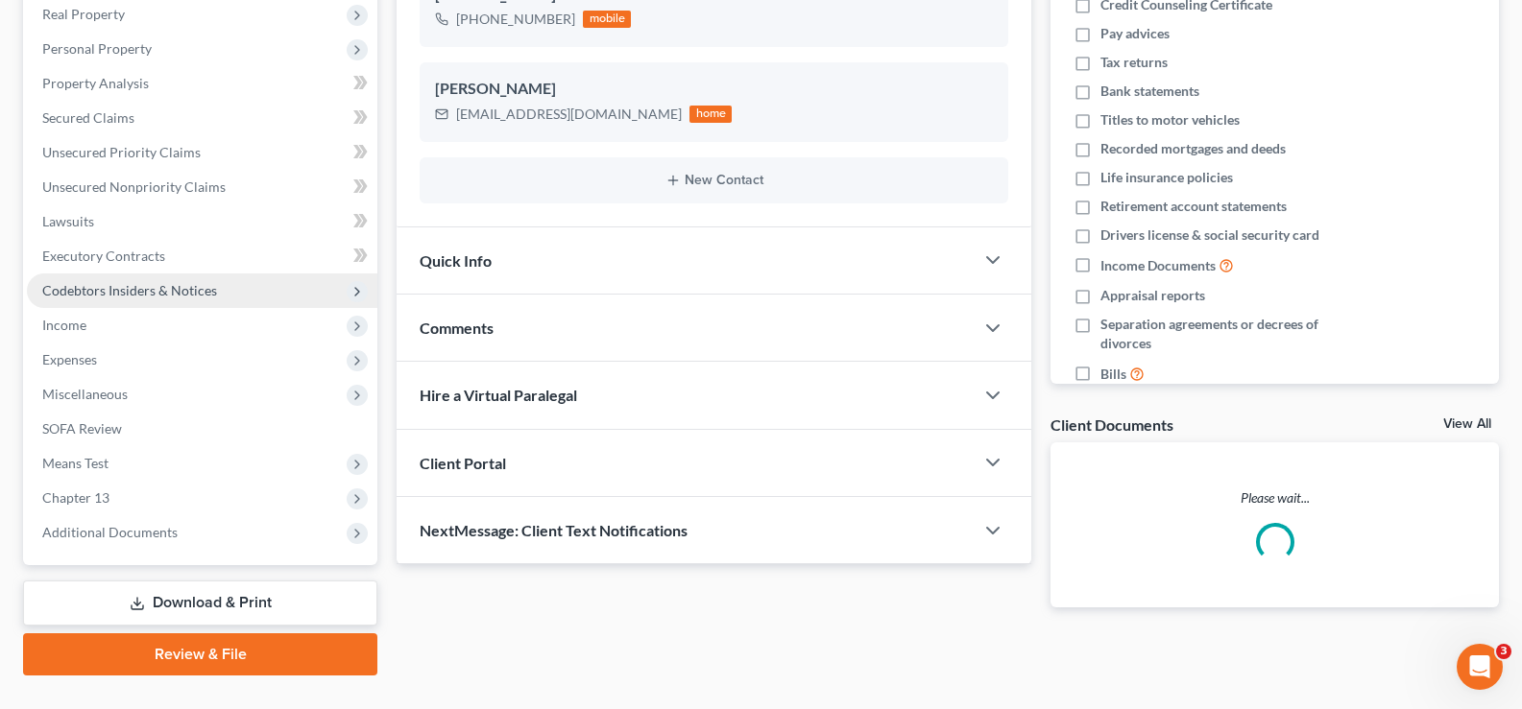
scroll to position [346, 0]
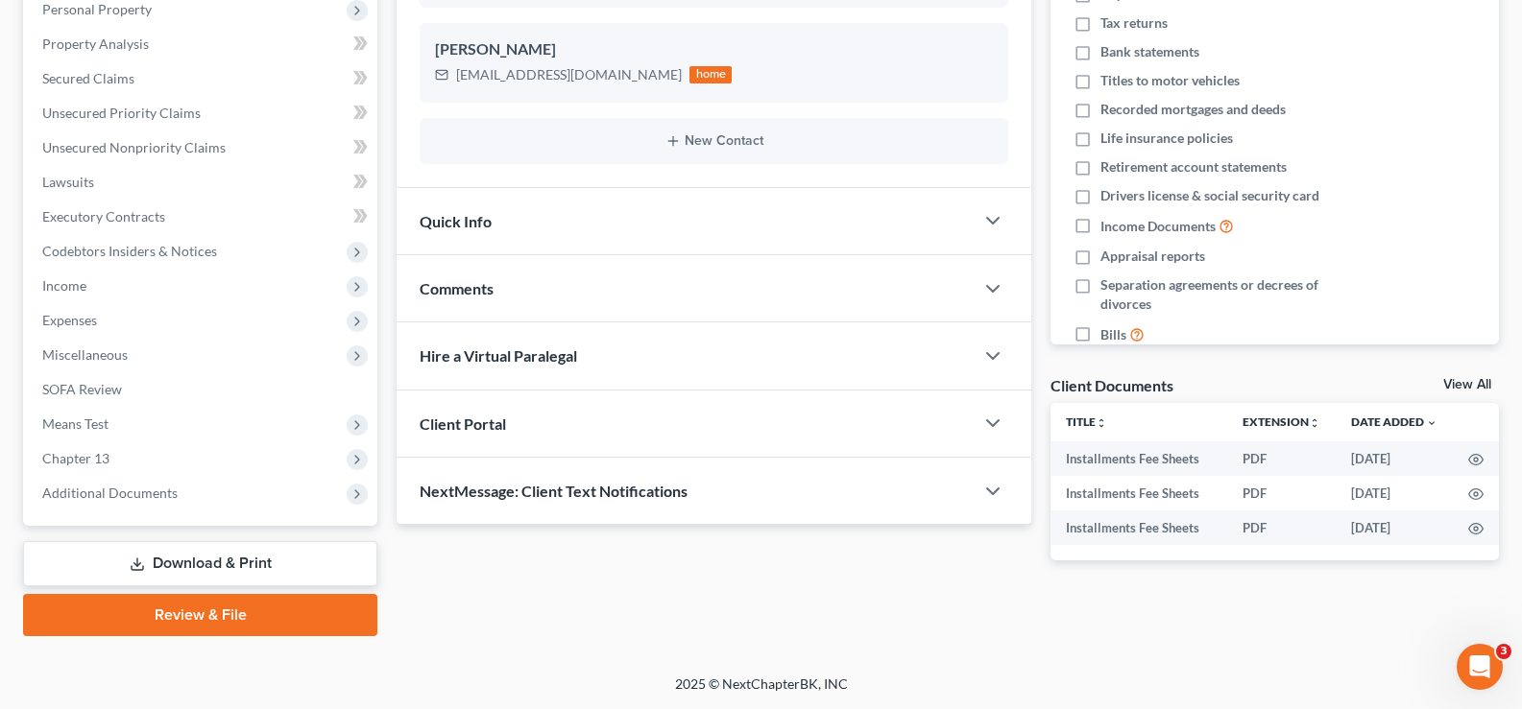
click at [247, 562] on link "Download & Print" at bounding box center [200, 563] width 354 height 45
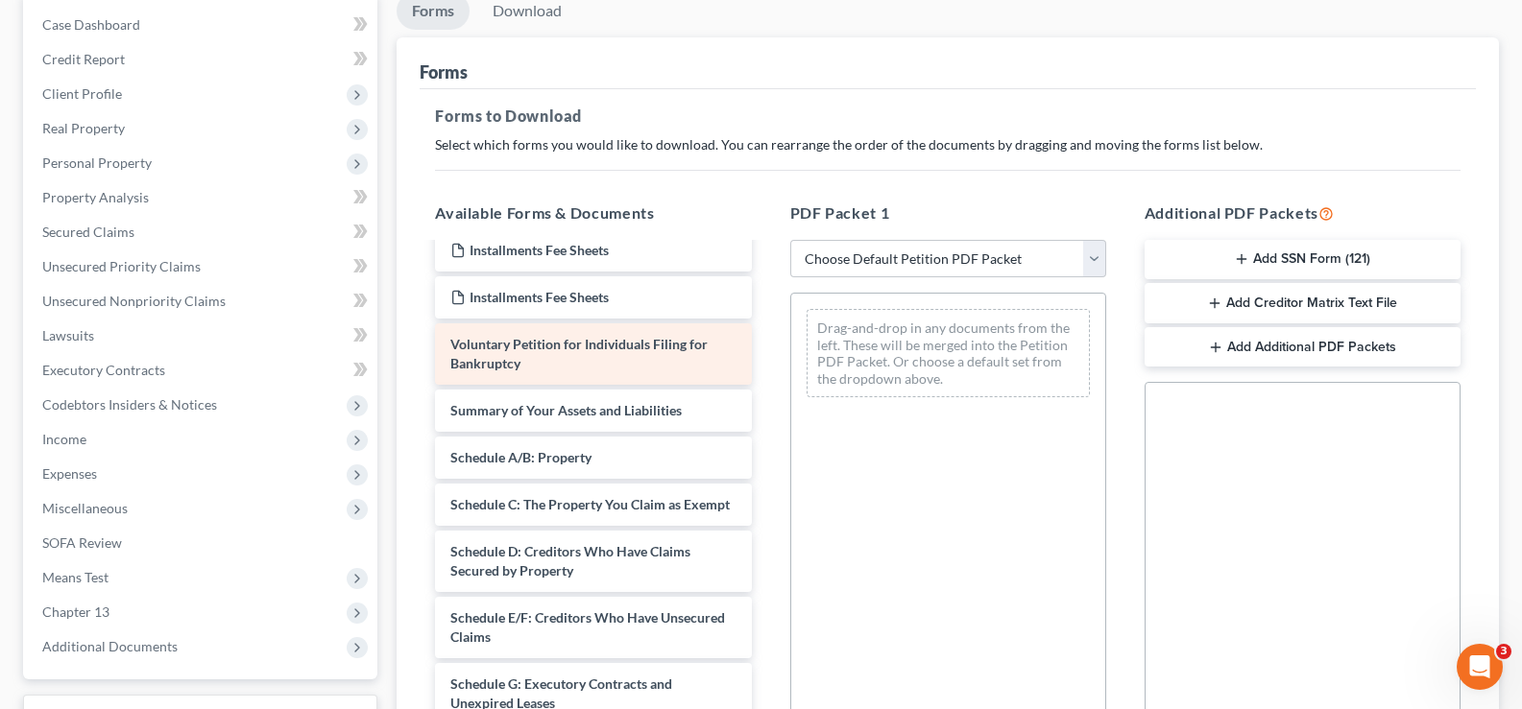
scroll to position [96, 0]
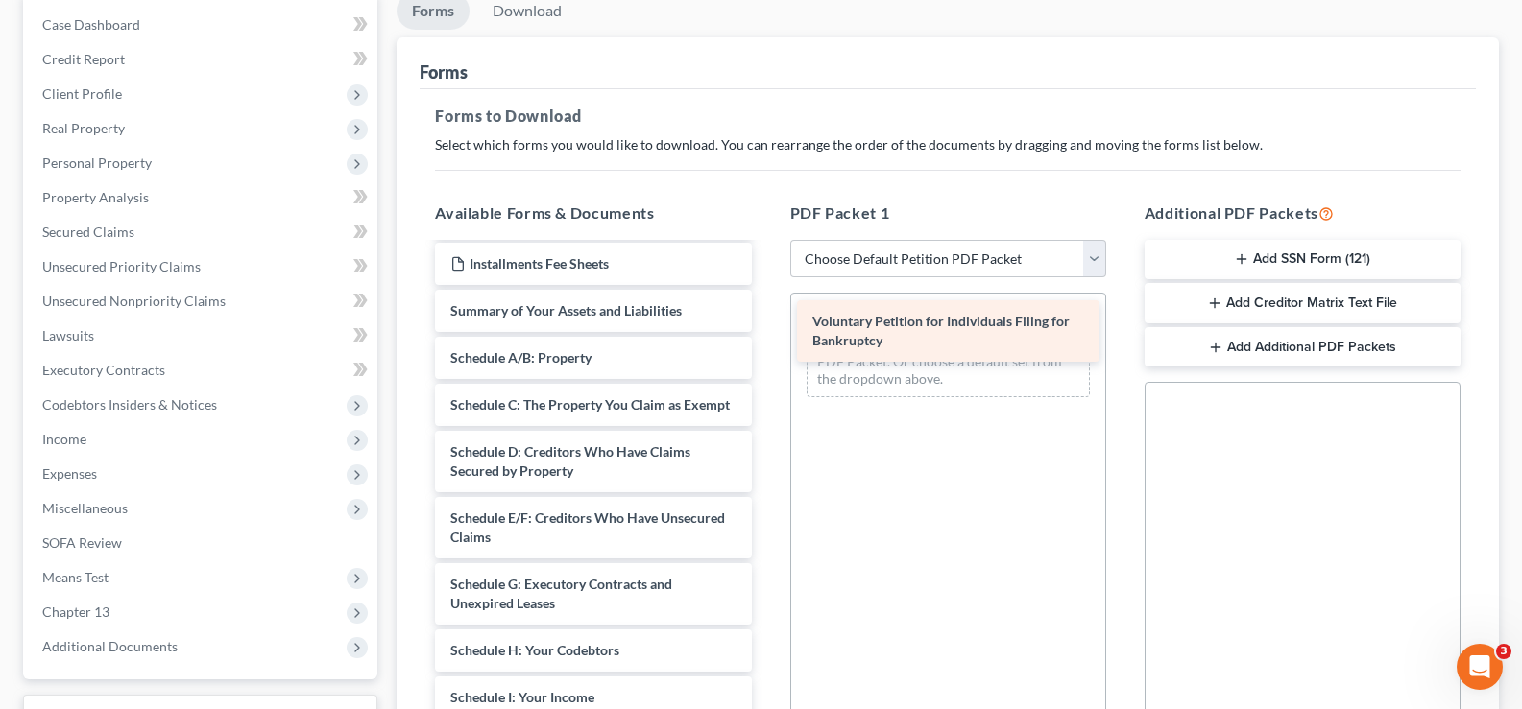
drag, startPoint x: 581, startPoint y: 320, endPoint x: 943, endPoint y: 330, distance: 362.1
click at [766, 330] on div "Voluntary Petition for Individuals Filing for Bankruptcy Installments Fee Sheet…" at bounding box center [593, 660] width 347 height 1023
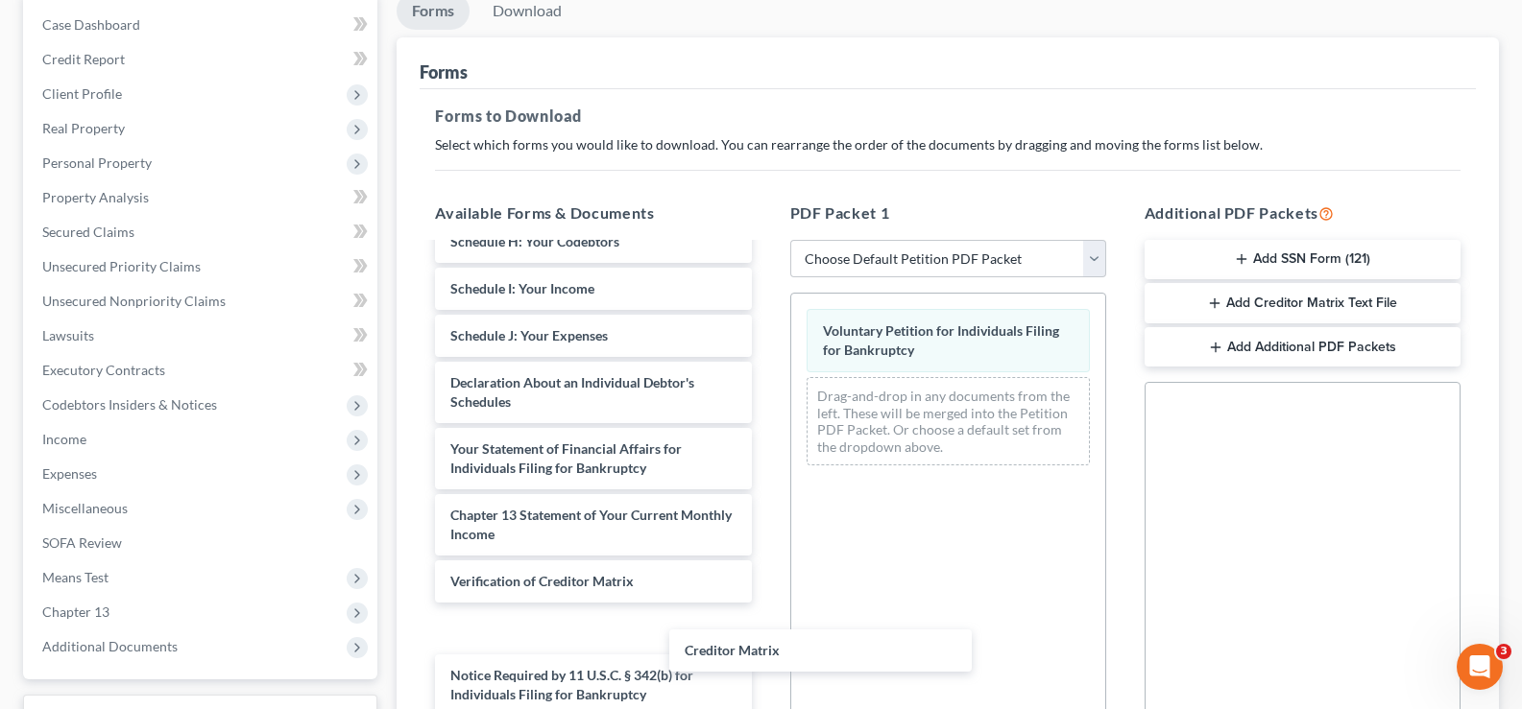
scroll to position [477, 0]
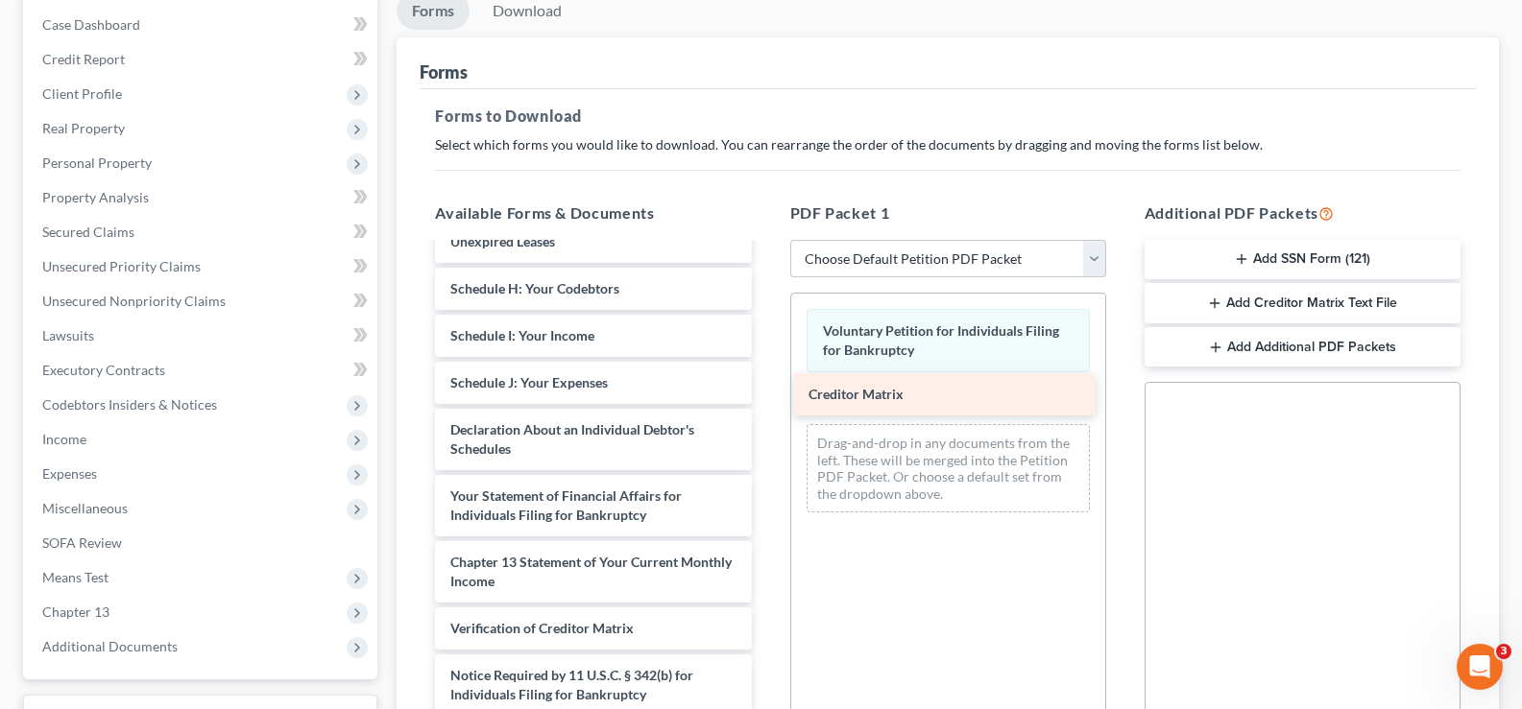
drag, startPoint x: 589, startPoint y: 565, endPoint x: 948, endPoint y: 378, distance: 404.1
click at [766, 378] on div "Creditor Matrix Installments Fee Sheets Installments Fee Sheets Installments Fe…" at bounding box center [593, 275] width 347 height 976
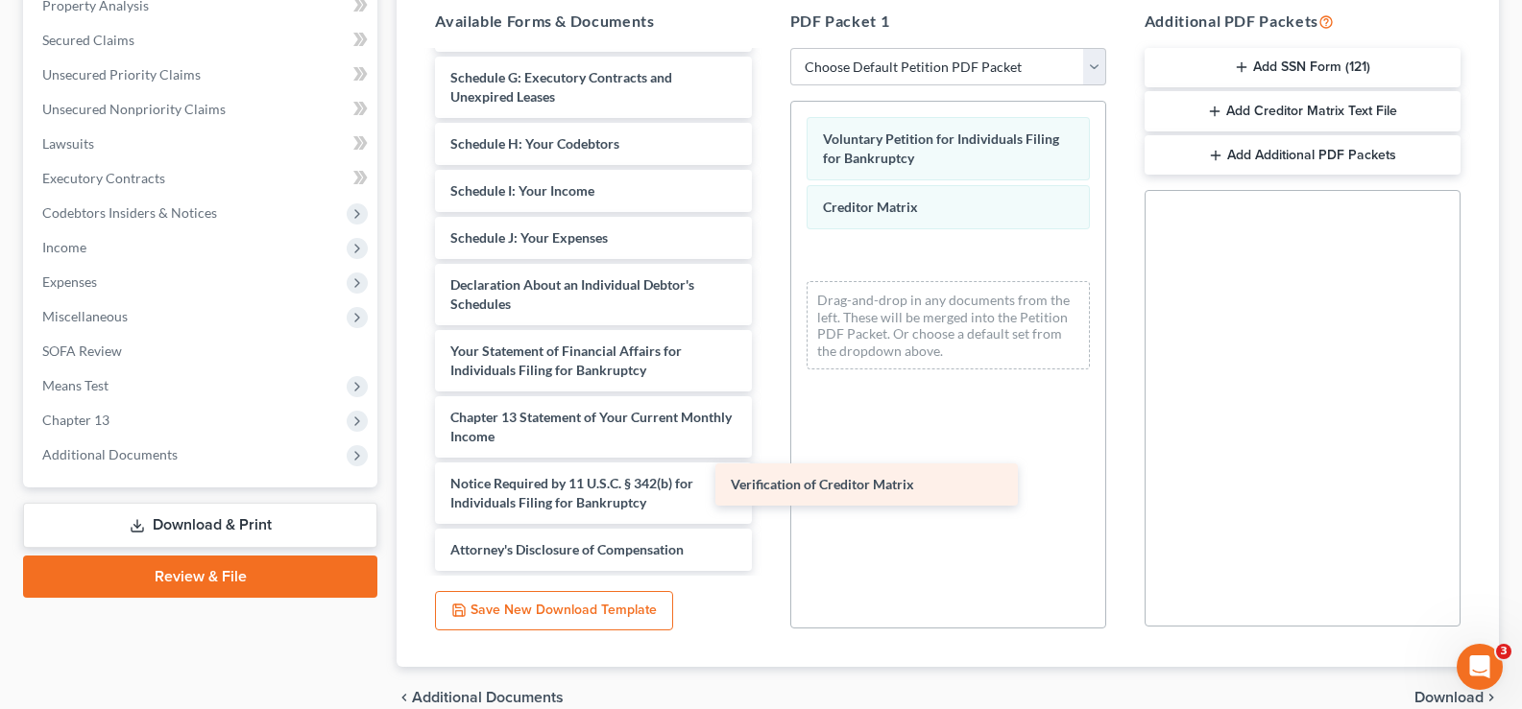
scroll to position [430, 0]
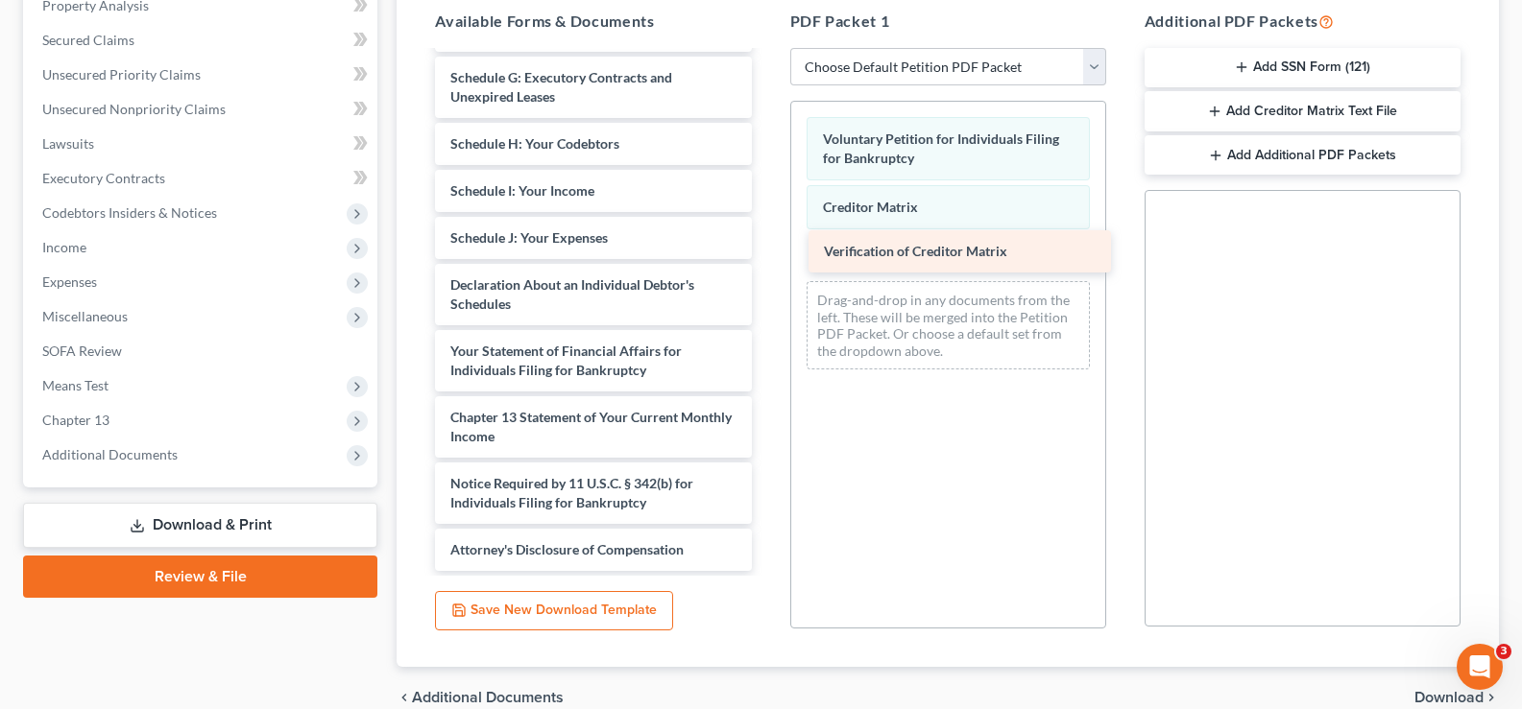
drag, startPoint x: 616, startPoint y: 422, endPoint x: 990, endPoint y: 237, distance: 416.9
click at [766, 237] on div "Verification of Creditor Matrix Installments Fee Sheets Installments Fee Sheets…" at bounding box center [593, 106] width 347 height 929
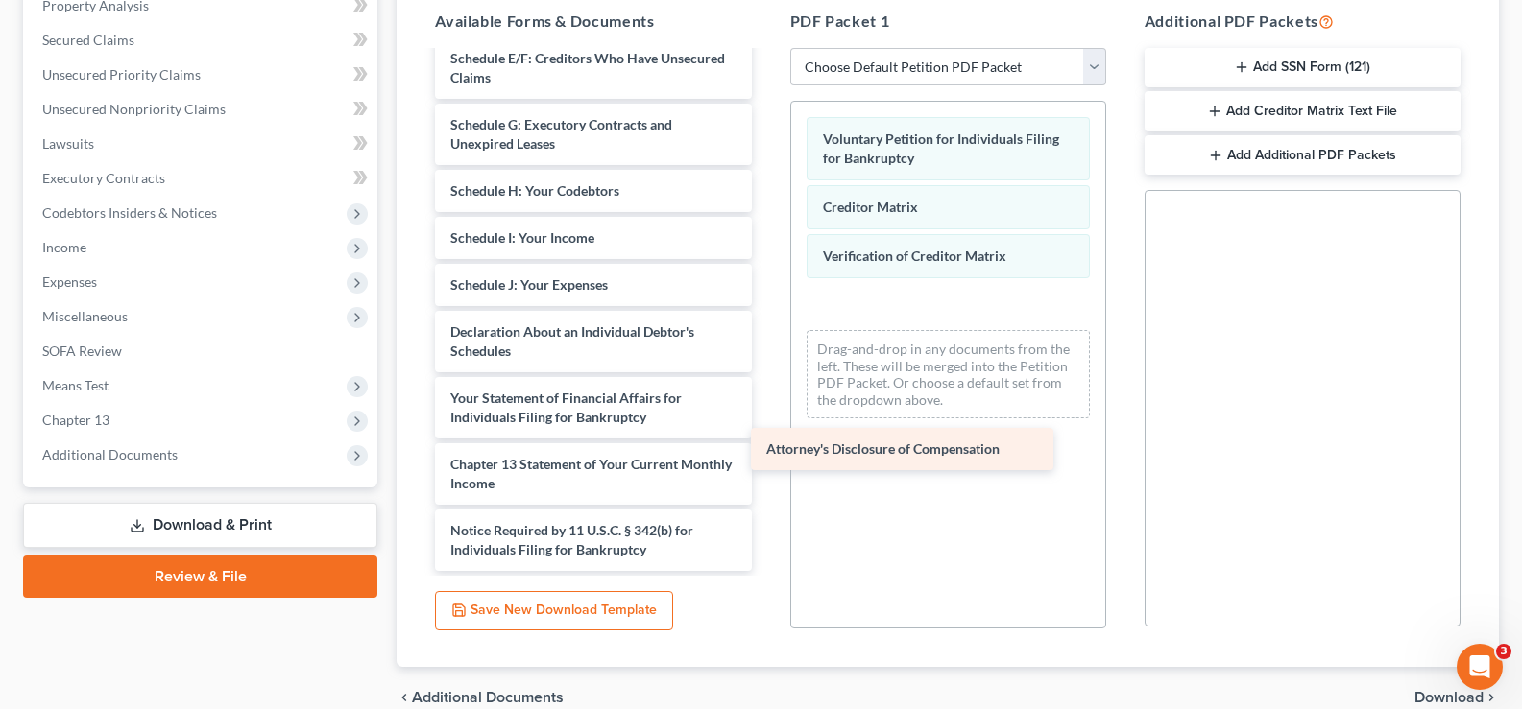
scroll to position [383, 0]
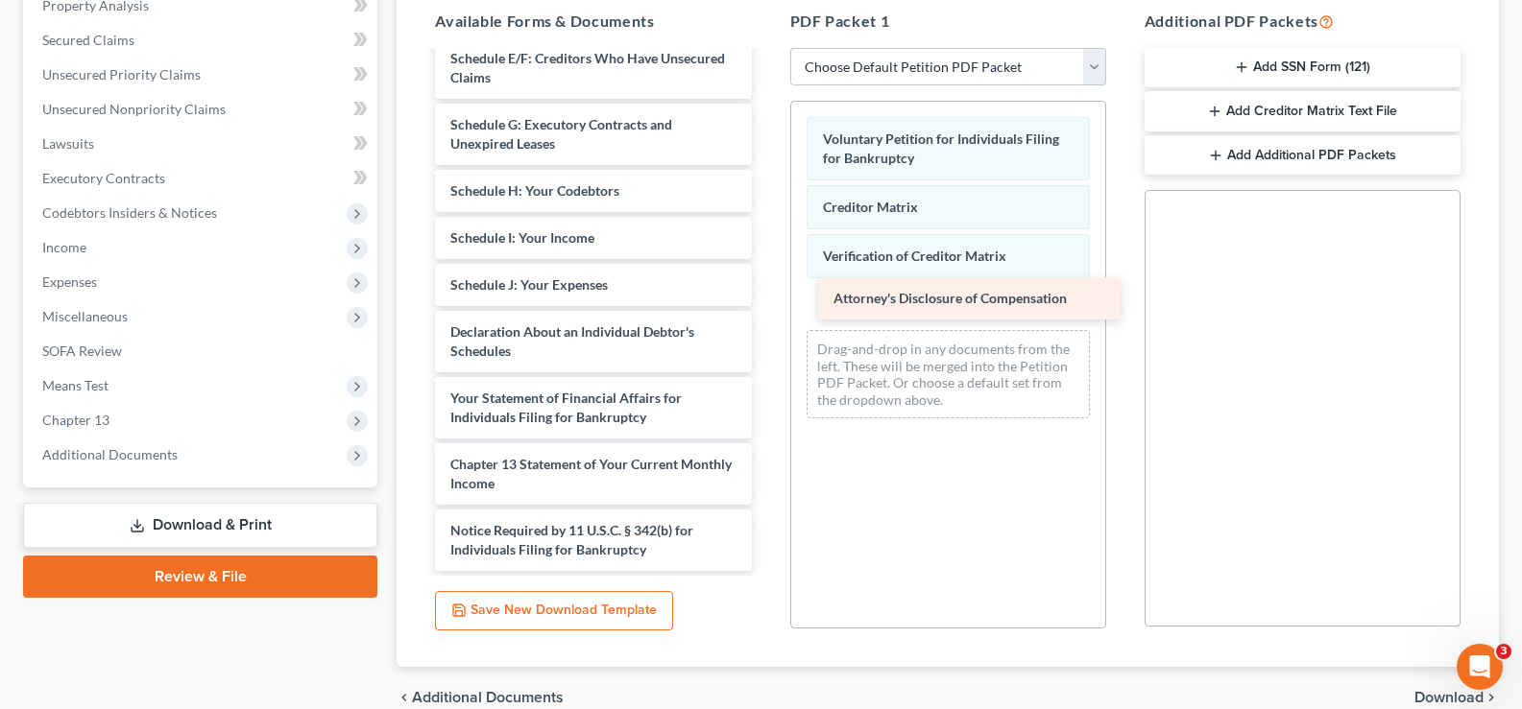
drag, startPoint x: 598, startPoint y: 555, endPoint x: 981, endPoint y: 303, distance: 458.3
click at [766, 303] on div "Attorney's Disclosure of Compensation Installments Fee Sheets Installments Fee …" at bounding box center [593, 130] width 347 height 882
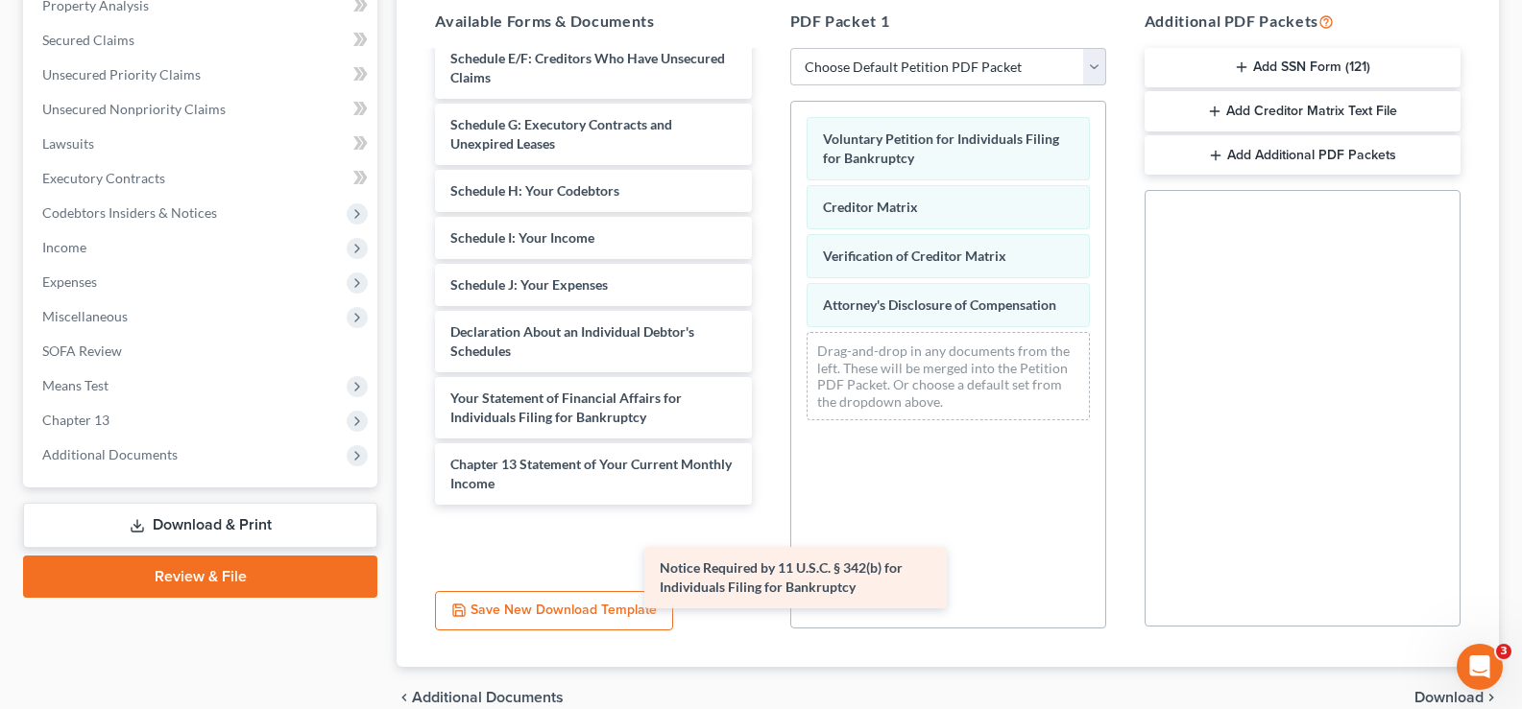
scroll to position [317, 0]
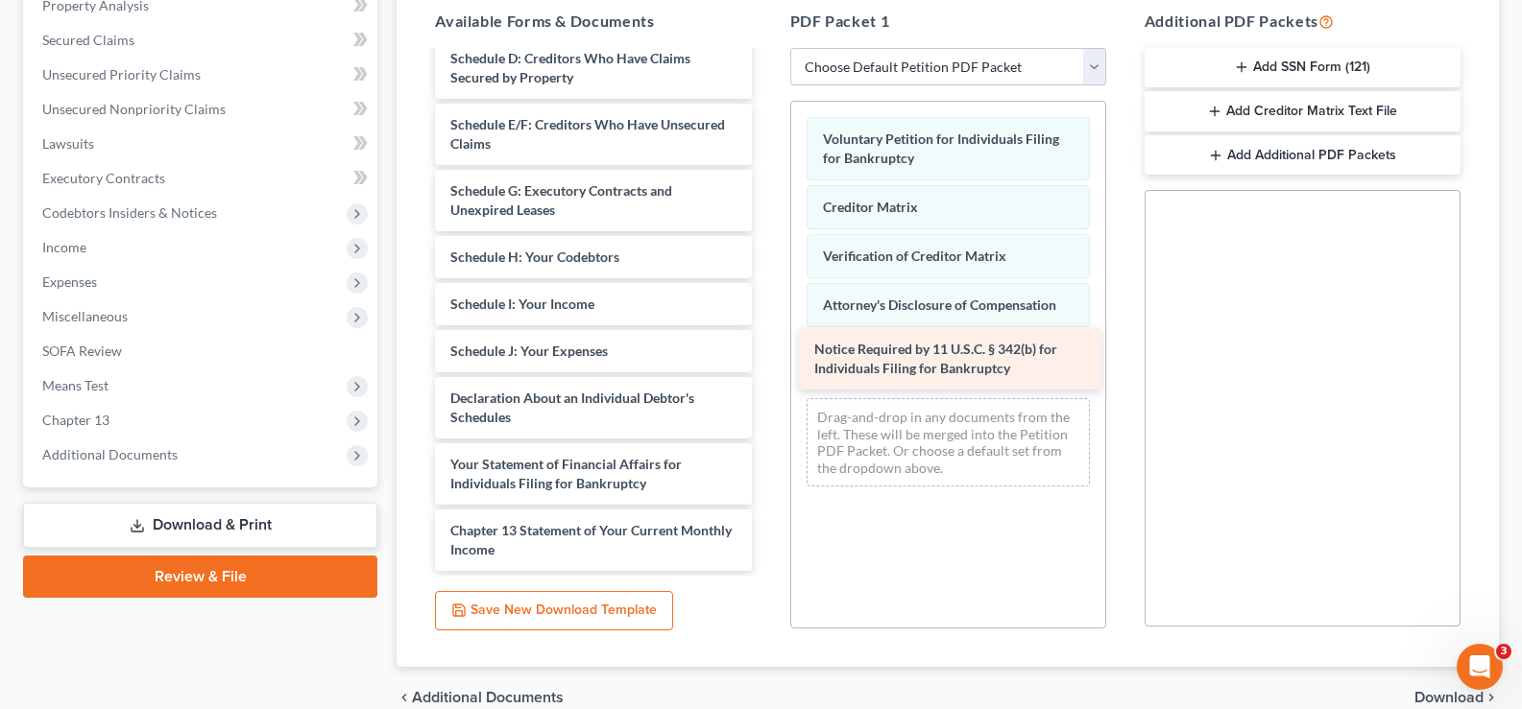
drag, startPoint x: 576, startPoint y: 541, endPoint x: 941, endPoint y: 357, distance: 408.3
click at [766, 357] on div "Notice Required by 11 U.S.C. § 342(b) for Individuals Filing for Bankruptcy Ins…" at bounding box center [593, 163] width 347 height 816
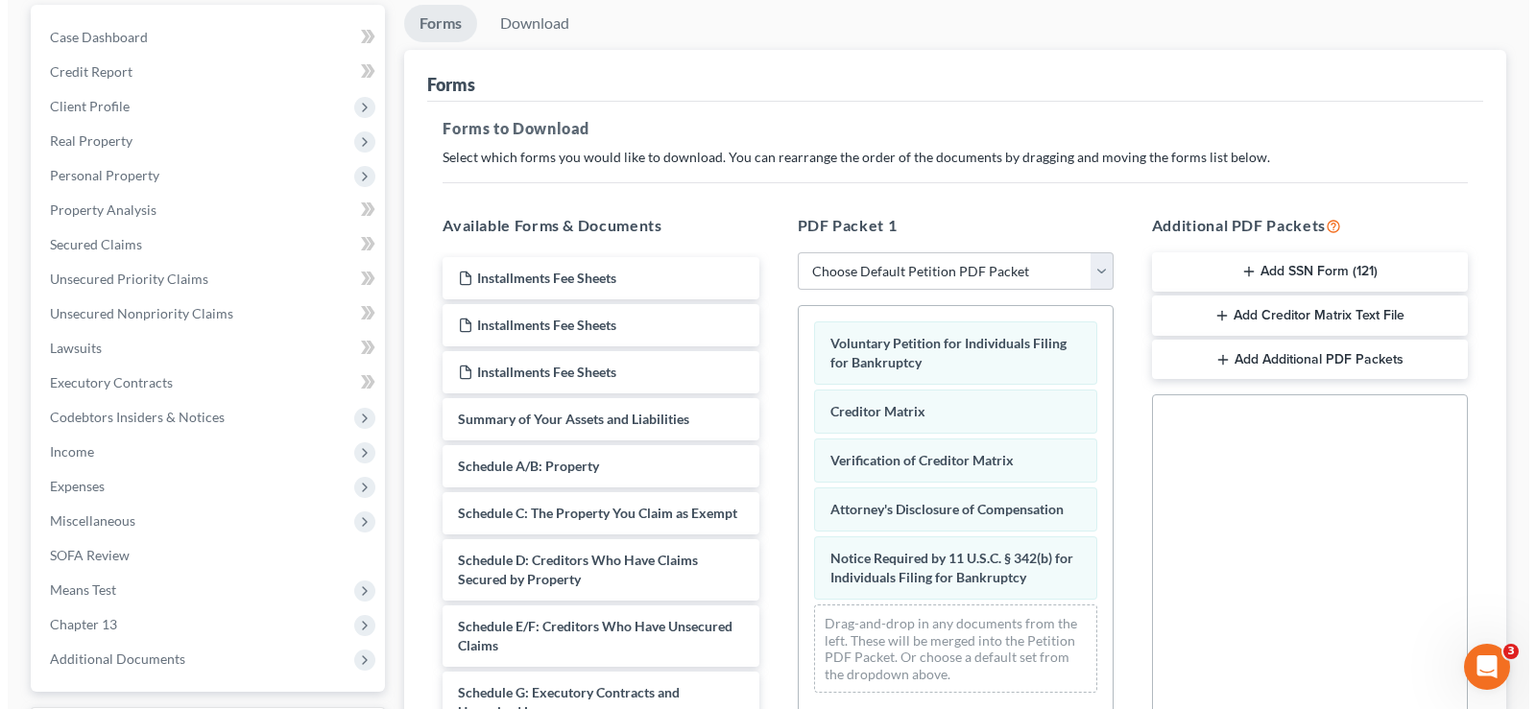
scroll to position [96, 0]
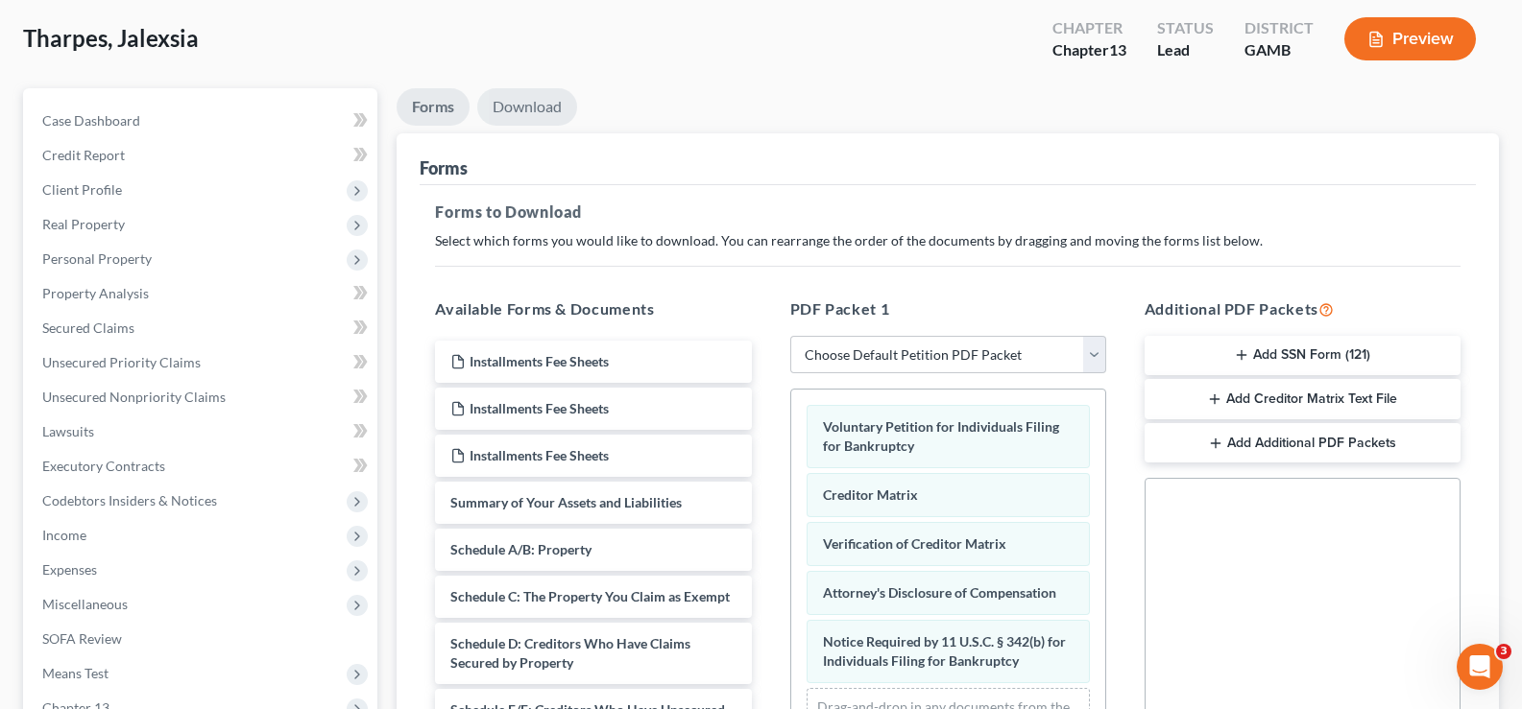
click at [526, 110] on link "Download" at bounding box center [527, 106] width 100 height 37
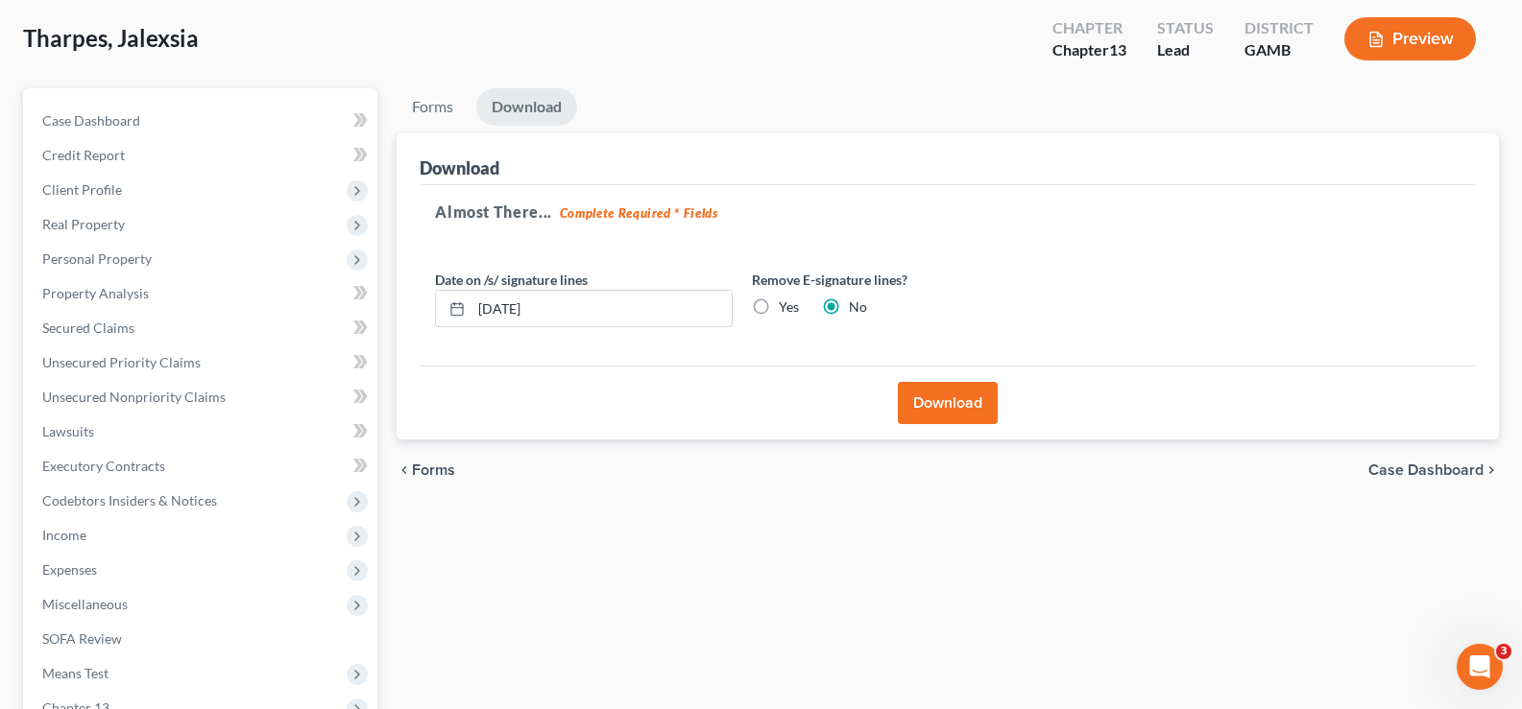
click at [953, 406] on button "Download" at bounding box center [948, 403] width 100 height 42
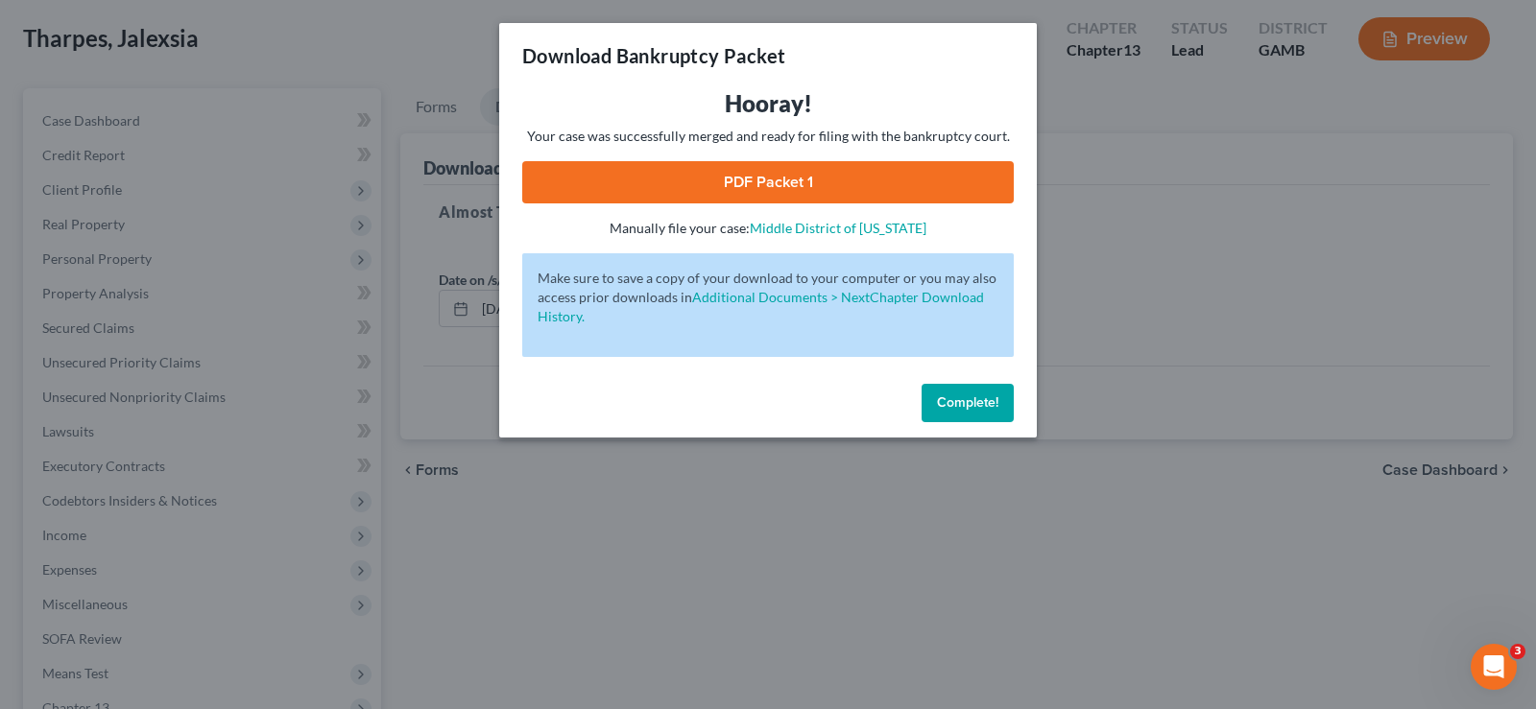
click at [847, 176] on link "PDF Packet 1" at bounding box center [768, 182] width 492 height 42
click at [880, 228] on link "Middle District of Georgia" at bounding box center [838, 228] width 177 height 16
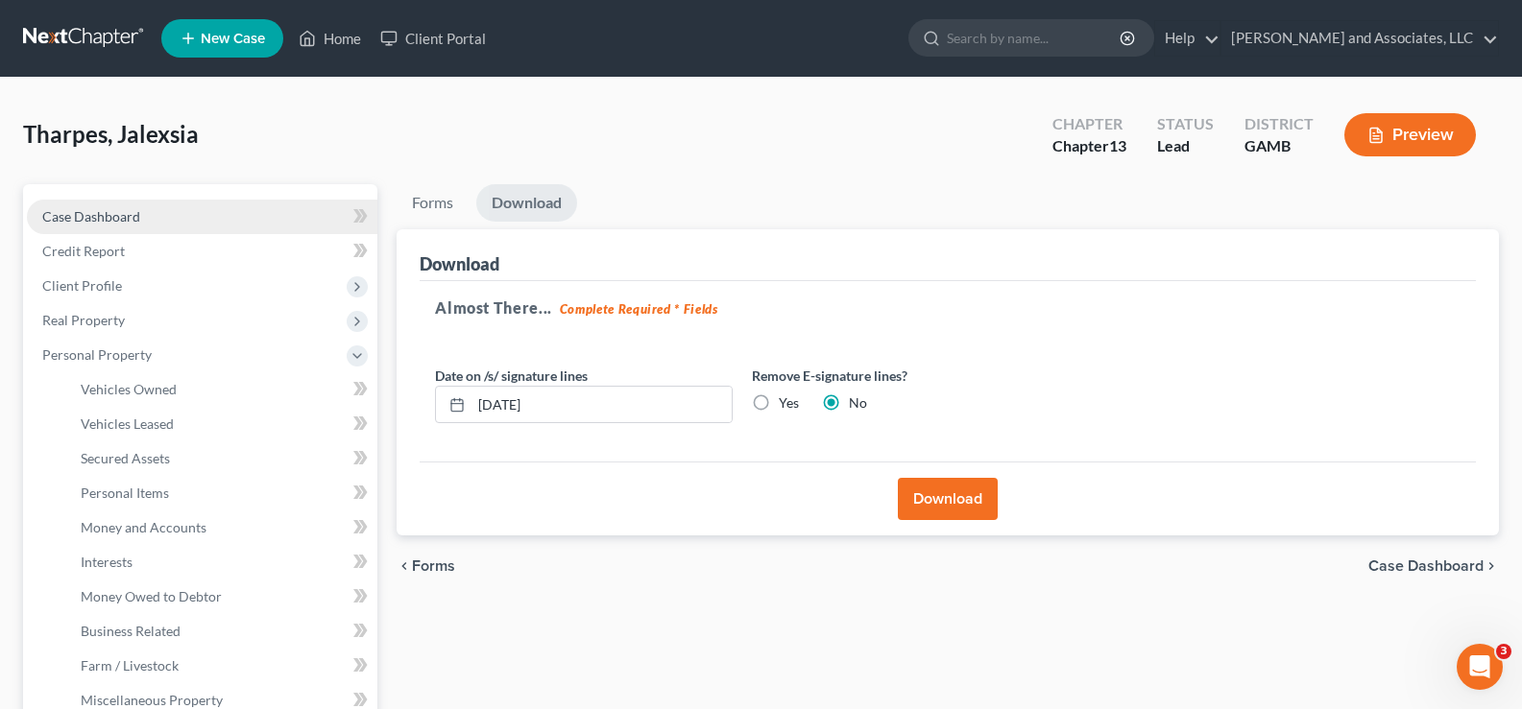
click at [78, 218] on span "Case Dashboard" at bounding box center [91, 216] width 98 height 16
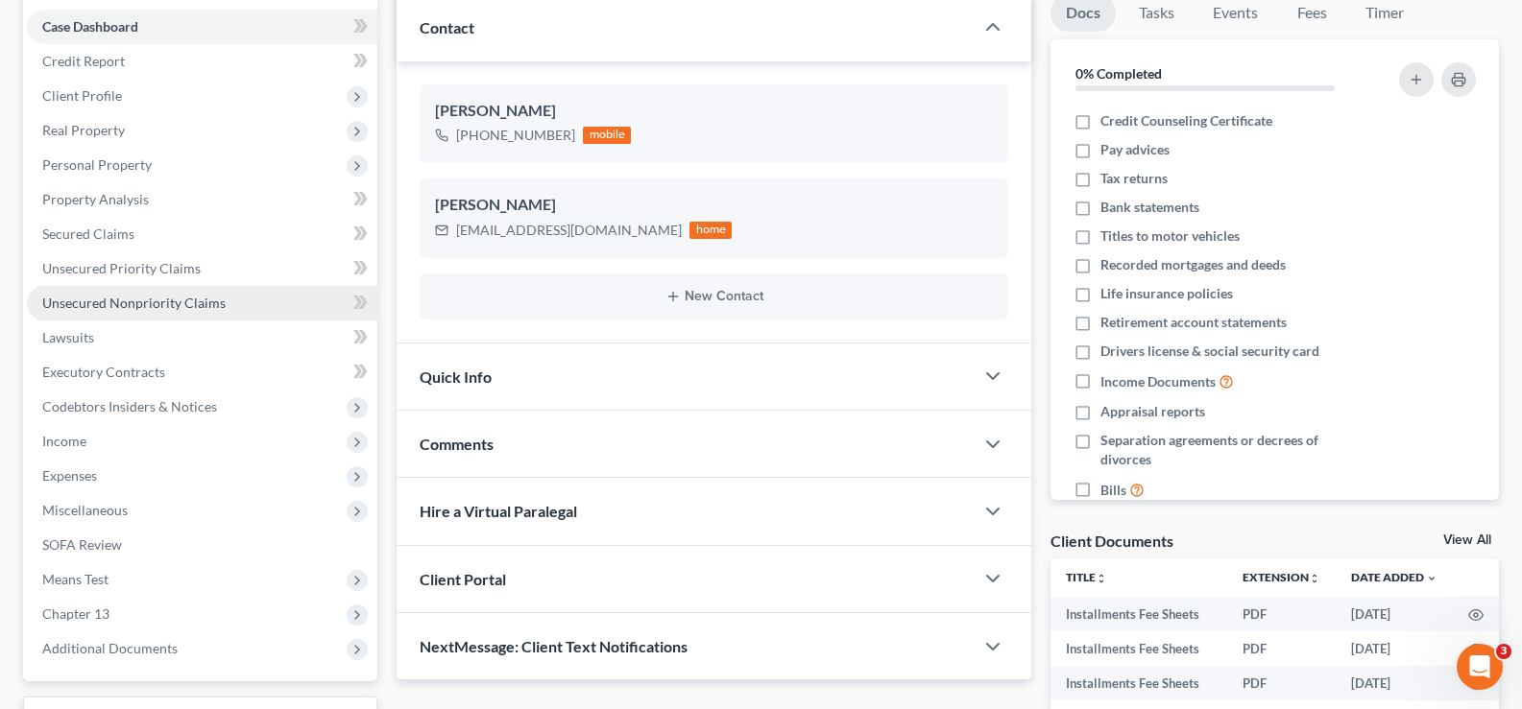
scroll to position [346, 0]
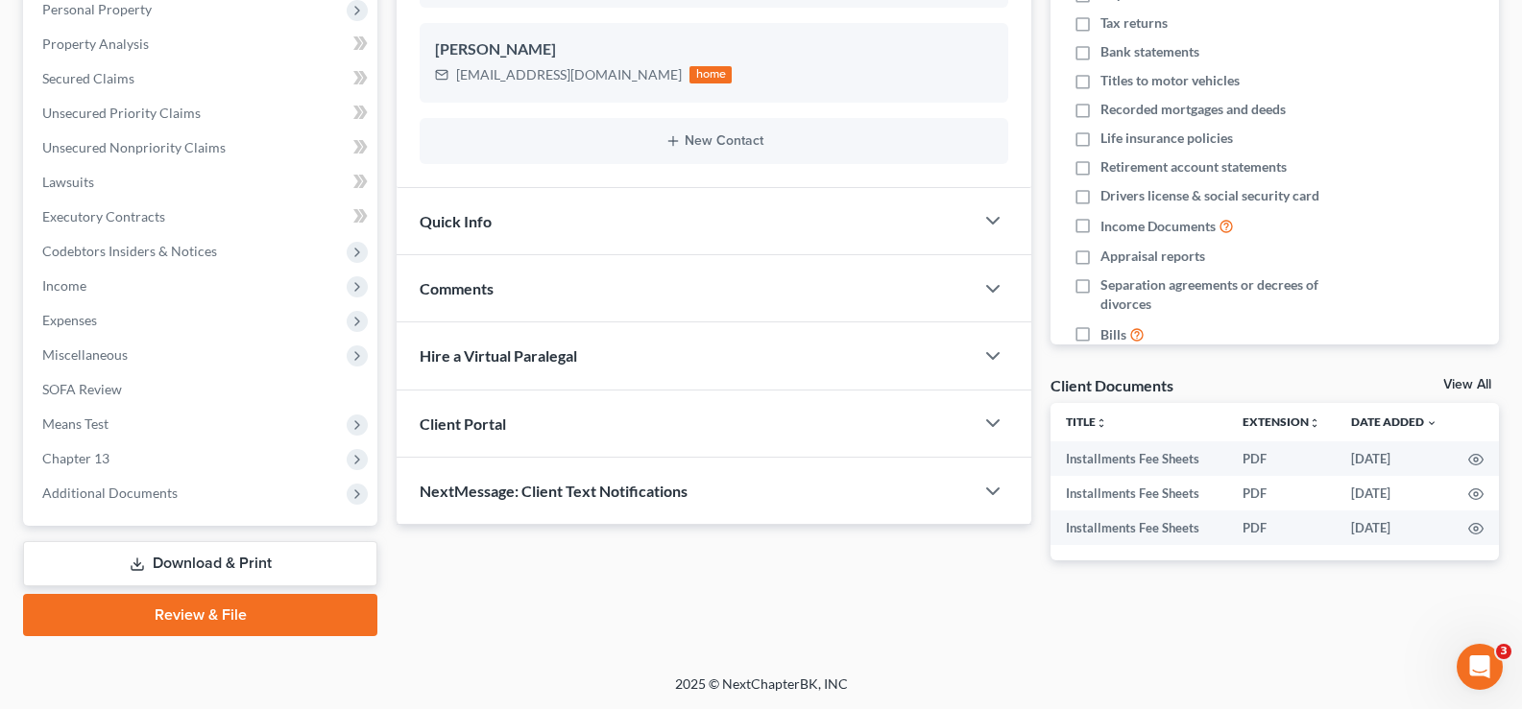
click at [242, 563] on link "Download & Print" at bounding box center [200, 563] width 354 height 45
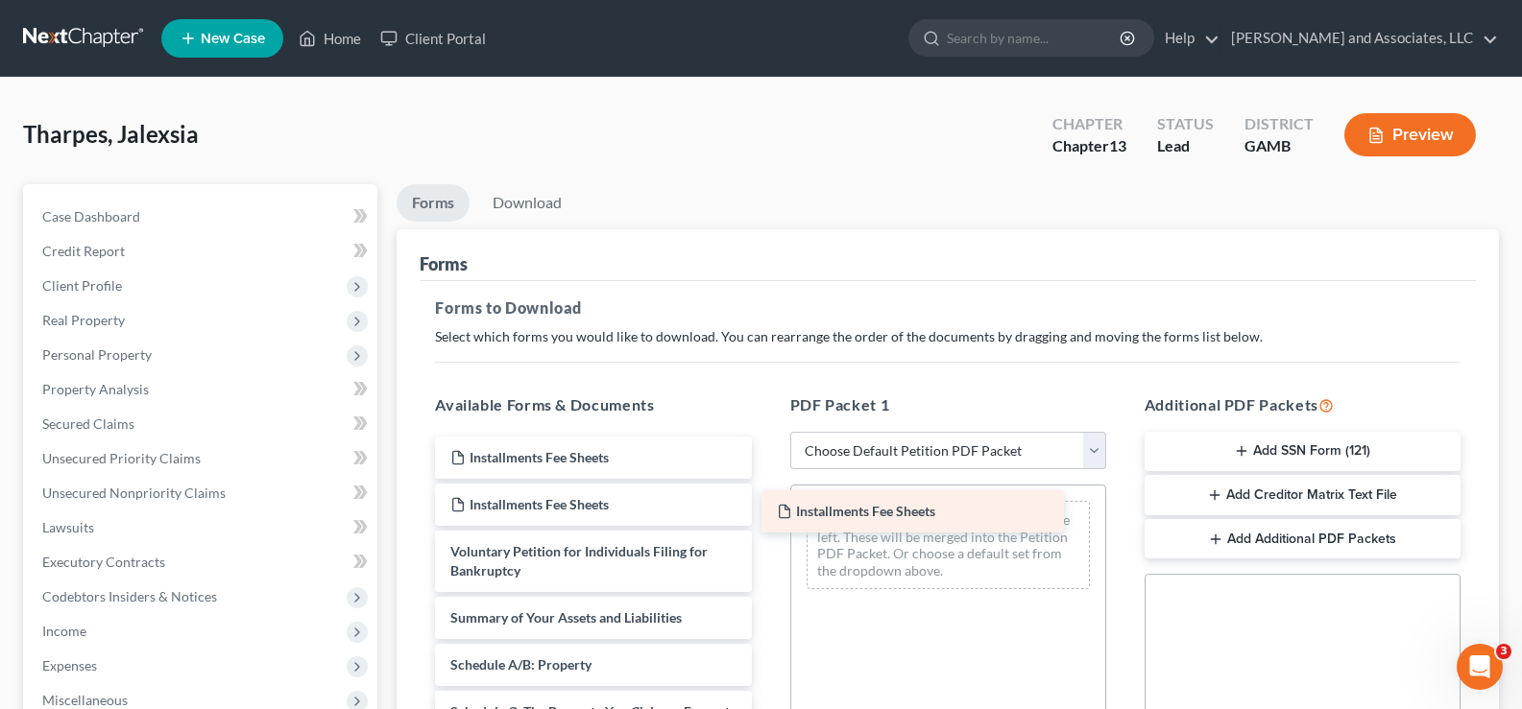
drag, startPoint x: 595, startPoint y: 466, endPoint x: 927, endPoint y: 517, distance: 336.2
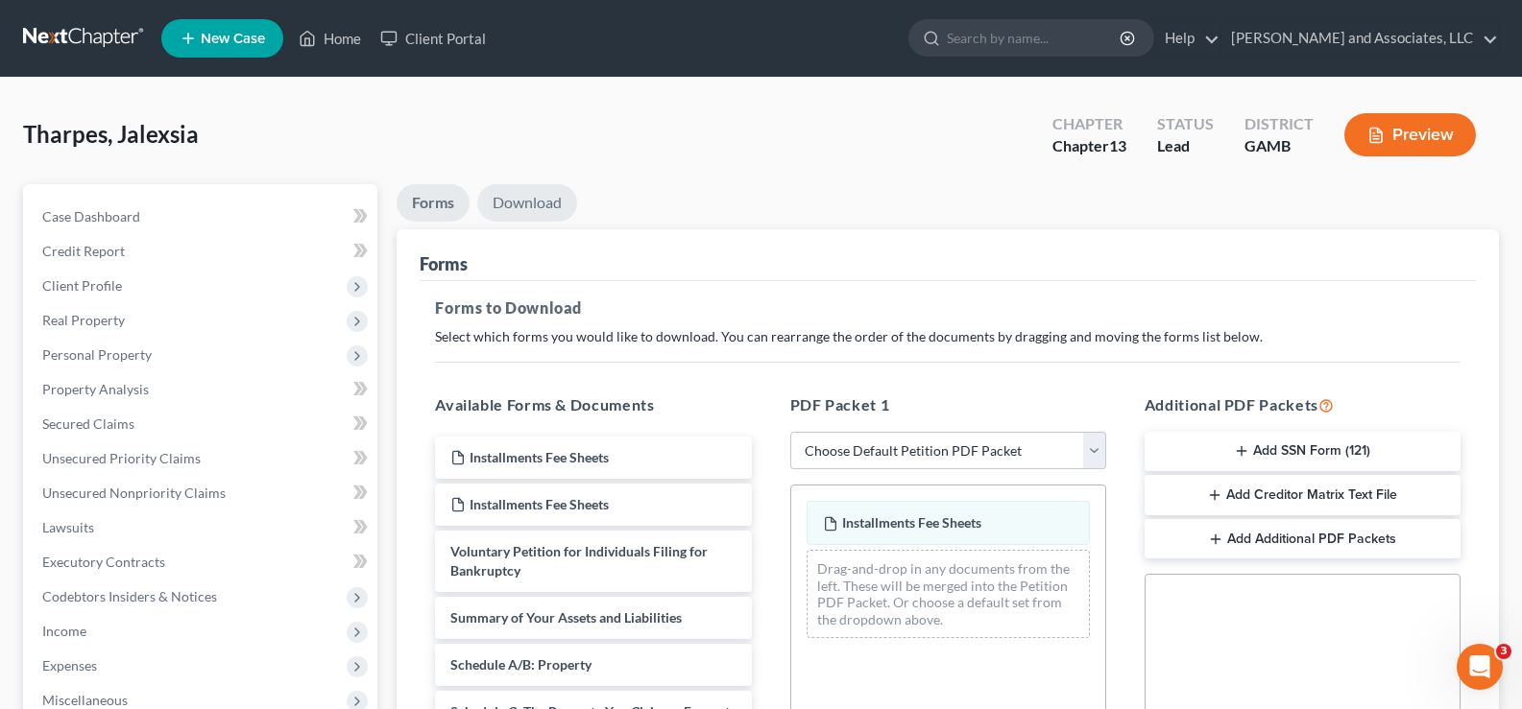
click at [505, 200] on link "Download" at bounding box center [527, 202] width 100 height 37
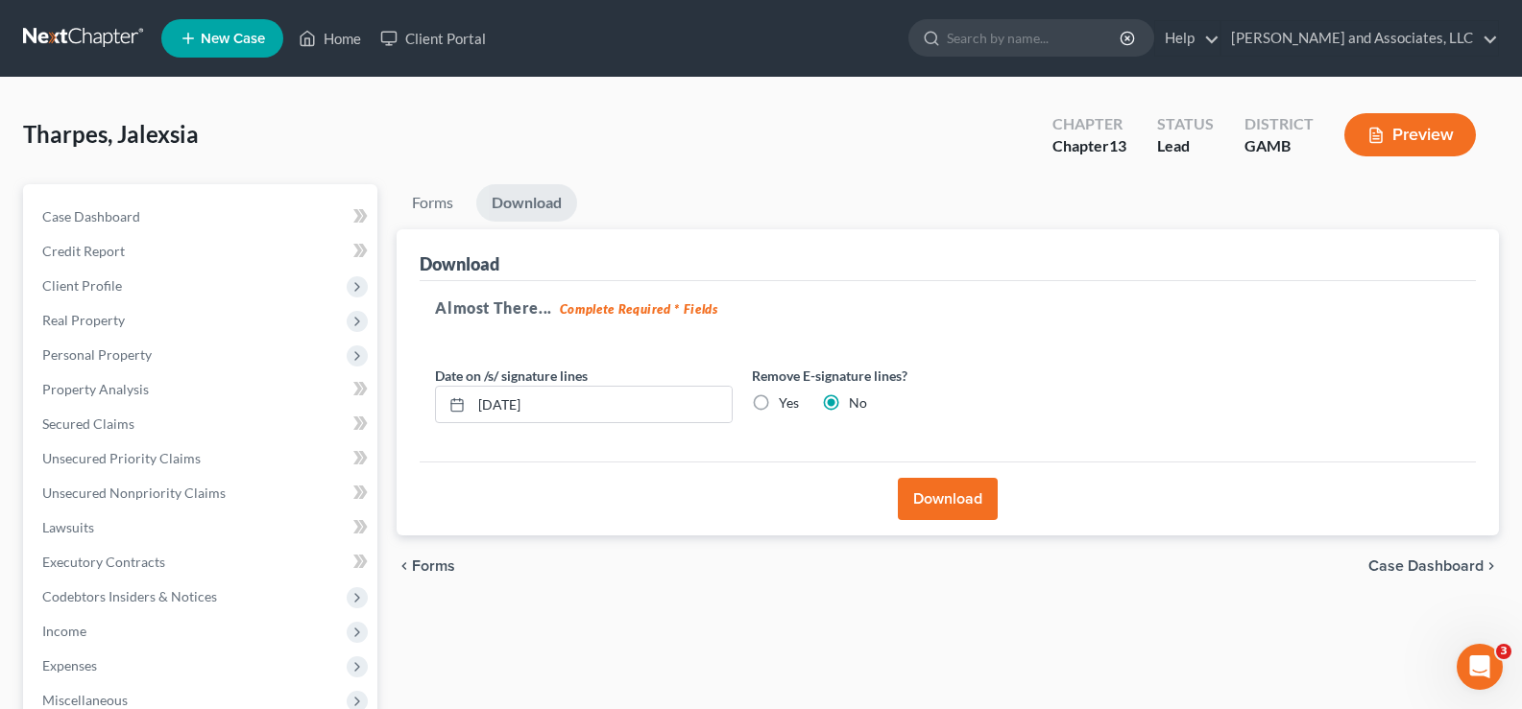
click at [908, 490] on button "Download" at bounding box center [948, 499] width 100 height 42
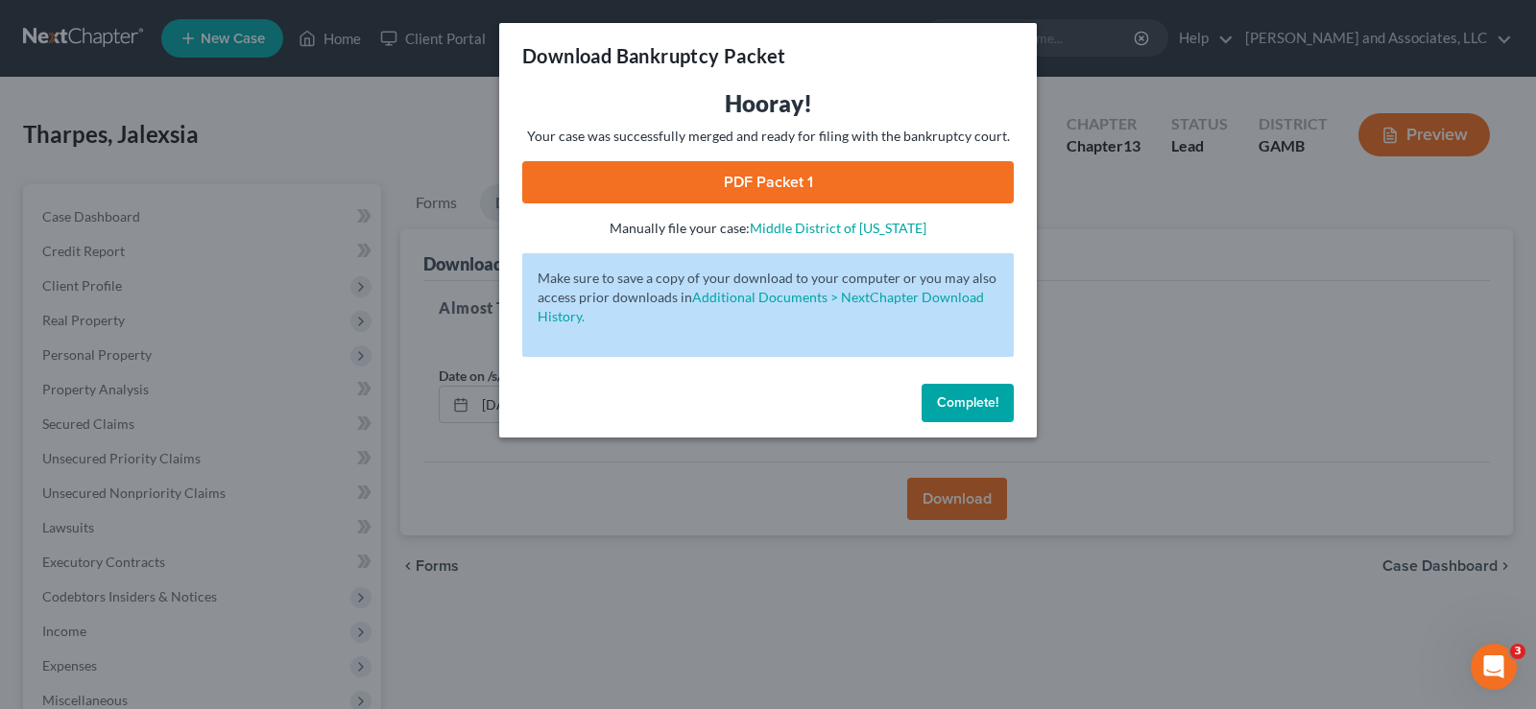
click at [757, 180] on link "PDF Packet 1" at bounding box center [768, 182] width 492 height 42
click at [982, 401] on span "Complete!" at bounding box center [967, 403] width 61 height 16
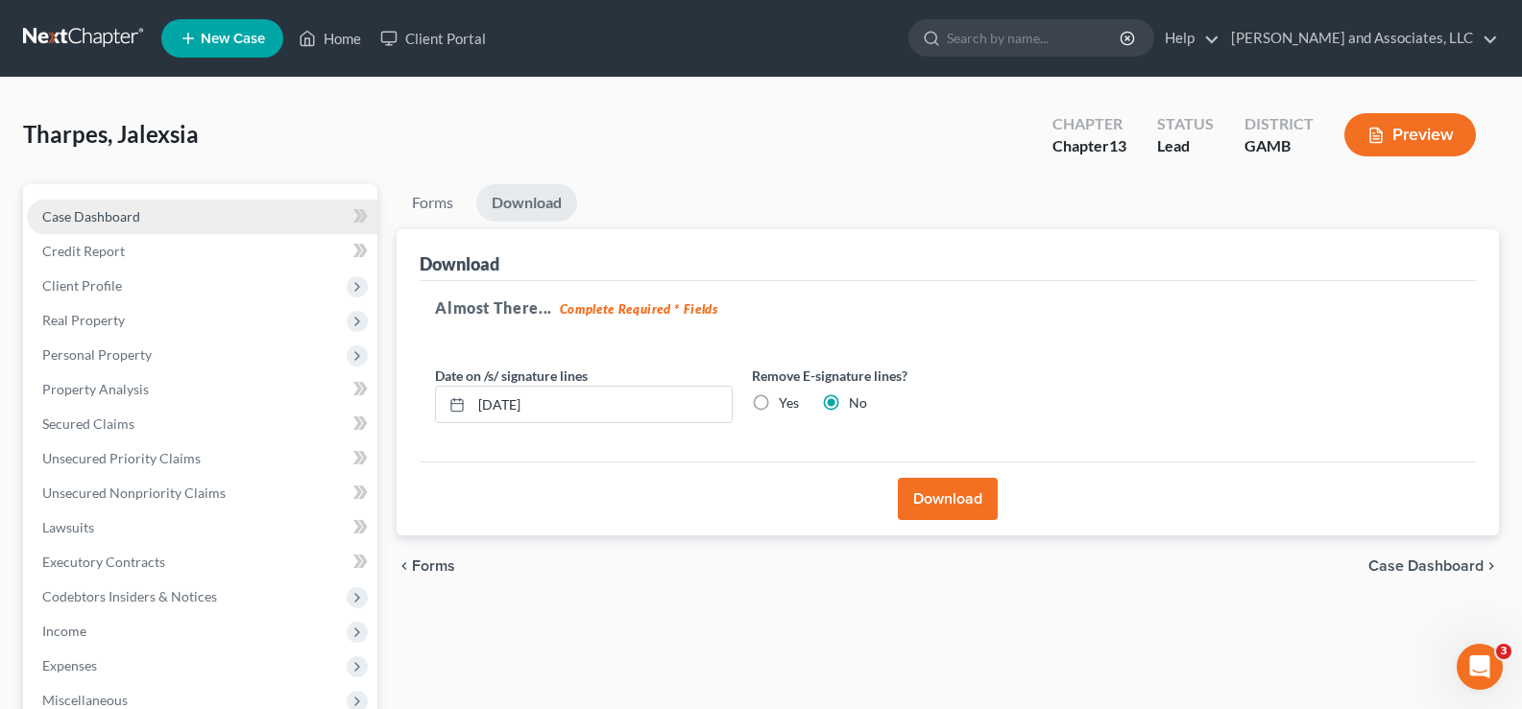
click at [98, 218] on span "Case Dashboard" at bounding box center [91, 216] width 98 height 16
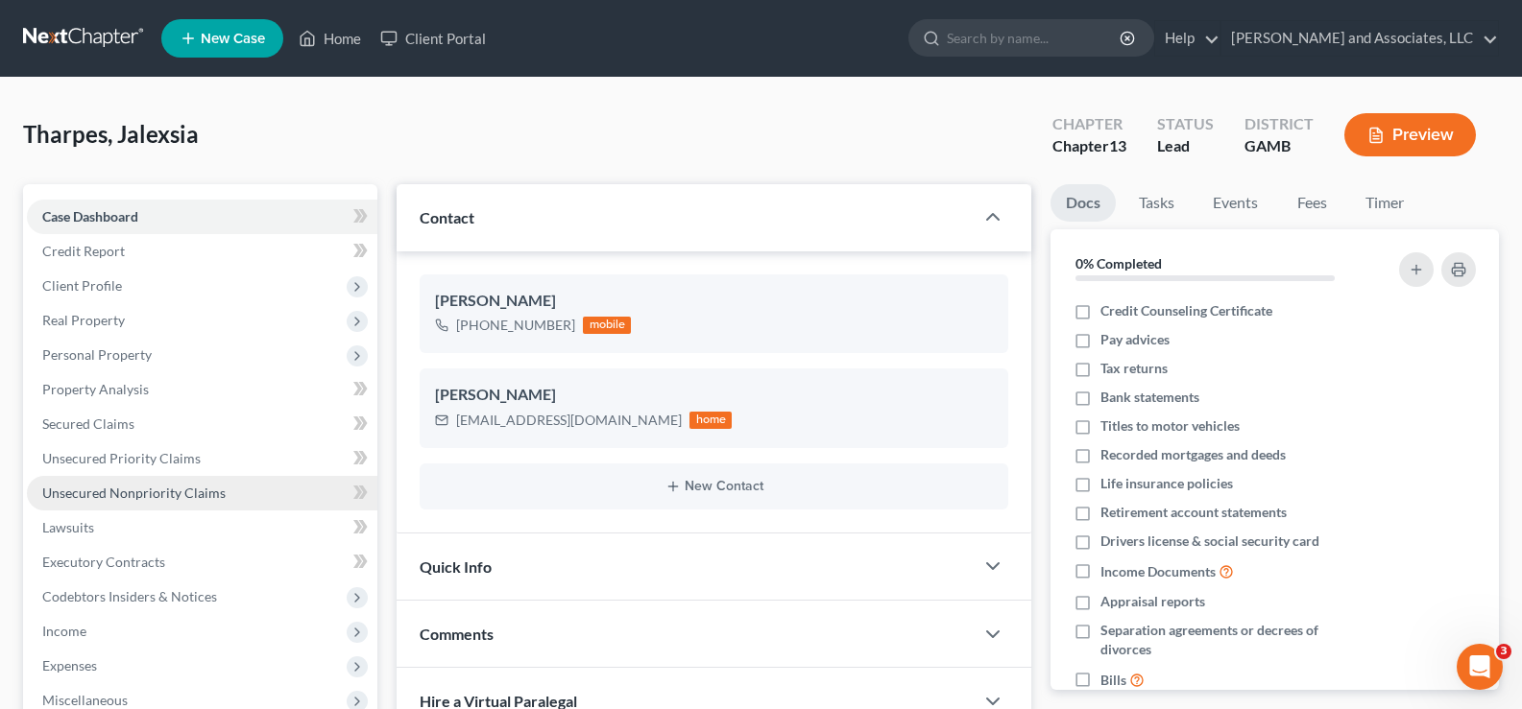
scroll to position [346, 0]
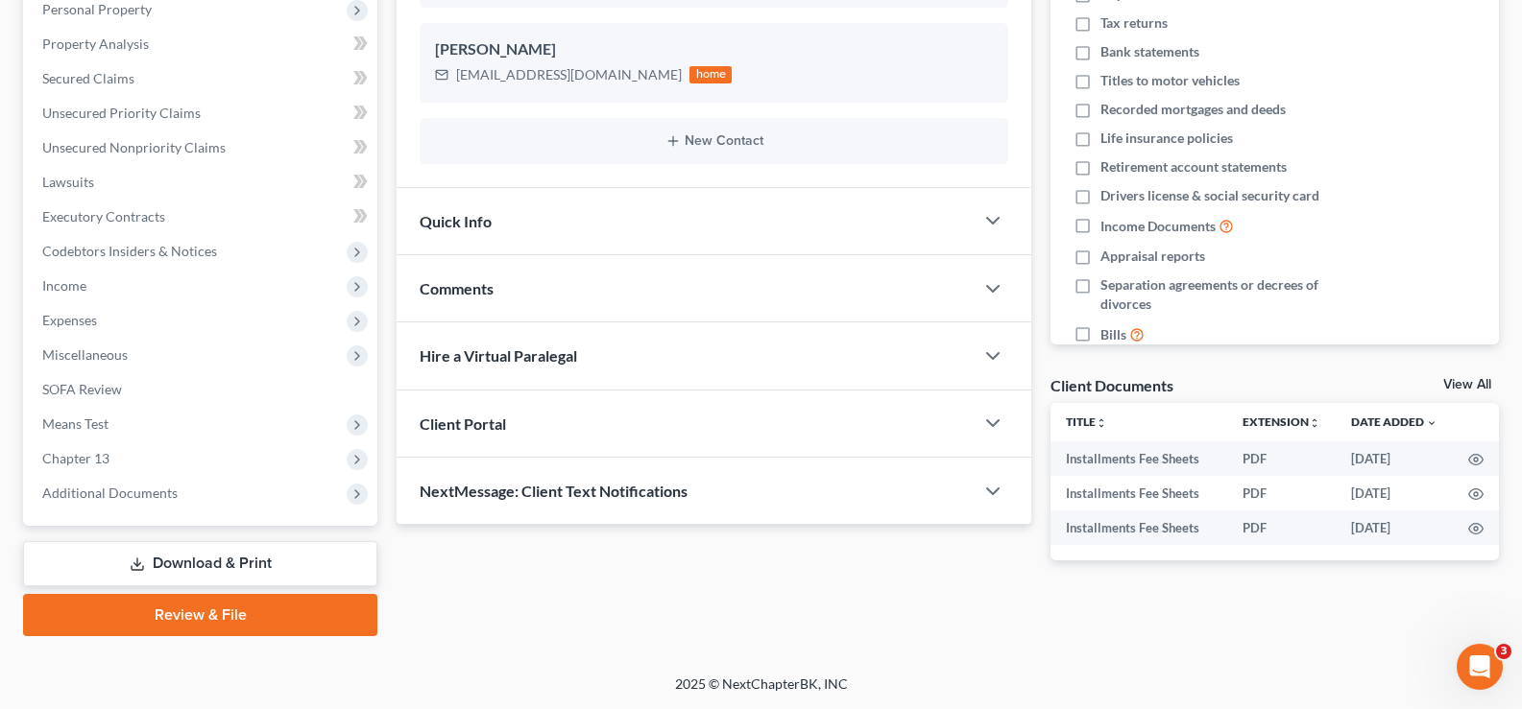
click at [212, 560] on link "Download & Print" at bounding box center [200, 563] width 354 height 45
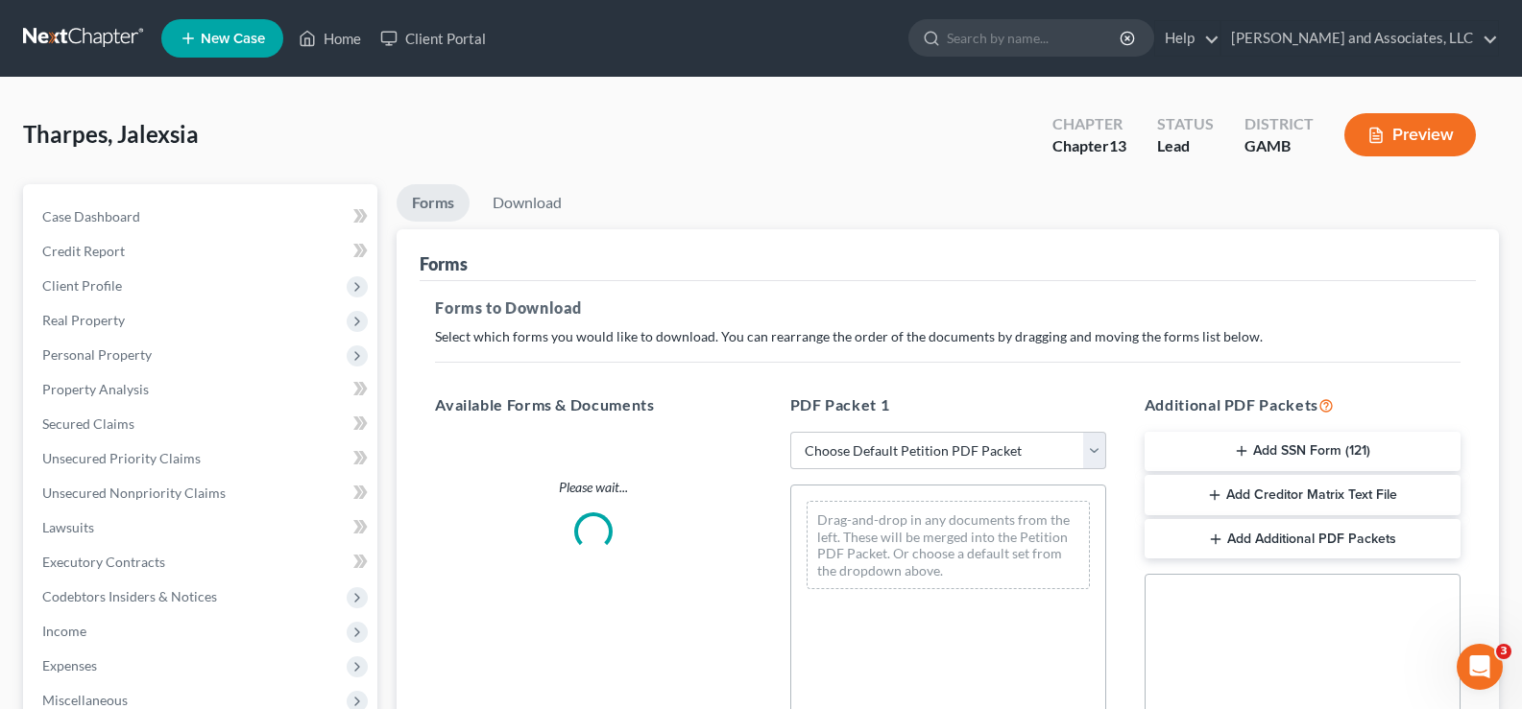
click at [1287, 499] on button "Add Creditor Matrix Text File" at bounding box center [1302, 495] width 316 height 40
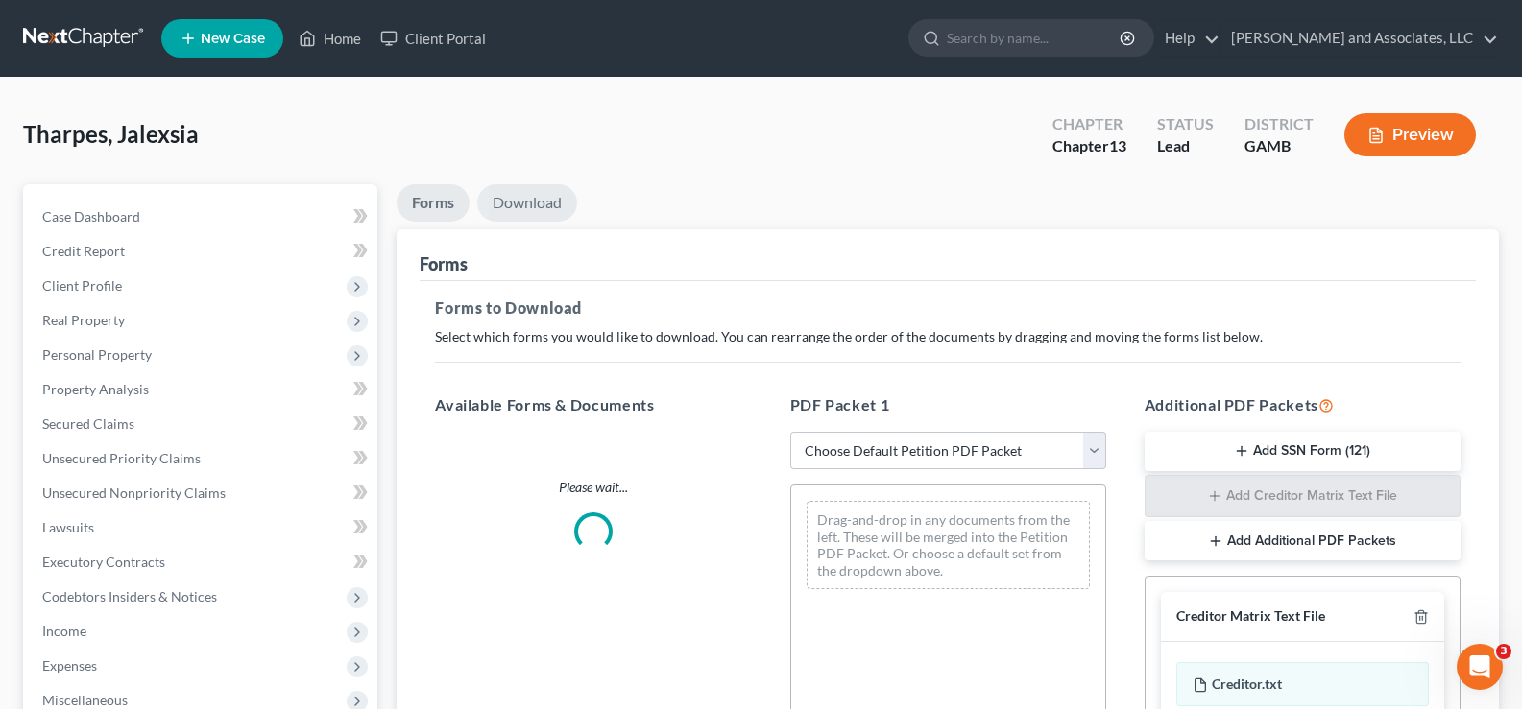
click at [537, 202] on link "Download" at bounding box center [527, 202] width 100 height 37
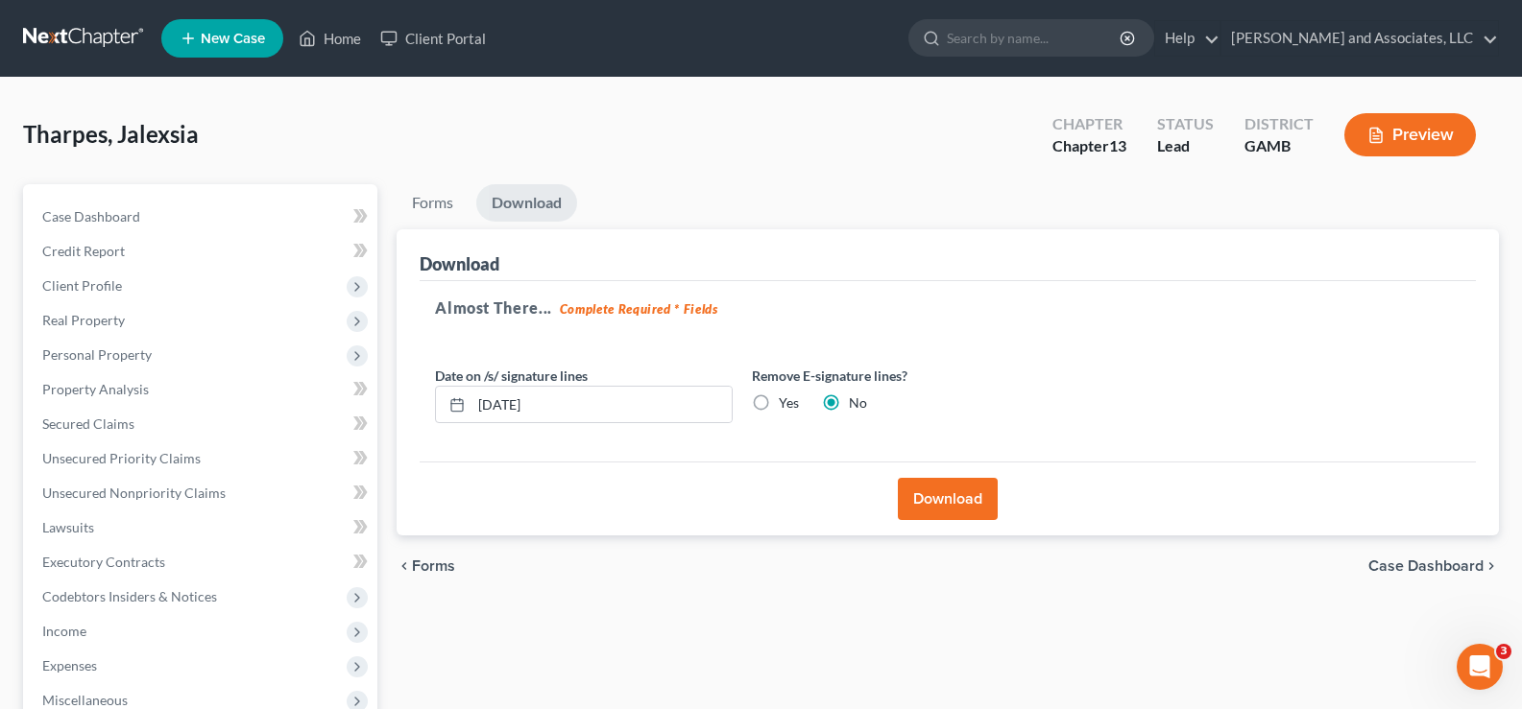
click at [949, 492] on button "Download" at bounding box center [948, 499] width 100 height 42
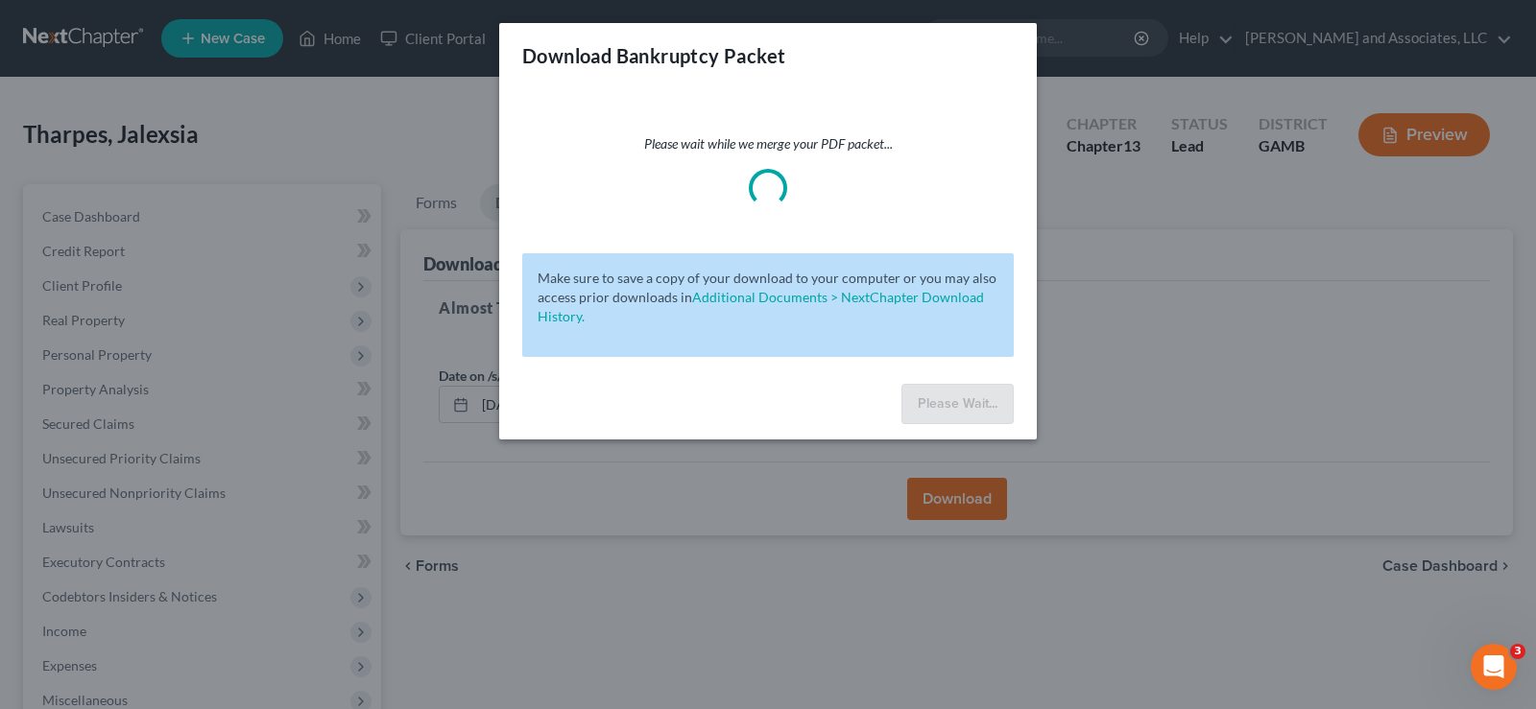
click at [1135, 345] on div "Download Bankruptcy Packet Please wait while we merge your PDF packet... Make s…" at bounding box center [768, 354] width 1536 height 709
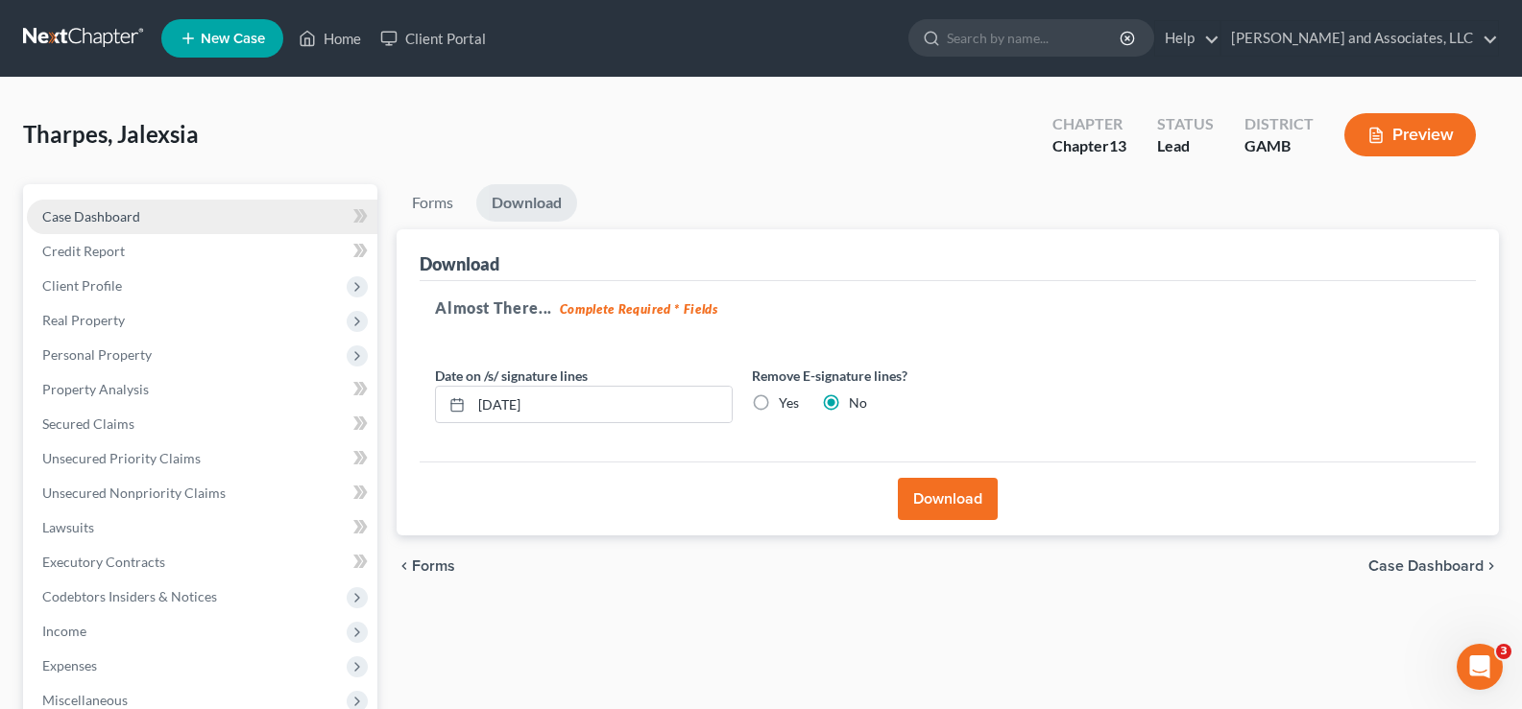
click at [108, 210] on span "Case Dashboard" at bounding box center [91, 216] width 98 height 16
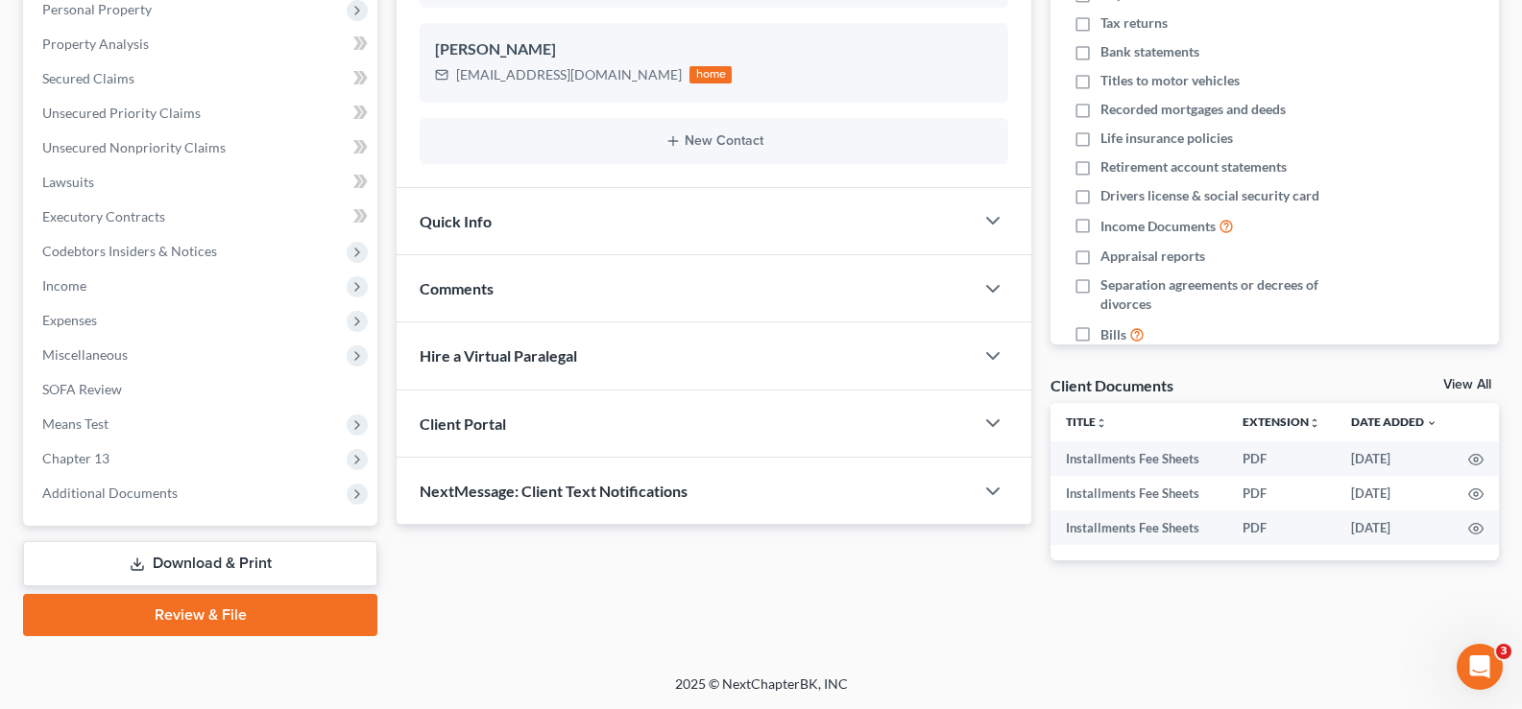
click at [239, 558] on link "Download & Print" at bounding box center [200, 563] width 354 height 45
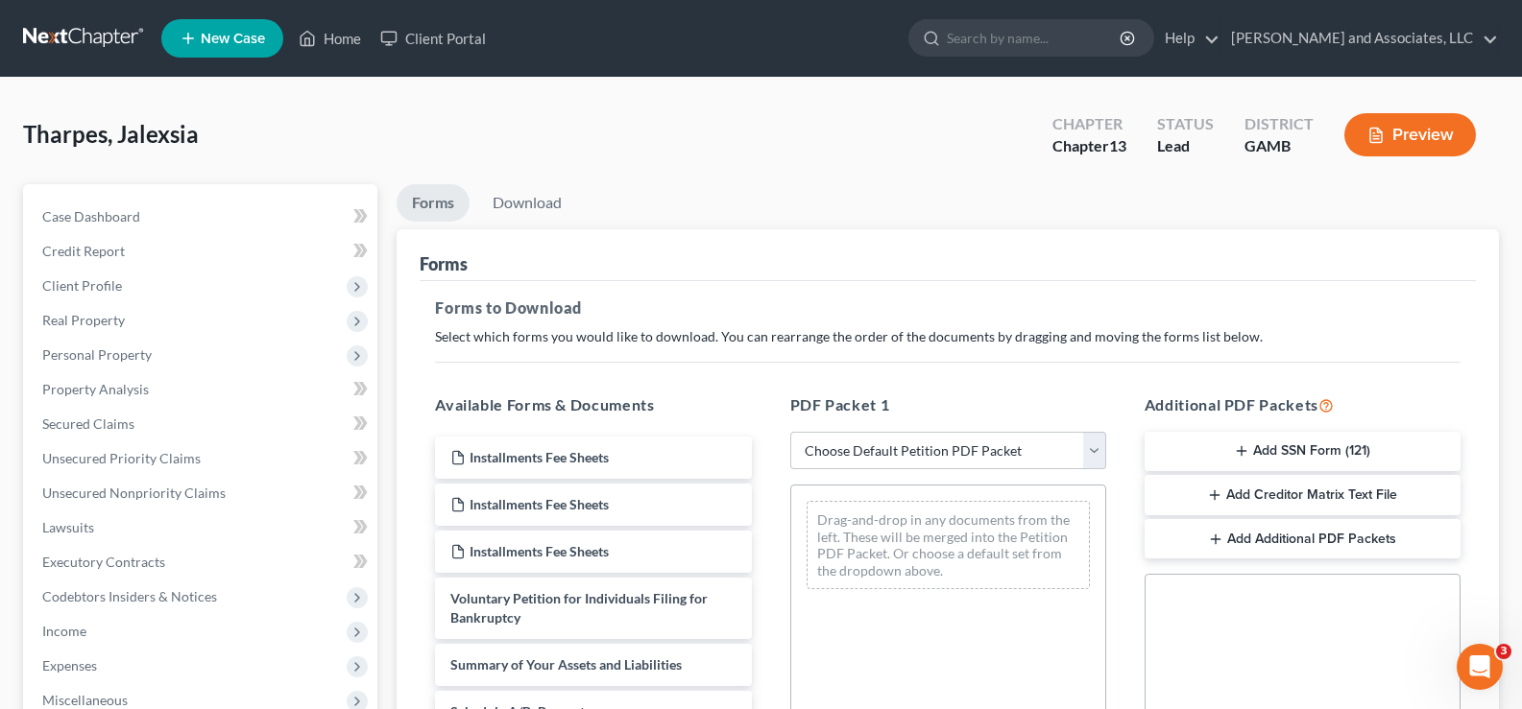
click at [1314, 500] on button "Add Creditor Matrix Text File" at bounding box center [1302, 495] width 316 height 40
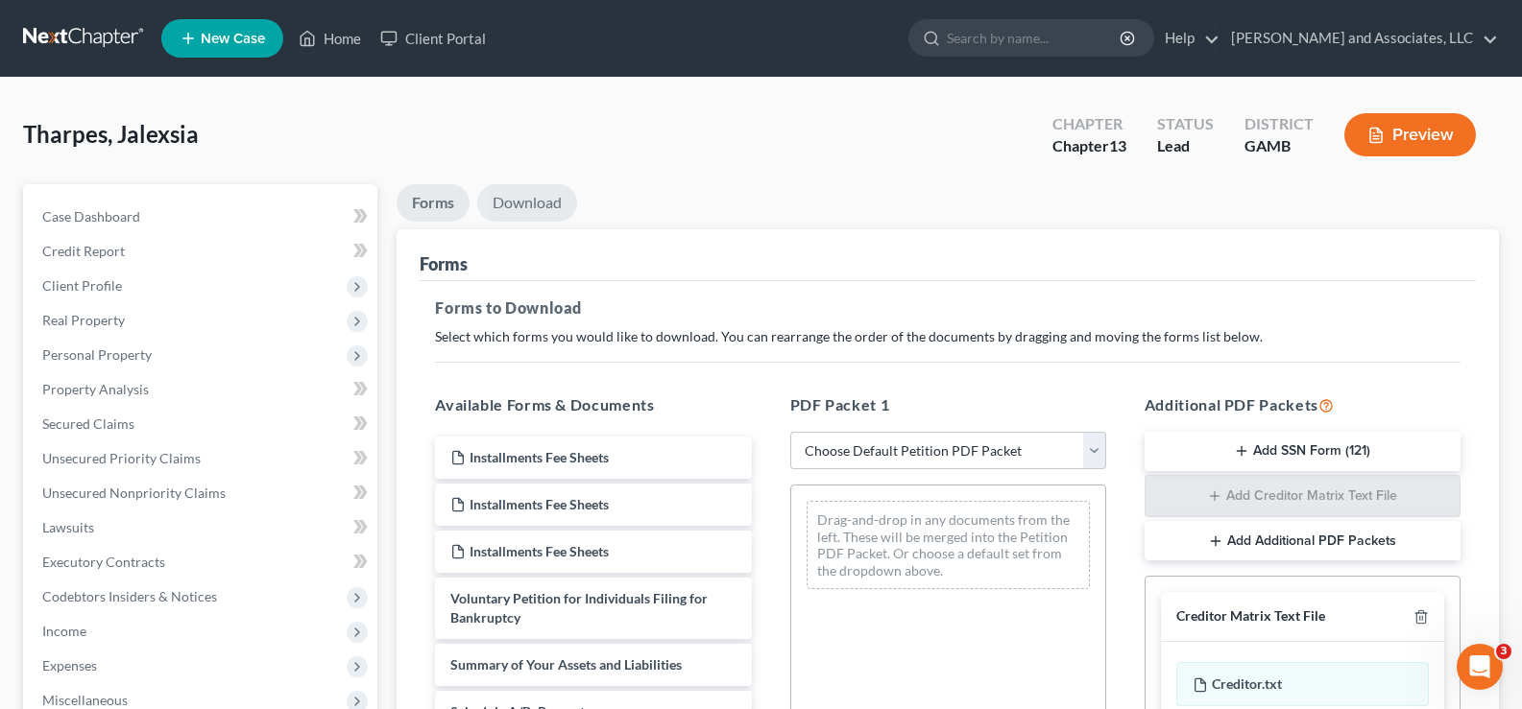
click at [532, 209] on link "Download" at bounding box center [527, 202] width 100 height 37
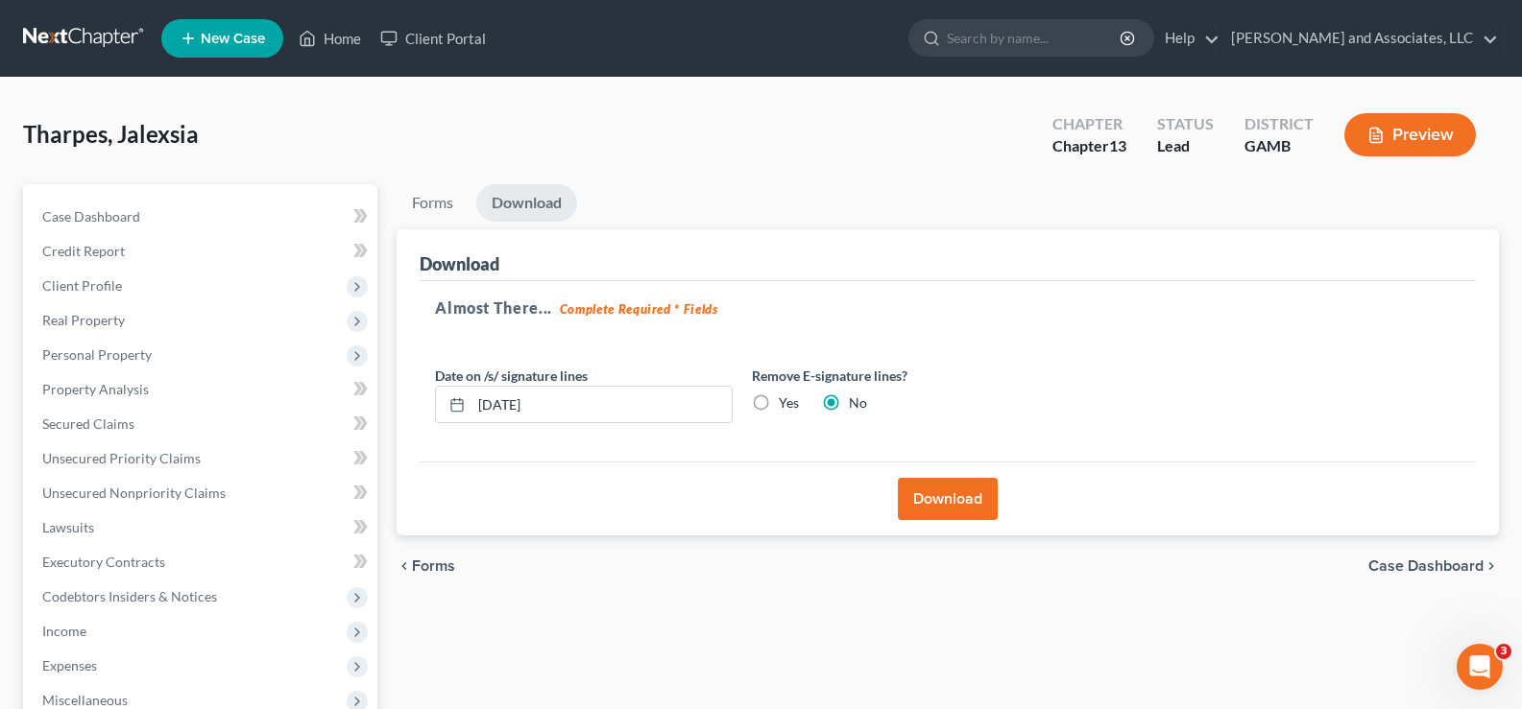
click at [934, 518] on button "Download" at bounding box center [948, 499] width 100 height 42
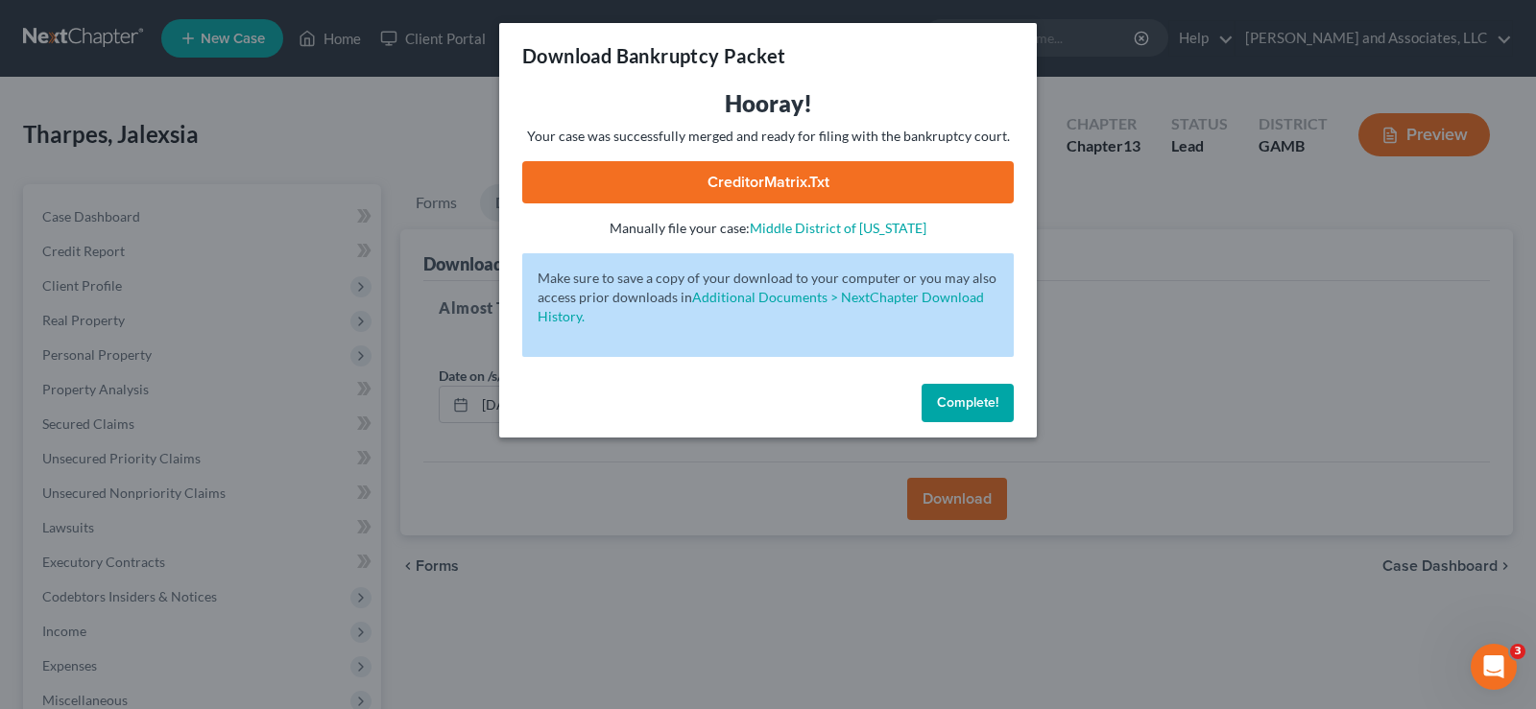
click at [921, 185] on link "CreditorMatrix.txt" at bounding box center [768, 182] width 492 height 42
click at [829, 228] on link "Middle District of Georgia" at bounding box center [838, 228] width 177 height 16
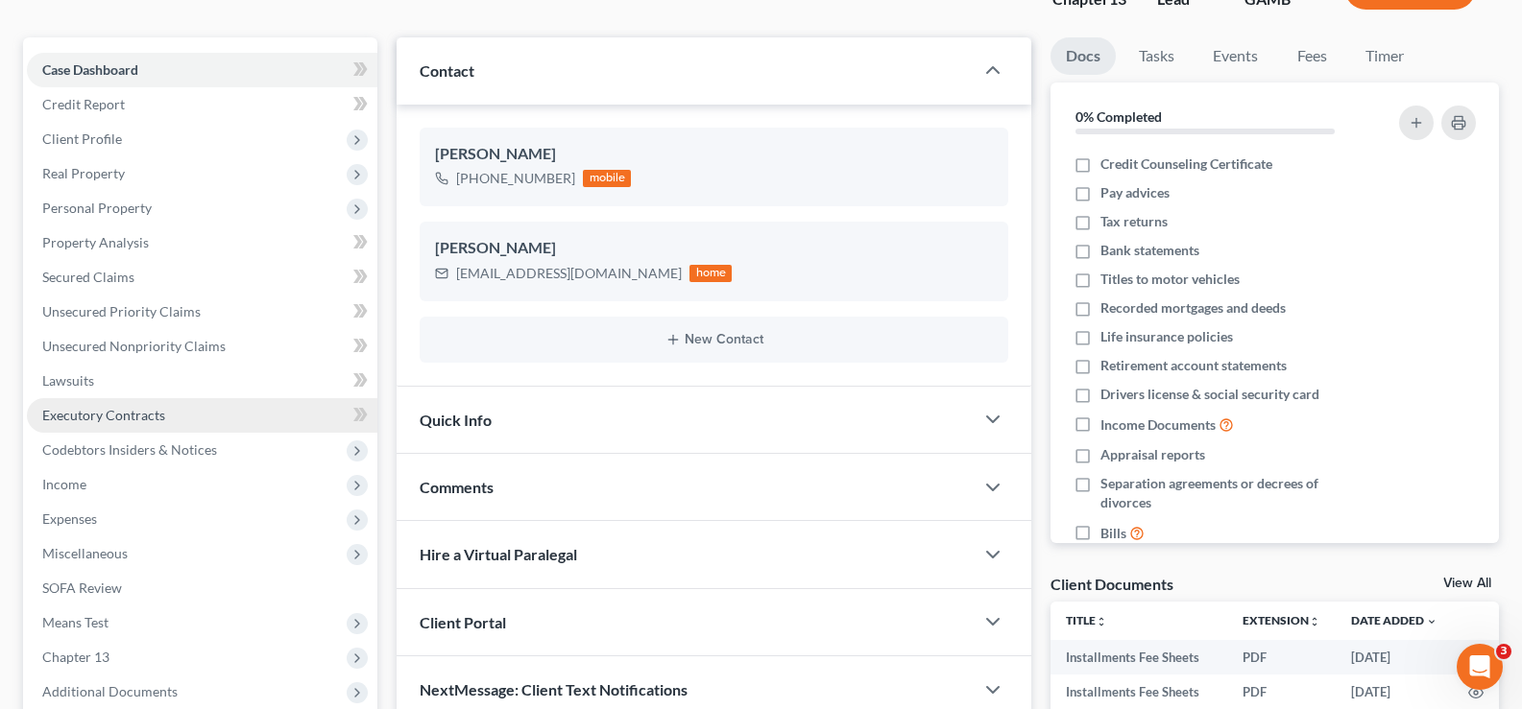
scroll to position [346, 0]
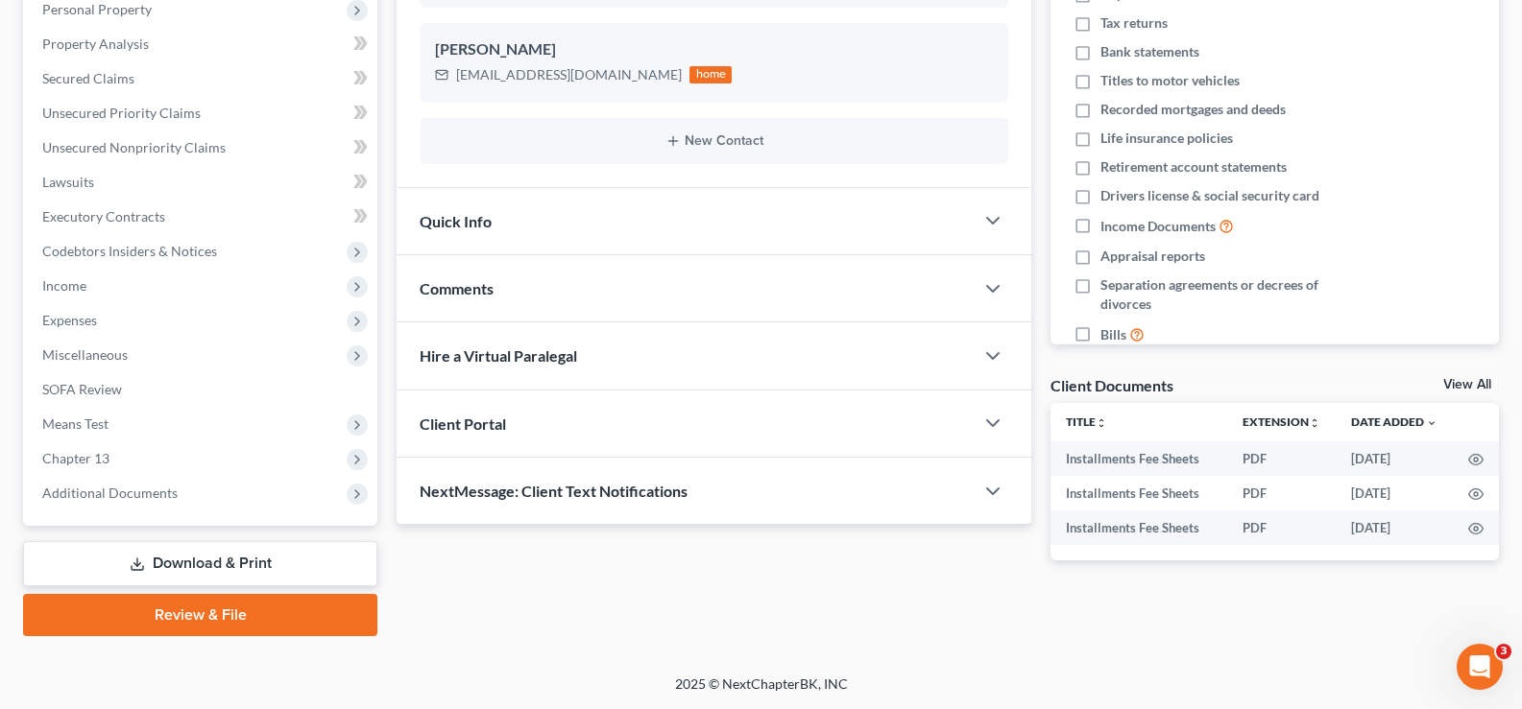
click at [250, 561] on link "Download & Print" at bounding box center [200, 563] width 354 height 45
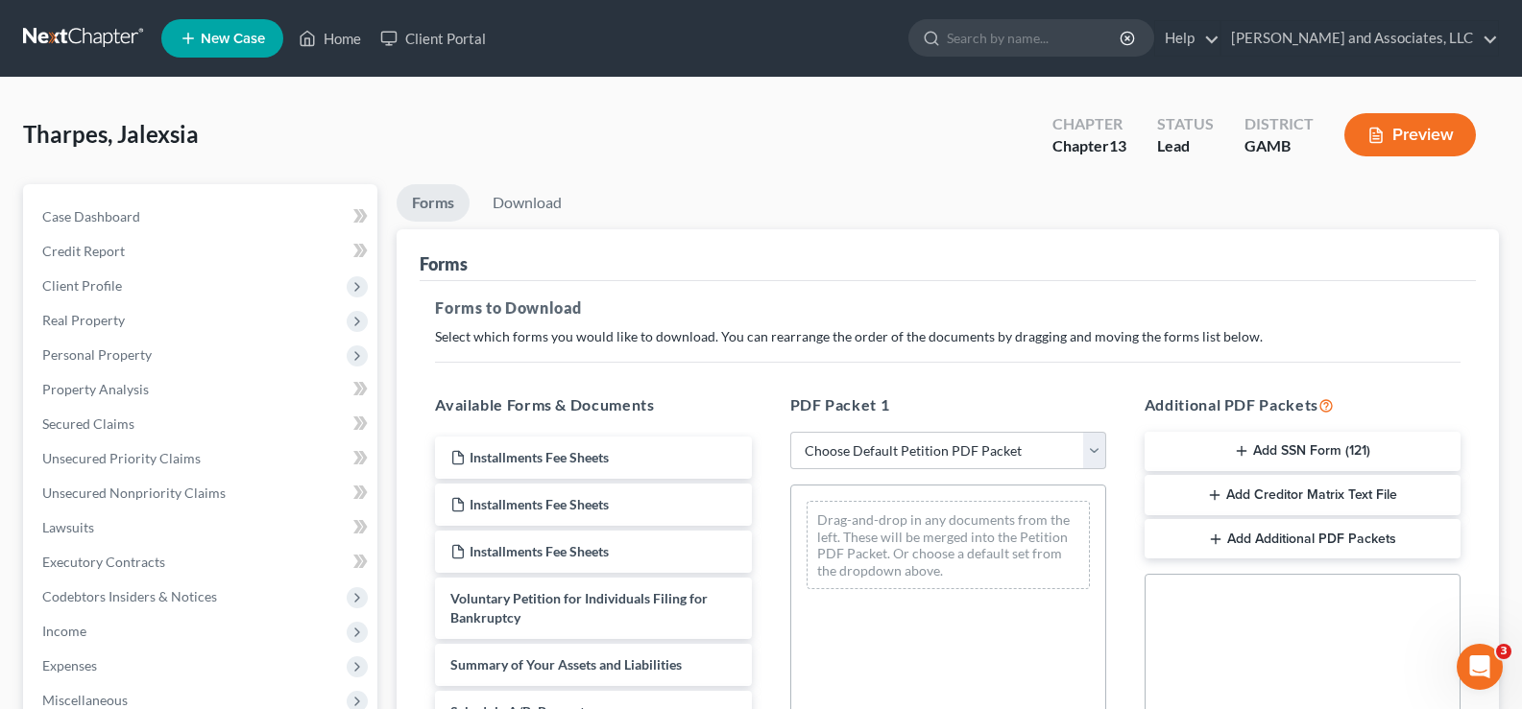
click at [1305, 498] on button "Add Creditor Matrix Text File" at bounding box center [1302, 495] width 316 height 40
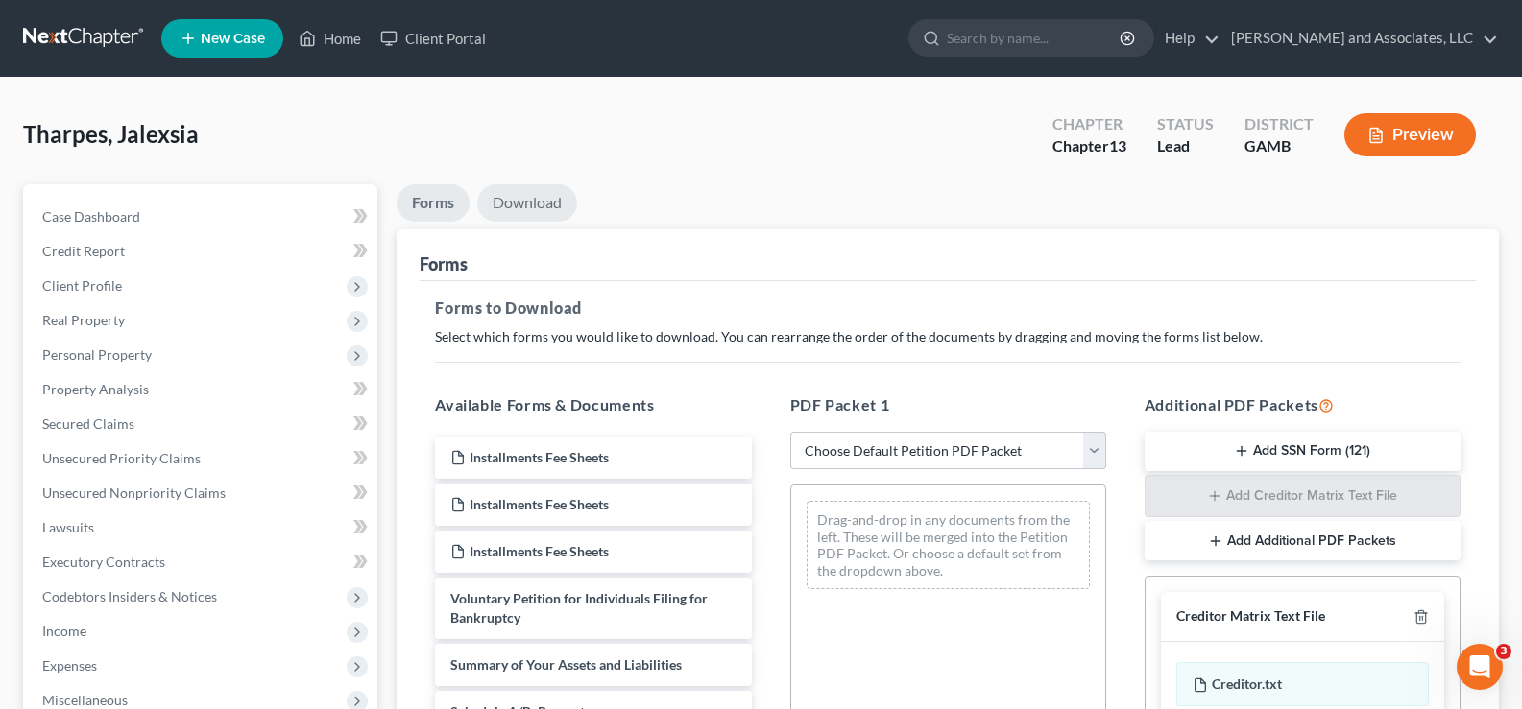
click at [539, 203] on link "Download" at bounding box center [527, 202] width 100 height 37
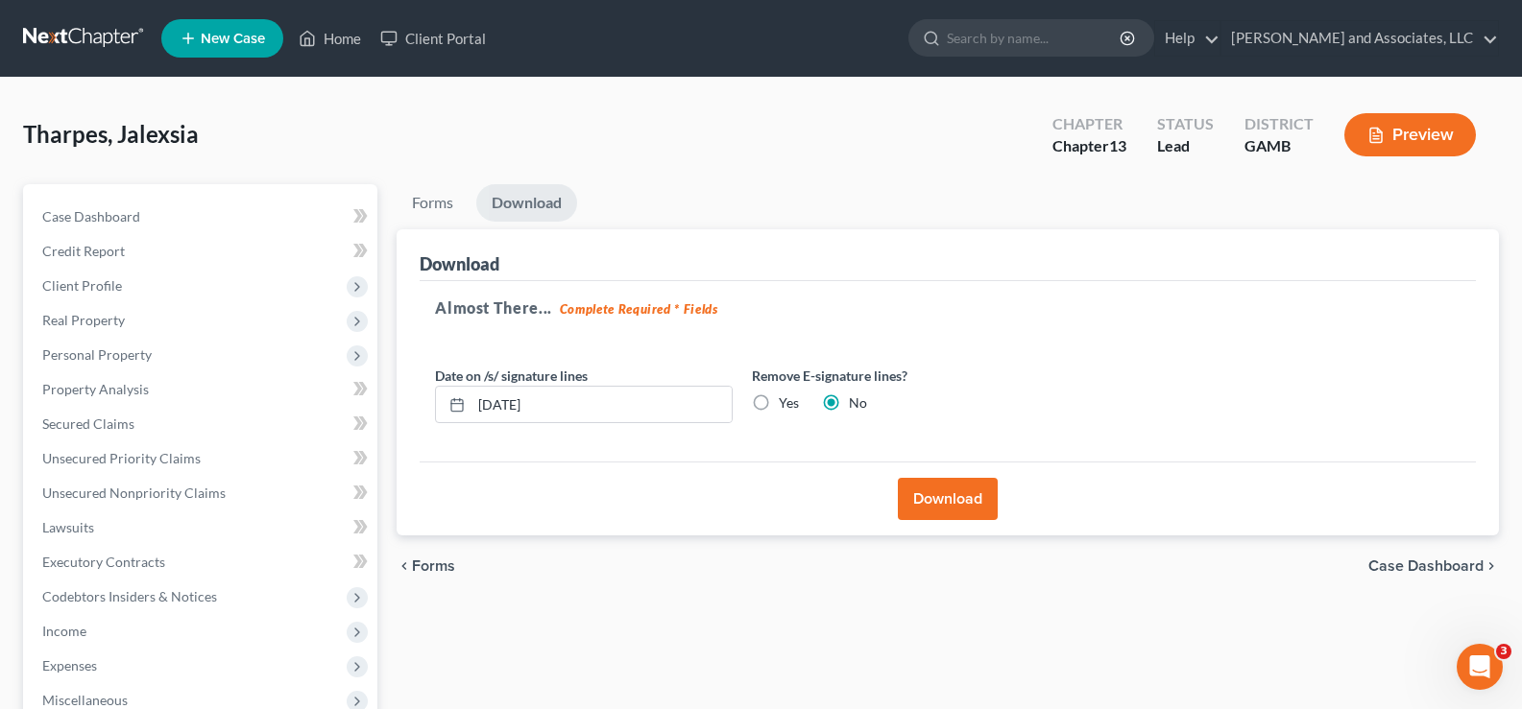
click at [950, 499] on button "Download" at bounding box center [948, 499] width 100 height 42
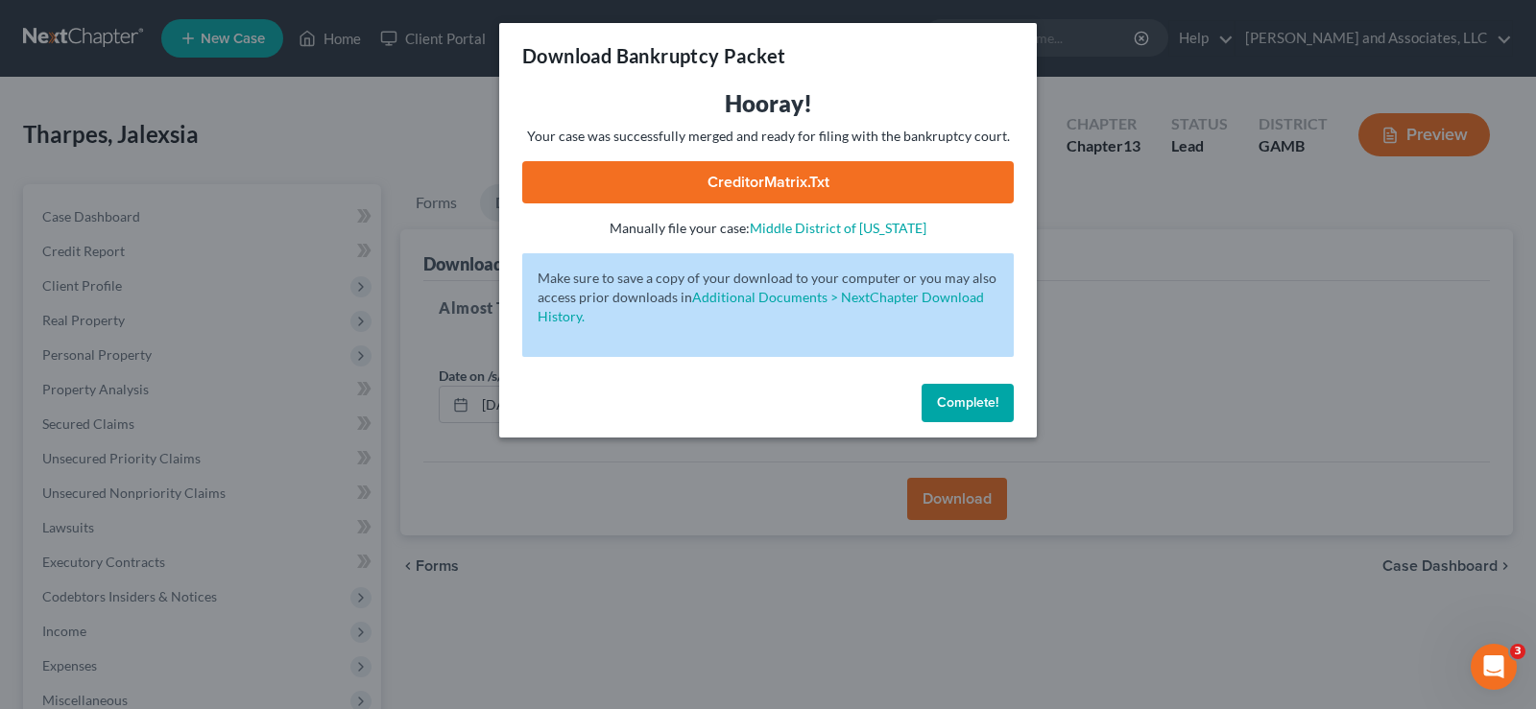
click at [846, 184] on link "CreditorMatrix.txt" at bounding box center [768, 182] width 492 height 42
click at [804, 227] on link "Middle District of [US_STATE]" at bounding box center [838, 228] width 177 height 16
drag, startPoint x: 963, startPoint y: 400, endPoint x: 965, endPoint y: 416, distance: 15.5
click at [963, 401] on span "Complete!" at bounding box center [967, 403] width 61 height 16
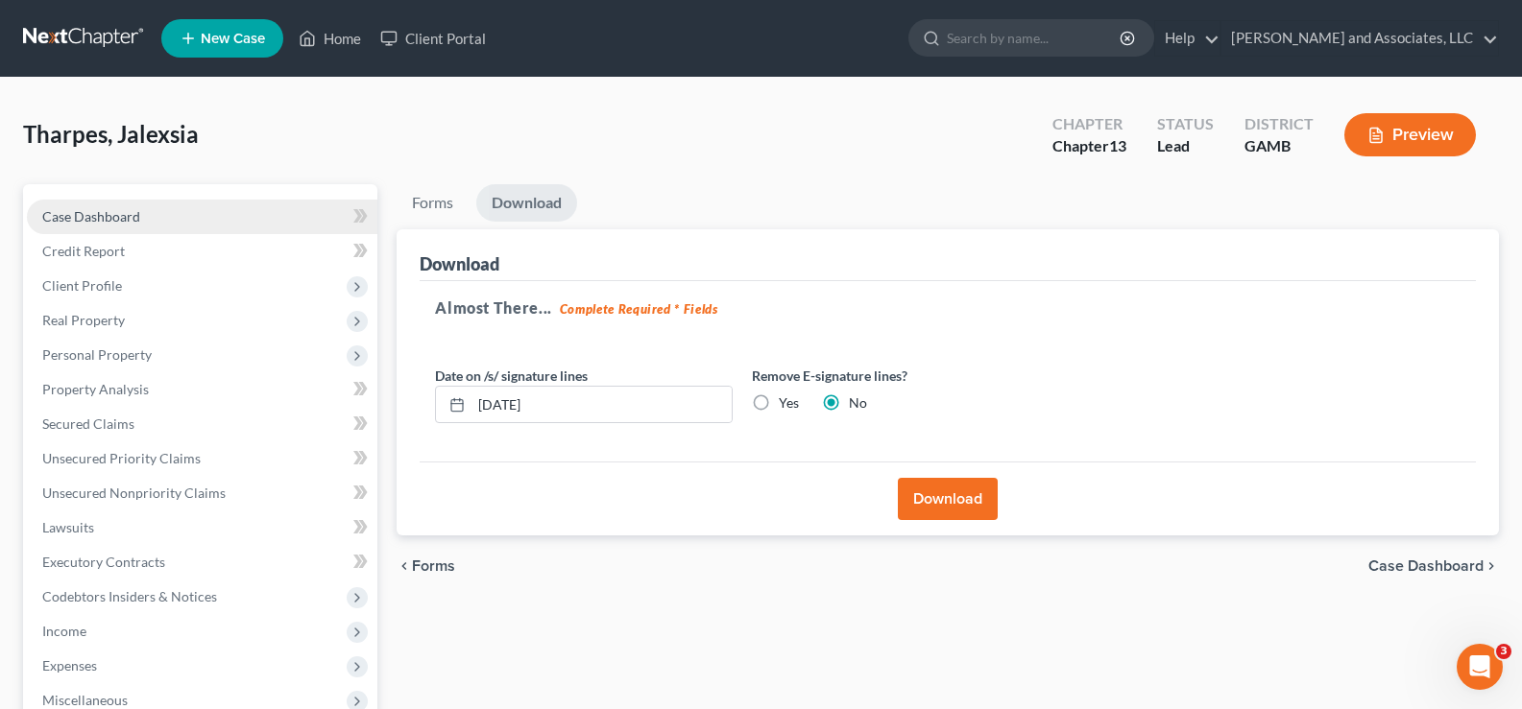
click at [109, 226] on link "Case Dashboard" at bounding box center [202, 217] width 350 height 35
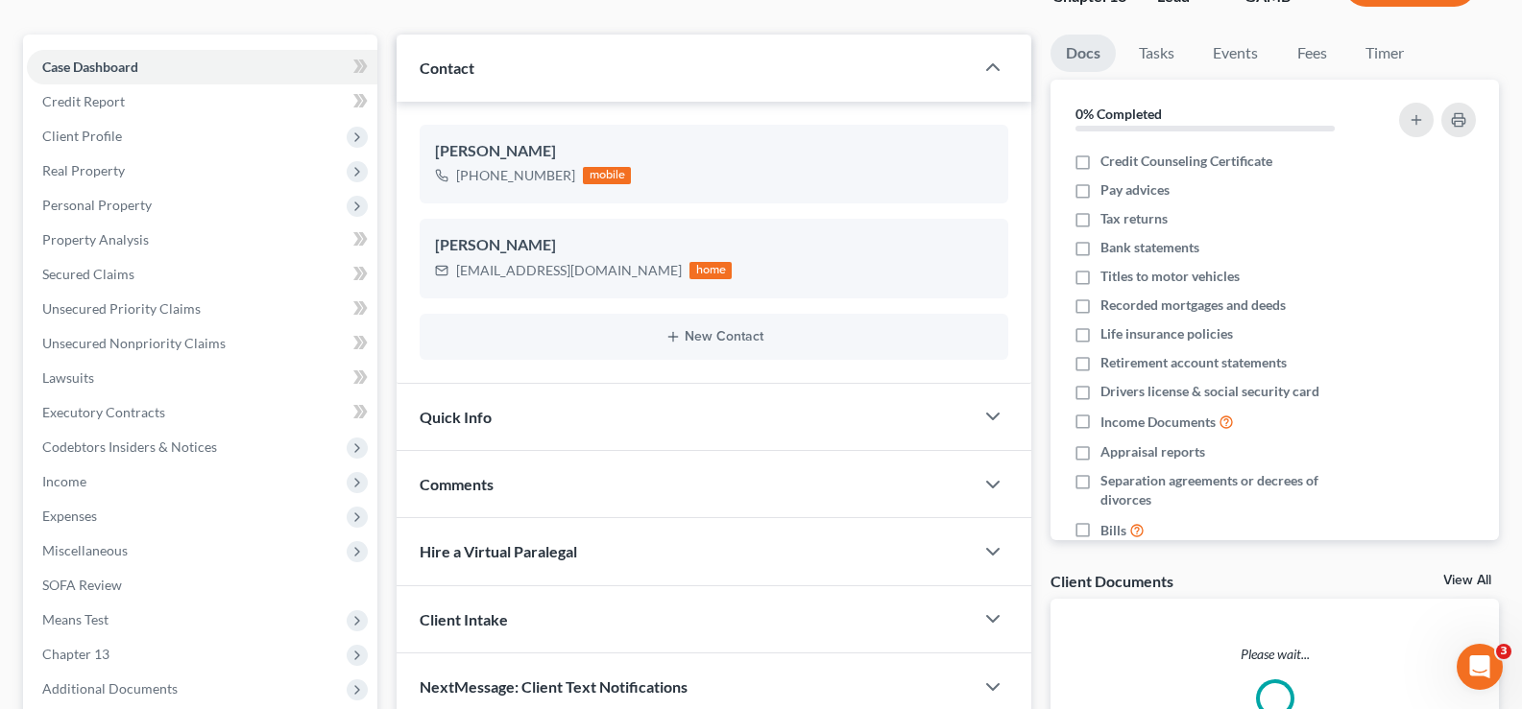
scroll to position [346, 0]
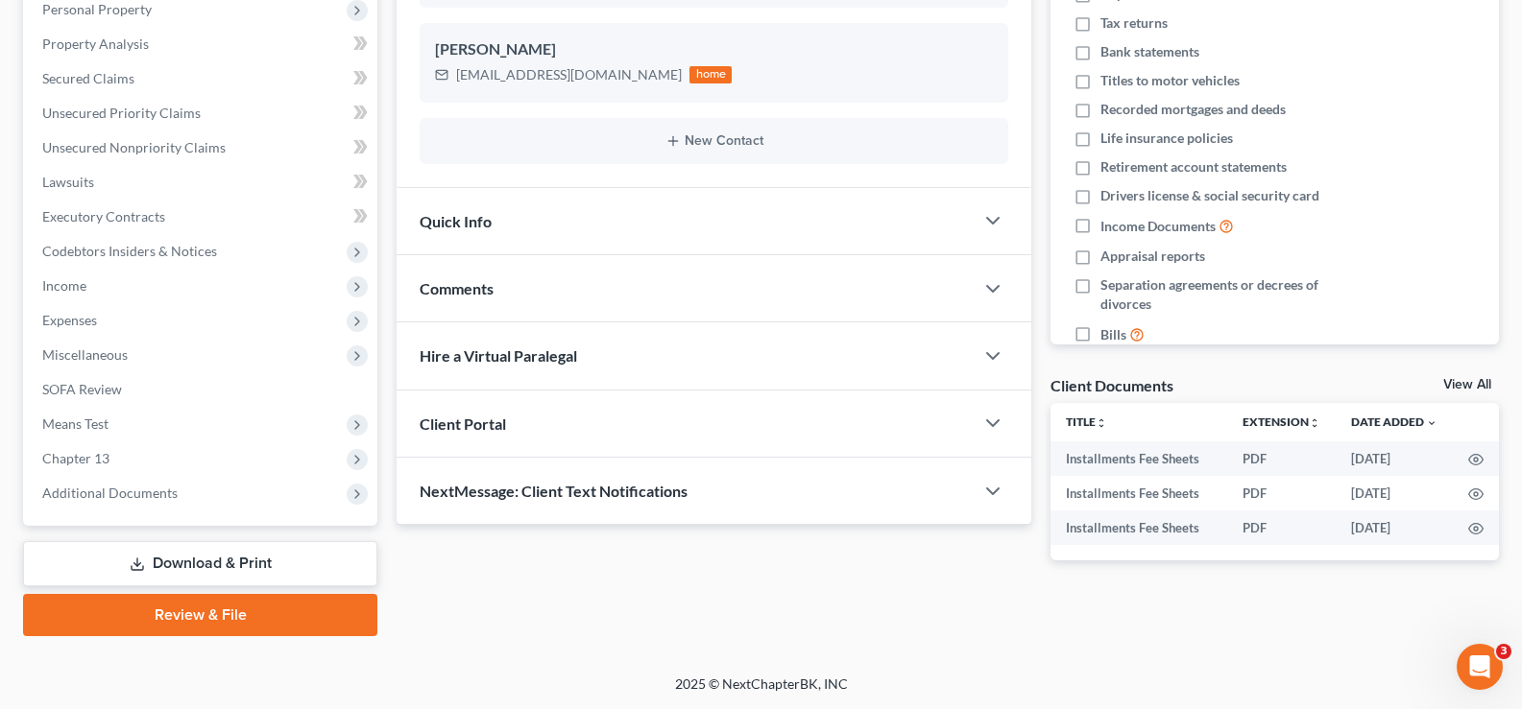
click at [504, 496] on span "NextMessage: Client Text Notifications" at bounding box center [554, 491] width 268 height 18
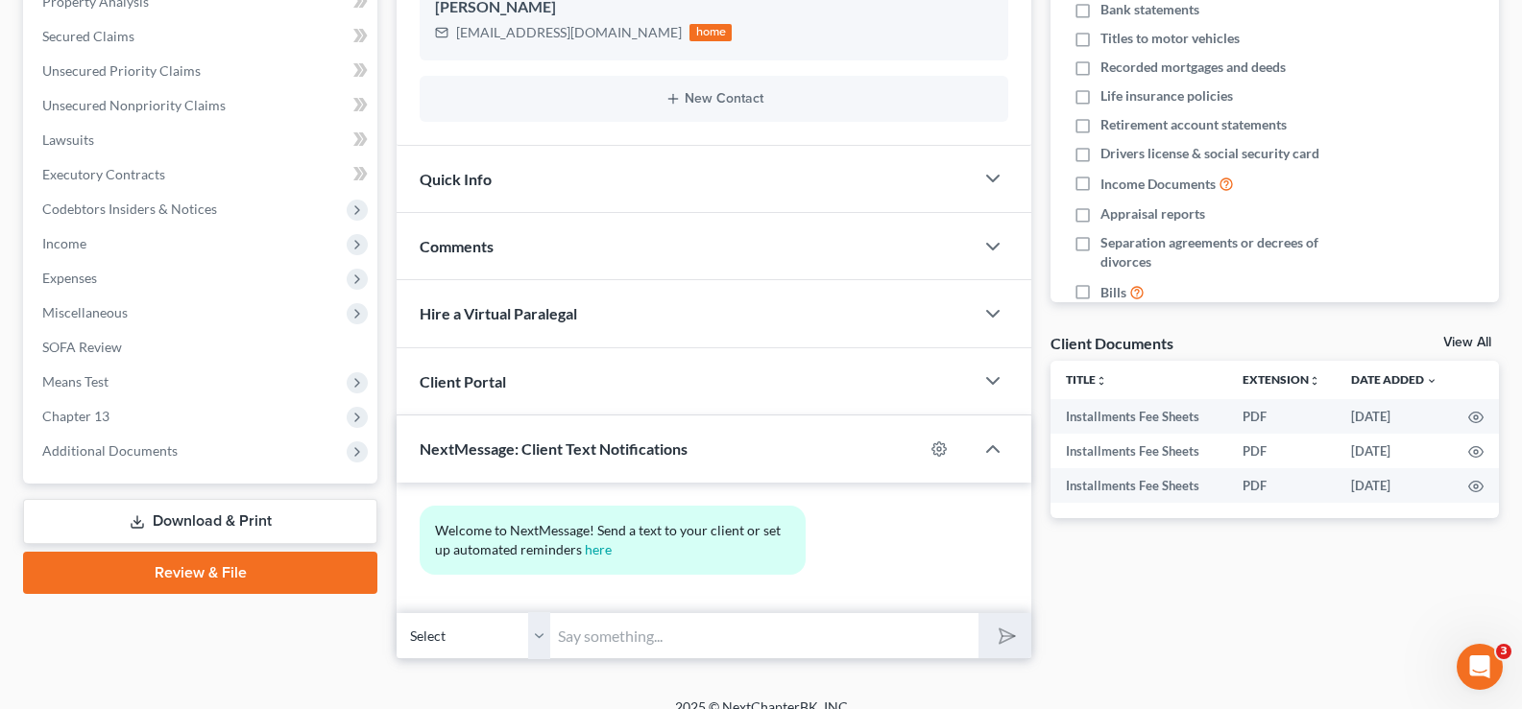
scroll to position [411, 0]
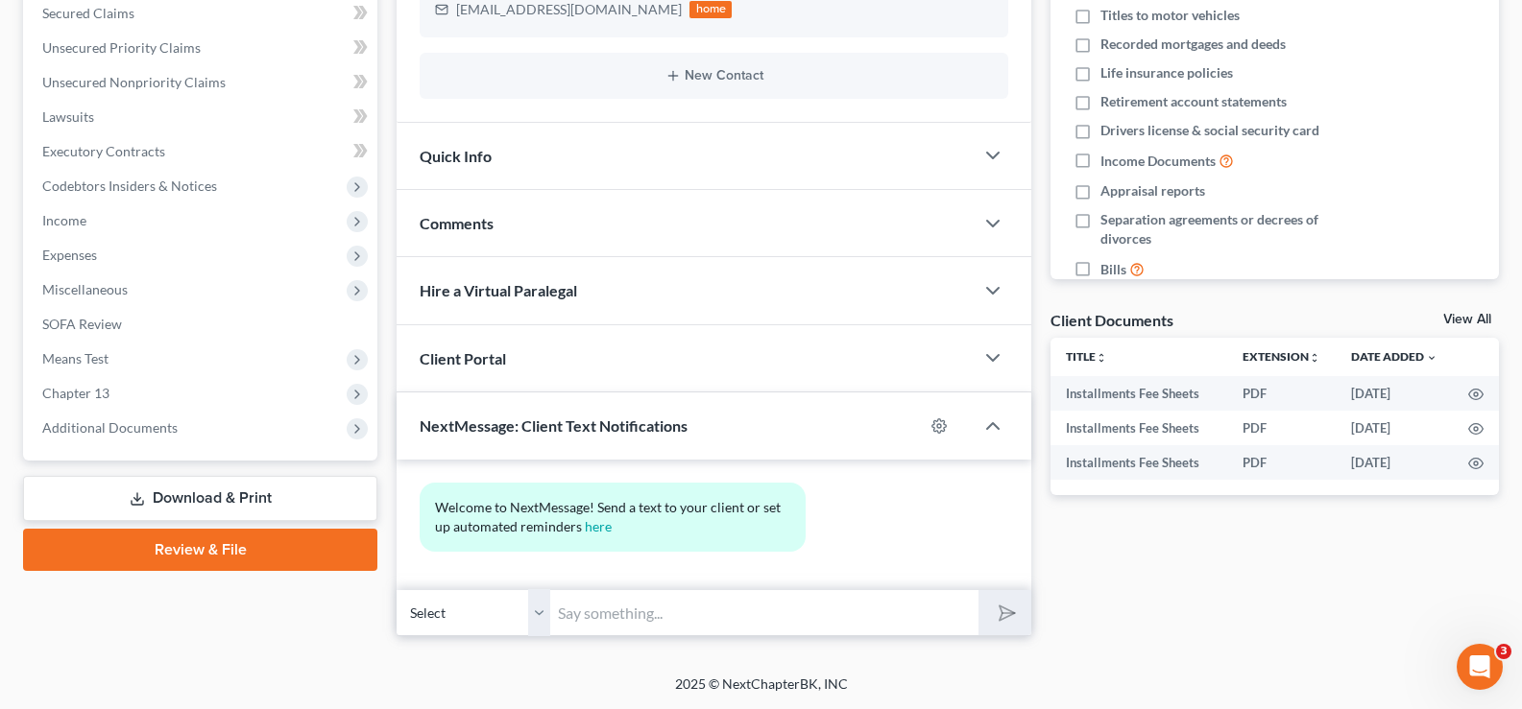
click at [633, 610] on input "text" at bounding box center [764, 612] width 428 height 47
type input "h"
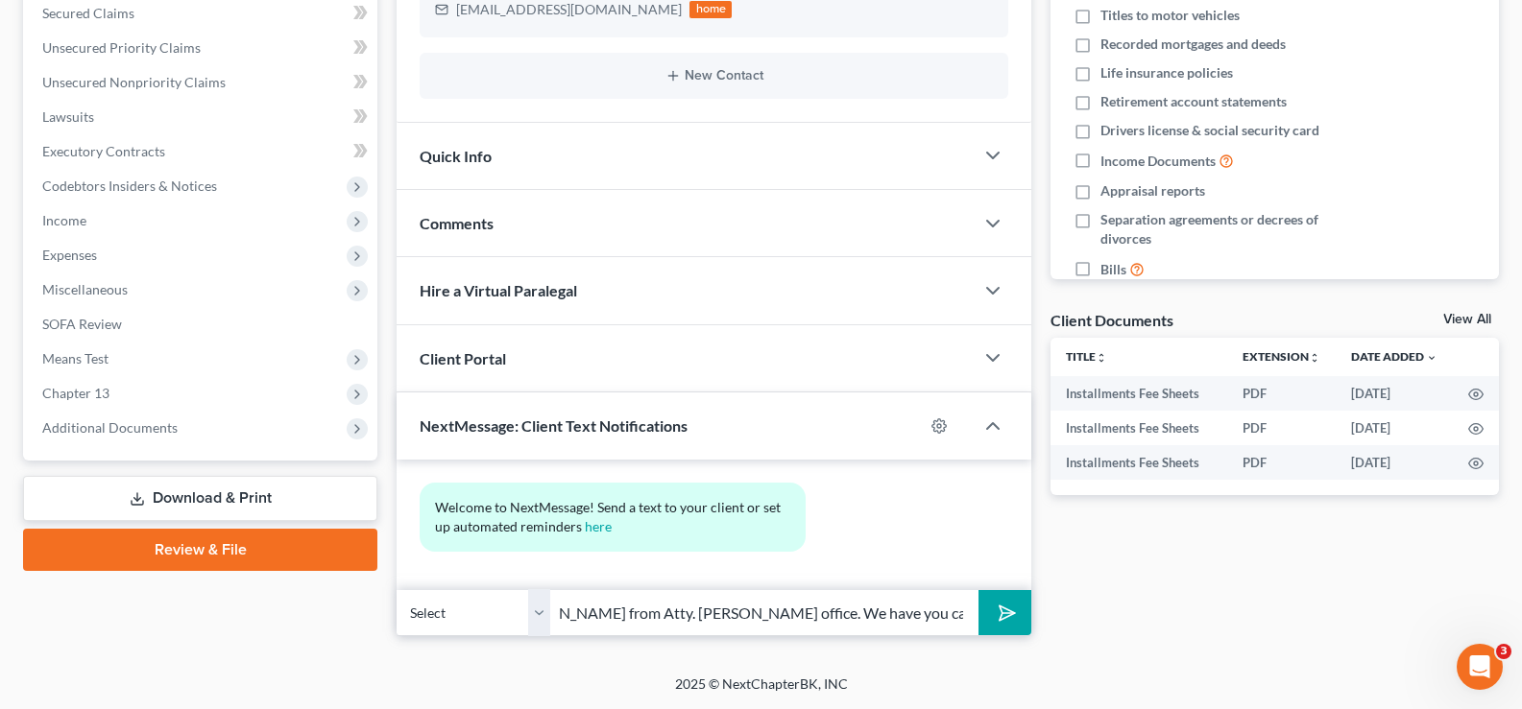
scroll to position [0, 267]
type input "Hello Jalexsia Tharpes, this is Louvenia from Atty. Walker office. We have you …"
click at [1009, 611] on polygon "submit" at bounding box center [1003, 613] width 23 height 23
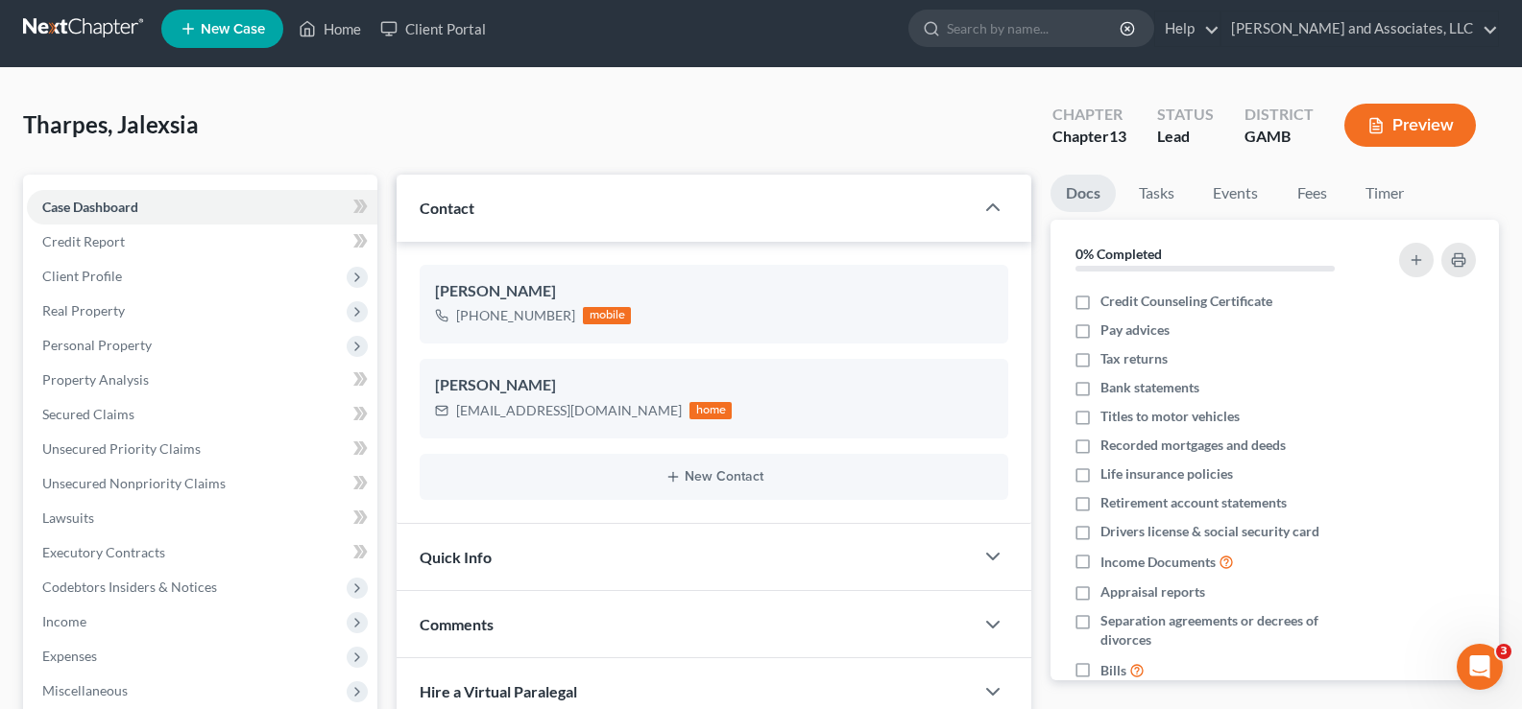
scroll to position [0, 0]
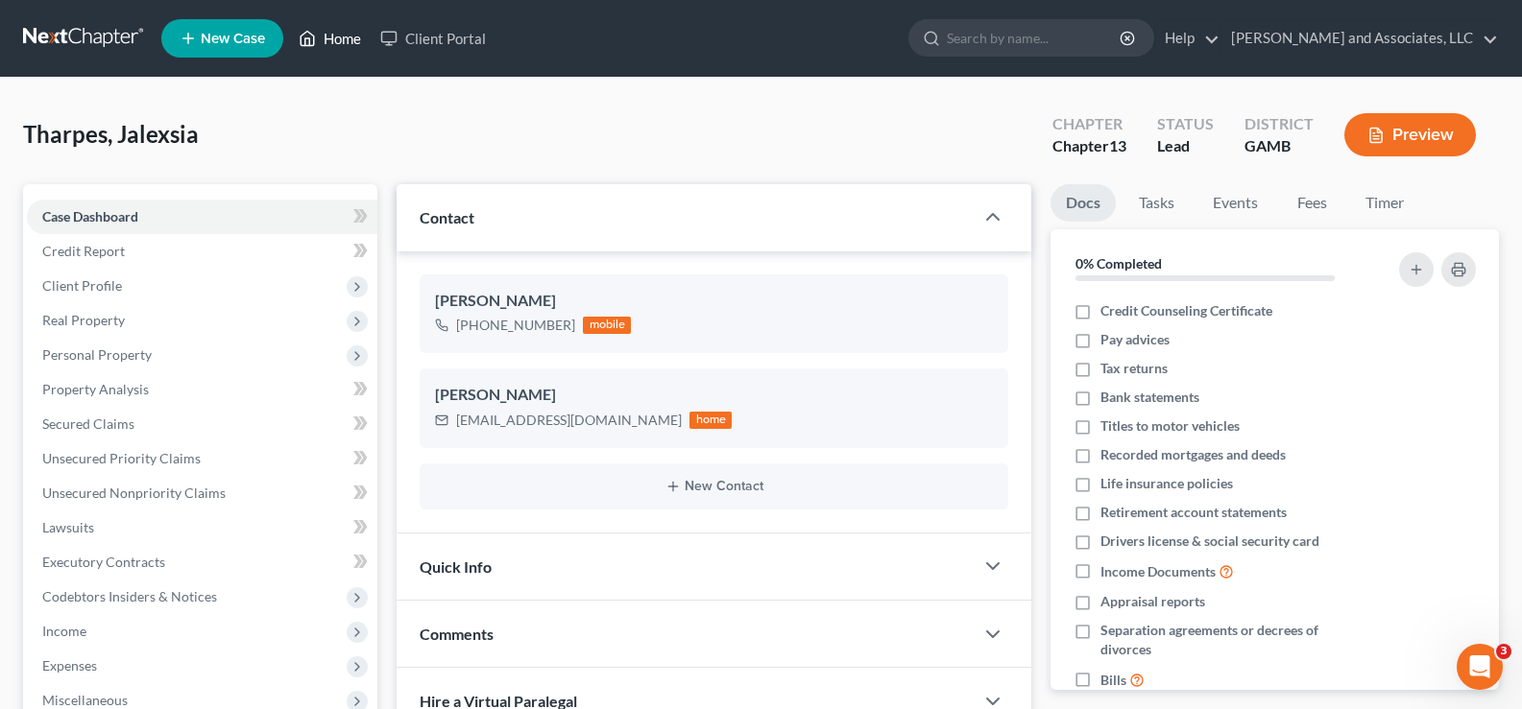
click at [351, 35] on link "Home" at bounding box center [330, 38] width 82 height 35
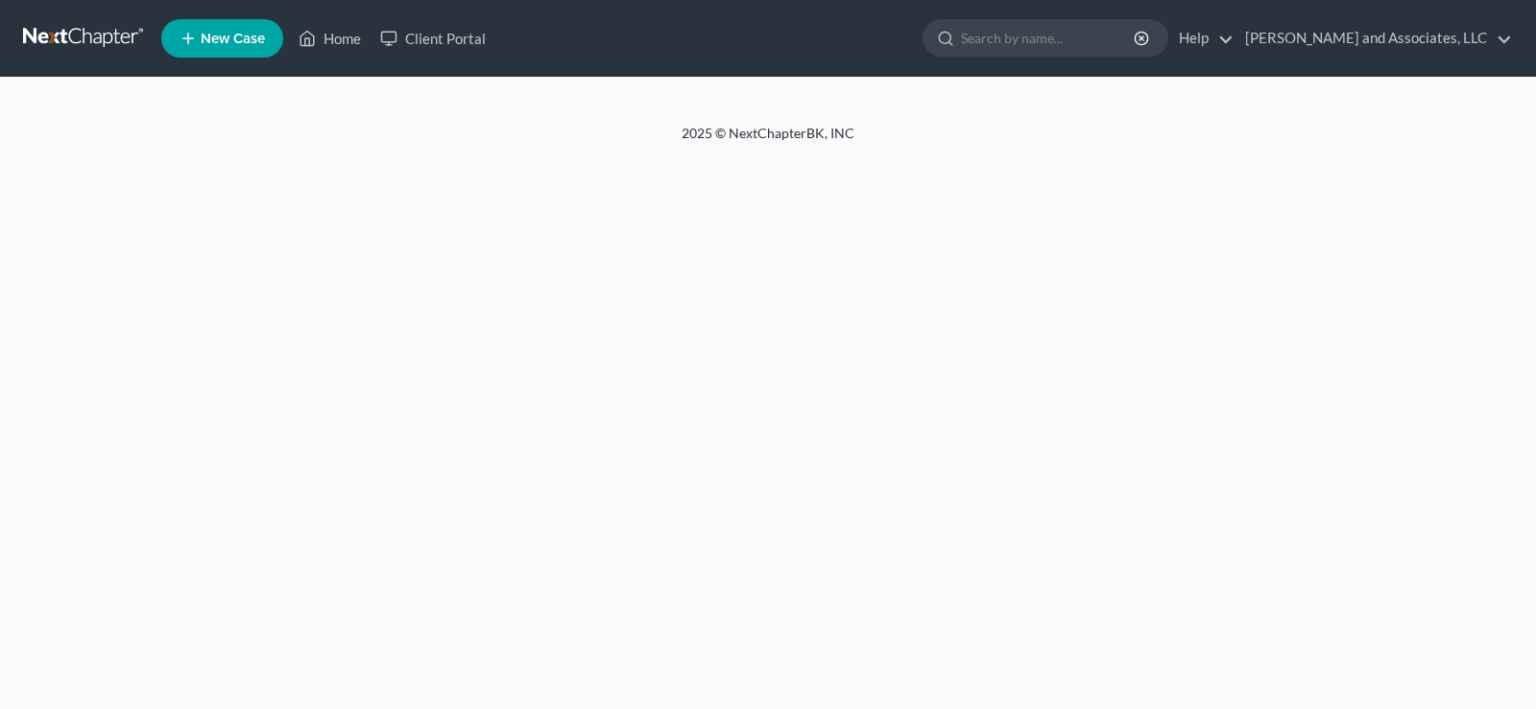
select select "1"
